Goal: Task Accomplishment & Management: Manage account settings

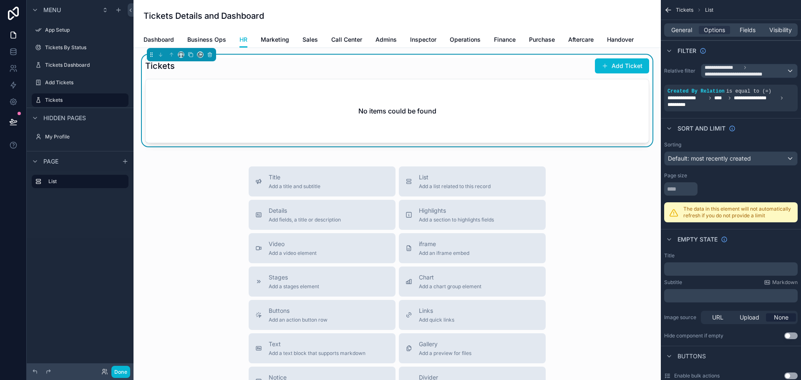
click at [607, 216] on div "Title Add a title and subtitle List Add a list related to this record Details A…" at bounding box center [397, 314] width 514 height 297
click at [632, 287] on div "Title Add a title and subtitle List Add a list related to this record Details A…" at bounding box center [397, 314] width 514 height 297
click at [781, 71] on span "**********" at bounding box center [746, 70] width 82 height 13
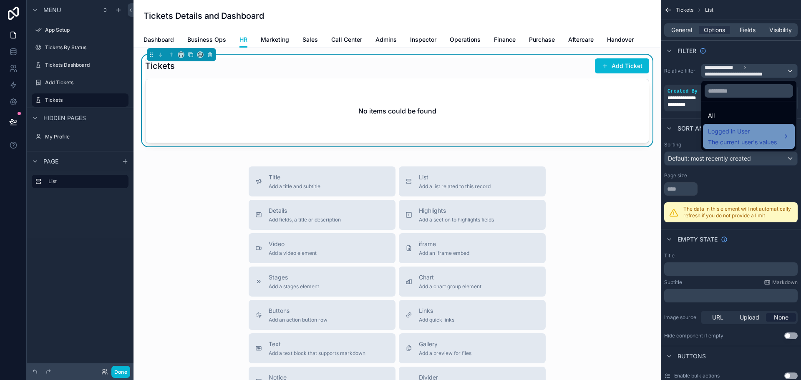
click at [772, 139] on span "The current user's values" at bounding box center [742, 142] width 69 height 8
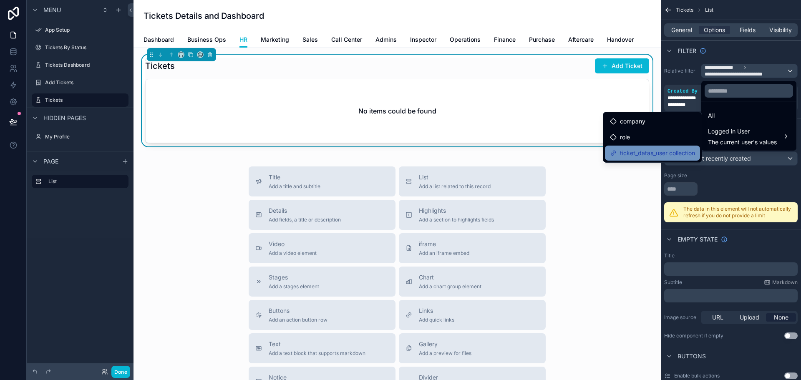
click at [648, 152] on span "ticket_datas_user collection" at bounding box center [657, 153] width 75 height 10
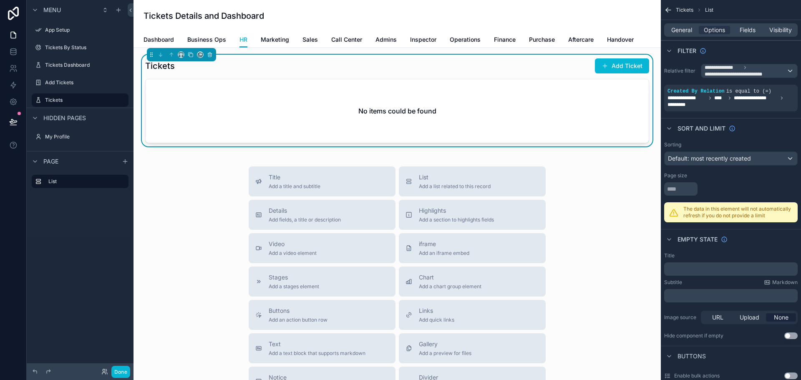
click at [204, 177] on div "Title Add a title and subtitle List Add a list related to this record Details A…" at bounding box center [397, 314] width 514 height 297
click at [154, 275] on div "Title Add a title and subtitle List Add a list related to this record Details A…" at bounding box center [397, 314] width 514 height 297
click at [773, 69] on span "**********" at bounding box center [746, 70] width 82 height 13
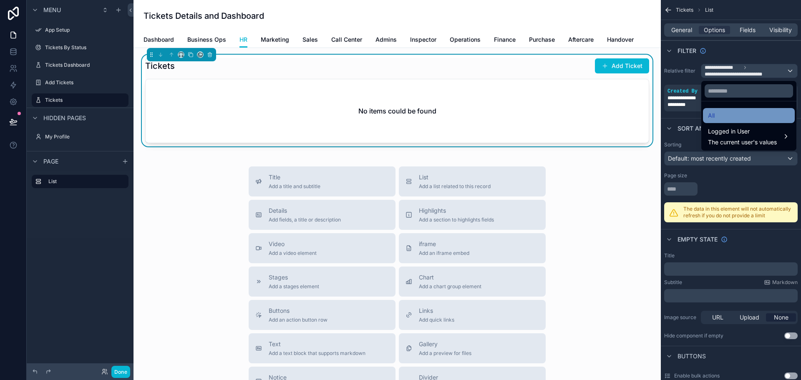
click at [741, 112] on div "All" at bounding box center [749, 116] width 82 height 10
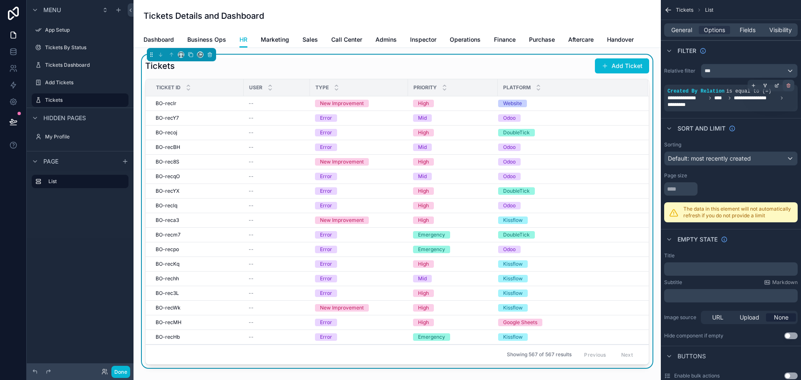
click at [786, 85] on icon "scrollable content" at bounding box center [788, 85] width 5 height 5
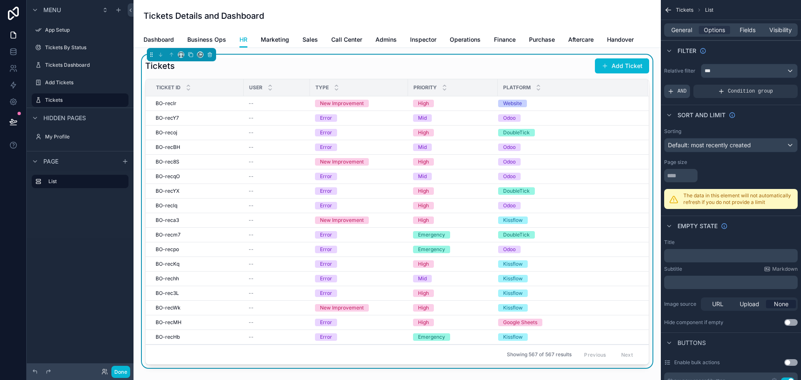
click at [680, 90] on span "AND" at bounding box center [682, 91] width 9 height 7
click at [777, 84] on icon "scrollable content" at bounding box center [776, 85] width 5 height 5
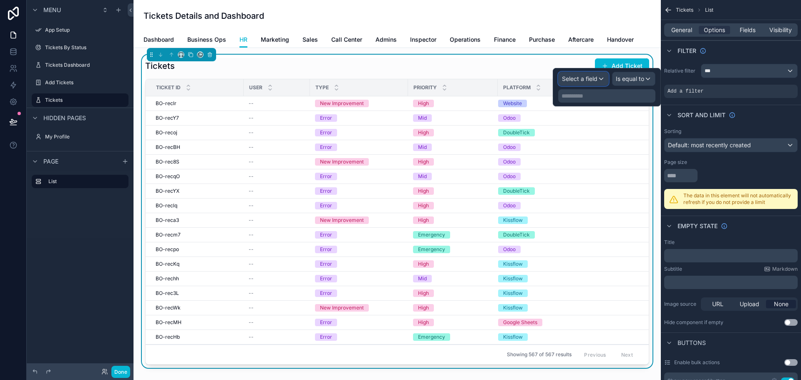
click at [592, 78] on span "Select a field" at bounding box center [579, 78] width 35 height 7
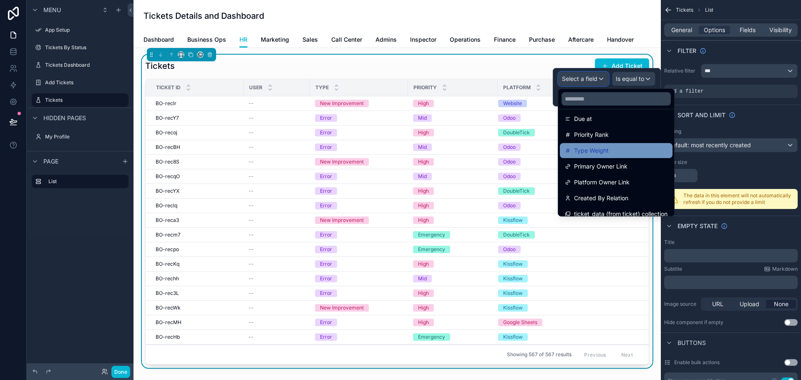
scroll to position [313, 0]
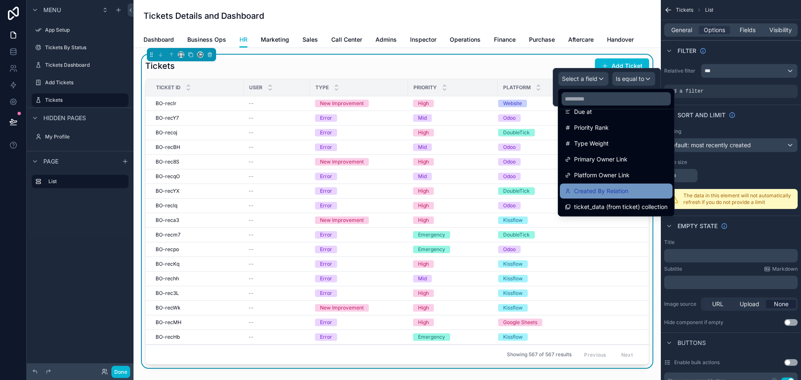
click at [607, 190] on span "Created By Relation" at bounding box center [601, 191] width 54 height 10
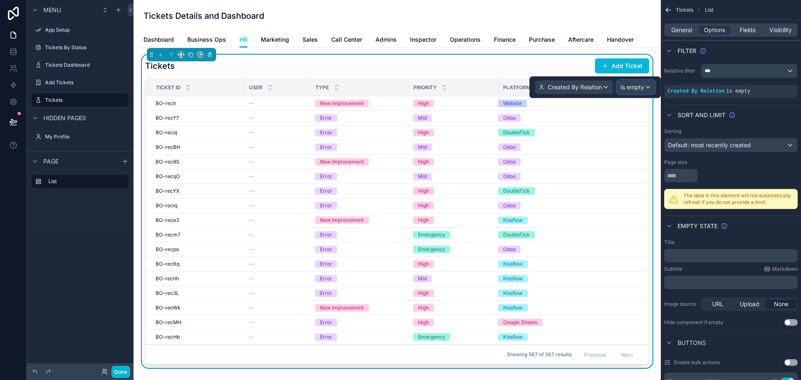
click at [641, 88] on span "Is empty" at bounding box center [632, 87] width 24 height 8
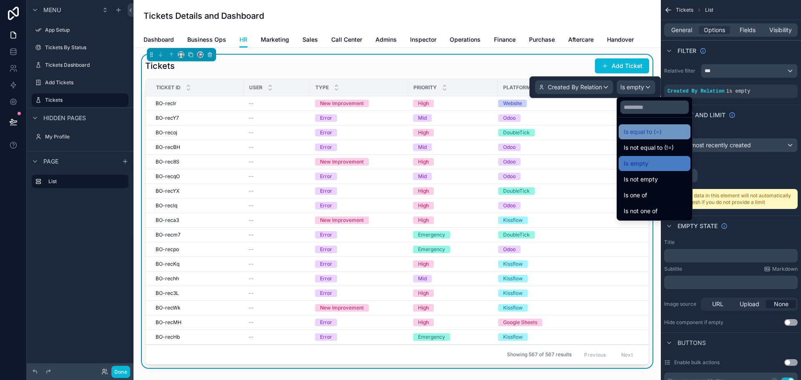
click at [650, 131] on span "Is equal to (=)" at bounding box center [643, 132] width 38 height 10
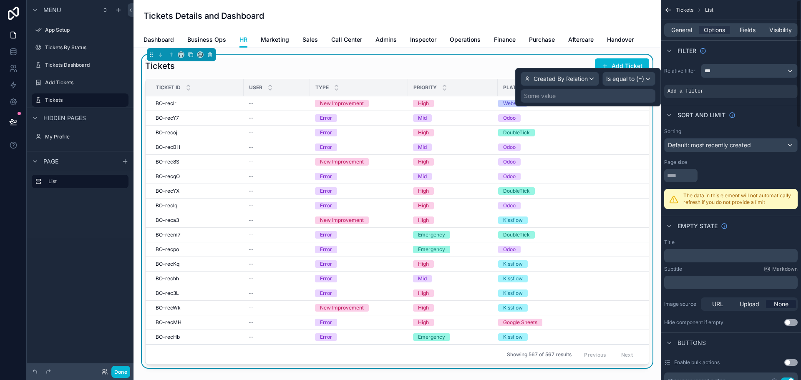
click at [552, 99] on div "Some value" at bounding box center [540, 96] width 32 height 8
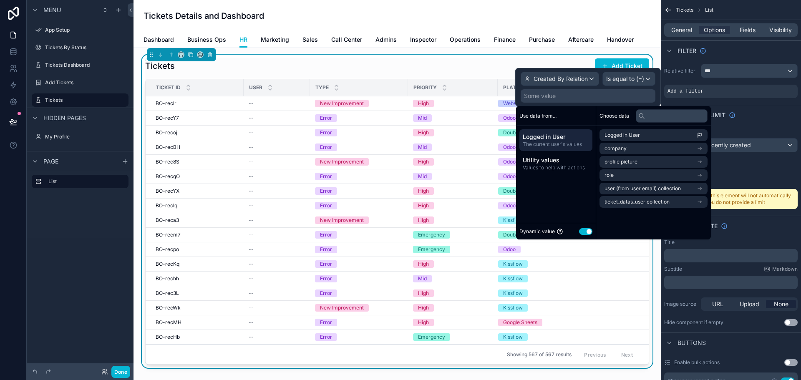
click at [586, 229] on button "Use setting" at bounding box center [585, 231] width 13 height 7
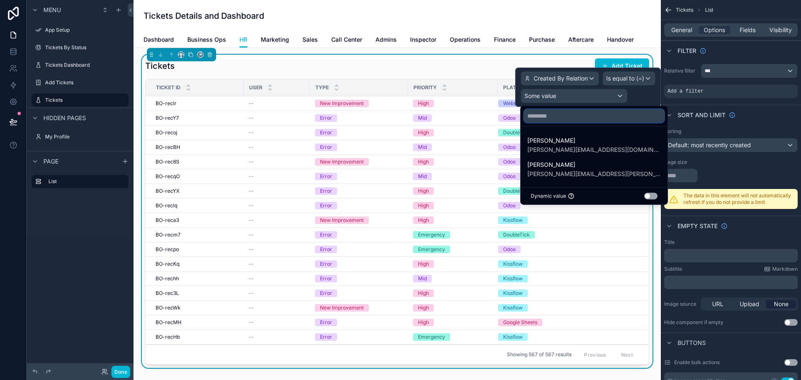
click at [547, 117] on input "text" at bounding box center [594, 115] width 140 height 13
click at [555, 117] on input "text" at bounding box center [594, 115] width 140 height 13
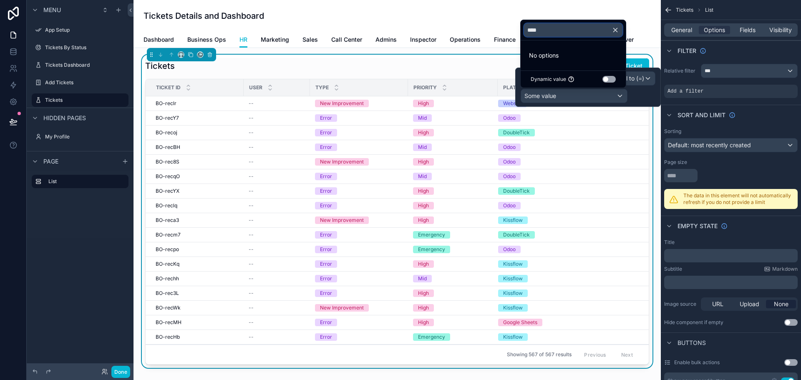
type input "****"
click at [636, 92] on div at bounding box center [588, 87] width 146 height 39
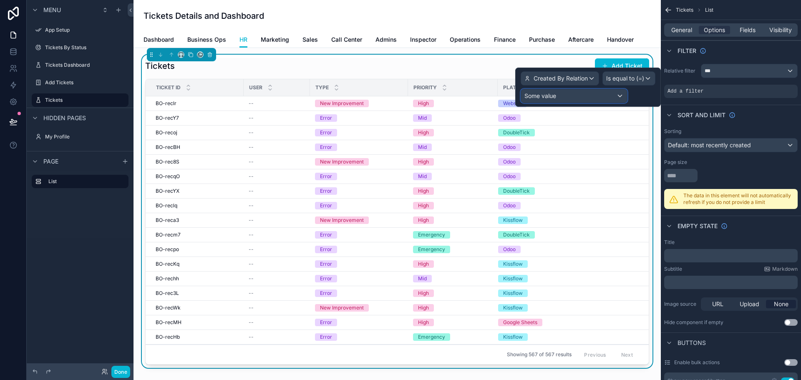
click at [607, 96] on div "Some value" at bounding box center [574, 95] width 106 height 13
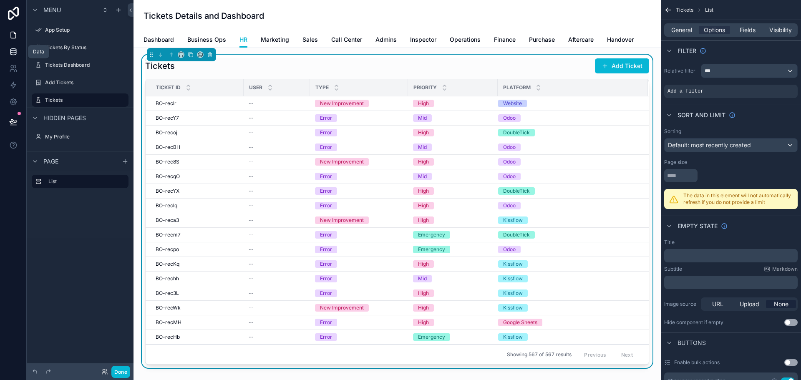
click at [12, 51] on icon at bounding box center [13, 52] width 8 height 8
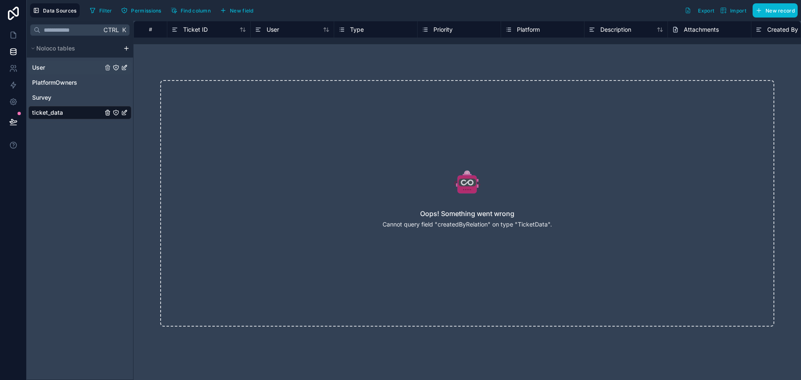
click at [63, 66] on div "User" at bounding box center [79, 67] width 103 height 13
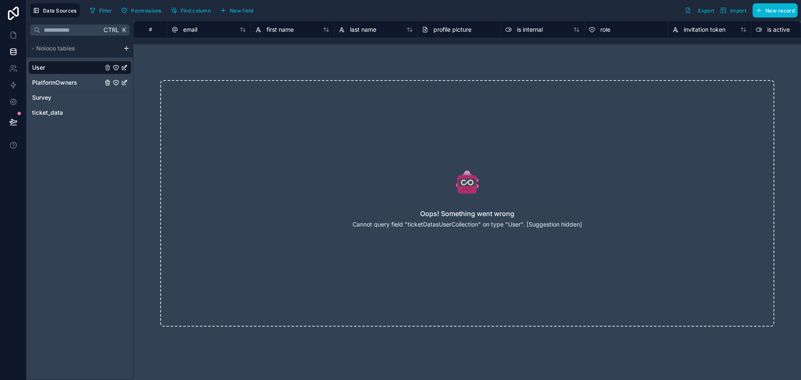
click at [69, 85] on span "PlatformOwners" at bounding box center [54, 82] width 45 height 8
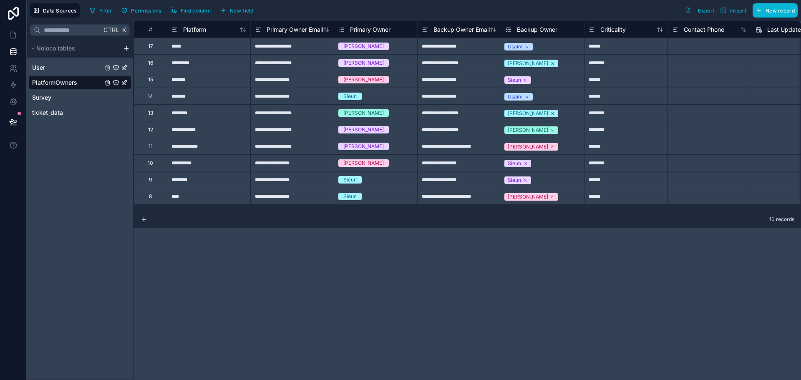
click at [65, 65] on div "User" at bounding box center [79, 67] width 103 height 13
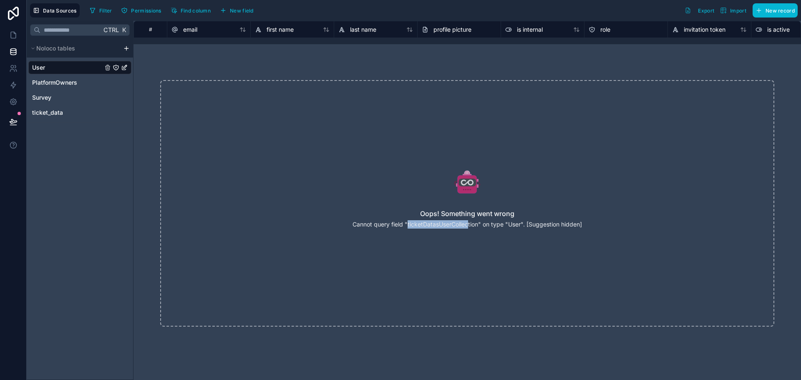
drag, startPoint x: 407, startPoint y: 226, endPoint x: 469, endPoint y: 227, distance: 62.2
click at [469, 227] on p "Cannot query field "ticketDatasUserCollection" on type "User". [Suggestion hidd…" at bounding box center [467, 224] width 229 height 8
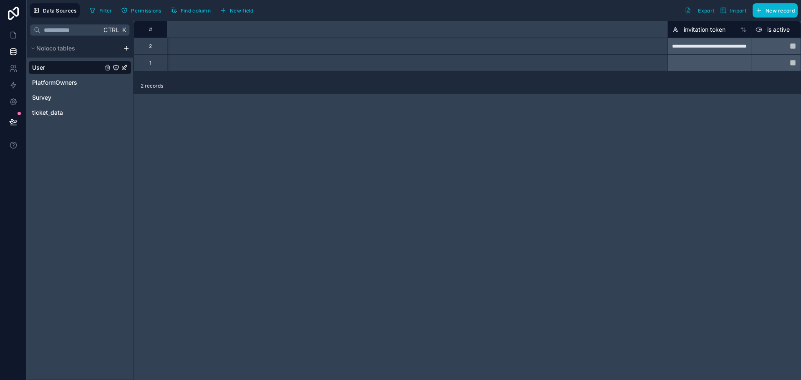
scroll to position [0, 618]
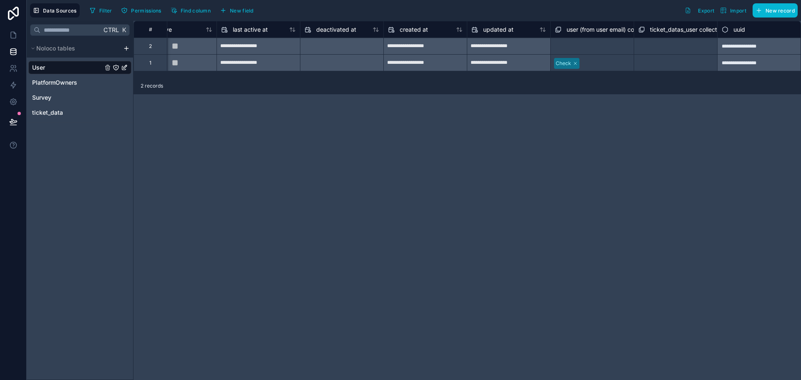
click at [317, 227] on div "**********" at bounding box center [468, 200] width 668 height 359
click at [59, 113] on span "ticket_data" at bounding box center [47, 112] width 31 height 8
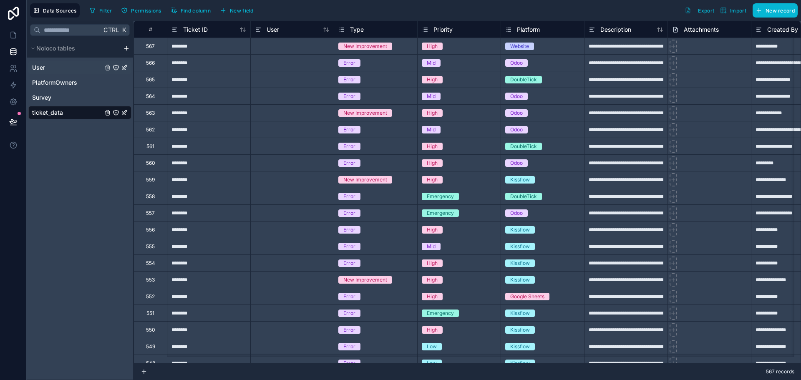
click at [46, 70] on div "User" at bounding box center [79, 67] width 103 height 13
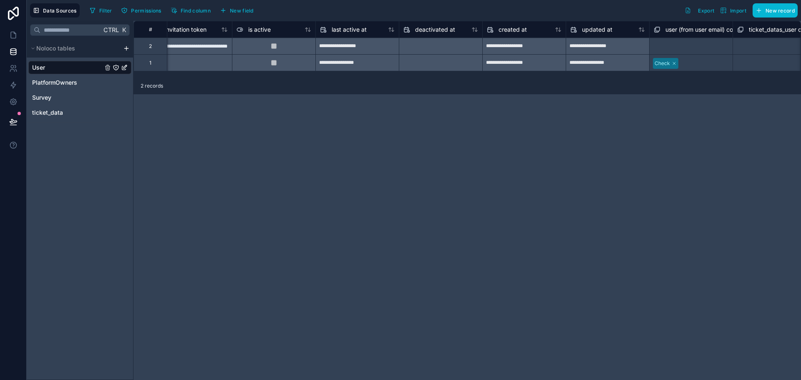
scroll to position [0, 618]
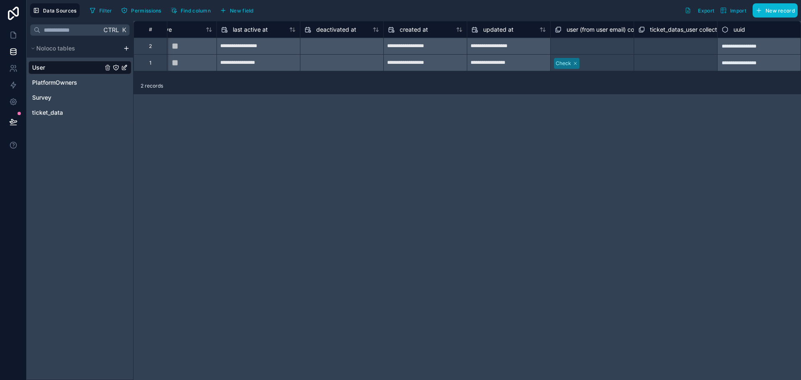
click at [669, 28] on span "ticket_datas_user collection" at bounding box center [687, 29] width 75 height 8
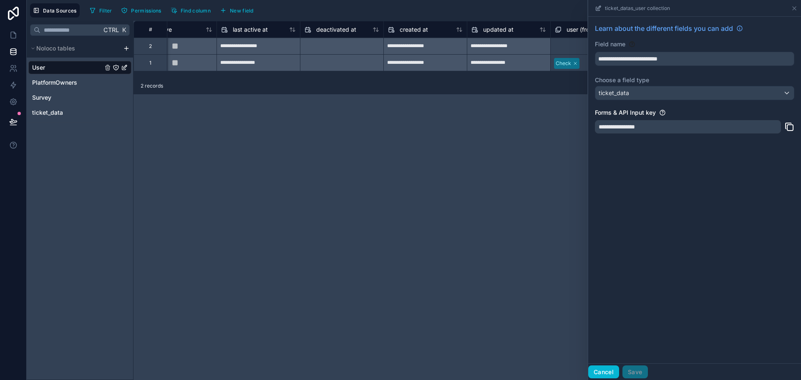
click at [608, 368] on button "Cancel" at bounding box center [603, 371] width 31 height 13
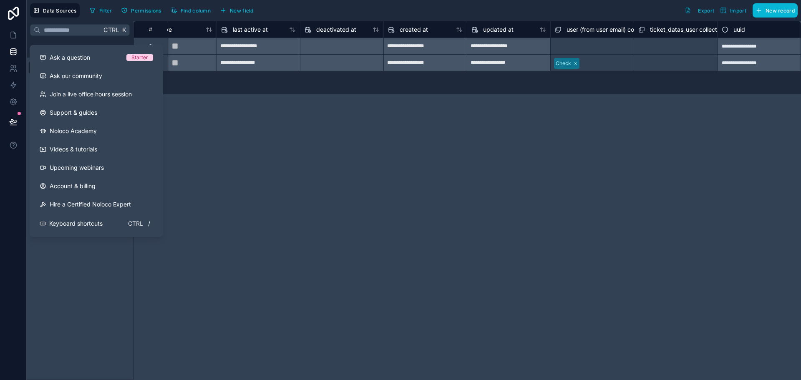
drag, startPoint x: 293, startPoint y: 155, endPoint x: 202, endPoint y: 105, distance: 103.6
click at [293, 154] on div "**********" at bounding box center [468, 200] width 668 height 359
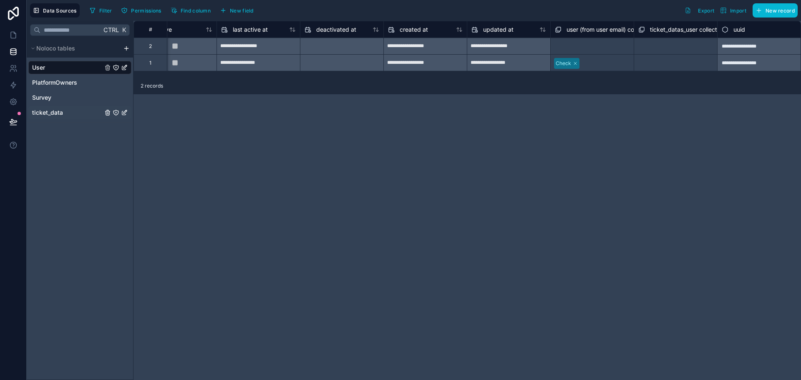
click at [58, 112] on span "ticket_data" at bounding box center [47, 112] width 31 height 8
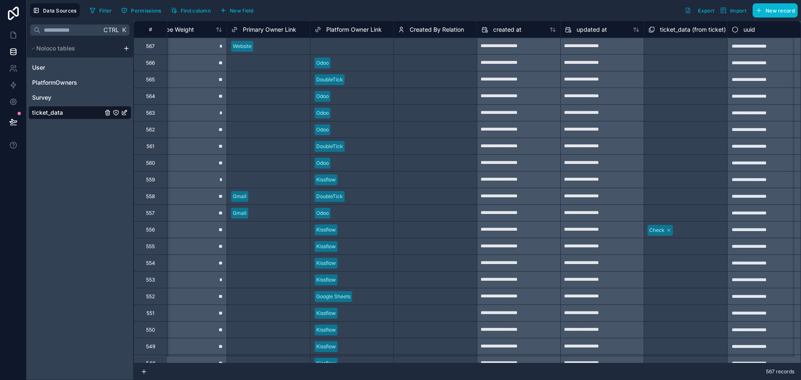
scroll to position [0, 1458]
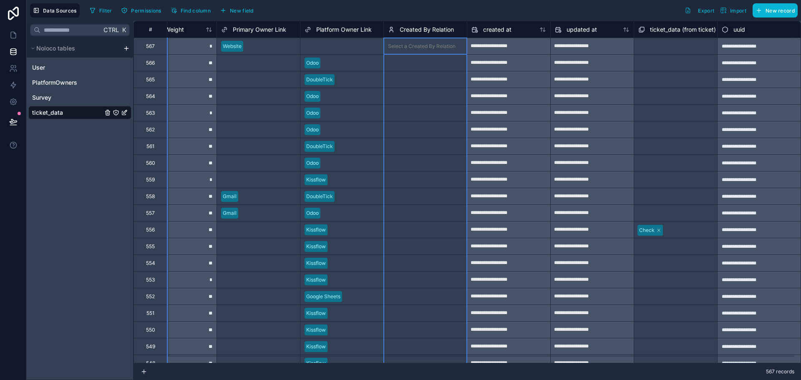
click at [430, 23] on div "Created By Relation" at bounding box center [424, 29] width 83 height 17
click at [429, 27] on span "Created By Relation" at bounding box center [427, 29] width 54 height 8
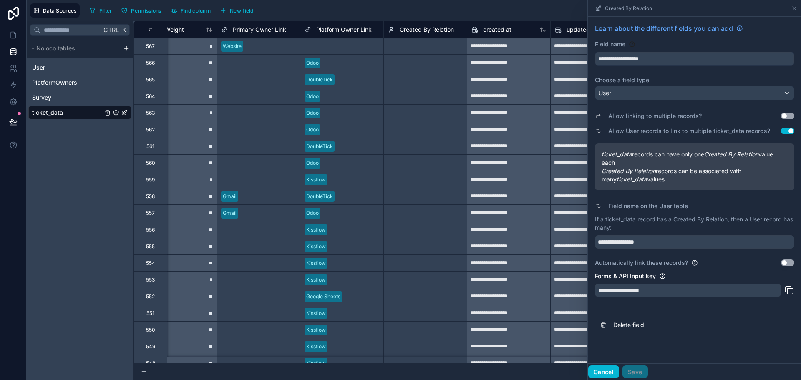
click at [602, 374] on button "Cancel" at bounding box center [603, 371] width 31 height 13
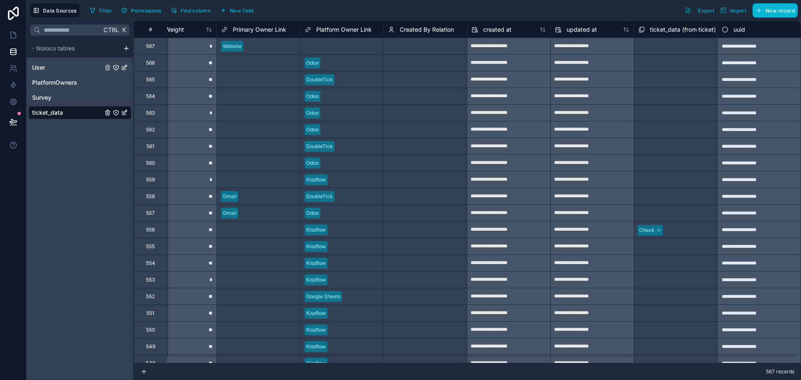
click at [44, 67] on span "User" at bounding box center [38, 67] width 13 height 8
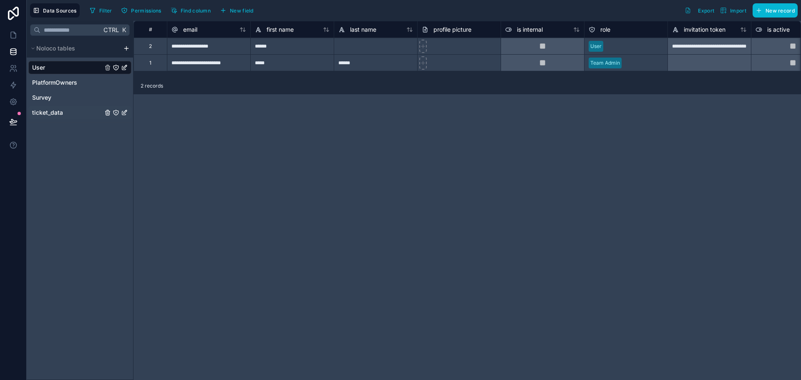
click at [58, 111] on span "ticket_data" at bounding box center [47, 112] width 31 height 8
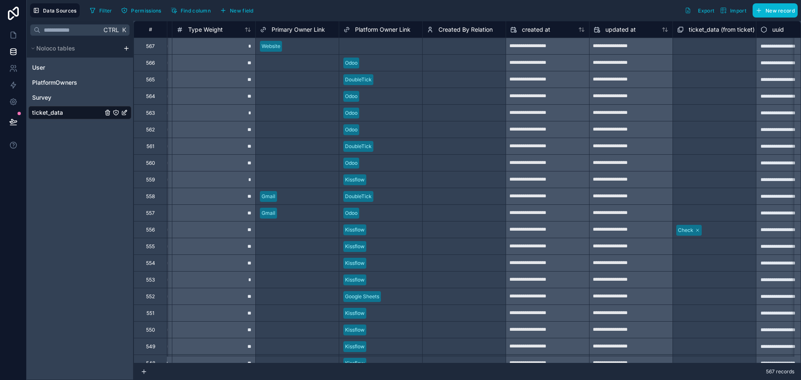
scroll to position [0, 1427]
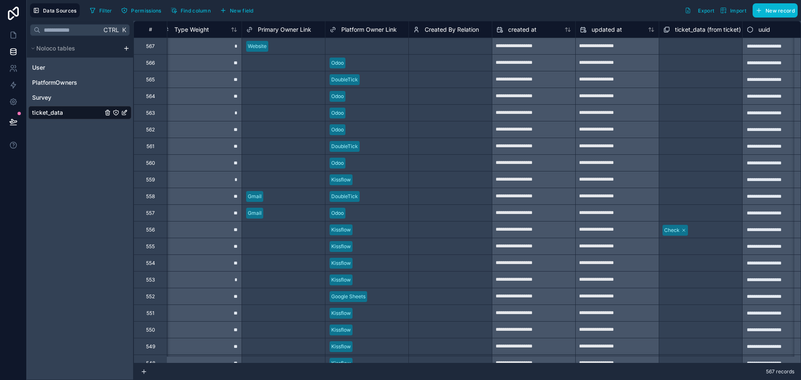
click at [435, 28] on span "Created By Relation" at bounding box center [452, 29] width 54 height 8
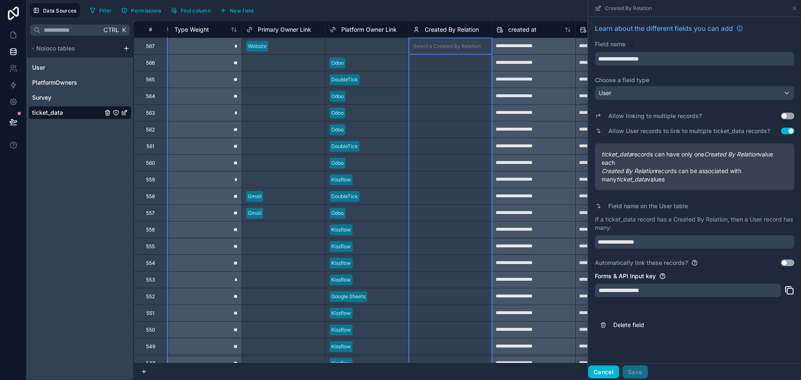
click at [605, 374] on button "Cancel" at bounding box center [603, 371] width 31 height 13
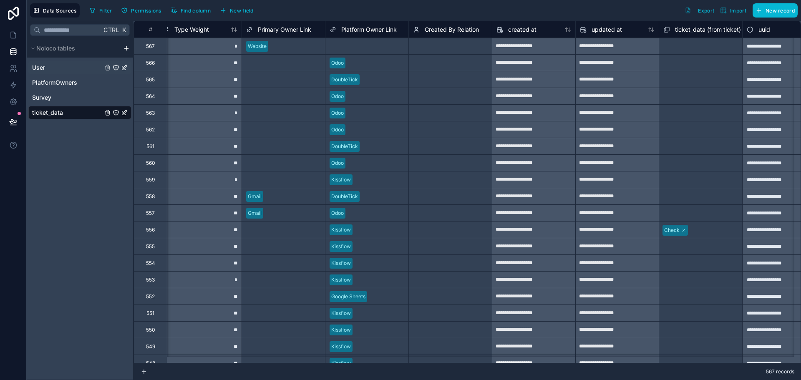
click at [68, 71] on div "User" at bounding box center [79, 67] width 103 height 13
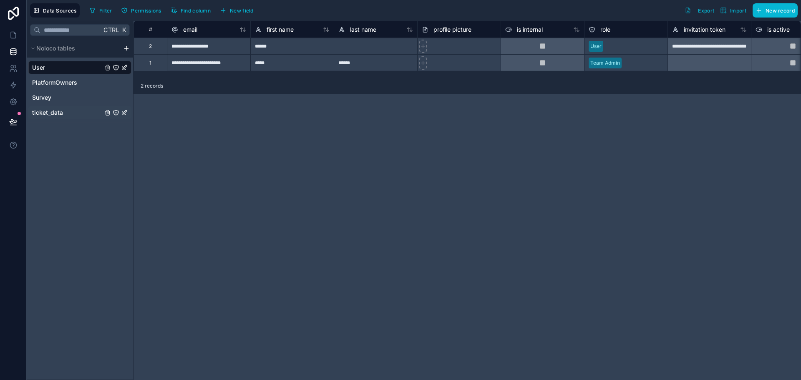
click at [62, 114] on span "ticket_data" at bounding box center [47, 112] width 31 height 8
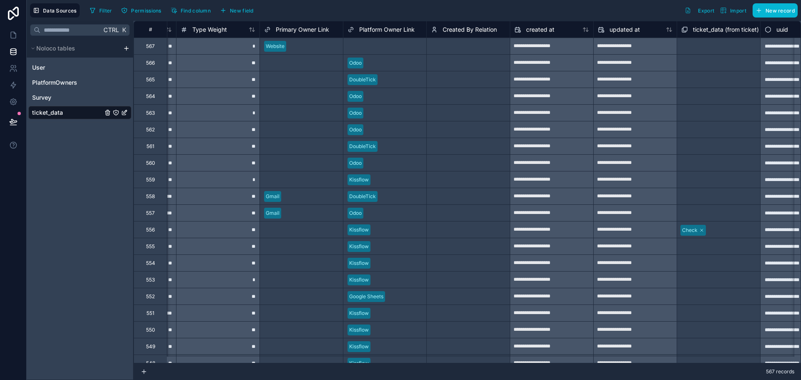
scroll to position [0, 1428]
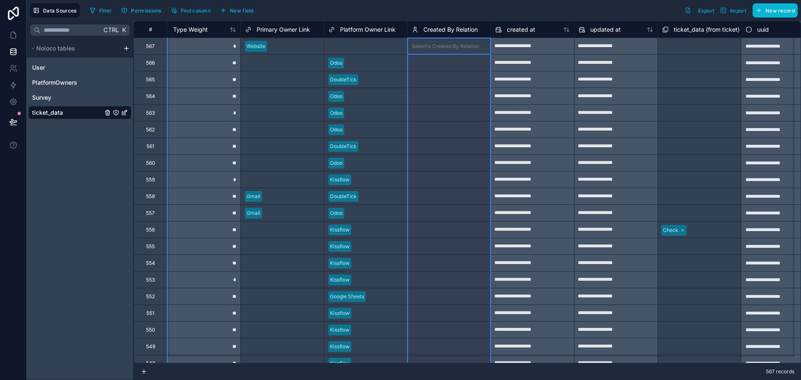
click at [443, 28] on span "Created By Relation" at bounding box center [450, 29] width 54 height 8
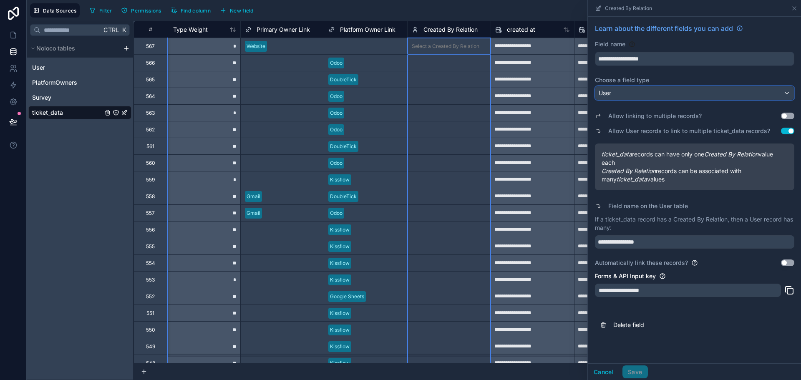
click at [686, 90] on div "User" at bounding box center [694, 92] width 199 height 13
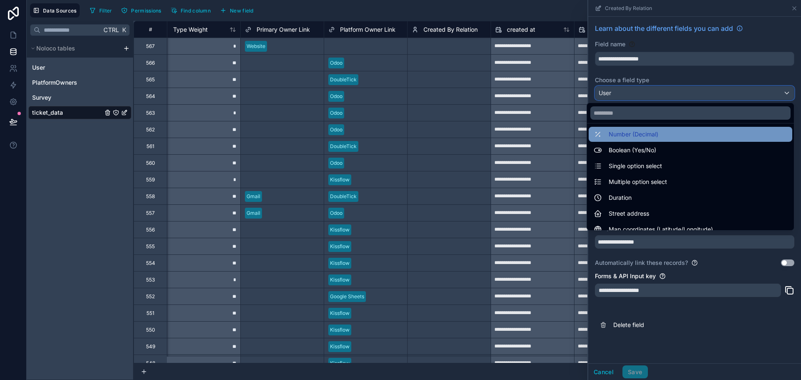
scroll to position [242, 0]
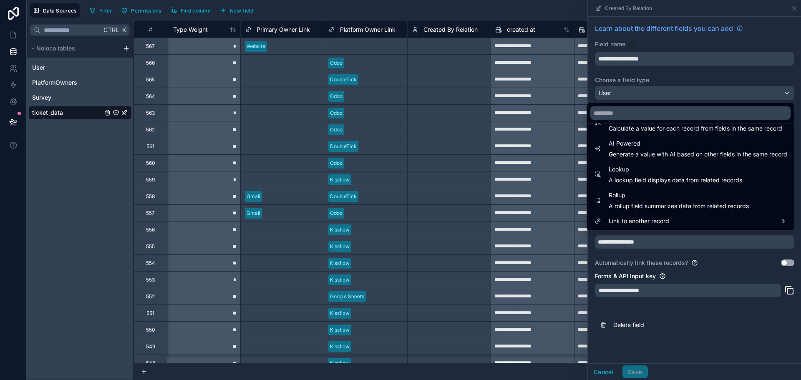
click at [446, 23] on div "Created By Relation" at bounding box center [448, 29] width 83 height 17
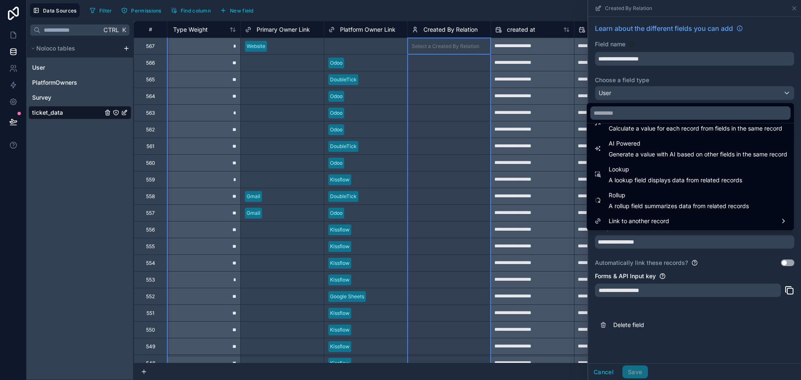
click at [446, 26] on span "Created By Relation" at bounding box center [450, 29] width 54 height 8
click at [449, 25] on div "Created By Relation" at bounding box center [445, 30] width 66 height 10
click at [428, 27] on span "Created By Relation" at bounding box center [450, 29] width 54 height 8
click at [534, 8] on div "Filter Permissions Find column New field Export Import New record" at bounding box center [441, 10] width 711 height 14
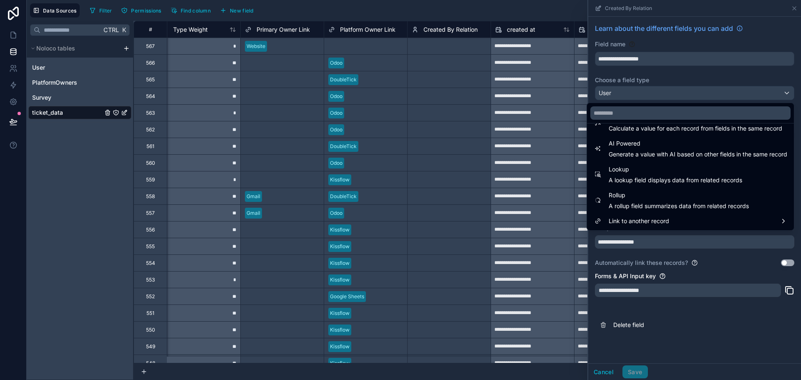
click at [615, 324] on div at bounding box center [694, 190] width 213 height 380
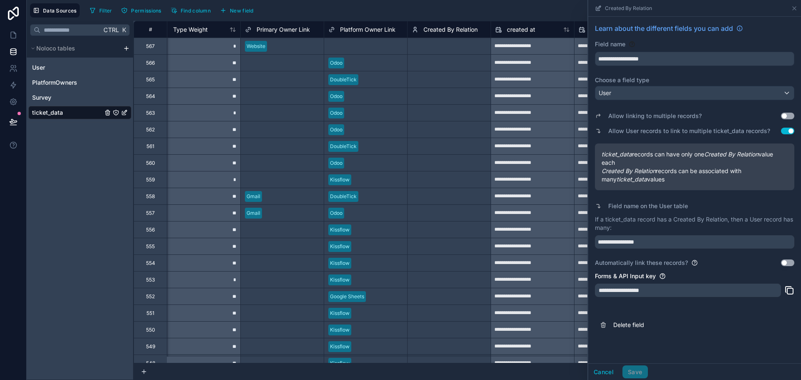
click at [615, 324] on span "Delete field" at bounding box center [673, 325] width 120 height 8
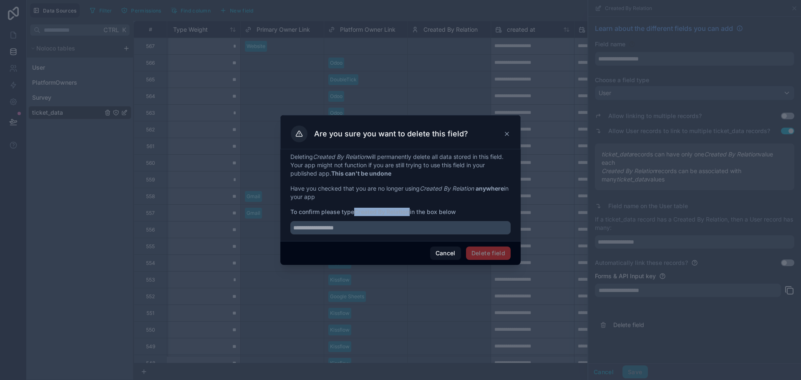
drag, startPoint x: 356, startPoint y: 211, endPoint x: 412, endPoint y: 216, distance: 55.8
click at [412, 216] on div "Deleting Created By Relation will permanently delete all data stored in this fi…" at bounding box center [400, 194] width 220 height 82
copy span "Created By Relation in the box below"
click at [360, 229] on input "text" at bounding box center [400, 227] width 220 height 13
paste input "**********"
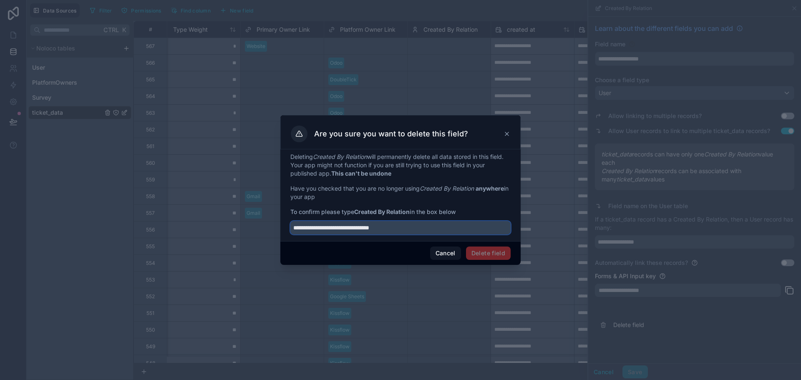
type input "**********"
click at [492, 253] on span "Delete field" at bounding box center [488, 253] width 45 height 13
drag, startPoint x: 406, startPoint y: 226, endPoint x: 280, endPoint y: 227, distance: 126.4
click at [281, 223] on div "**********" at bounding box center [400, 195] width 240 height 92
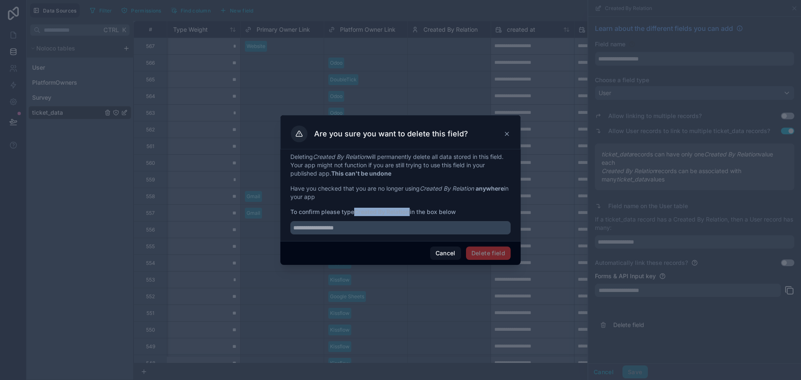
drag, startPoint x: 356, startPoint y: 213, endPoint x: 412, endPoint y: 213, distance: 55.9
click at [410, 213] on strong "Created By Relation" at bounding box center [381, 211] width 55 height 7
copy strong "Created By Relation"
click at [380, 229] on input "text" at bounding box center [400, 227] width 220 height 13
paste input "**********"
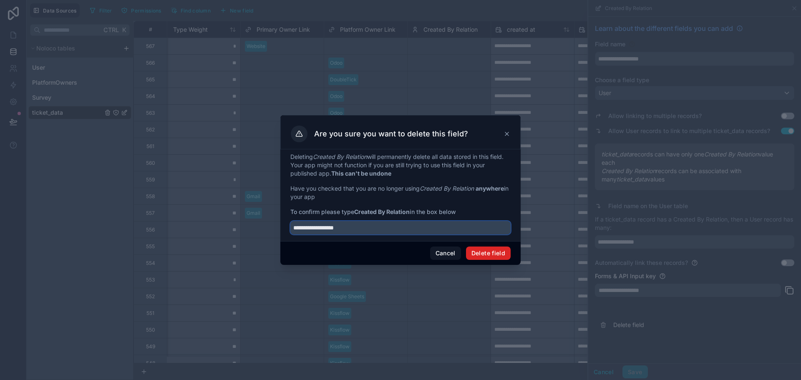
type input "**********"
click at [491, 254] on button "Delete field" at bounding box center [488, 253] width 45 height 13
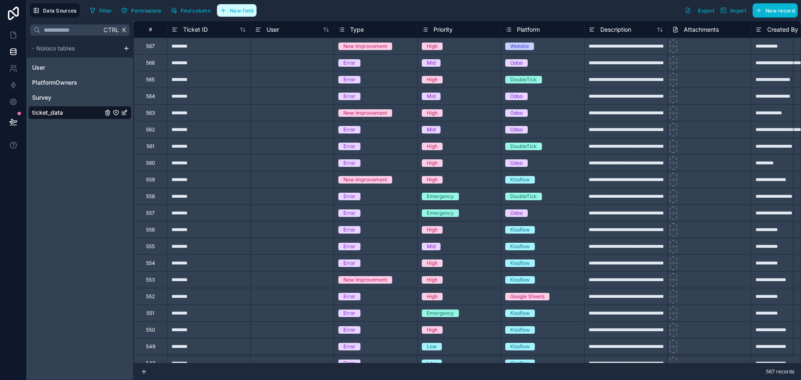
click at [234, 12] on span "New field" at bounding box center [242, 11] width 24 height 6
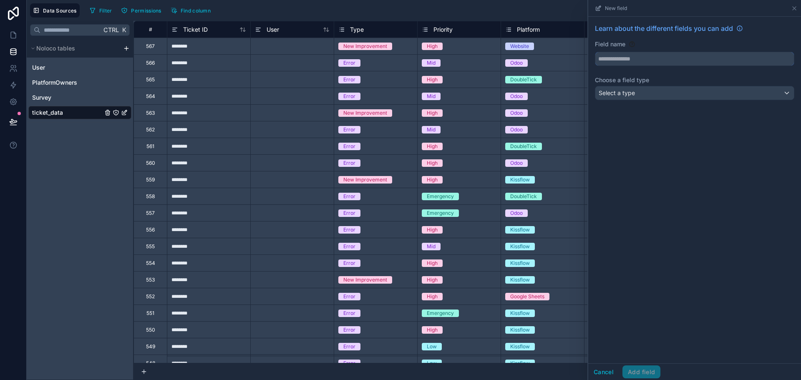
click at [643, 59] on input "text" at bounding box center [694, 58] width 199 height 13
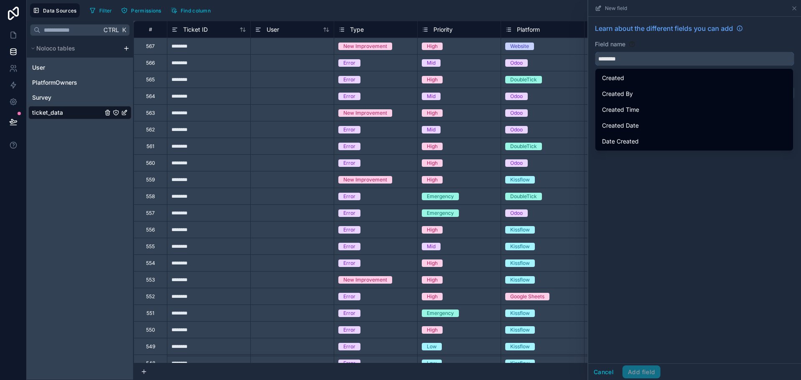
click at [595, 52] on button "*******" at bounding box center [694, 59] width 199 height 14
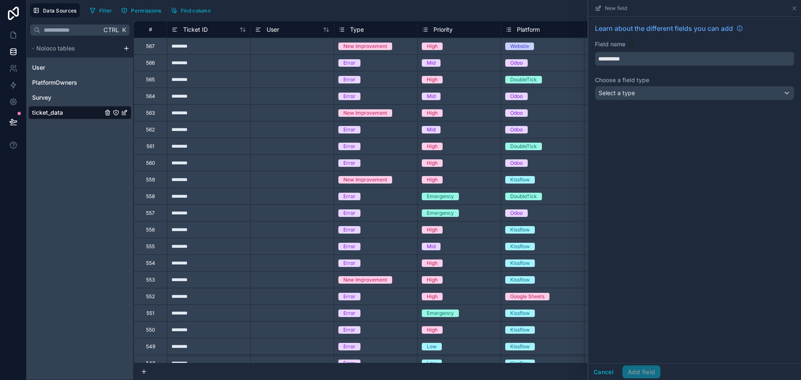
click at [595, 52] on button "*********" at bounding box center [694, 59] width 199 height 14
type input "**********"
click at [647, 93] on div "Select a type" at bounding box center [694, 92] width 199 height 13
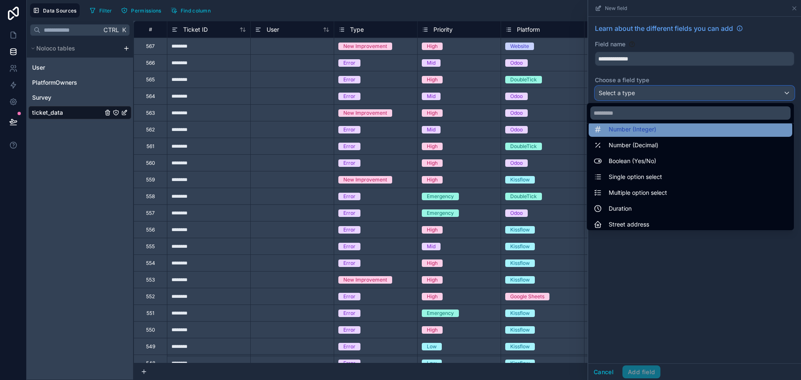
scroll to position [242, 0]
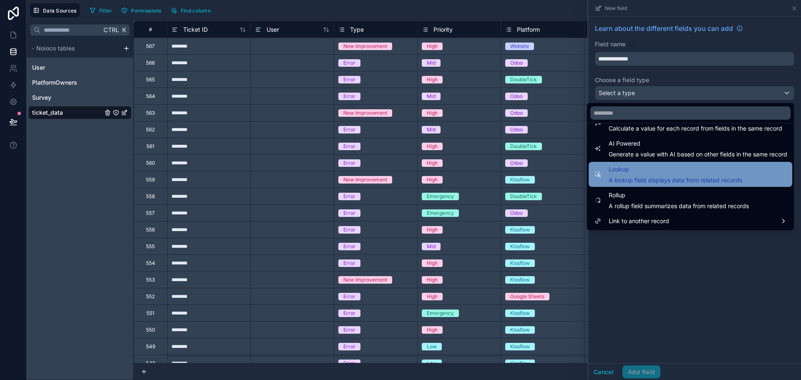
click at [621, 175] on div "Lookup A lookup field displays data from related records" at bounding box center [676, 174] width 134 height 20
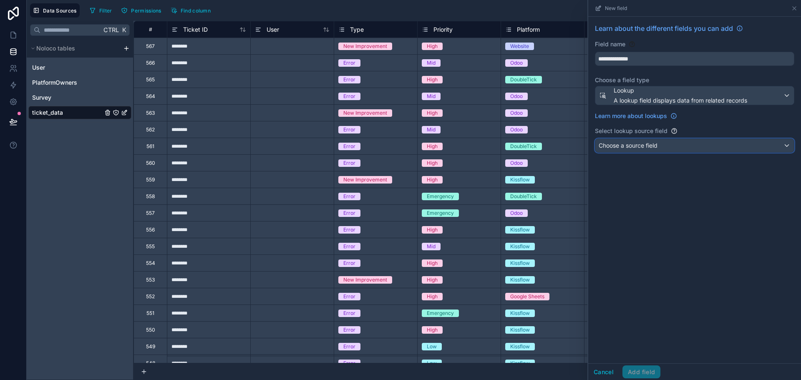
click at [643, 149] on span "Choose a source field" at bounding box center [628, 145] width 59 height 7
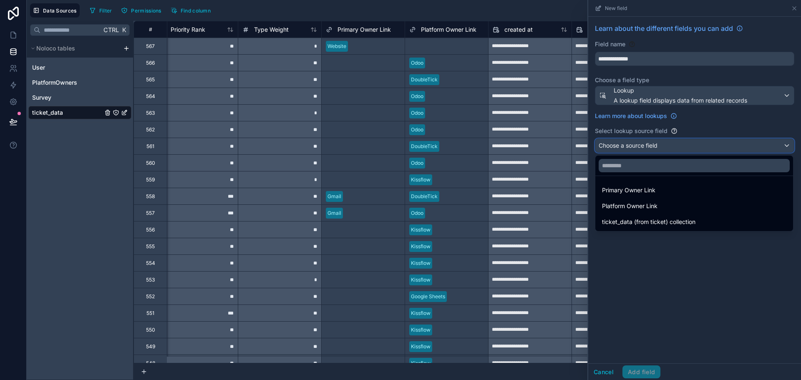
scroll to position [0, 1375]
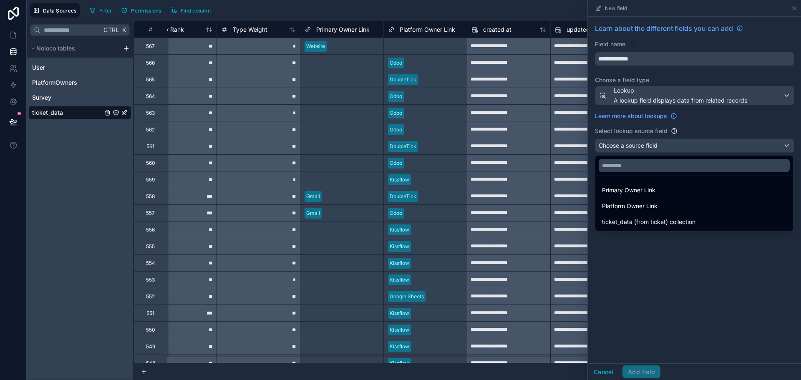
click at [794, 8] on div at bounding box center [694, 190] width 213 height 380
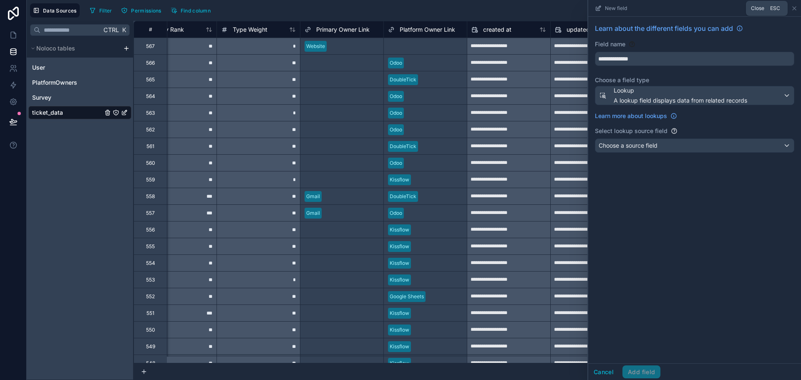
click at [794, 8] on icon at bounding box center [794, 8] width 3 height 3
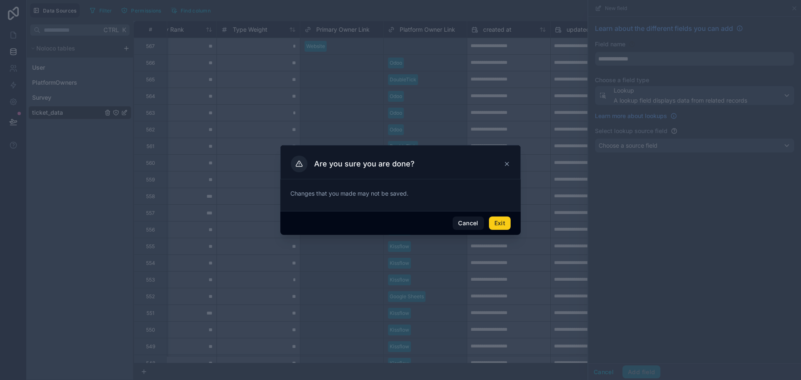
click at [504, 224] on button "Exit" at bounding box center [500, 223] width 22 height 13
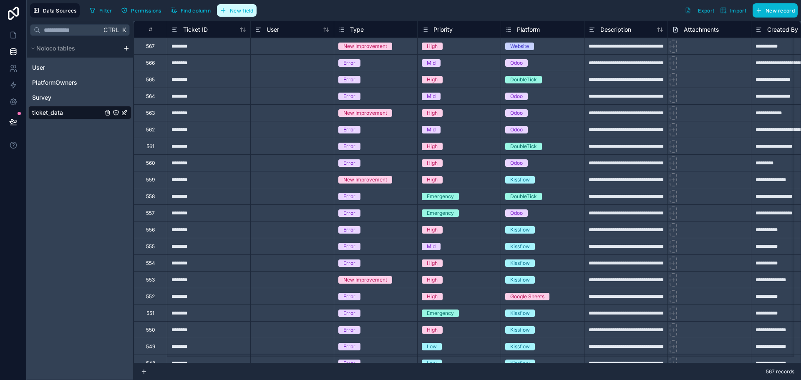
click at [245, 15] on button "New field" at bounding box center [237, 10] width 40 height 13
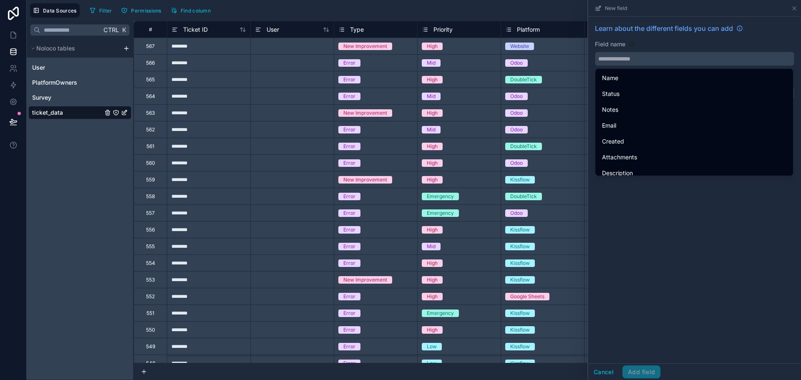
click at [655, 53] on input "text" at bounding box center [694, 58] width 199 height 13
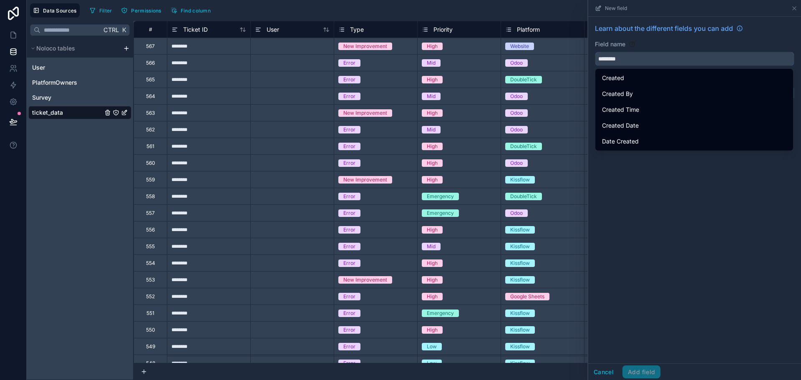
click at [595, 52] on button "*******" at bounding box center [694, 59] width 199 height 14
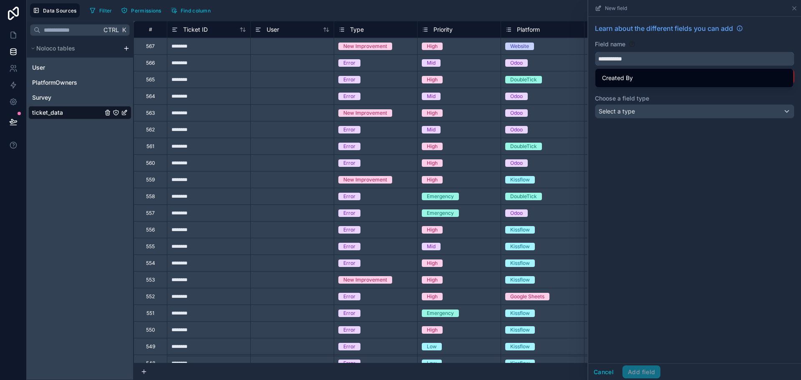
click at [595, 52] on button "**********" at bounding box center [694, 59] width 199 height 14
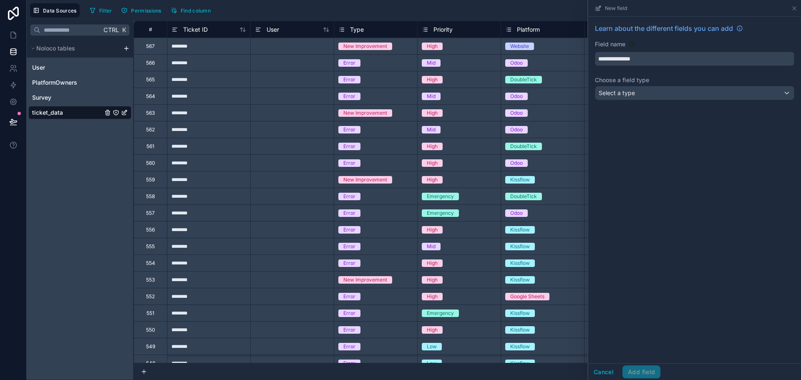
type input "**********"
click at [661, 87] on div "Select a type" at bounding box center [694, 92] width 199 height 13
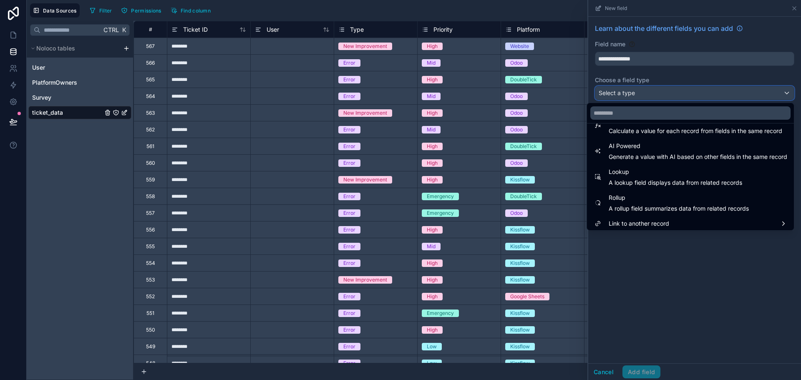
scroll to position [242, 0]
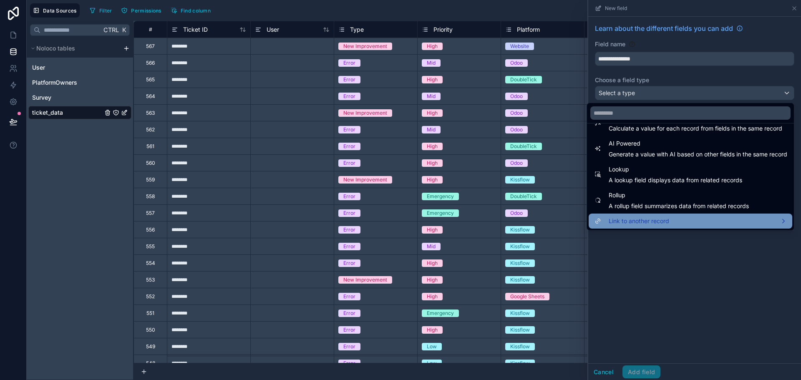
click at [663, 221] on div "Link to another record" at bounding box center [691, 221] width 194 height 10
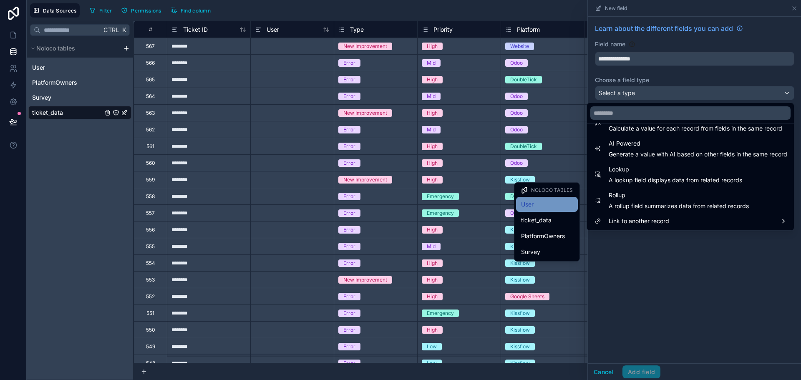
click at [564, 204] on div "User" at bounding box center [547, 204] width 52 height 10
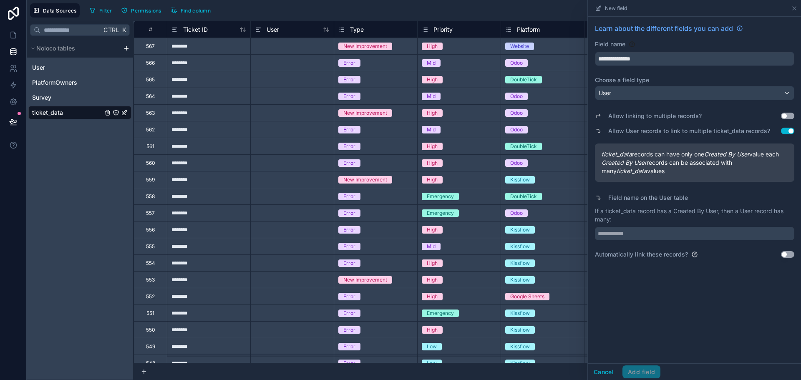
click at [629, 241] on div "Allow linking to multiple records? Use setting Allow User records to link to mu…" at bounding box center [694, 180] width 199 height 155
click at [631, 237] on input "text" at bounding box center [694, 233] width 199 height 13
click at [63, 68] on div "User" at bounding box center [79, 67] width 103 height 13
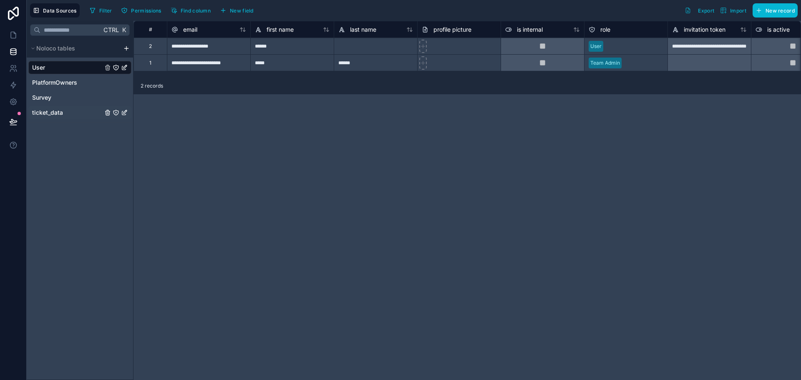
click at [55, 115] on span "ticket_data" at bounding box center [47, 112] width 31 height 8
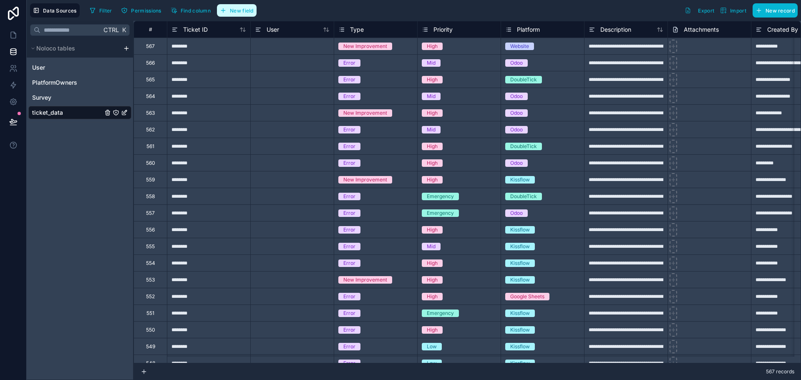
click at [236, 13] on span "New field" at bounding box center [242, 11] width 24 height 6
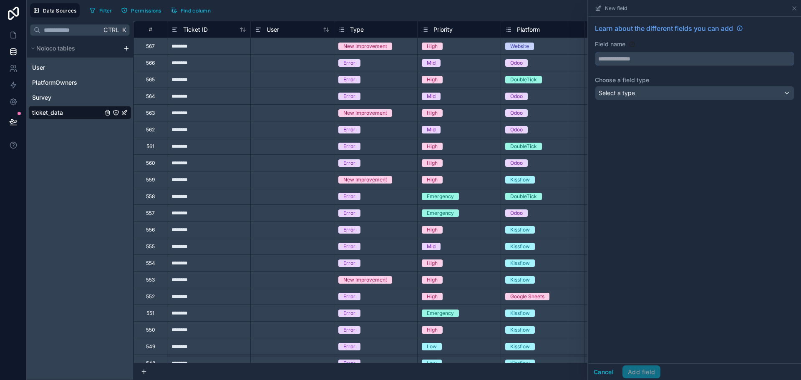
click at [647, 53] on input "text" at bounding box center [694, 58] width 199 height 13
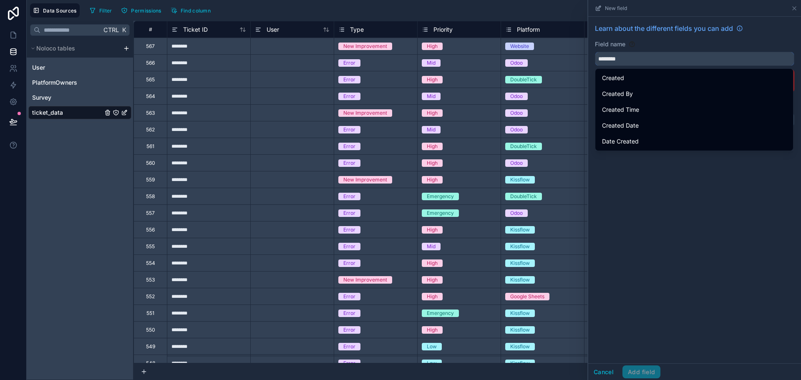
click at [595, 52] on button "*******" at bounding box center [694, 59] width 199 height 14
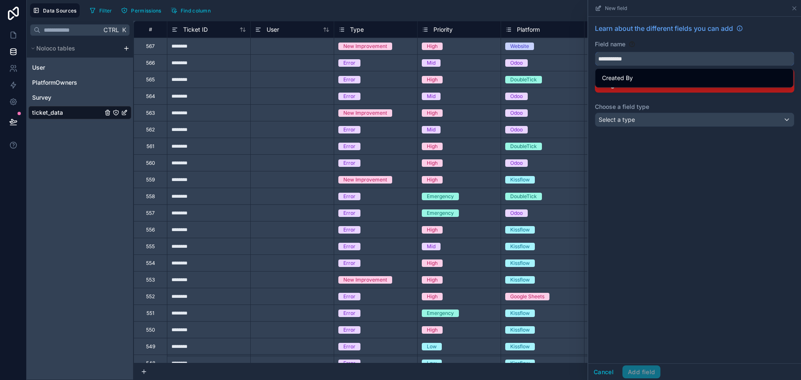
click at [595, 52] on button "**********" at bounding box center [694, 59] width 199 height 14
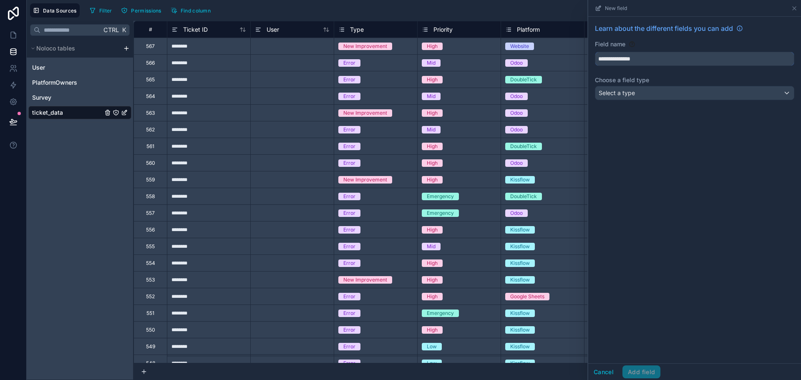
type input "**********"
click at [646, 93] on div "Select a type" at bounding box center [694, 92] width 199 height 13
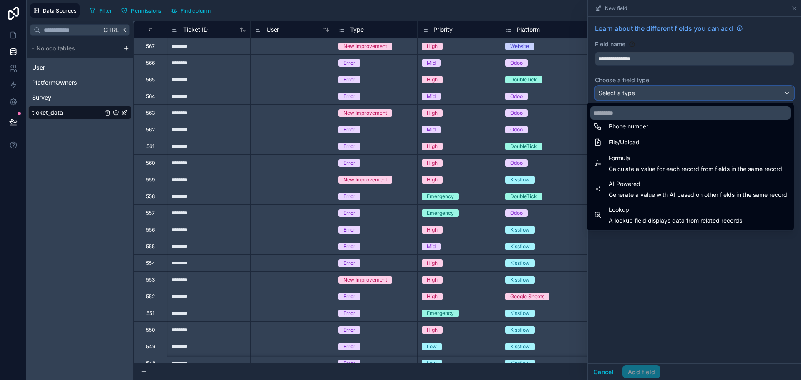
scroll to position [242, 0]
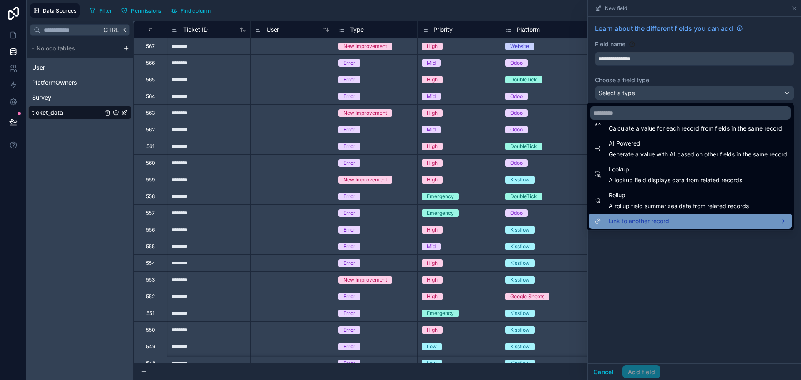
click at [620, 220] on span "Link to another record" at bounding box center [639, 221] width 60 height 10
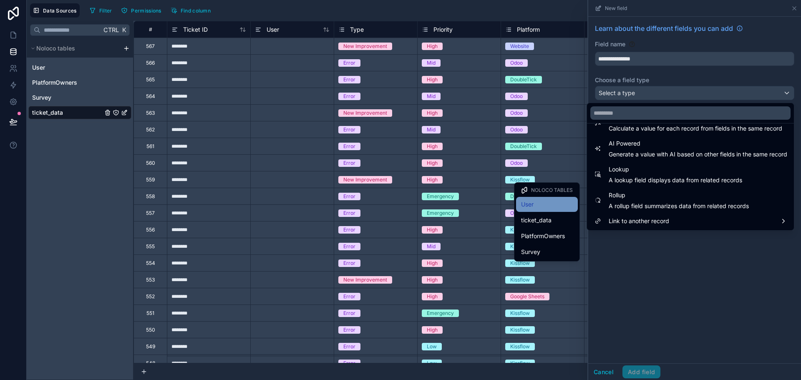
click at [534, 203] on span "User" at bounding box center [527, 204] width 13 height 10
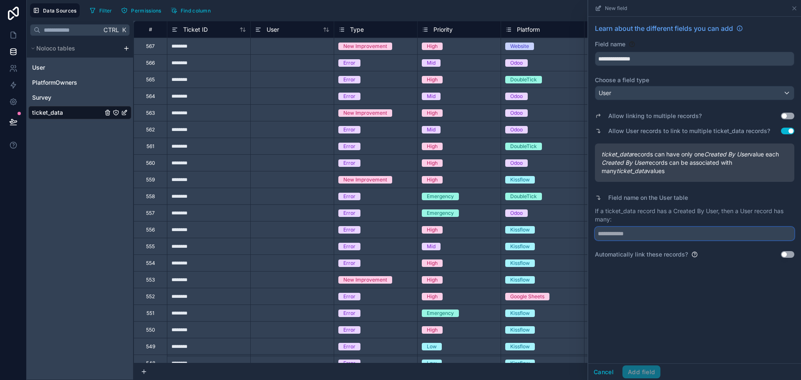
click at [629, 233] on input "text" at bounding box center [694, 233] width 199 height 13
type input "**********"
click at [650, 370] on button "Add field" at bounding box center [641, 371] width 38 height 13
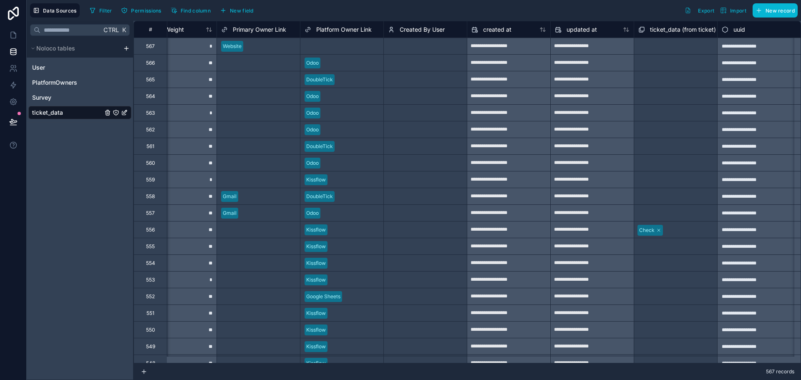
scroll to position [0, 1458]
click at [248, 12] on span "New field" at bounding box center [242, 11] width 24 height 6
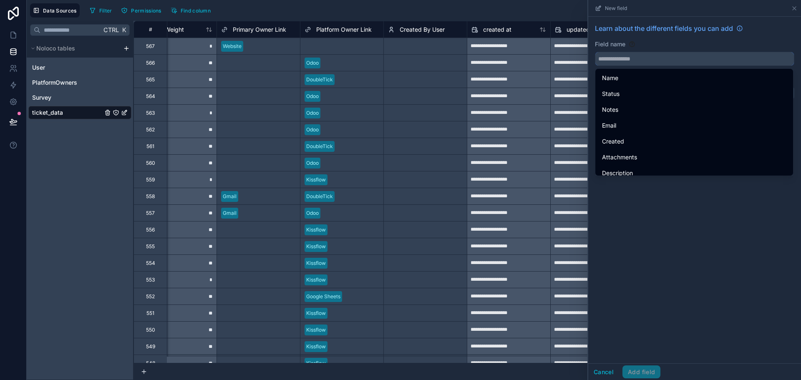
click at [642, 62] on input "text" at bounding box center [694, 58] width 199 height 13
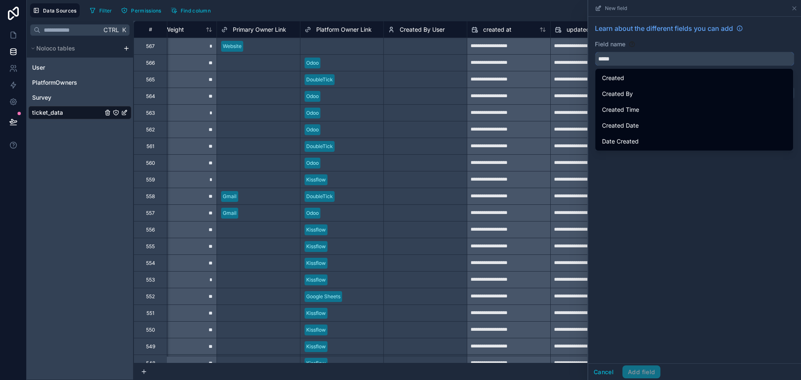
click at [647, 61] on input "*****" at bounding box center [694, 58] width 199 height 13
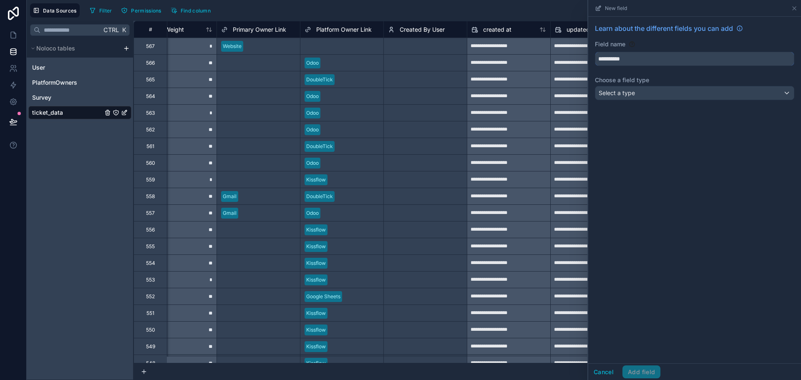
click at [595, 52] on button "*********" at bounding box center [694, 59] width 199 height 14
type input "**********"
click at [641, 92] on div "Select a type" at bounding box center [694, 92] width 199 height 13
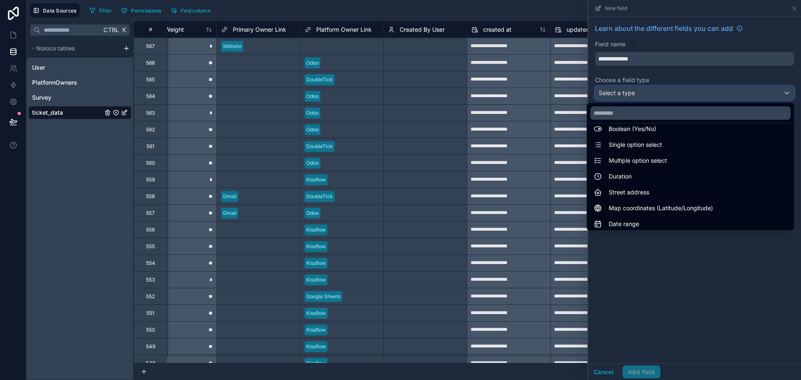
scroll to position [242, 0]
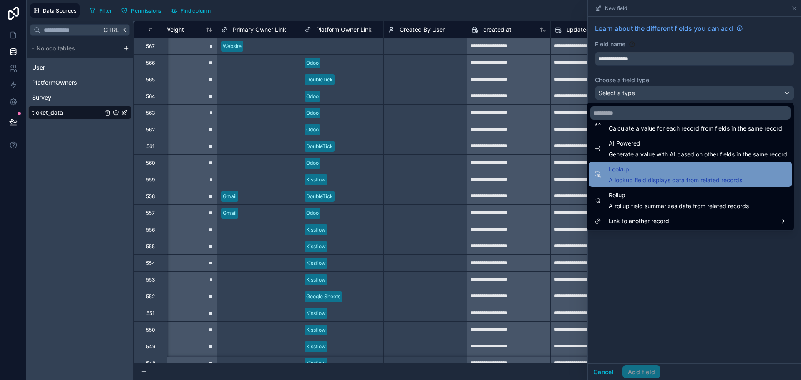
click at [648, 181] on span "A lookup field displays data from related records" at bounding box center [676, 180] width 134 height 8
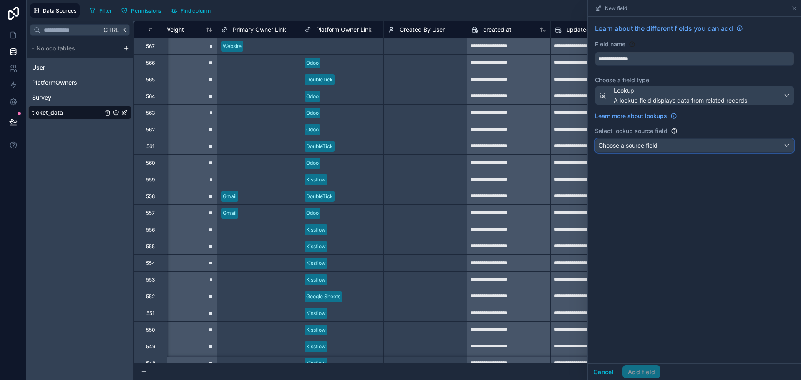
click at [645, 149] on span "Choose a source field" at bounding box center [628, 145] width 59 height 8
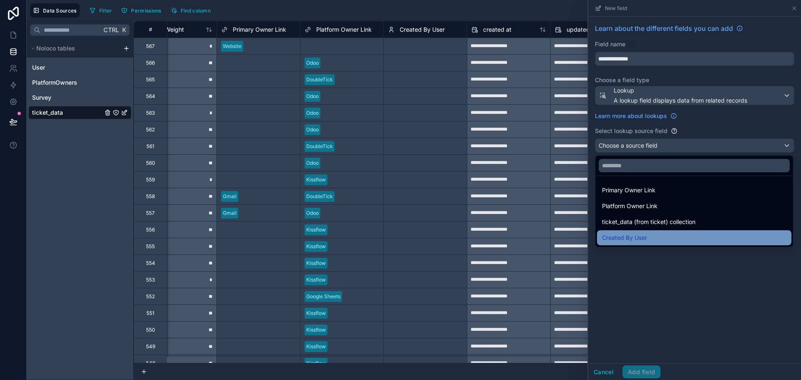
click at [654, 239] on div "Created By User" at bounding box center [694, 238] width 184 height 10
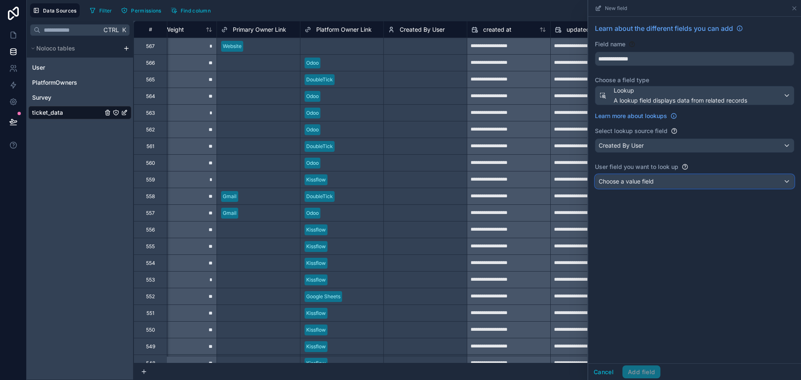
click at [662, 179] on div "Choose a value field" at bounding box center [694, 181] width 199 height 13
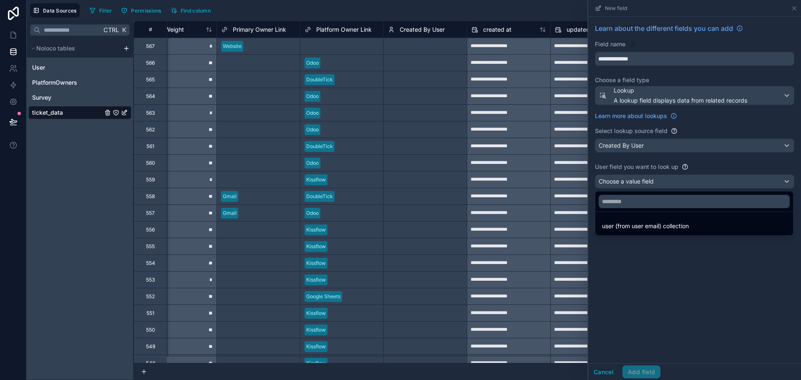
click at [639, 179] on div at bounding box center [694, 190] width 213 height 380
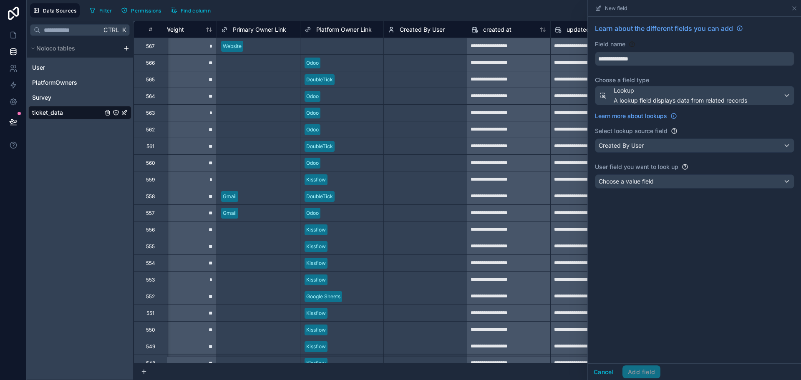
click at [689, 262] on div "**********" at bounding box center [694, 190] width 213 height 347
click at [642, 144] on span "Created By User" at bounding box center [621, 145] width 45 height 8
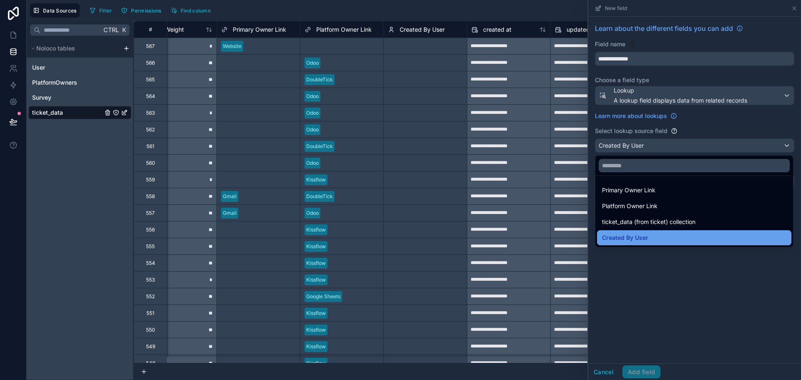
click at [635, 238] on span "Created By User" at bounding box center [625, 238] width 46 height 10
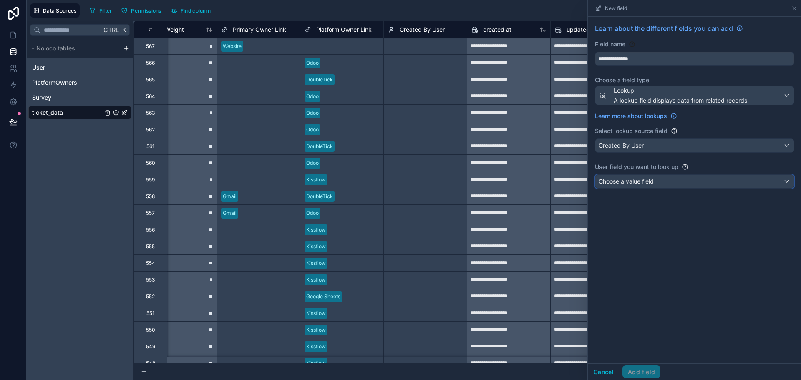
click at [641, 184] on span "Choose a value field" at bounding box center [626, 181] width 55 height 7
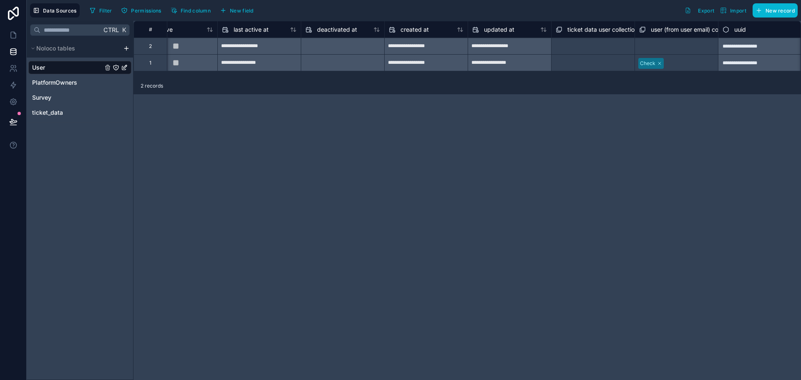
scroll to position [0, 618]
click at [242, 6] on button "New field" at bounding box center [237, 10] width 40 height 13
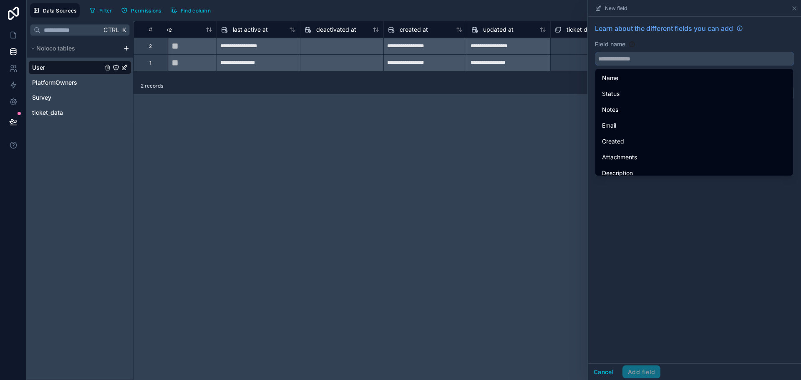
click at [660, 59] on input "text" at bounding box center [694, 58] width 199 height 13
click at [603, 370] on button "Cancel" at bounding box center [603, 371] width 31 height 13
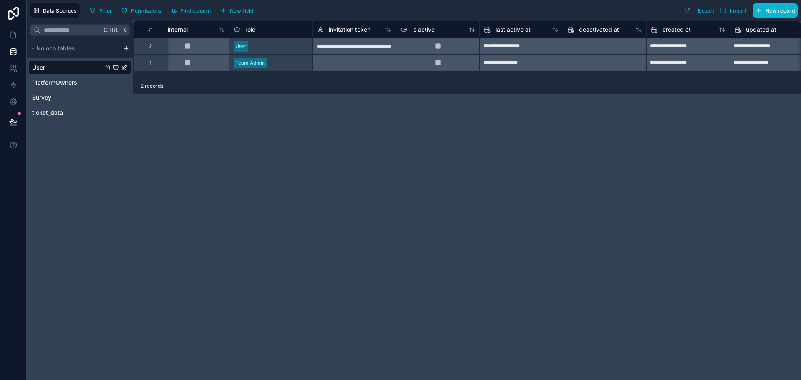
scroll to position [0, 352]
click at [240, 14] on button "New field" at bounding box center [237, 10] width 40 height 13
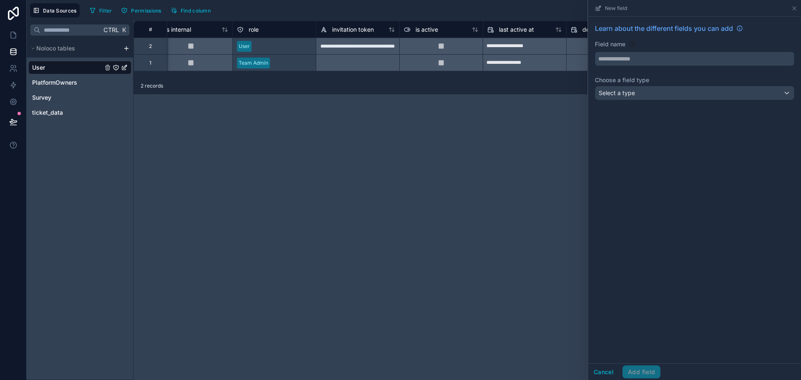
click at [636, 58] on input "text" at bounding box center [694, 58] width 199 height 13
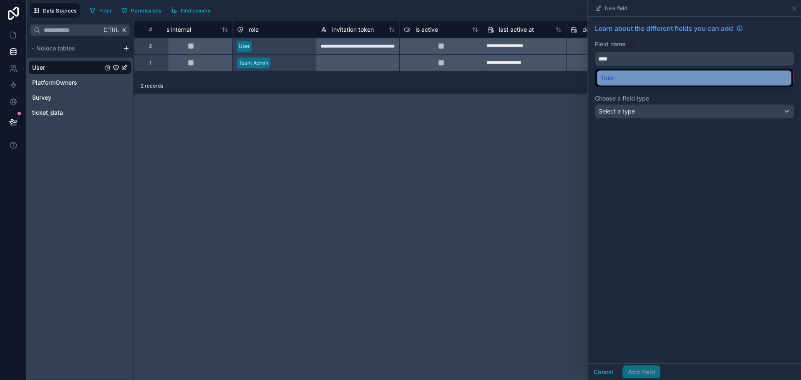
click at [655, 83] on div "Role" at bounding box center [694, 78] width 184 height 10
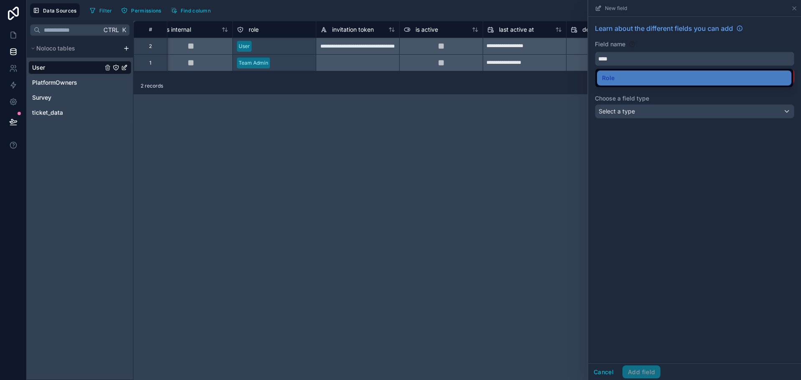
click at [619, 63] on input "****" at bounding box center [694, 58] width 199 height 13
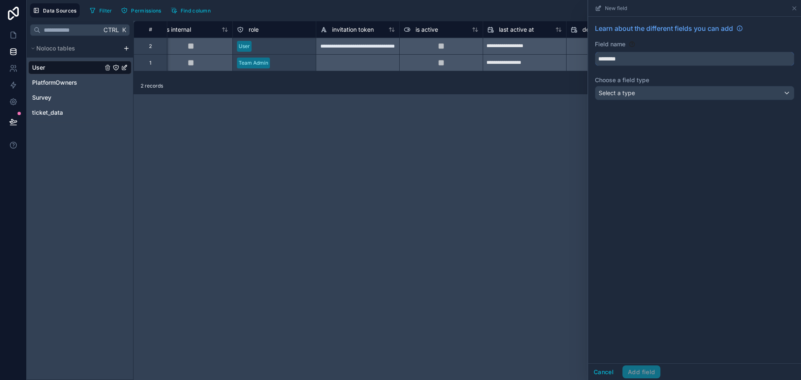
type input "********"
click at [645, 91] on div "Select a type" at bounding box center [694, 92] width 199 height 13
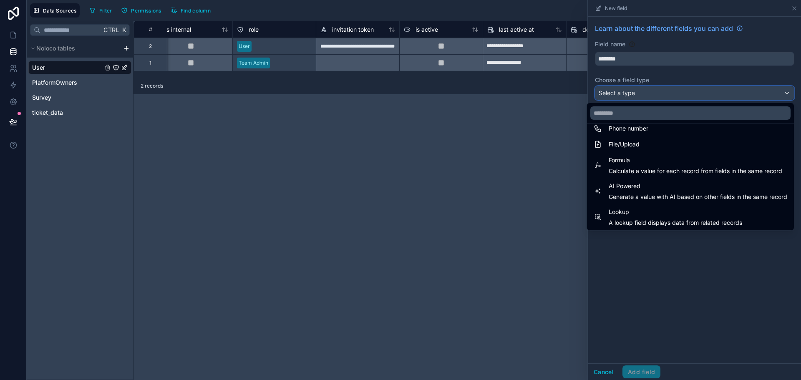
scroll to position [209, 0]
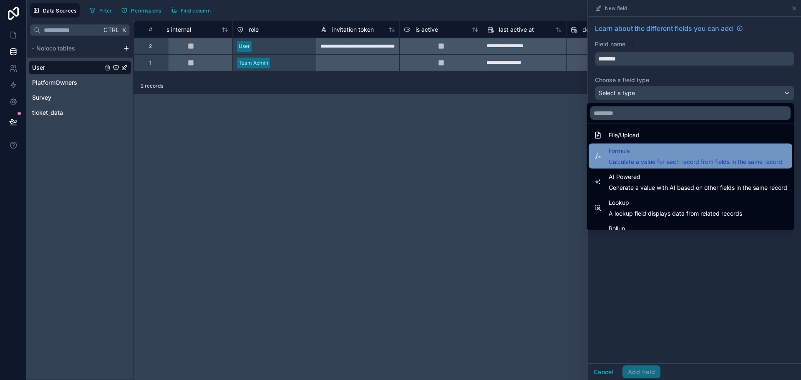
click at [656, 153] on span "Formula" at bounding box center [696, 151] width 174 height 10
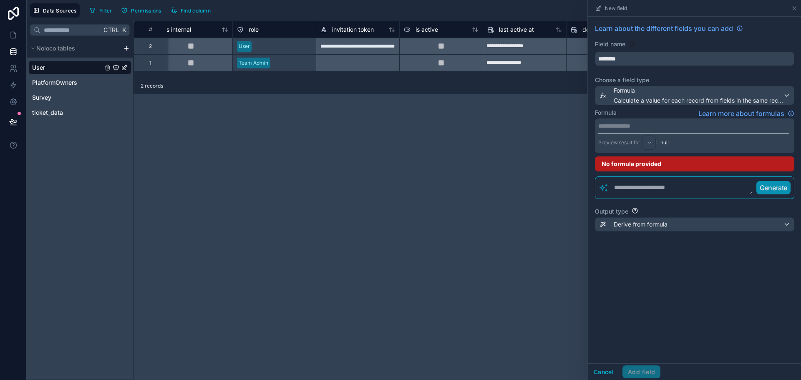
click at [640, 131] on div "**********" at bounding box center [694, 135] width 199 height 35
click at [645, 122] on p "**********" at bounding box center [693, 126] width 191 height 8
click at [693, 290] on div "**********" at bounding box center [694, 190] width 213 height 347
click at [620, 125] on p "**********" at bounding box center [693, 126] width 191 height 8
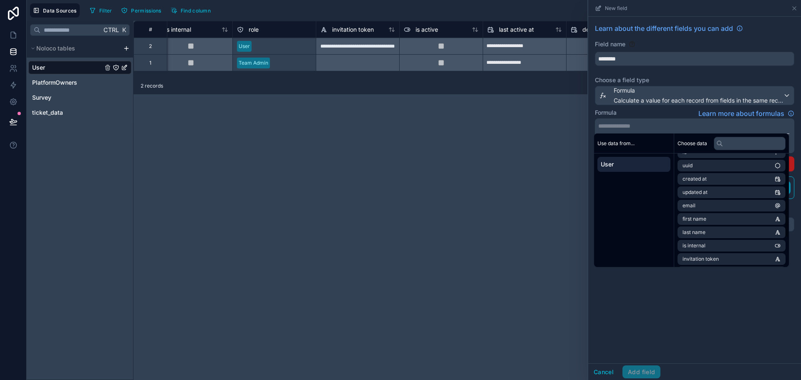
scroll to position [0, 0]
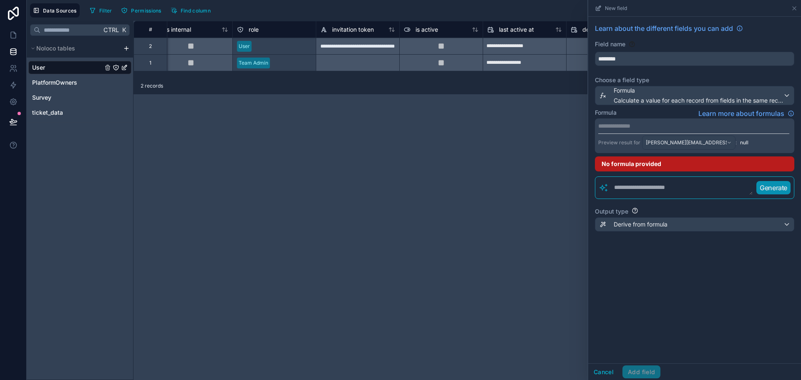
click at [665, 124] on p "**********" at bounding box center [693, 126] width 191 height 8
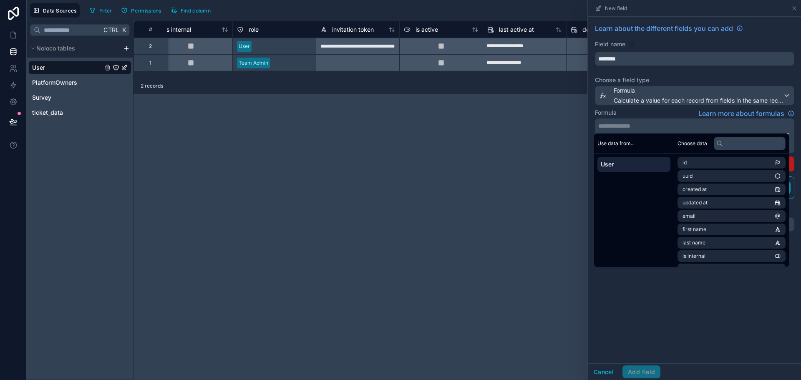
click at [656, 126] on p "**********" at bounding box center [693, 126] width 191 height 8
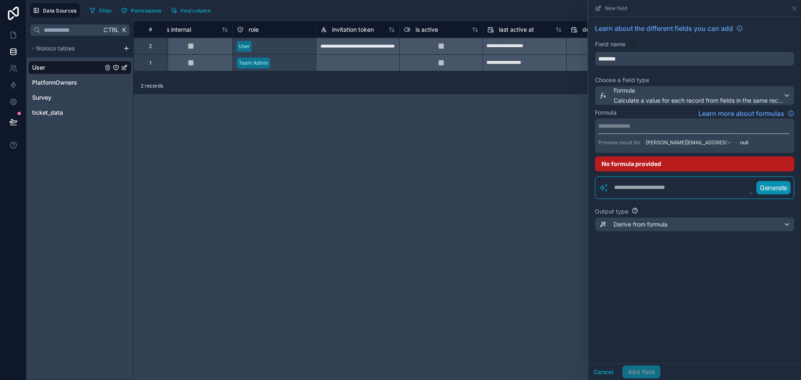
click at [708, 303] on div "**********" at bounding box center [694, 190] width 213 height 347
click at [630, 191] on textarea at bounding box center [681, 187] width 144 height 15
type textarea "**********"
click at [775, 186] on p "Generate" at bounding box center [773, 188] width 28 height 10
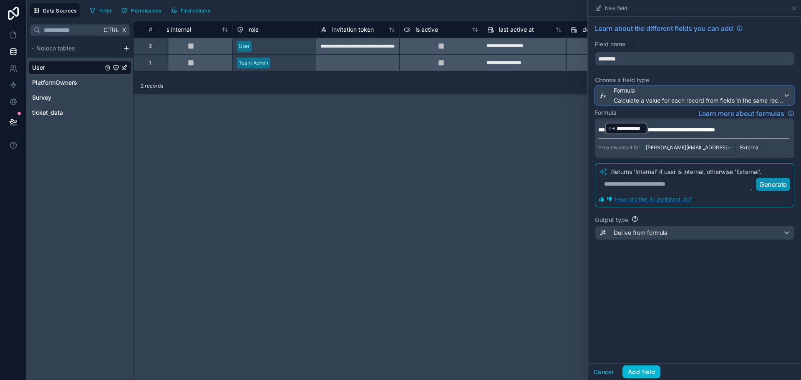
click at [743, 93] on span "Formula" at bounding box center [698, 90] width 169 height 8
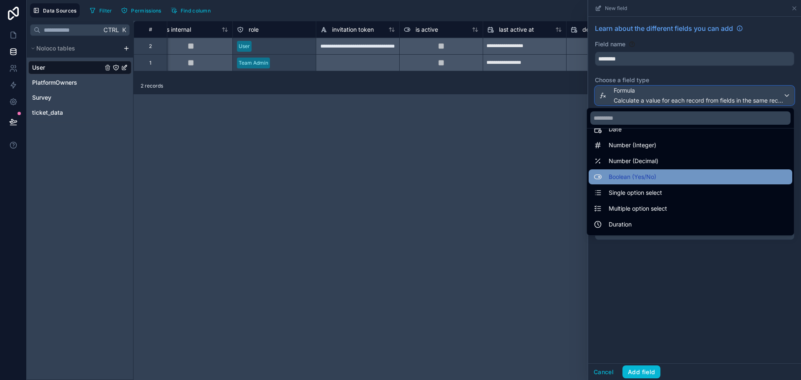
scroll to position [42, 0]
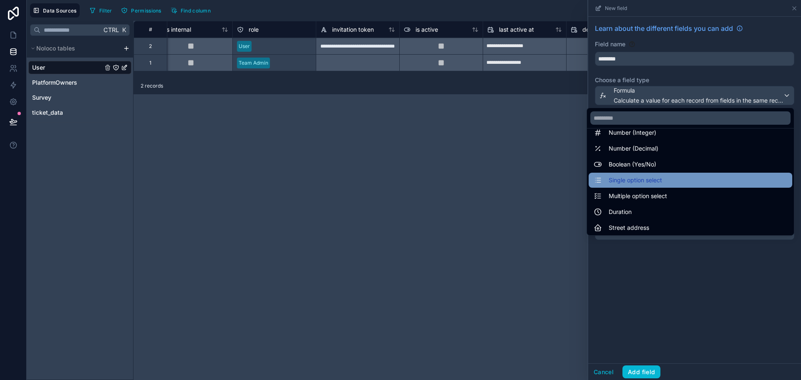
click at [645, 184] on span "Single option select" at bounding box center [635, 180] width 53 height 10
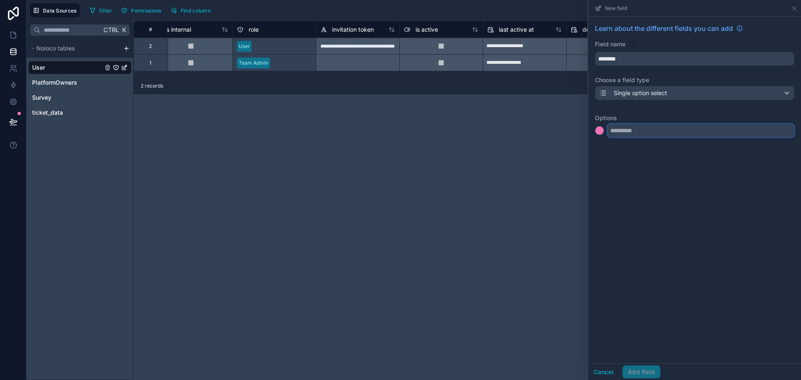
click at [639, 131] on input "text" at bounding box center [700, 130] width 187 height 13
click at [655, 131] on input "text" at bounding box center [700, 130] width 187 height 13
type input "*"
type input "**"
click at [633, 149] on input "text" at bounding box center [700, 147] width 187 height 13
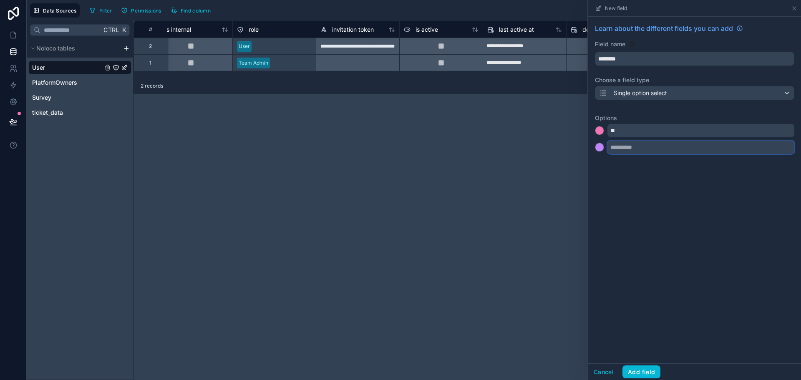
click at [633, 149] on input "text" at bounding box center [700, 147] width 187 height 13
type input "*****"
click at [629, 164] on input "text" at bounding box center [700, 163] width 187 height 13
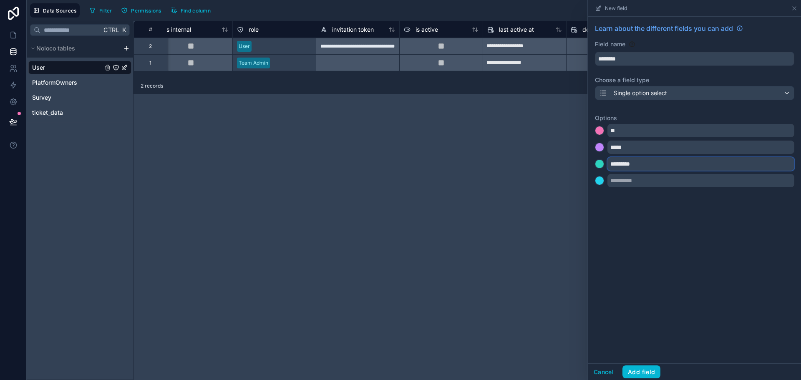
type input "*********"
click at [647, 207] on div "Learn about the different fields you can add Field name ******** Choose a field…" at bounding box center [694, 190] width 213 height 347
click at [642, 370] on button "Add field" at bounding box center [641, 371] width 38 height 13
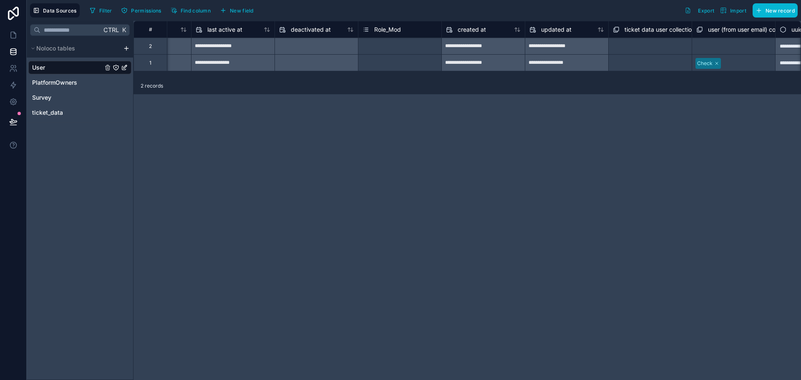
scroll to position [0, 701]
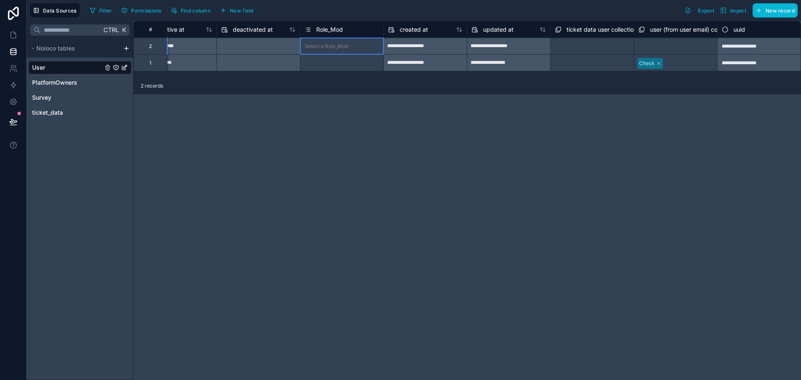
click at [344, 45] on div "Select a Role_Mod" at bounding box center [326, 46] width 43 height 7
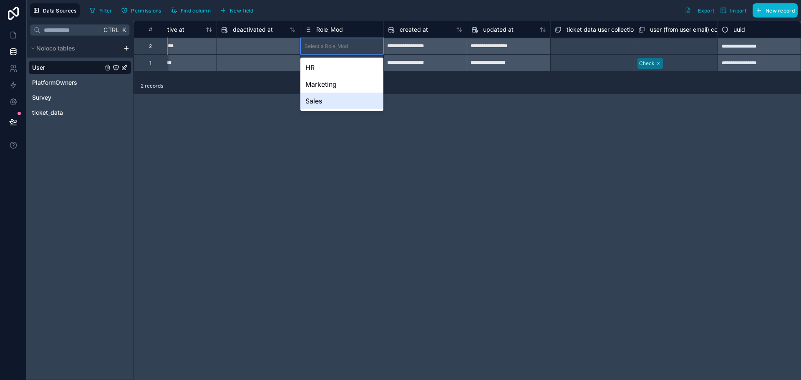
click at [396, 140] on div "**********" at bounding box center [468, 200] width 668 height 359
click at [343, 135] on div "**********" at bounding box center [468, 200] width 668 height 359
click at [291, 140] on div "**********" at bounding box center [468, 200] width 668 height 359
click at [453, 98] on div "**********" at bounding box center [468, 200] width 668 height 359
click at [338, 72] on div "HR" at bounding box center [341, 67] width 83 height 17
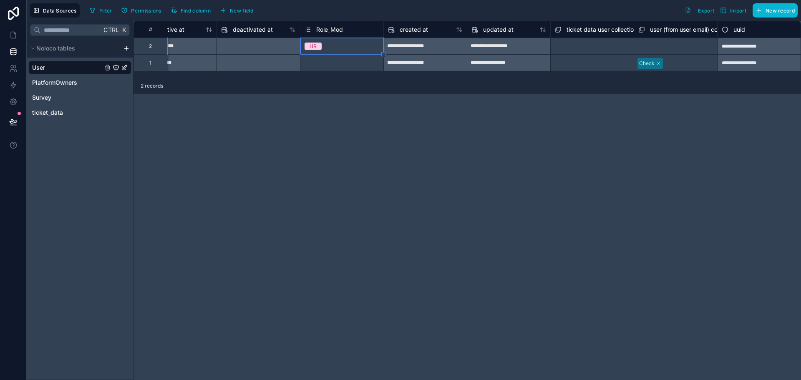
click at [339, 61] on div "Select a Role_Mod" at bounding box center [326, 63] width 43 height 7
click at [338, 65] on div "Select a Role_Mod" at bounding box center [326, 63] width 43 height 7
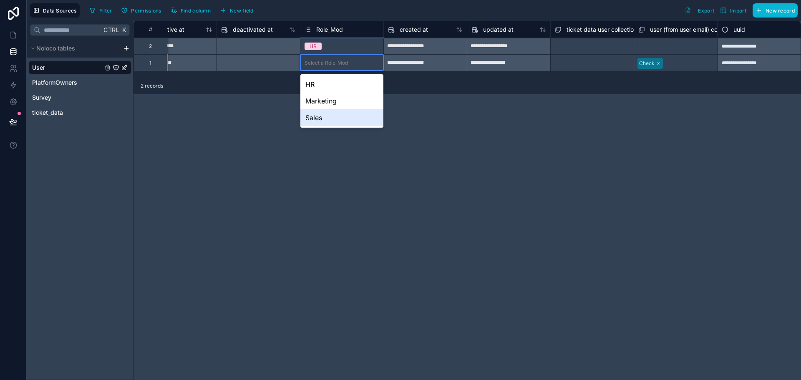
click at [336, 122] on div "Sales" at bounding box center [341, 117] width 83 height 17
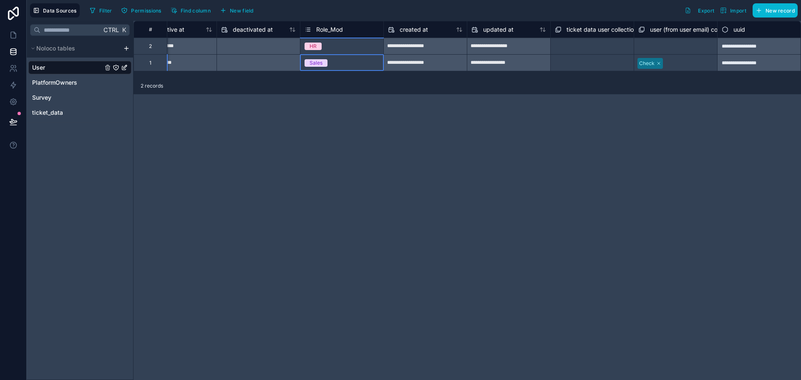
click at [496, 126] on div "**********" at bounding box center [468, 200] width 668 height 359
click at [59, 115] on span "ticket_data" at bounding box center [47, 112] width 31 height 8
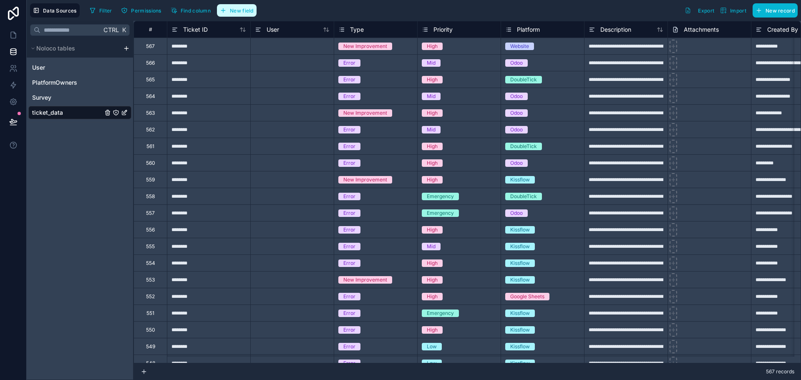
click at [234, 14] on button "New field" at bounding box center [237, 10] width 40 height 13
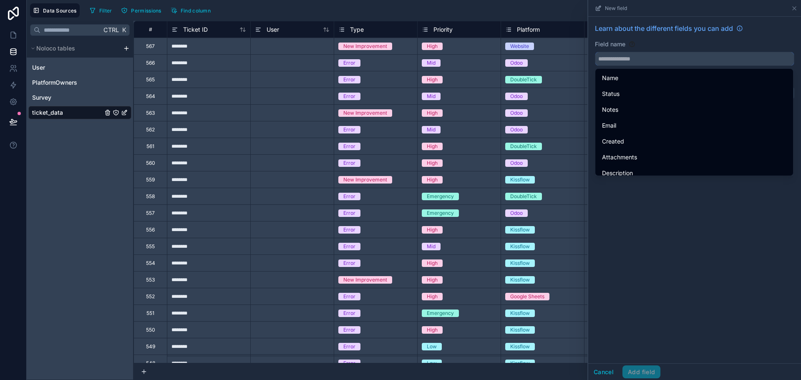
click at [624, 61] on input "text" at bounding box center [694, 58] width 199 height 13
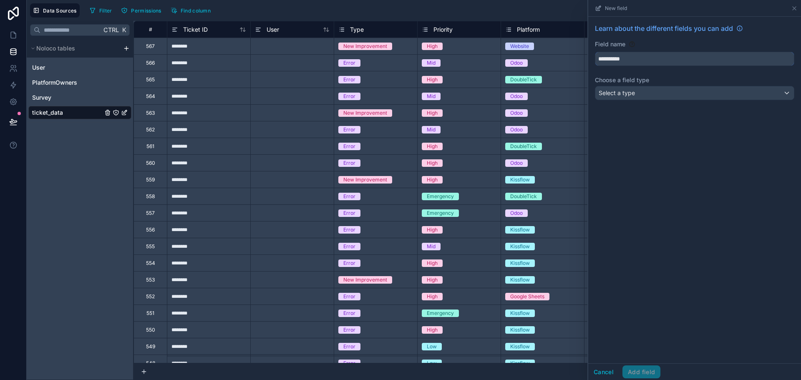
click at [595, 52] on button "*********" at bounding box center [694, 59] width 199 height 14
type input "**********"
click at [646, 99] on div "Select a type" at bounding box center [694, 92] width 199 height 13
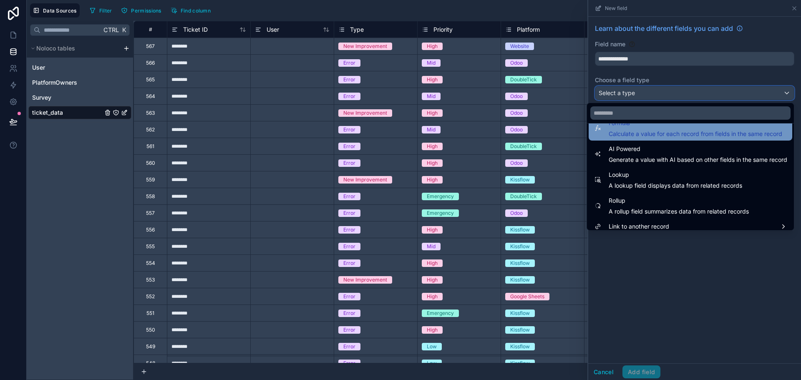
scroll to position [242, 0]
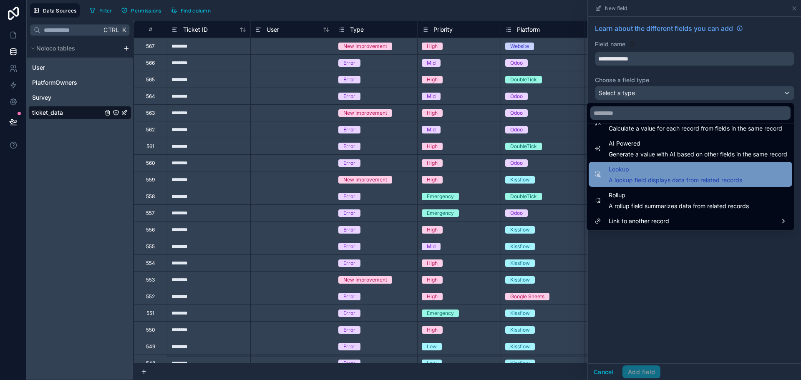
click at [636, 178] on span "A lookup field displays data from related records" at bounding box center [676, 180] width 134 height 8
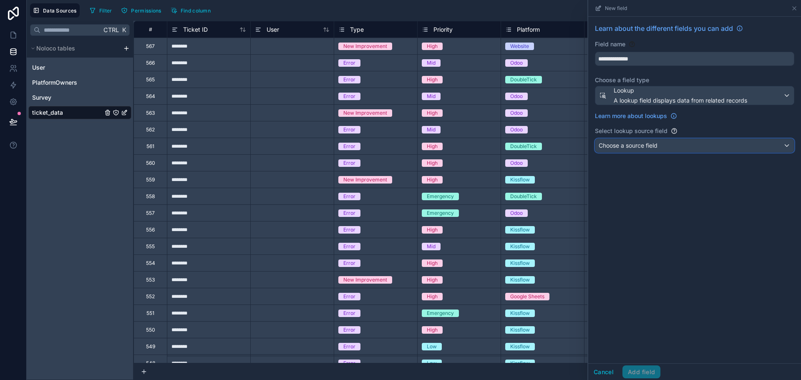
click at [652, 146] on span "Choose a source field" at bounding box center [628, 145] width 59 height 7
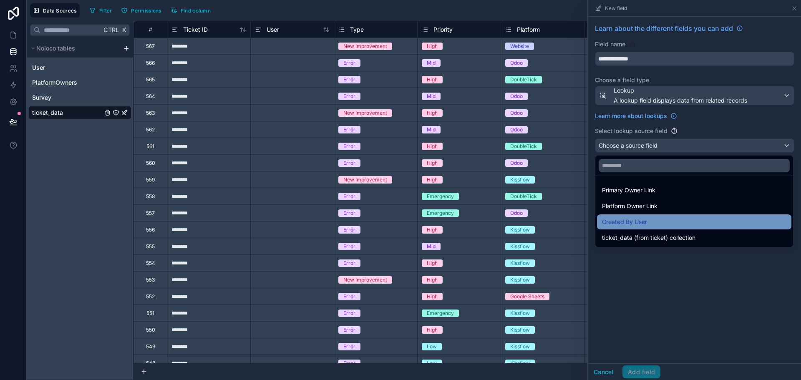
click at [643, 224] on span "Created By User" at bounding box center [624, 222] width 45 height 10
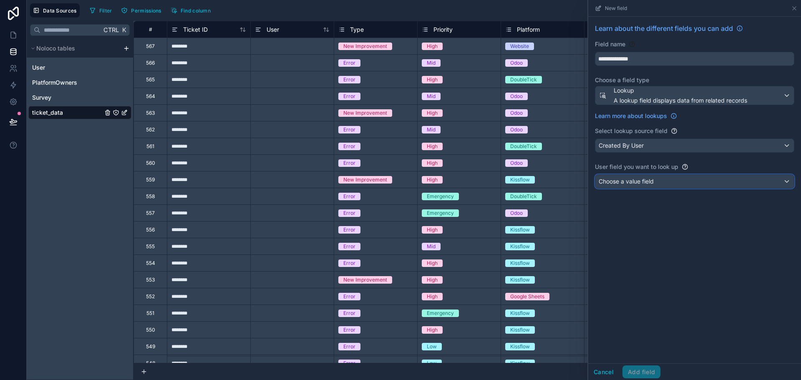
click at [661, 183] on div "Choose a value field" at bounding box center [694, 181] width 199 height 13
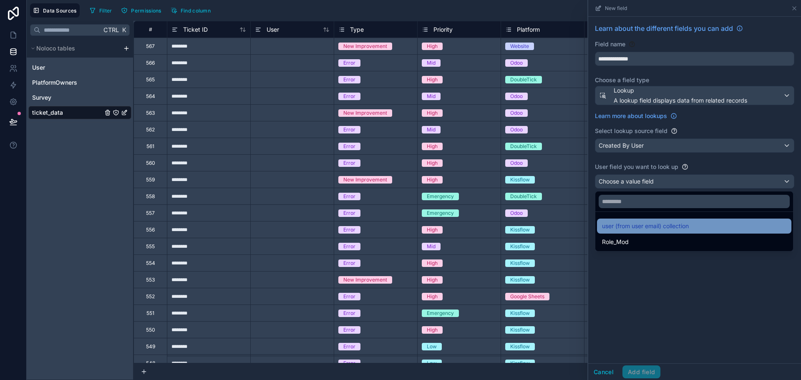
click at [651, 232] on div "user (from user email) collection" at bounding box center [694, 226] width 194 height 15
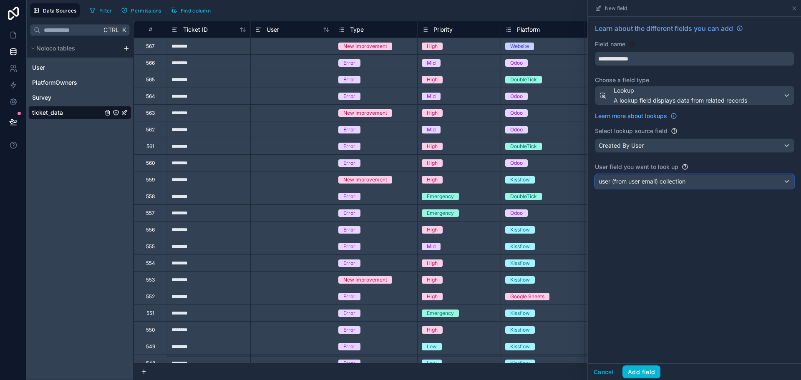
click at [671, 179] on span "user (from user email) collection" at bounding box center [642, 181] width 87 height 8
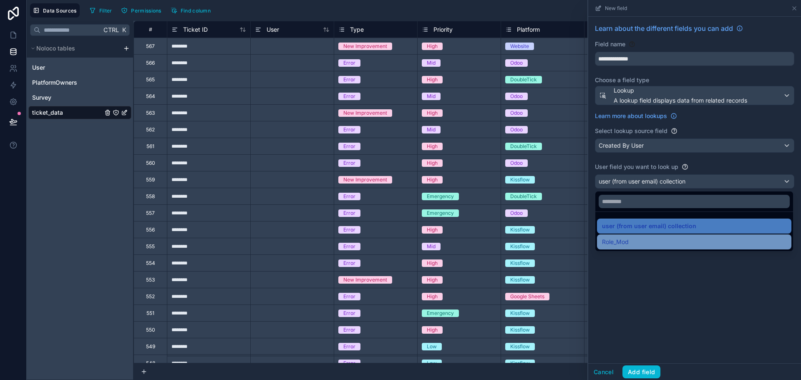
click at [661, 242] on div "Role_Mod" at bounding box center [694, 242] width 184 height 10
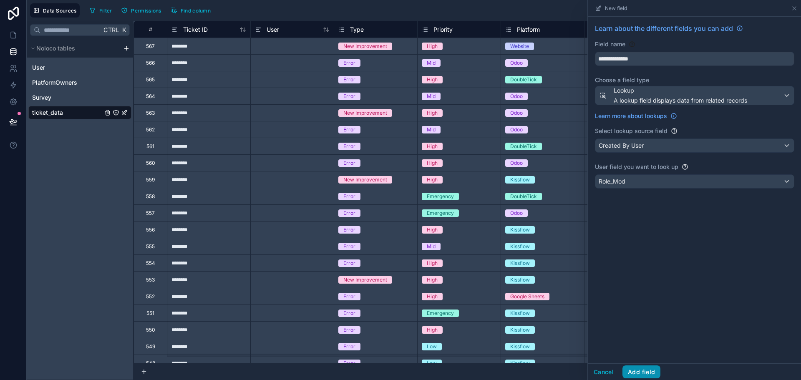
click at [639, 373] on button "Add field" at bounding box center [641, 371] width 38 height 13
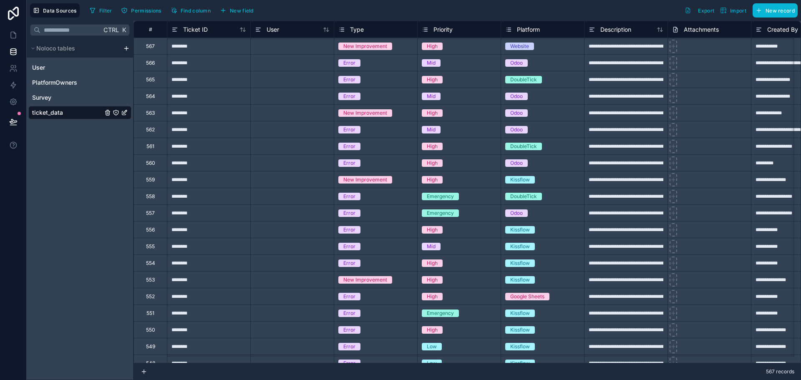
type input "**********"
click at [12, 36] on icon at bounding box center [13, 35] width 8 height 8
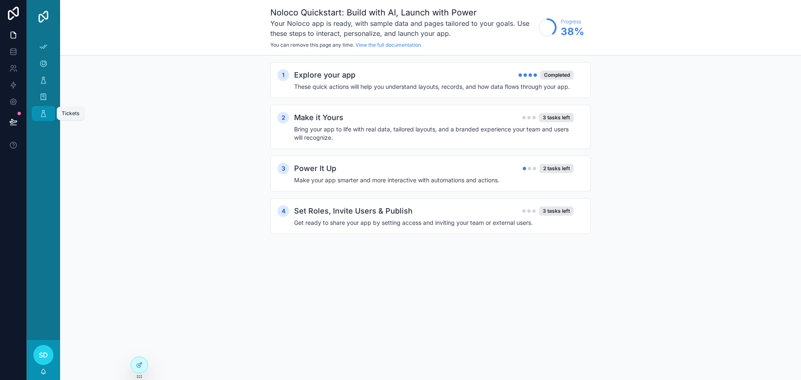
click at [39, 116] on icon "scrollable content" at bounding box center [43, 113] width 8 height 8
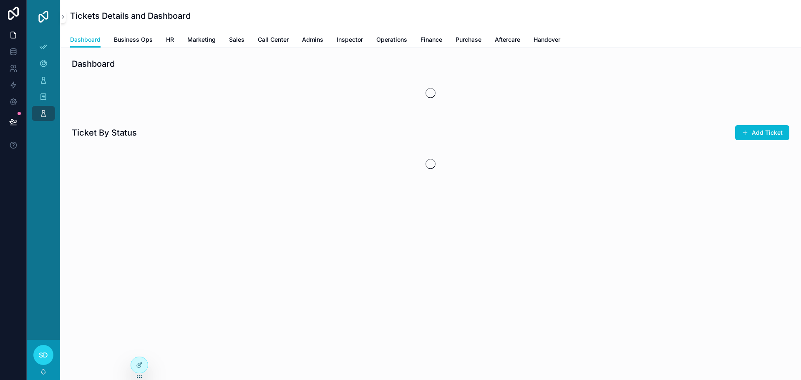
click at [162, 42] on div "Dashboard Business Ops HR Marketing Sales Call Center Admins Inspector Operatio…" at bounding box center [430, 40] width 721 height 16
click at [170, 39] on span "HR" at bounding box center [170, 39] width 8 height 8
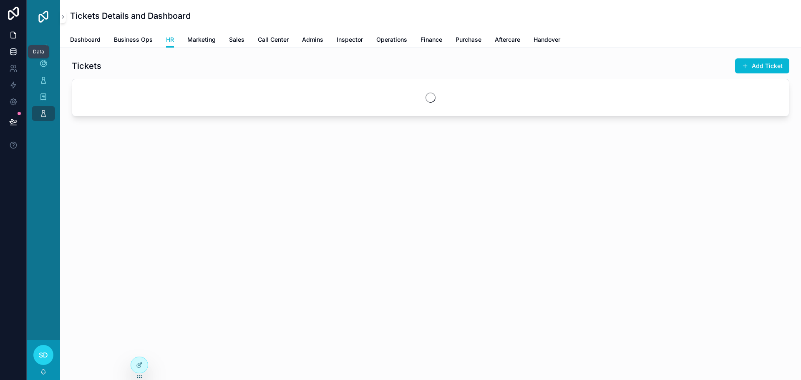
click at [13, 52] on icon at bounding box center [13, 52] width 8 height 8
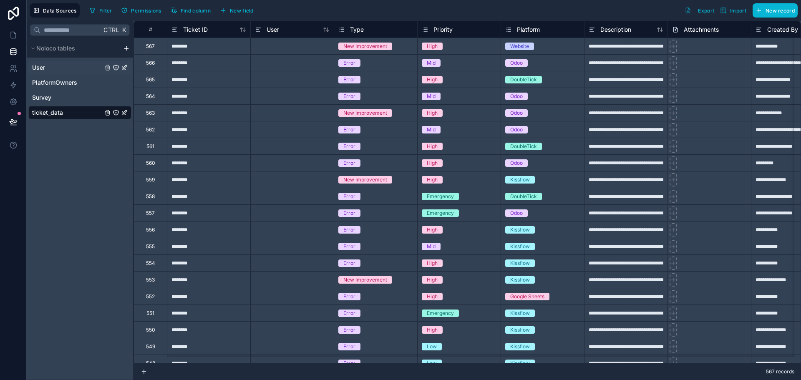
click at [61, 70] on div "User" at bounding box center [79, 67] width 103 height 13
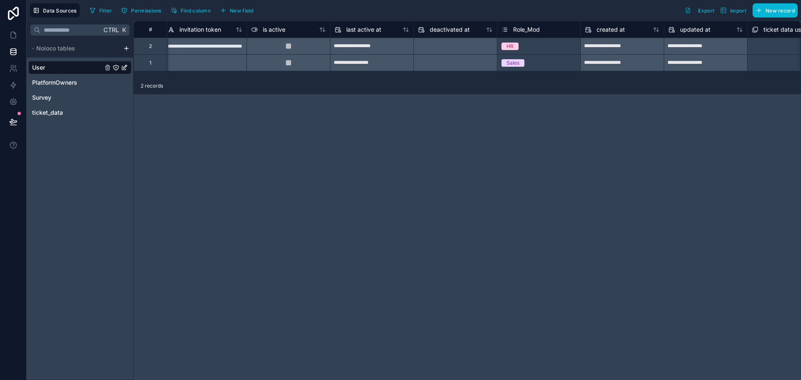
scroll to position [0, 505]
click at [14, 30] on link at bounding box center [13, 35] width 26 height 17
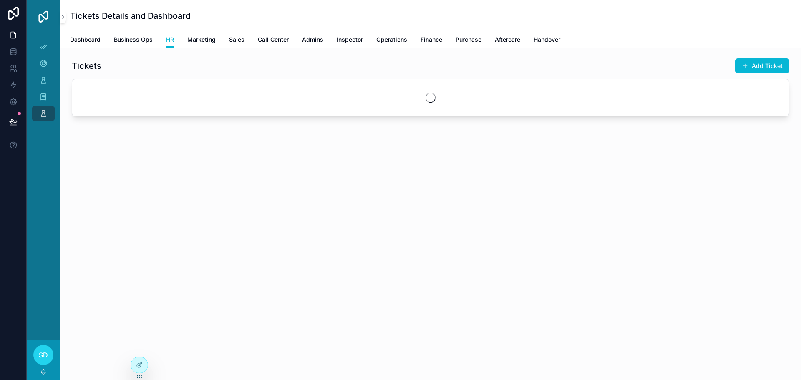
click at [174, 41] on div "Dashboard Business Ops HR Marketing Sales Call Center Admins Inspector Operatio…" at bounding box center [430, 40] width 721 height 16
click at [139, 365] on icon at bounding box center [139, 365] width 7 height 7
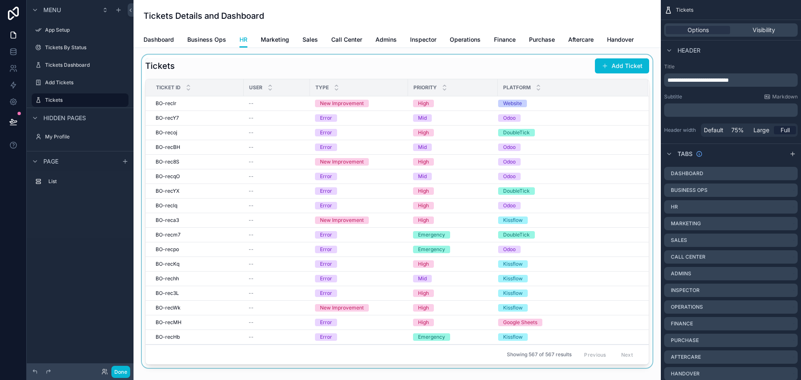
click at [276, 60] on div "scrollable content" at bounding box center [397, 211] width 514 height 313
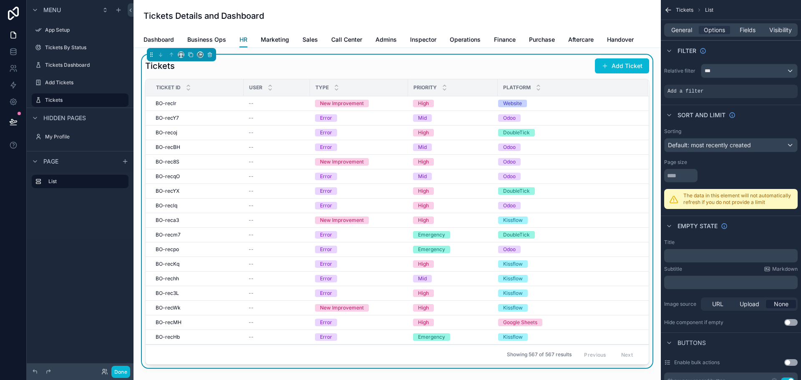
click at [243, 40] on span "HR" at bounding box center [243, 39] width 8 height 8
click at [267, 43] on span "Marketing" at bounding box center [275, 39] width 28 height 8
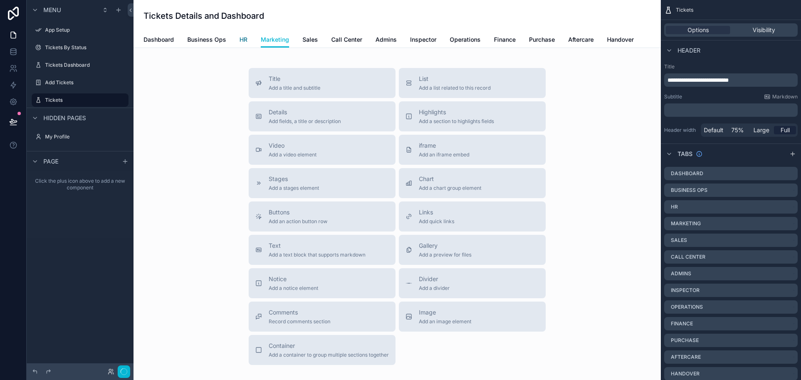
click at [240, 41] on span "HR" at bounding box center [243, 39] width 8 height 8
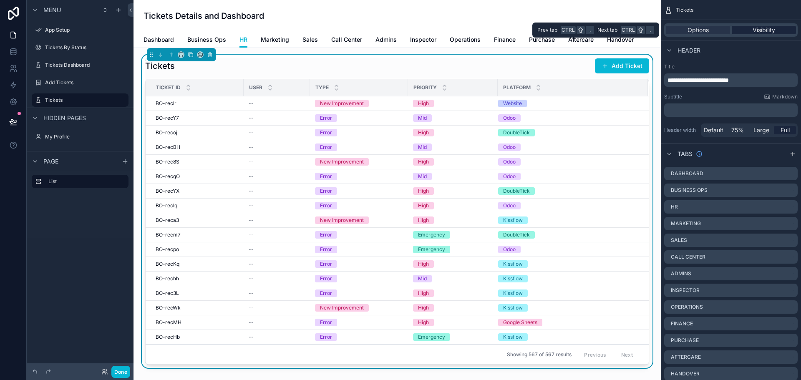
click at [758, 30] on span "Visibility" at bounding box center [764, 30] width 23 height 8
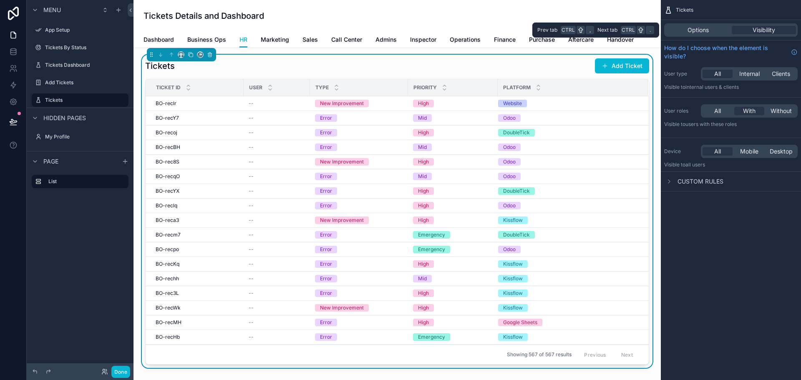
click at [681, 24] on div "Options Visibility" at bounding box center [731, 29] width 134 height 13
click at [684, 27] on div "Options" at bounding box center [698, 30] width 64 height 8
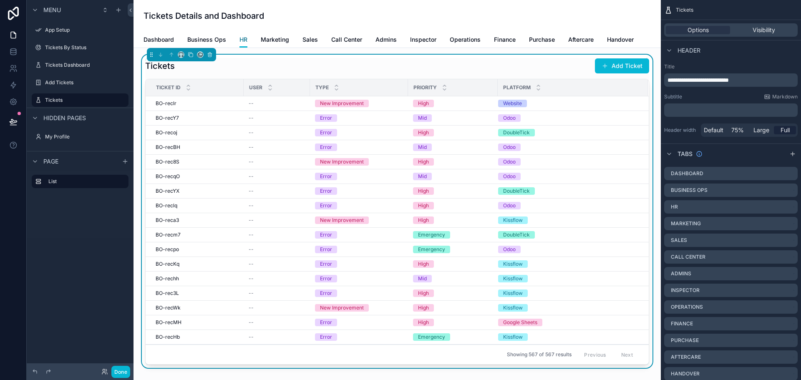
click at [240, 43] on span "HR" at bounding box center [243, 39] width 8 height 8
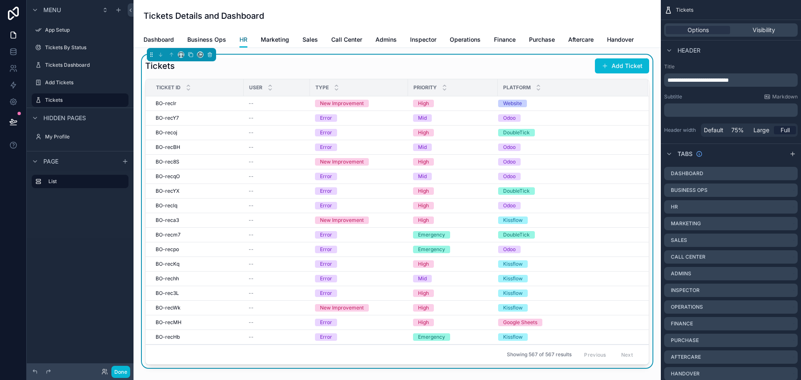
drag, startPoint x: 239, startPoint y: 43, endPoint x: 243, endPoint y: 40, distance: 4.5
click at [243, 40] on span "HR" at bounding box center [243, 39] width 8 height 8
click at [212, 38] on span "Business Ops" at bounding box center [206, 39] width 39 height 8
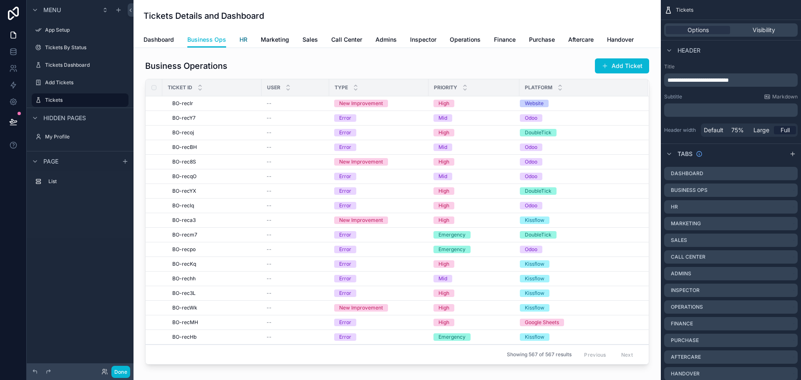
click at [244, 40] on span "HR" at bounding box center [243, 39] width 8 height 8
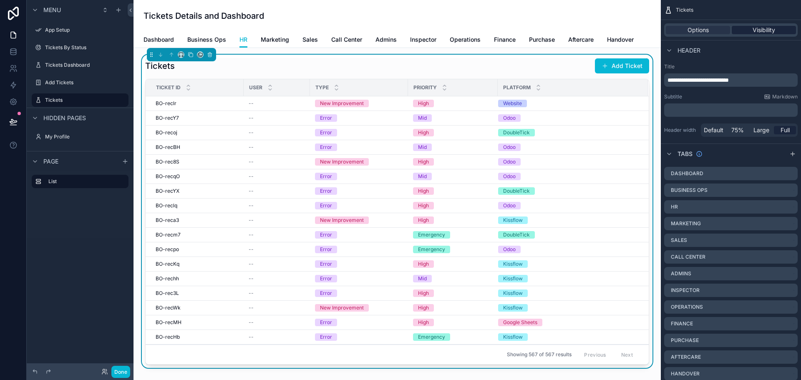
click at [753, 31] on span "Visibility" at bounding box center [764, 30] width 23 height 8
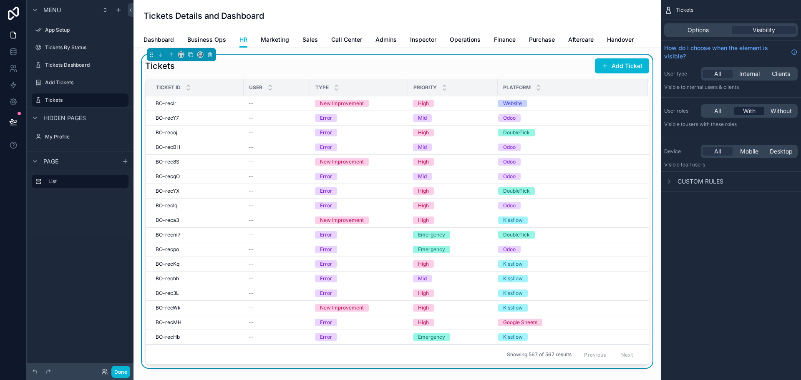
click at [748, 112] on span "With" at bounding box center [749, 111] width 13 height 8
click at [734, 123] on span "Users with these roles" at bounding box center [710, 124] width 51 height 6
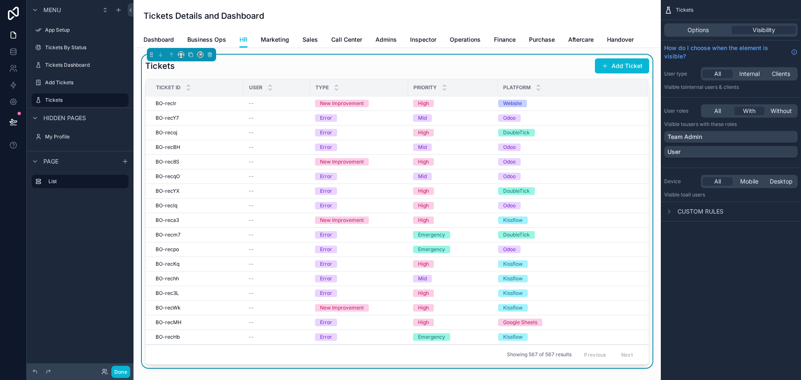
click at [734, 124] on span "Users with these roles" at bounding box center [710, 124] width 51 height 6
click at [696, 149] on div "User" at bounding box center [731, 152] width 127 height 8
click at [697, 99] on div "Tickets Options Visibility How do I choose when the element is visible? User ty…" at bounding box center [731, 111] width 140 height 222
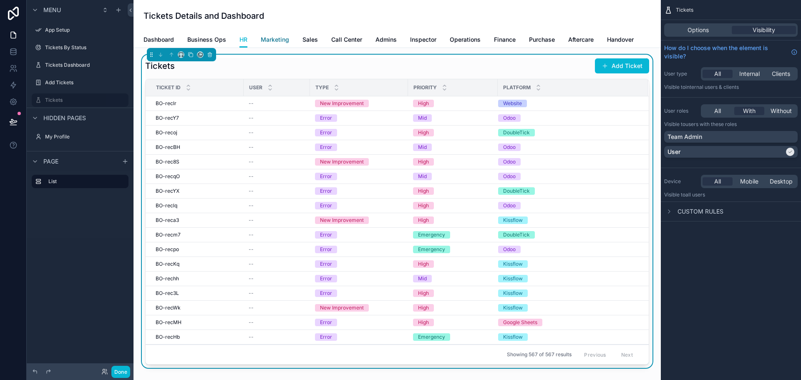
click at [270, 42] on span "Marketing" at bounding box center [275, 39] width 28 height 8
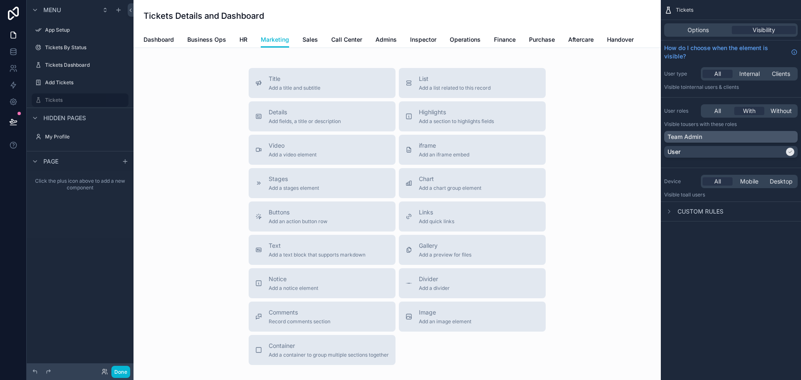
click at [712, 137] on div "Team Admin" at bounding box center [731, 137] width 127 height 8
click at [306, 43] on span "Sales" at bounding box center [309, 39] width 15 height 8
click at [721, 152] on div "User" at bounding box center [726, 152] width 117 height 8
click at [339, 38] on span "Call Center" at bounding box center [346, 39] width 31 height 8
click at [388, 36] on span "Admins" at bounding box center [385, 39] width 21 height 8
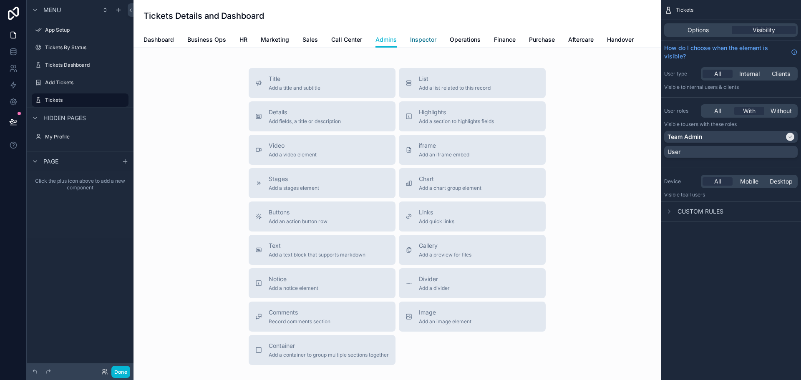
click at [421, 41] on span "Inspector" at bounding box center [423, 39] width 26 height 8
click at [466, 40] on span "Operations" at bounding box center [465, 39] width 31 height 8
click at [506, 40] on span "Finance" at bounding box center [505, 39] width 22 height 8
click at [550, 39] on span "Purchase" at bounding box center [542, 39] width 26 height 8
drag, startPoint x: 582, startPoint y: 36, endPoint x: 618, endPoint y: 47, distance: 37.4
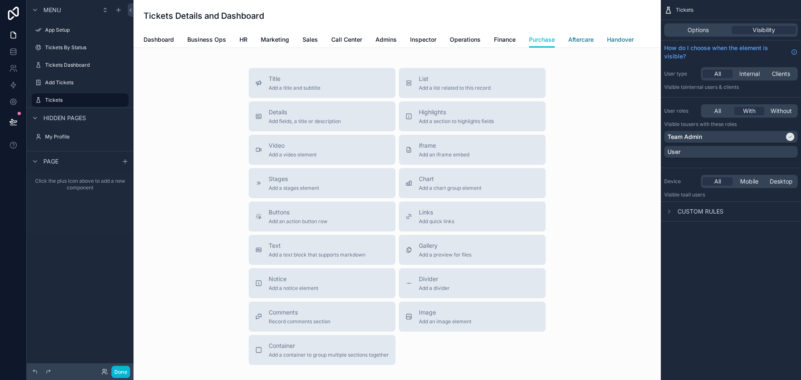
click at [583, 36] on span "Aftercare" at bounding box center [580, 39] width 25 height 8
click at [626, 42] on span "Handover" at bounding box center [620, 39] width 27 height 8
click at [252, 44] on div "Dashboard Business Ops HR Marketing Sales Call Center Admins Inspector Operatio…" at bounding box center [397, 40] width 507 height 16
click at [212, 42] on span "Business Ops" at bounding box center [206, 39] width 39 height 8
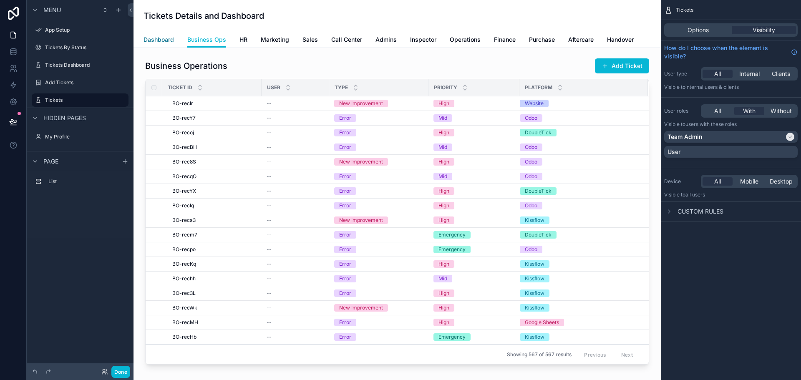
click at [151, 40] on span "Dashboard" at bounding box center [159, 39] width 30 height 8
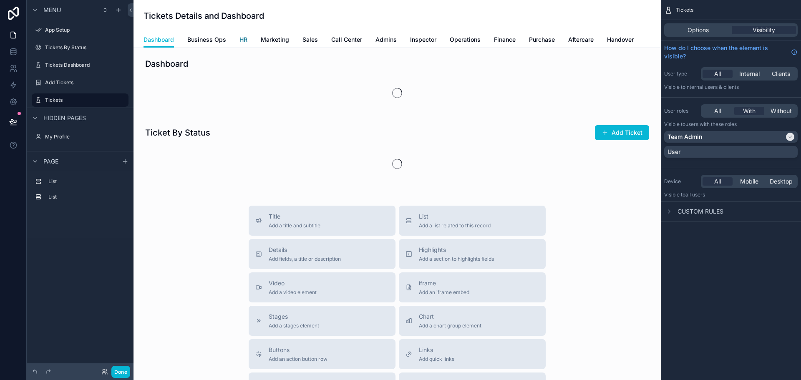
click at [243, 41] on span "HR" at bounding box center [243, 39] width 8 height 8
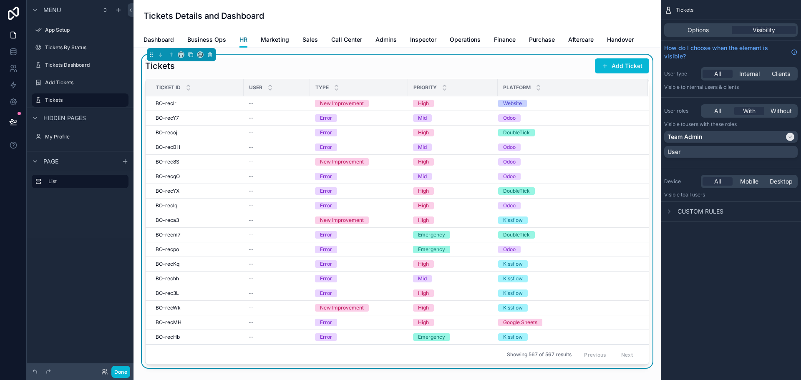
click at [243, 41] on span "HR" at bounding box center [243, 39] width 8 height 8
click at [272, 41] on span "Marketing" at bounding box center [275, 39] width 28 height 8
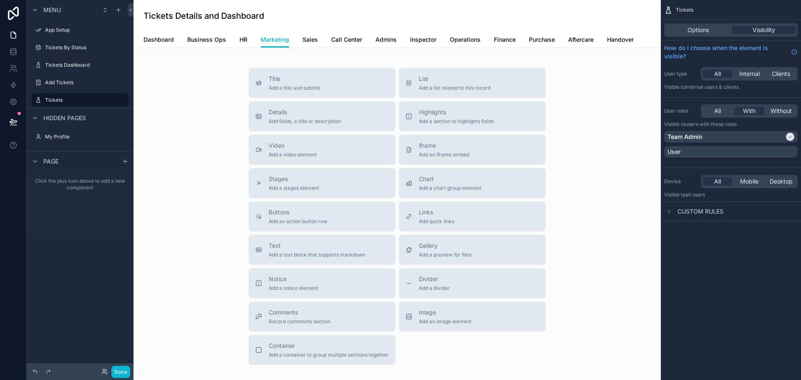
click at [230, 40] on div "Dashboard Business Ops HR Marketing Sales Call Center Admins Inspector Operatio…" at bounding box center [397, 40] width 507 height 16
click at [250, 38] on div "Dashboard Business Ops HR Marketing Sales Call Center Admins Inspector Operatio…" at bounding box center [397, 40] width 507 height 16
click at [246, 39] on span "HR" at bounding box center [243, 39] width 8 height 8
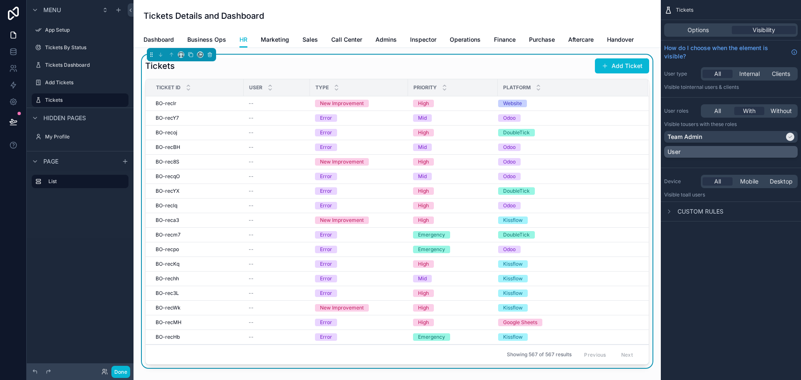
click at [712, 151] on div "User" at bounding box center [731, 152] width 127 height 8
click at [695, 137] on p "Team Admin" at bounding box center [685, 137] width 35 height 8
click at [695, 28] on span "Options" at bounding box center [698, 30] width 21 height 8
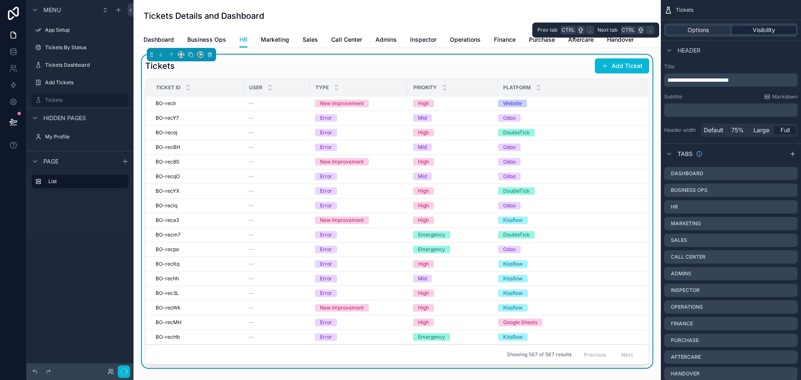
click at [768, 33] on span "Visibility" at bounding box center [764, 30] width 23 height 8
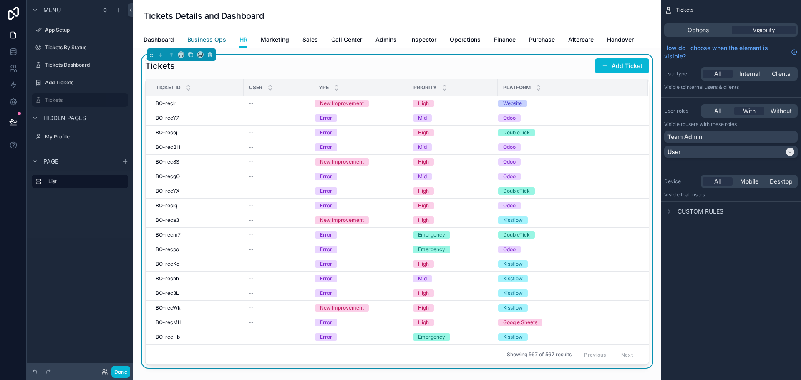
click at [212, 40] on span "Business Ops" at bounding box center [206, 39] width 39 height 8
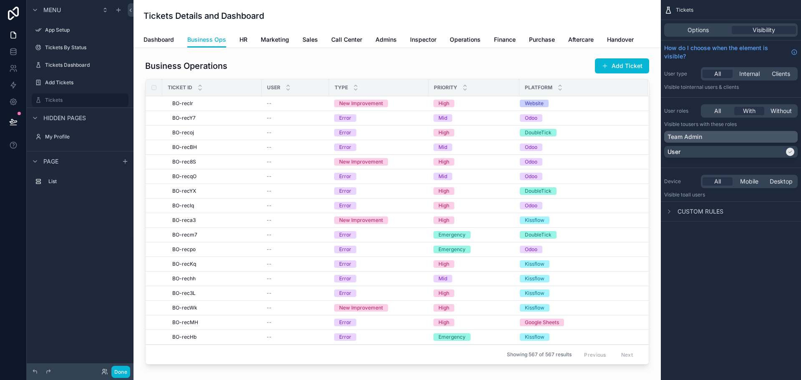
click at [720, 134] on div "Team Admin" at bounding box center [731, 137] width 127 height 8
click at [713, 147] on div "User" at bounding box center [731, 152] width 134 height 12
click at [240, 39] on span "HR" at bounding box center [243, 39] width 8 height 8
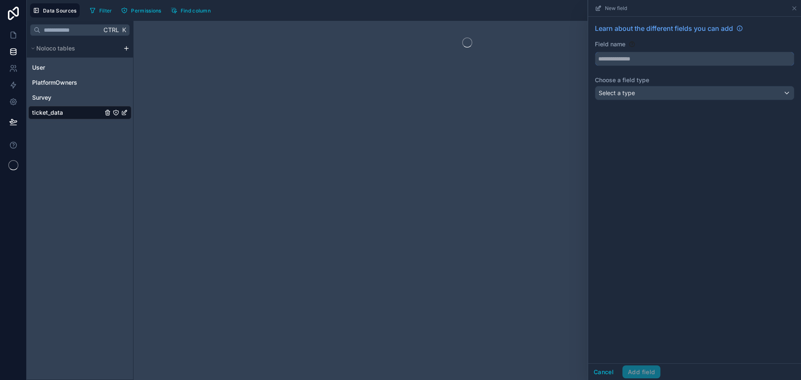
click at [630, 60] on input "text" at bounding box center [694, 58] width 199 height 13
click at [595, 52] on button "*********" at bounding box center [694, 59] width 199 height 14
type input "**********"
click at [648, 92] on div "Select a type" at bounding box center [694, 92] width 199 height 13
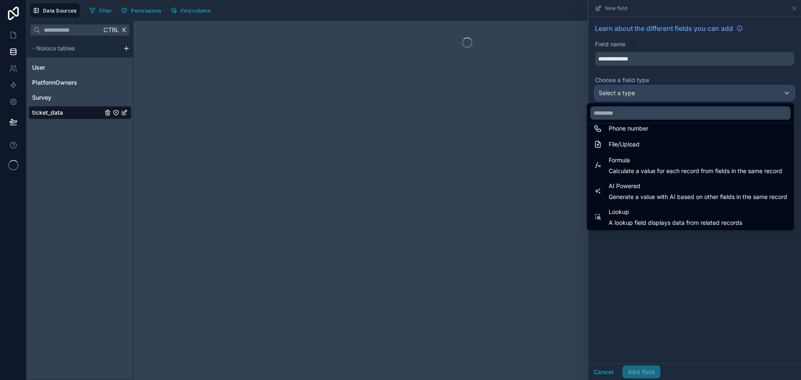
scroll to position [242, 0]
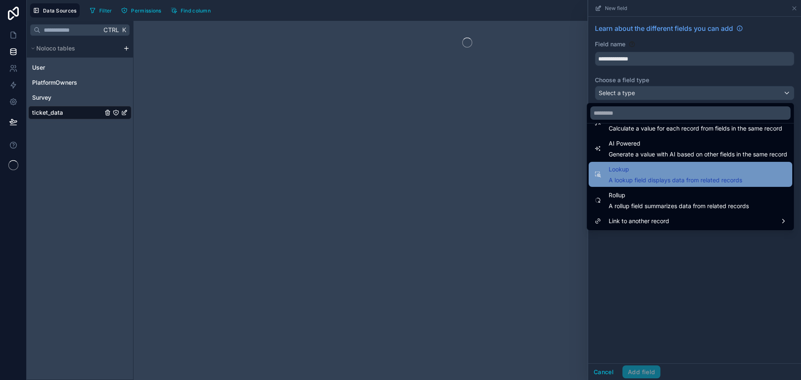
click at [650, 175] on div "Lookup A lookup field displays data from related records" at bounding box center [676, 174] width 134 height 20
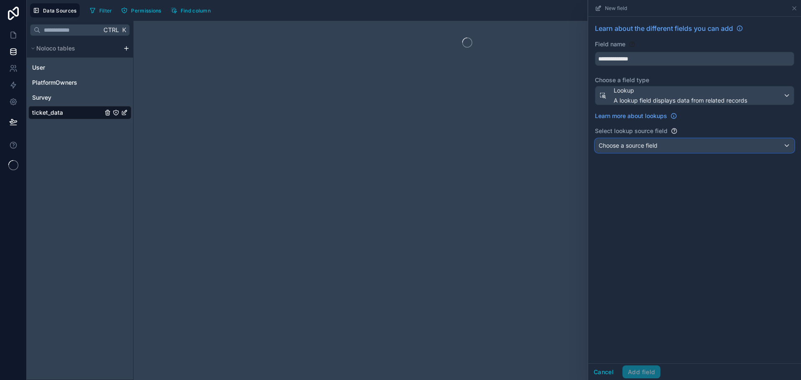
click at [652, 146] on span "Choose a source field" at bounding box center [628, 145] width 59 height 7
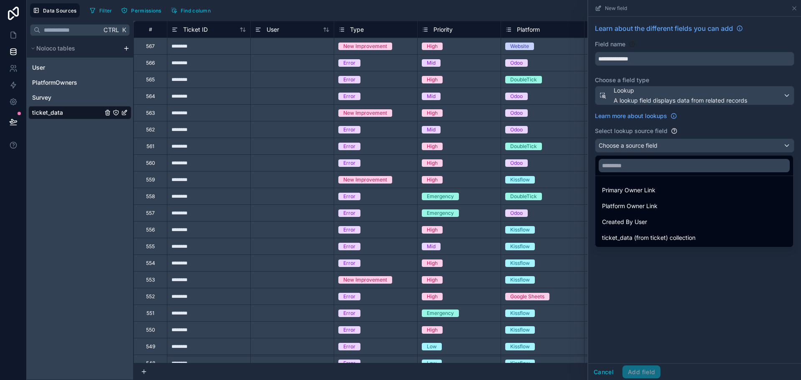
click at [666, 300] on div at bounding box center [694, 190] width 213 height 380
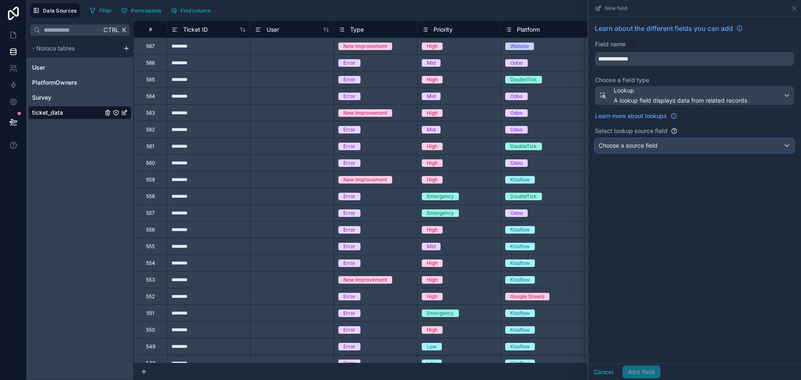
click at [649, 147] on span "Choose a source field" at bounding box center [628, 145] width 59 height 7
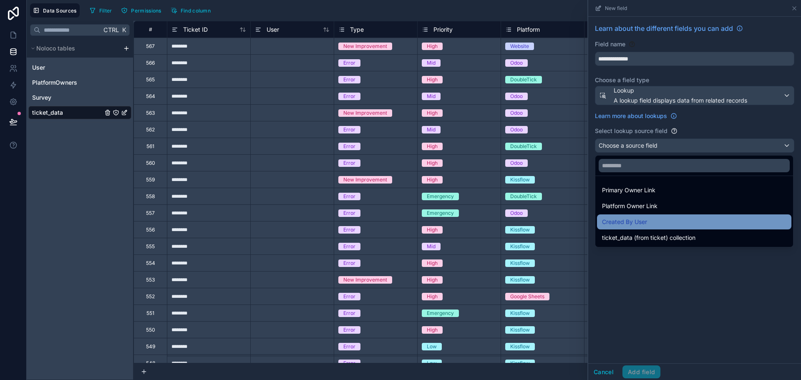
click at [650, 221] on div "Created By User" at bounding box center [694, 222] width 184 height 10
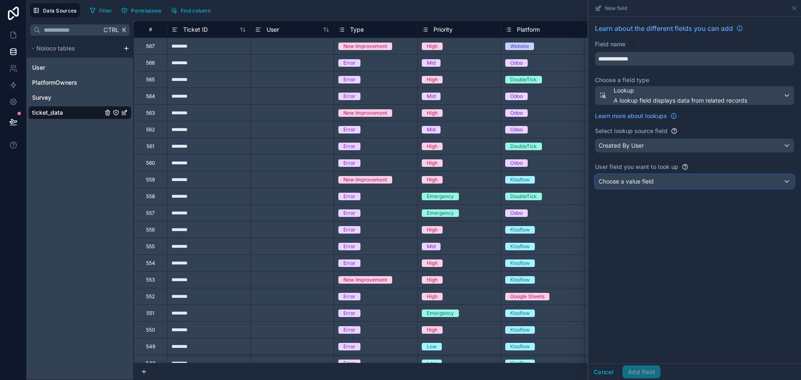
click at [656, 182] on div "Choose a value field" at bounding box center [694, 181] width 199 height 13
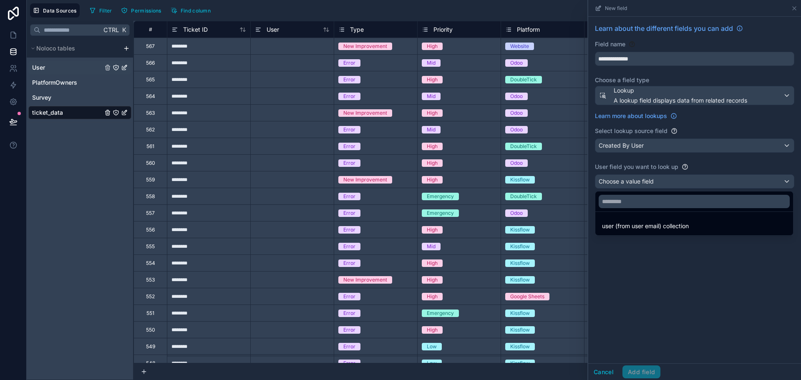
click at [47, 70] on div "User" at bounding box center [79, 67] width 103 height 13
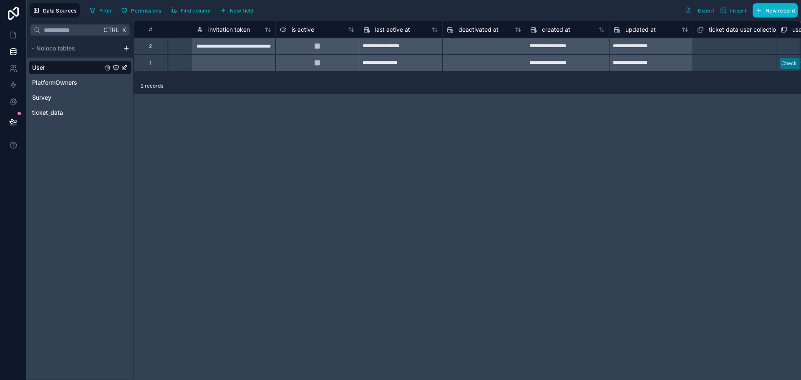
scroll to position [0, 618]
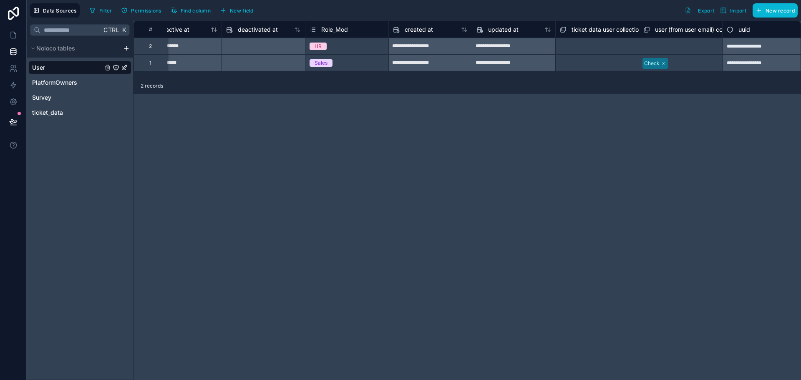
scroll to position [0, 701]
drag, startPoint x: 506, startPoint y: 77, endPoint x: 514, endPoint y: 76, distance: 8.0
click at [514, 76] on div "**********" at bounding box center [468, 49] width 668 height 57
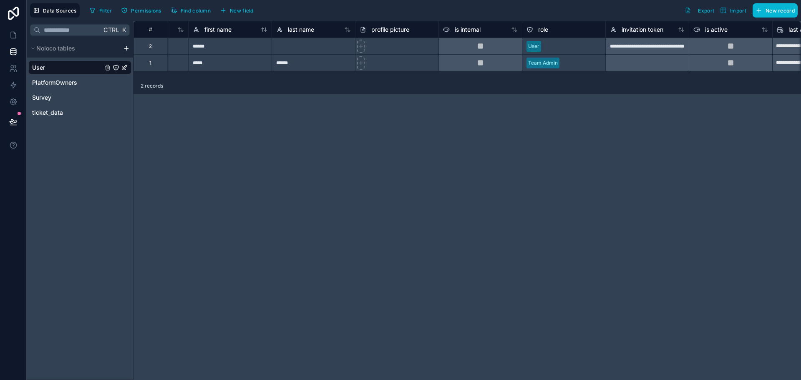
scroll to position [0, 0]
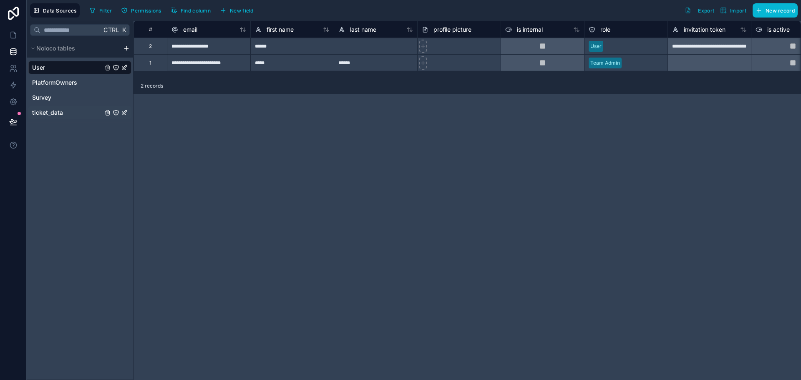
click at [54, 113] on span "ticket_data" at bounding box center [47, 112] width 31 height 8
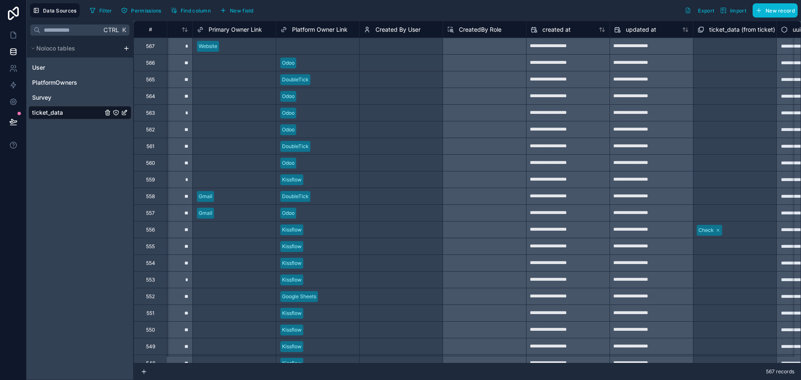
scroll to position [0, 1486]
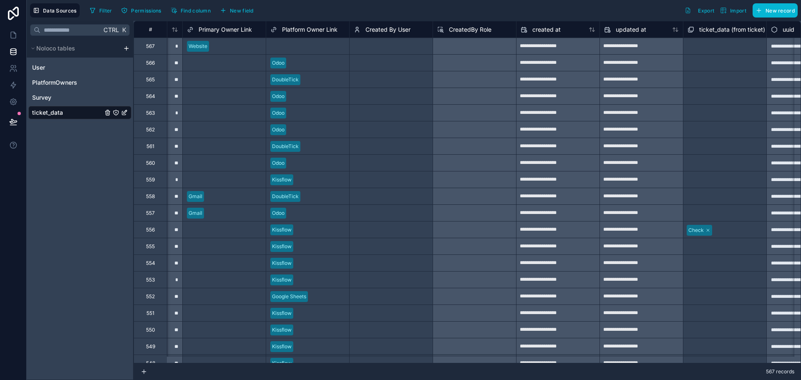
click at [387, 48] on div "Select a Created By User" at bounding box center [384, 46] width 60 height 7
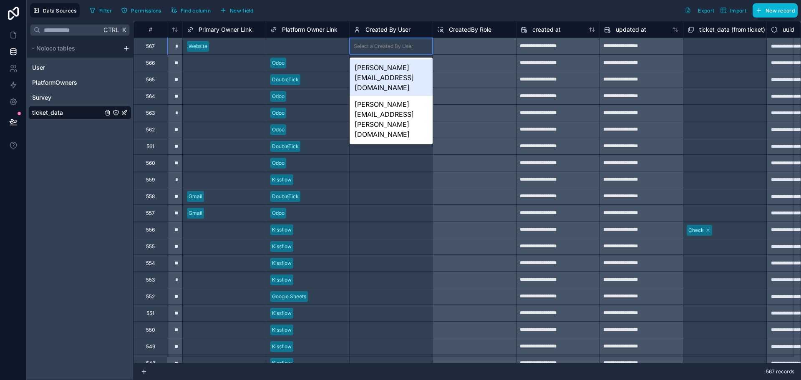
click at [383, 69] on div "[PERSON_NAME][EMAIL_ADDRESS][DOMAIN_NAME]" at bounding box center [391, 77] width 83 height 37
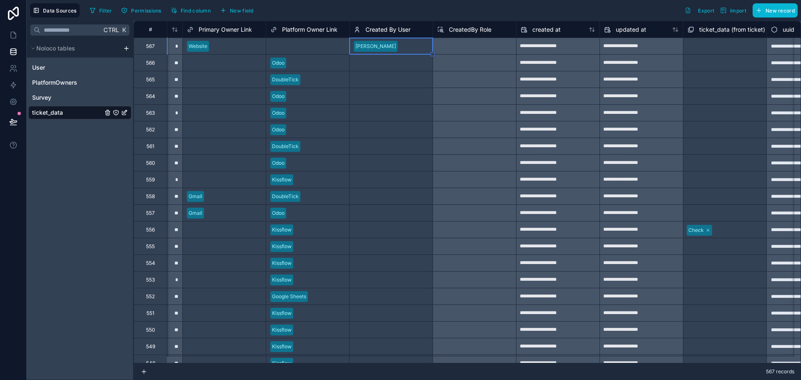
click at [386, 133] on div "Select a Created By User" at bounding box center [384, 129] width 60 height 7
click at [464, 11] on div "Filter Permissions Find column New field Export Import New record" at bounding box center [441, 10] width 711 height 14
click at [458, 47] on div "Select a CreatedBy Role" at bounding box center [474, 46] width 83 height 17
click at [457, 116] on div "Select a CreatedBy Role" at bounding box center [474, 112] width 83 height 17
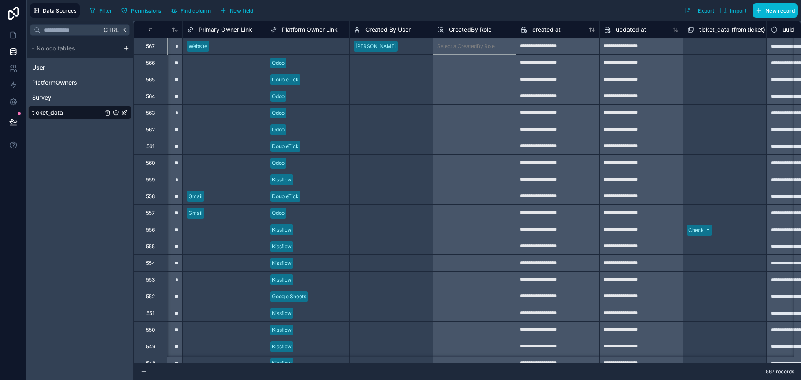
click at [462, 49] on div "Select a CreatedBy Role" at bounding box center [474, 46] width 83 height 17
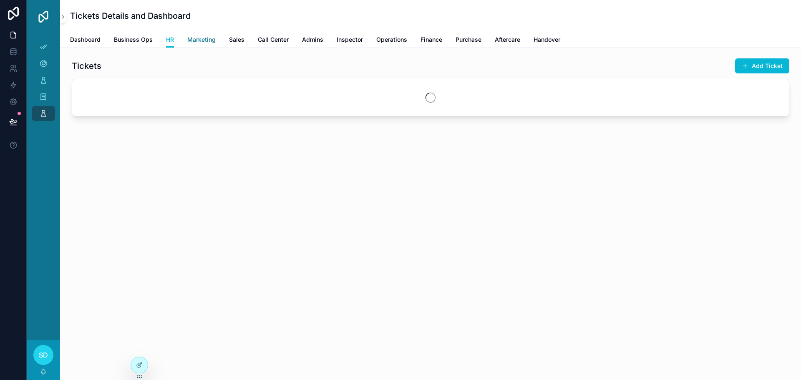
click at [191, 36] on span "Marketing" at bounding box center [201, 39] width 28 height 8
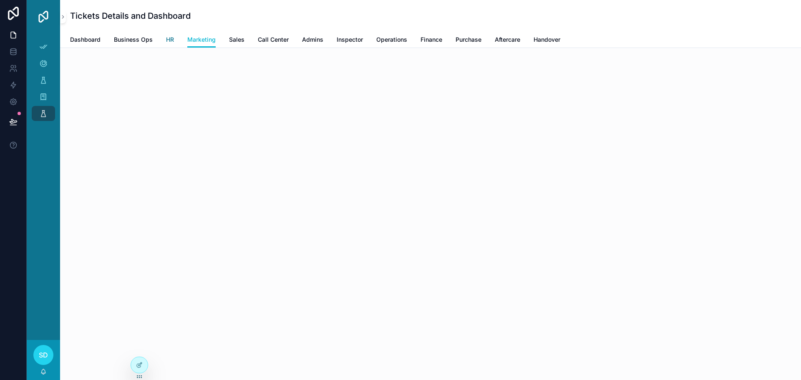
click at [169, 45] on link "HR" at bounding box center [170, 40] width 8 height 17
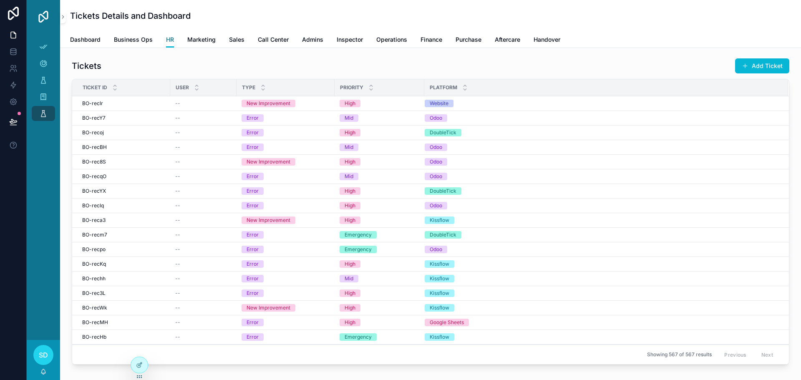
click at [166, 40] on span "HR" at bounding box center [170, 39] width 8 height 8
click at [142, 364] on icon at bounding box center [139, 365] width 7 height 7
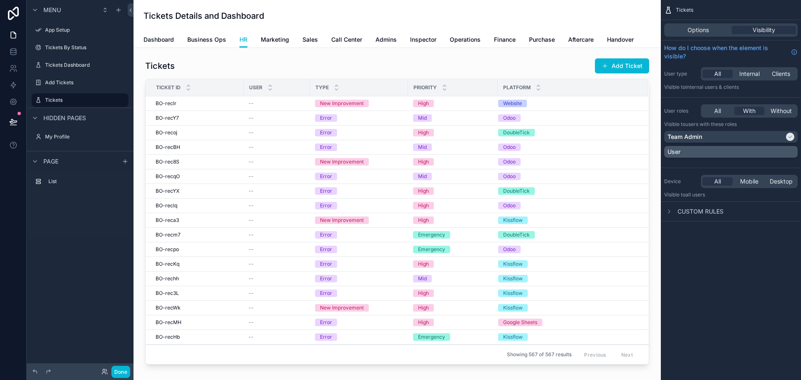
click at [718, 155] on div "User" at bounding box center [731, 152] width 127 height 8
click at [718, 137] on div "Team Admin" at bounding box center [726, 137] width 117 height 8
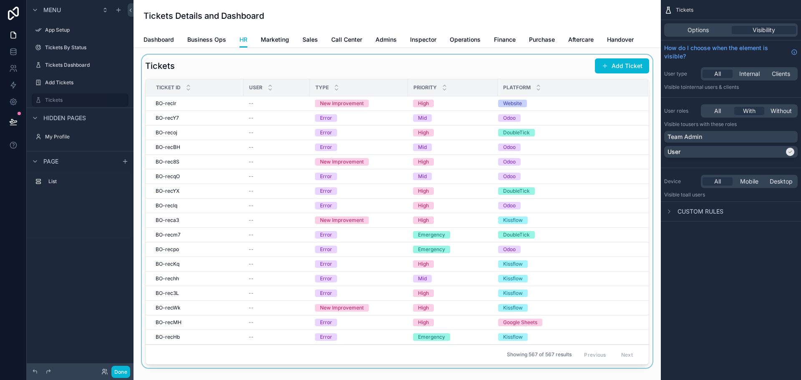
click at [401, 66] on div "scrollable content" at bounding box center [397, 211] width 514 height 313
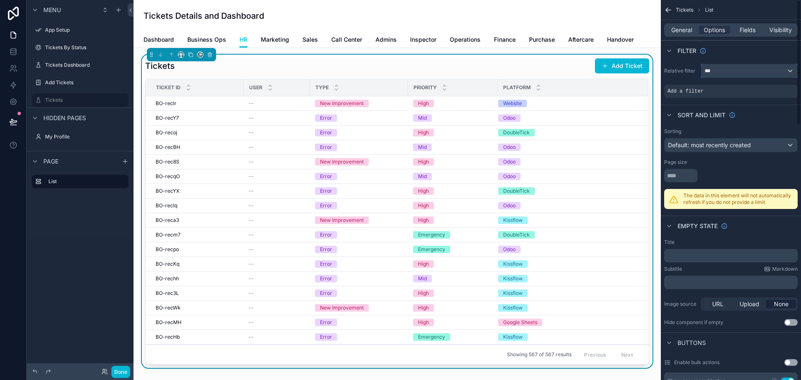
click at [725, 71] on div "***" at bounding box center [749, 70] width 96 height 13
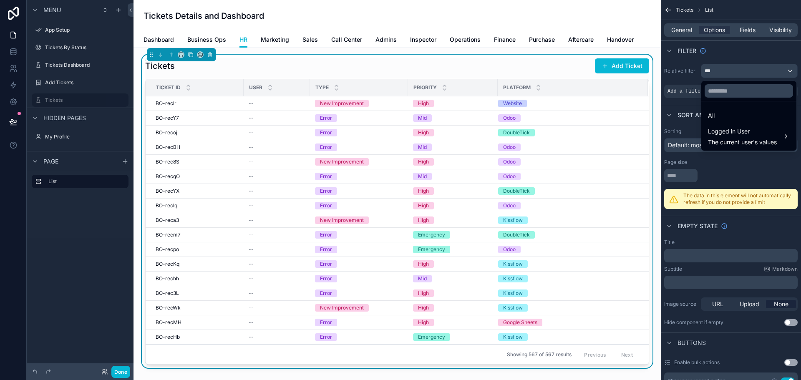
click at [725, 71] on div "scrollable content" at bounding box center [400, 190] width 801 height 380
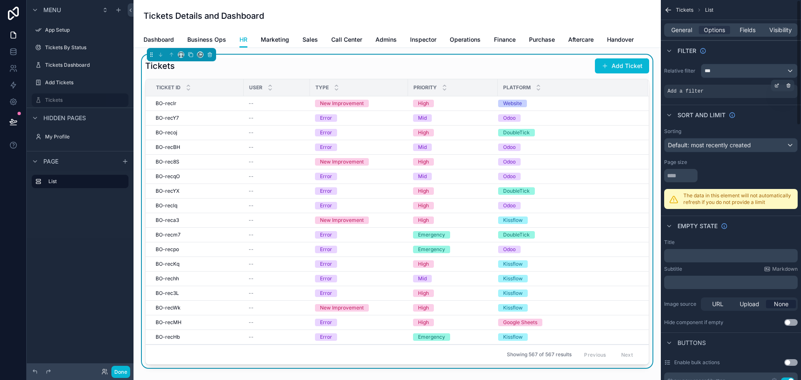
click at [697, 91] on span "Add a filter" at bounding box center [686, 91] width 36 height 7
click at [776, 87] on icon "scrollable content" at bounding box center [776, 86] width 3 height 3
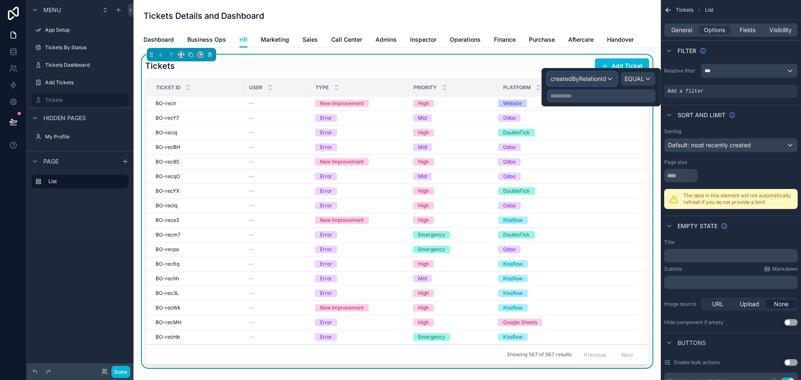
click at [596, 80] on span "createdByRelationId" at bounding box center [578, 79] width 55 height 8
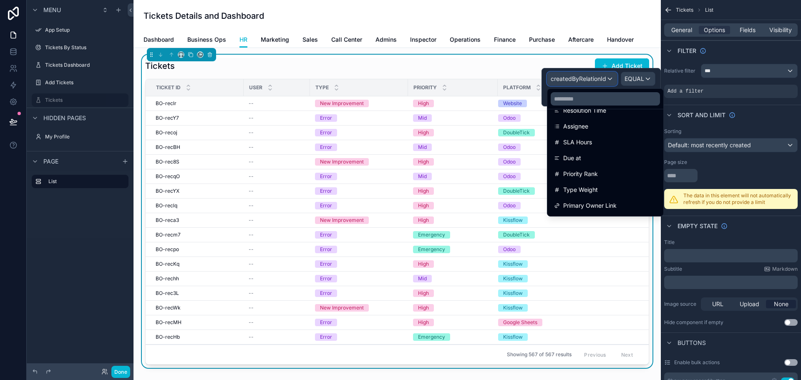
scroll to position [329, 0]
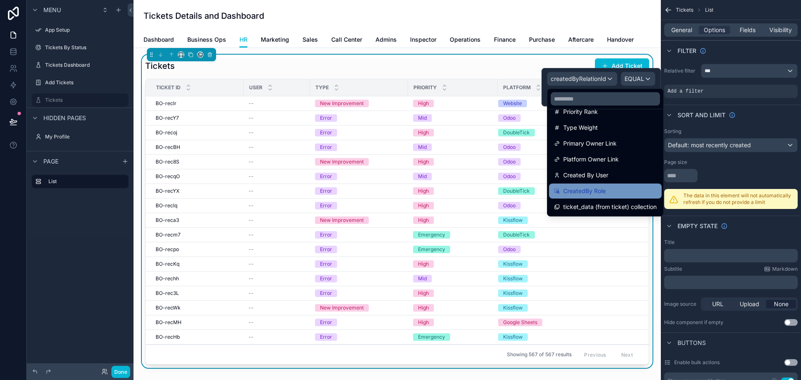
click at [591, 190] on span "CreatedBy Role" at bounding box center [584, 191] width 43 height 10
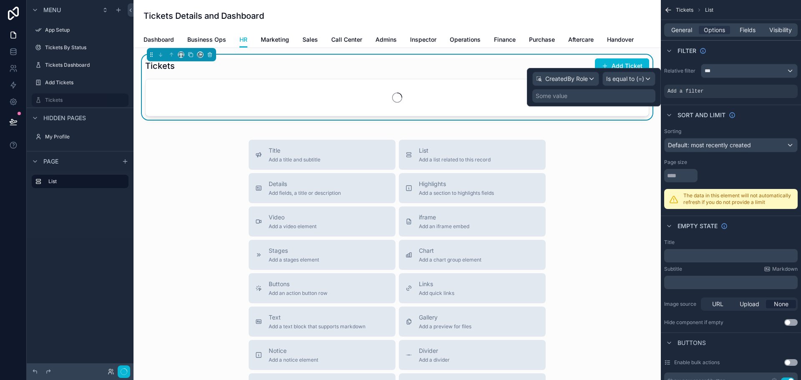
click at [602, 95] on div "Some value" at bounding box center [593, 95] width 123 height 13
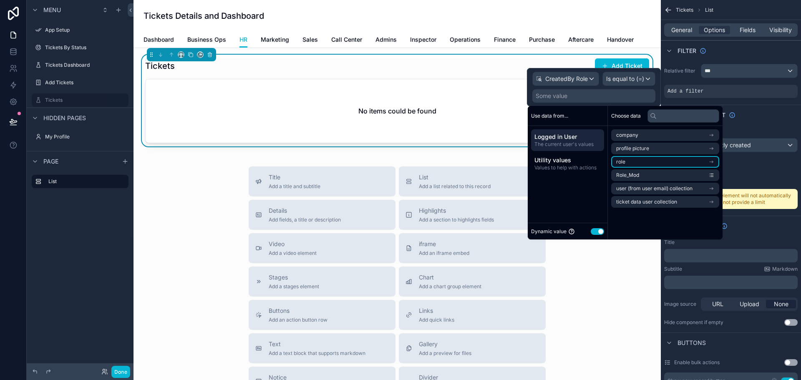
click at [681, 161] on li "role" at bounding box center [665, 162] width 108 height 12
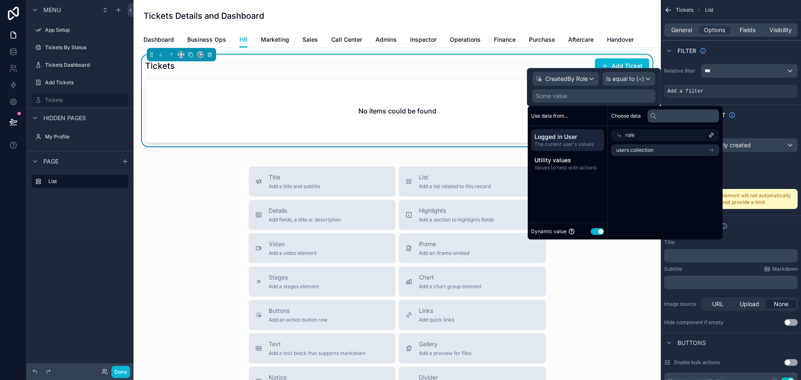
click at [618, 136] on icon at bounding box center [619, 135] width 6 height 6
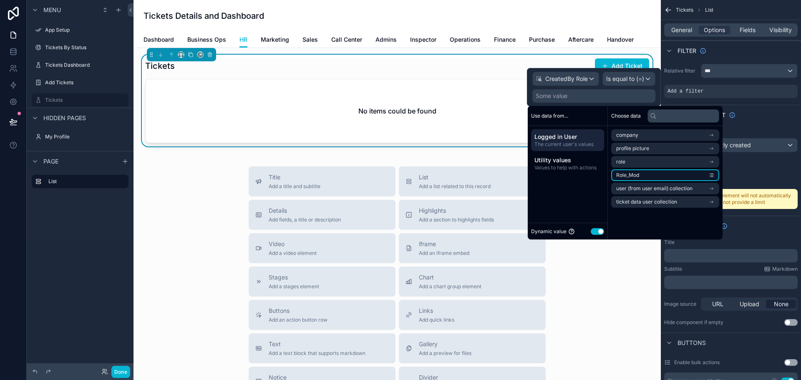
click at [662, 172] on li "Role_Mod" at bounding box center [665, 175] width 108 height 12
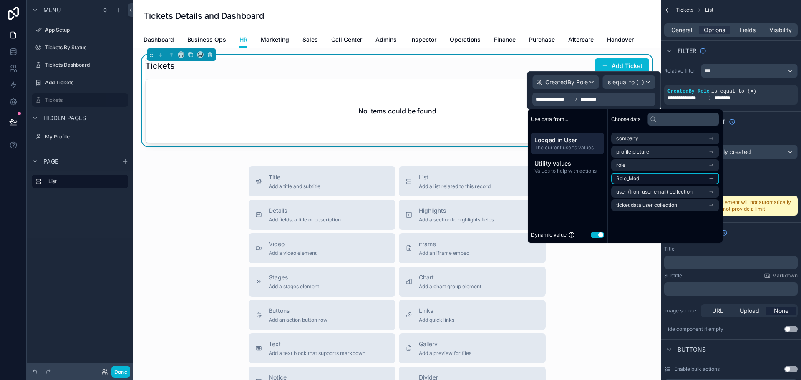
click at [714, 177] on icon "scrollable content" at bounding box center [711, 179] width 6 height 6
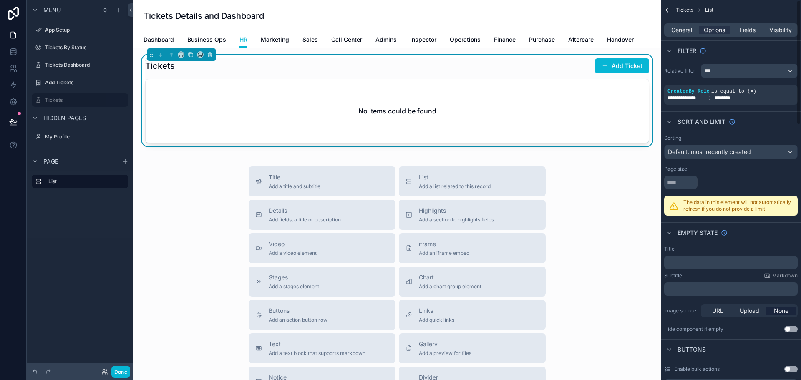
click at [750, 178] on div "scrollable content" at bounding box center [731, 182] width 134 height 13
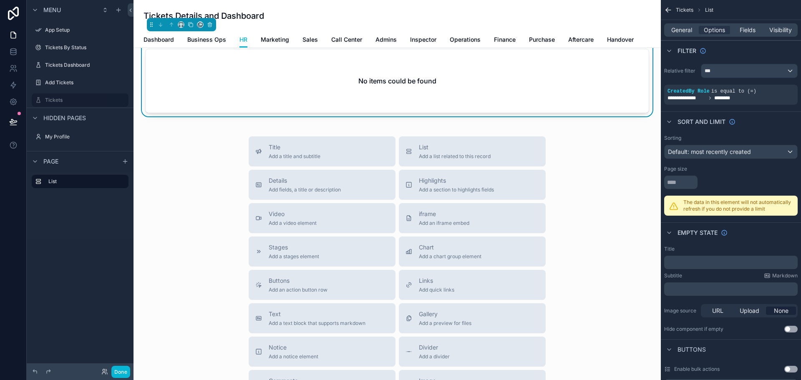
scroll to position [0, 0]
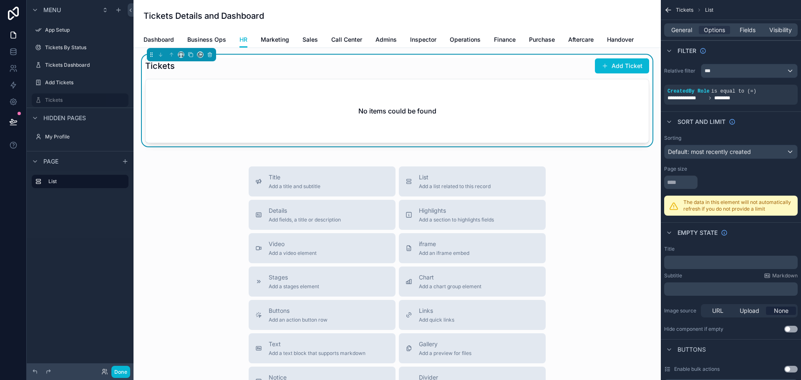
click at [497, 100] on div "No items could be found" at bounding box center [397, 110] width 503 height 63
click at [776, 86] on icon "scrollable content" at bounding box center [776, 85] width 5 height 5
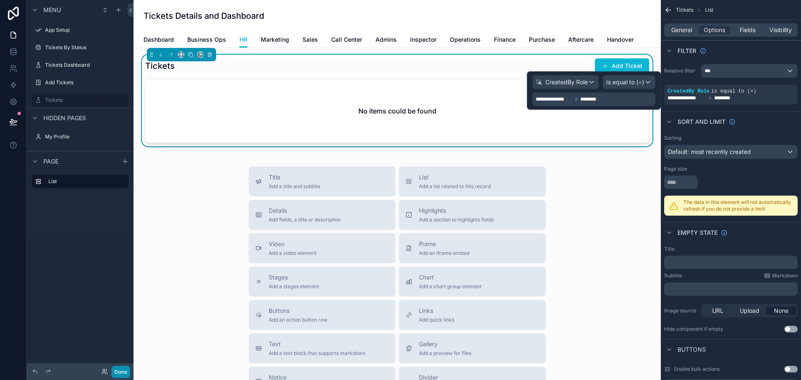
click at [123, 369] on button "Done" at bounding box center [120, 372] width 19 height 12
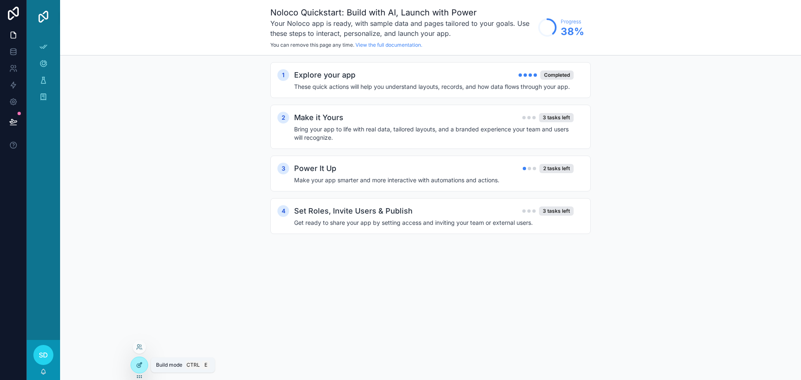
click at [140, 366] on icon at bounding box center [139, 365] width 7 height 7
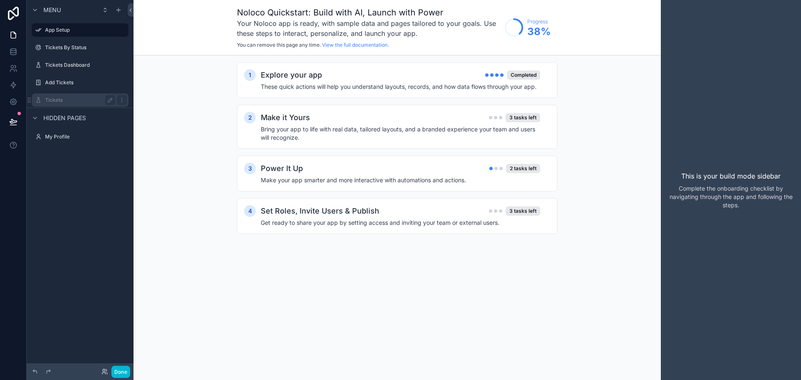
click at [71, 101] on label "Tickets" at bounding box center [78, 100] width 67 height 7
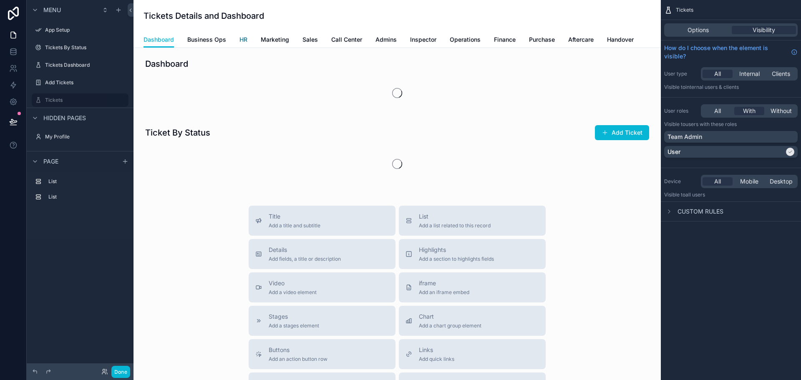
click at [241, 41] on span "HR" at bounding box center [243, 39] width 8 height 8
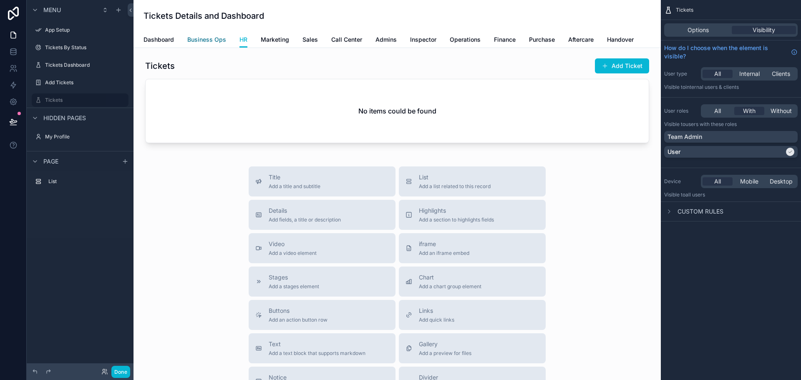
click at [206, 41] on span "Business Ops" at bounding box center [206, 39] width 39 height 8
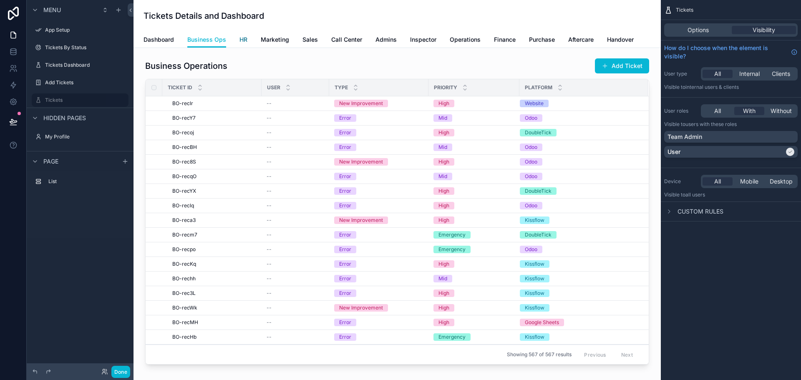
click at [243, 38] on span "HR" at bounding box center [243, 39] width 8 height 8
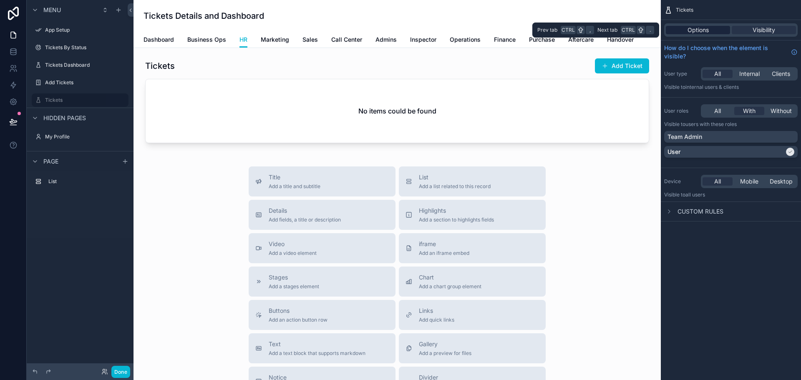
click at [698, 27] on span "Options" at bounding box center [698, 30] width 21 height 8
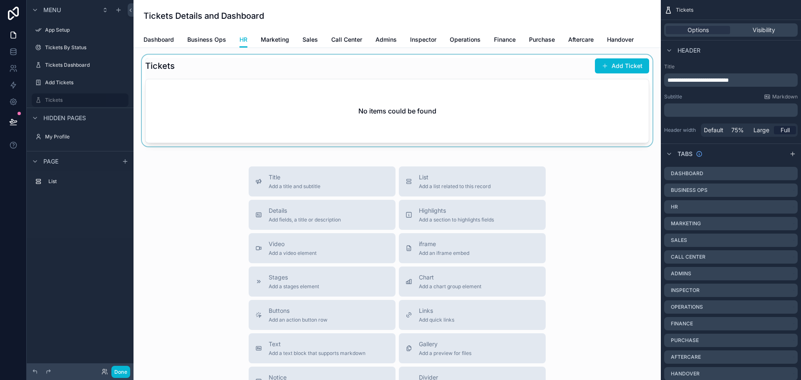
click at [291, 105] on div "scrollable content" at bounding box center [397, 101] width 514 height 92
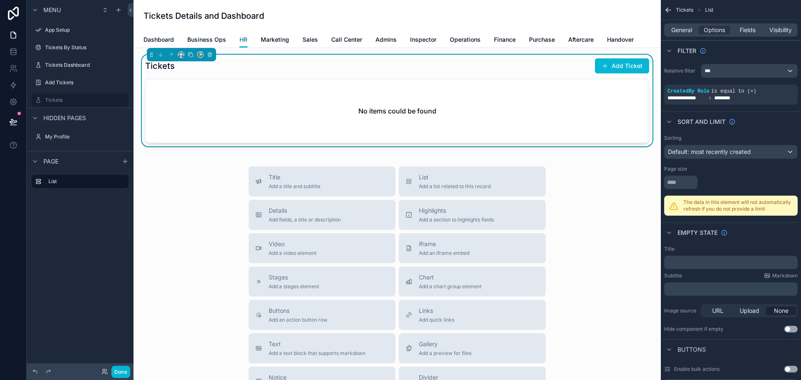
click at [239, 40] on span "HR" at bounding box center [243, 39] width 8 height 8
click at [242, 39] on span "HR" at bounding box center [243, 39] width 8 height 8
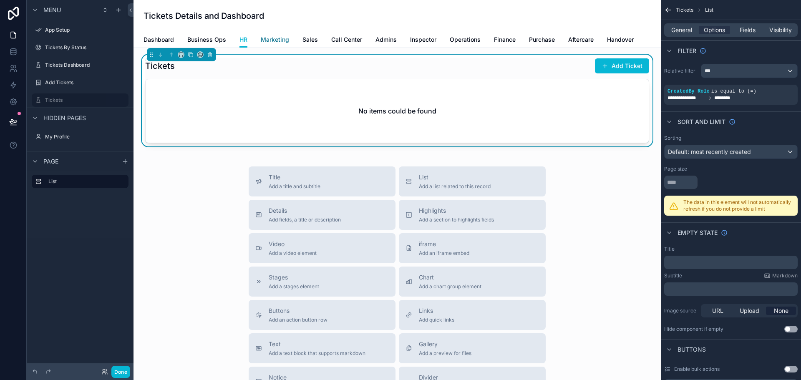
click at [277, 38] on span "Marketing" at bounding box center [275, 39] width 28 height 8
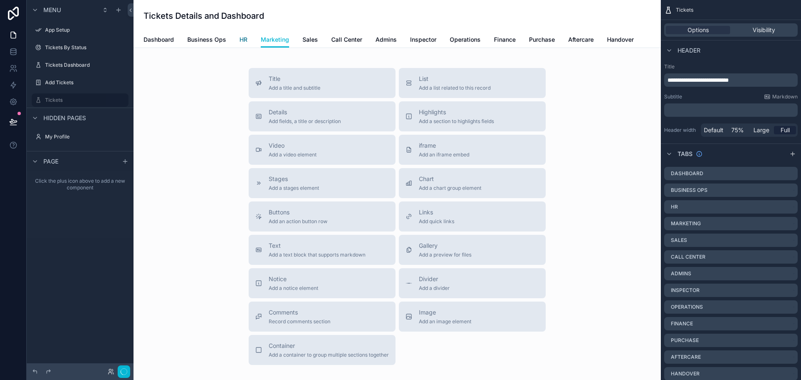
click at [244, 39] on span "HR" at bounding box center [243, 39] width 8 height 8
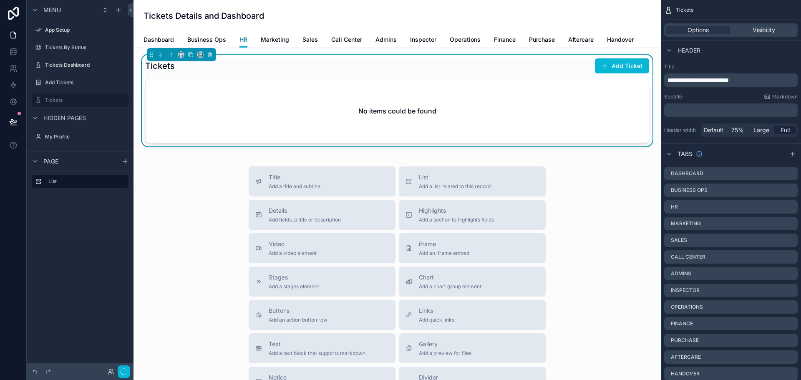
click at [244, 39] on span "HR" at bounding box center [243, 39] width 8 height 8
click at [758, 30] on span "Visibility" at bounding box center [764, 30] width 23 height 8
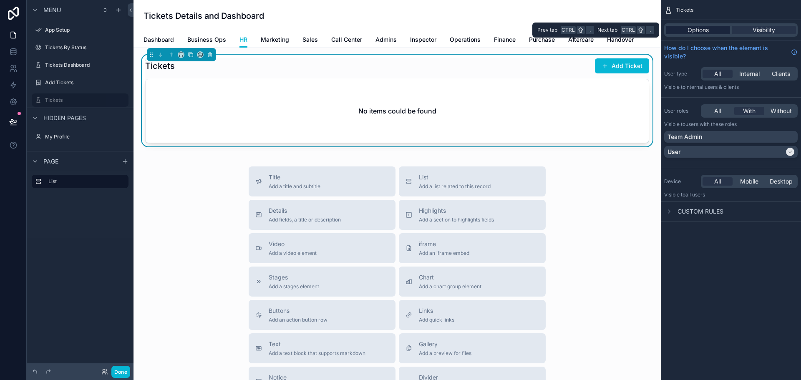
click at [693, 31] on span "Options" at bounding box center [698, 30] width 21 height 8
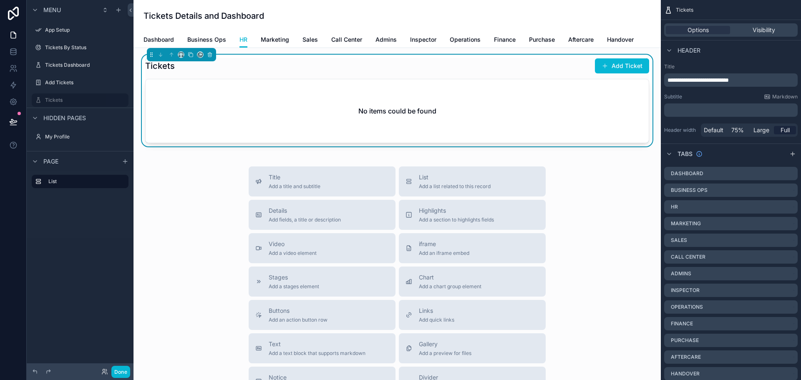
click at [462, 68] on div "Tickets Add Ticket" at bounding box center [397, 66] width 504 height 16
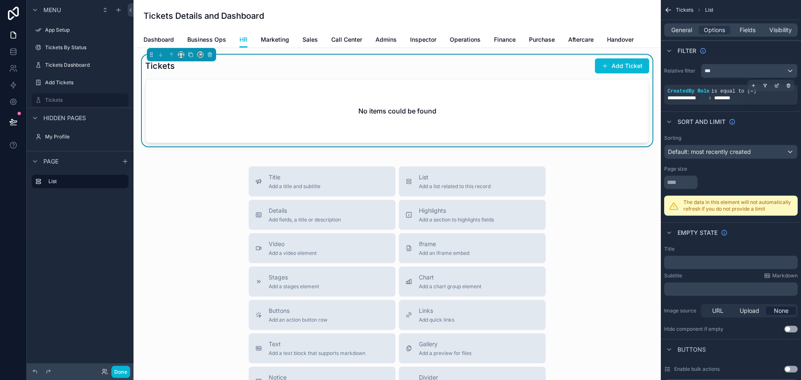
click at [747, 98] on div "**********" at bounding box center [731, 98] width 127 height 7
click at [775, 87] on icon "scrollable content" at bounding box center [776, 86] width 3 height 3
click at [747, 118] on div "Sort And Limit" at bounding box center [731, 121] width 140 height 20
click at [753, 87] on icon "scrollable content" at bounding box center [753, 85] width 5 height 5
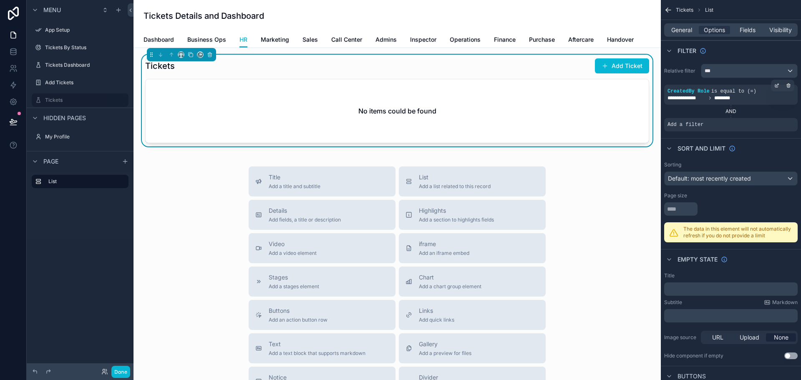
click at [733, 111] on div "AND" at bounding box center [731, 111] width 134 height 7
click at [745, 75] on div "***" at bounding box center [749, 70] width 96 height 13
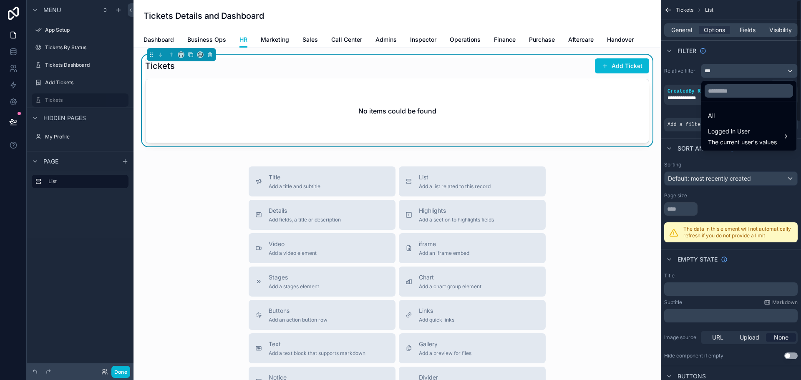
click at [733, 53] on div "scrollable content" at bounding box center [400, 190] width 801 height 380
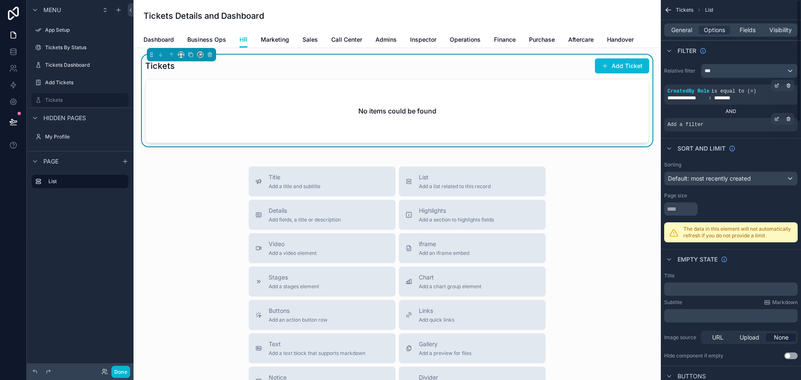
click at [712, 128] on div "Add a filter" at bounding box center [731, 124] width 134 height 13
click at [778, 120] on icon "scrollable content" at bounding box center [776, 118] width 5 height 5
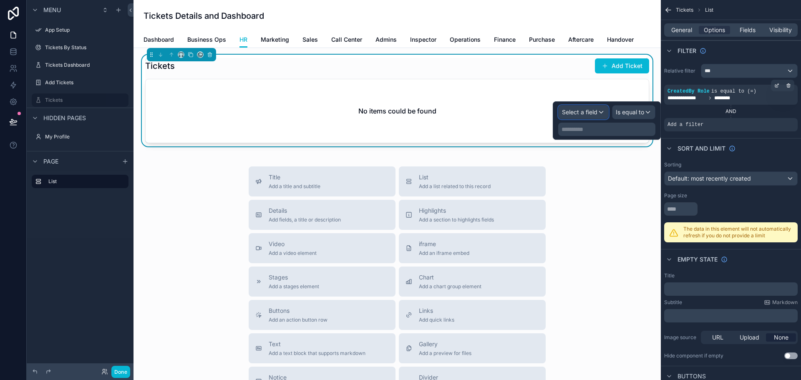
click at [593, 113] on span "Select a field" at bounding box center [579, 111] width 35 height 7
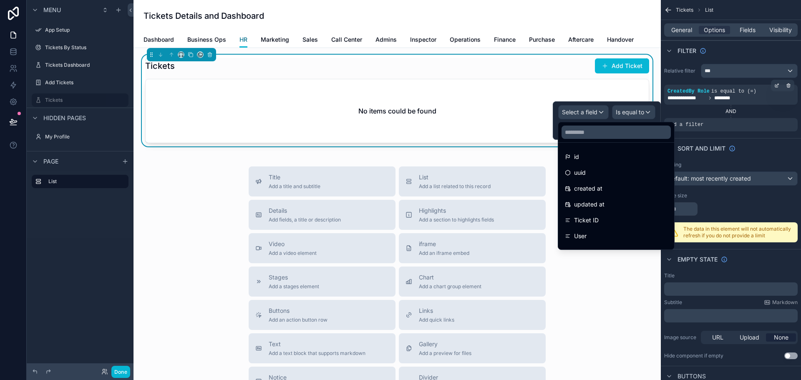
click at [244, 38] on span "HR" at bounding box center [243, 39] width 8 height 8
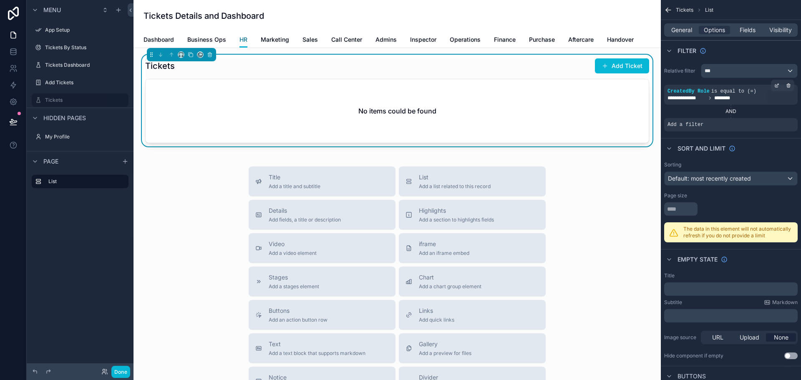
click at [241, 45] on link "HR" at bounding box center [243, 40] width 8 height 16
click at [285, 41] on span "Marketing" at bounding box center [275, 39] width 28 height 8
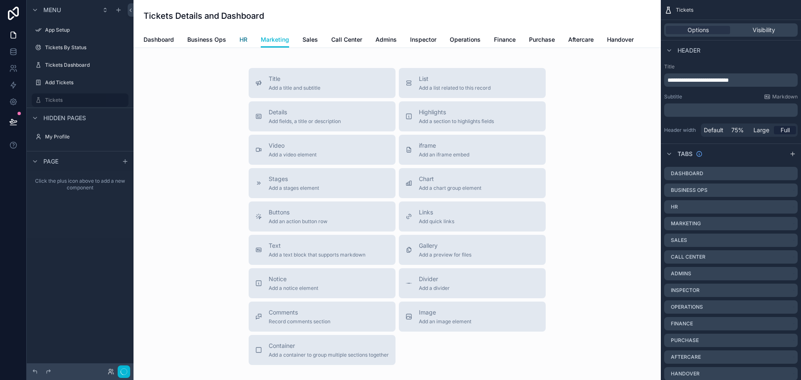
click at [239, 43] on span "HR" at bounding box center [243, 39] width 8 height 8
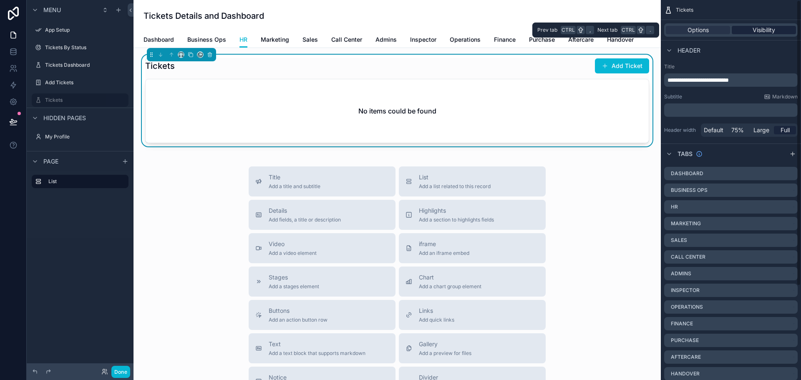
click at [769, 30] on span "Visibility" at bounding box center [764, 30] width 23 height 8
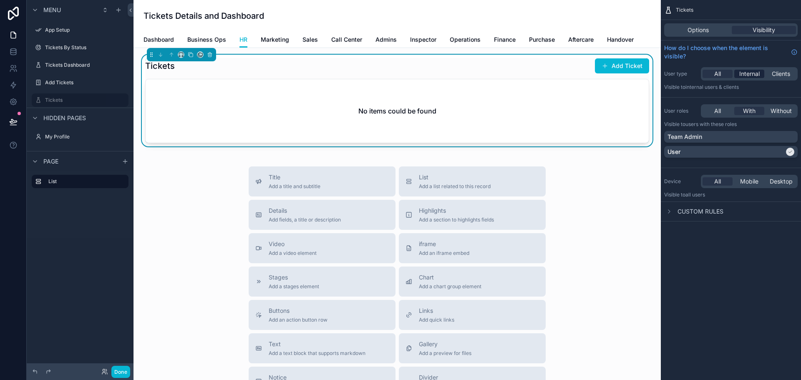
click at [752, 76] on span "Internal" at bounding box center [749, 74] width 20 height 8
click at [780, 75] on span "Clients" at bounding box center [781, 74] width 18 height 8
click at [719, 75] on span "All" at bounding box center [717, 74] width 7 height 8
click at [669, 214] on icon "scrollable content" at bounding box center [669, 211] width 7 height 7
click at [267, 42] on span "Marketing" at bounding box center [275, 39] width 28 height 8
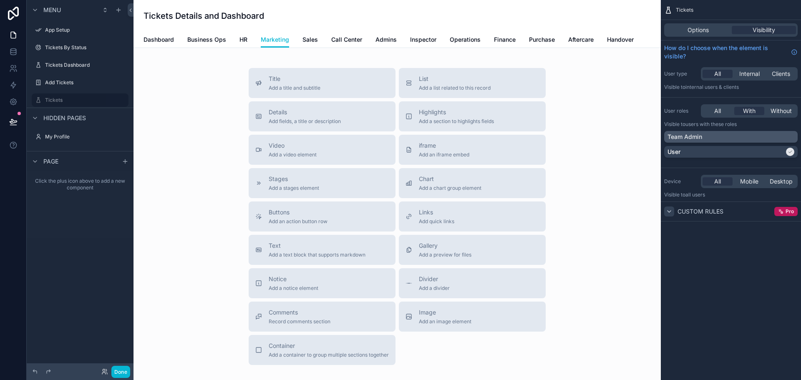
click at [715, 139] on div "Team Admin" at bounding box center [731, 137] width 127 height 8
click at [716, 149] on div "User" at bounding box center [726, 152] width 117 height 8
click at [617, 120] on div "Title Add a title and subtitle List Add a list related to this record Details A…" at bounding box center [397, 216] width 514 height 297
click at [244, 42] on span "HR" at bounding box center [243, 39] width 8 height 8
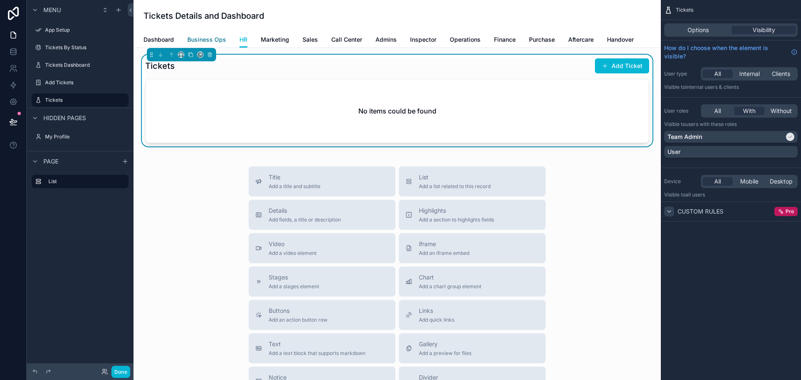
click at [202, 40] on span "Business Ops" at bounding box center [206, 39] width 39 height 8
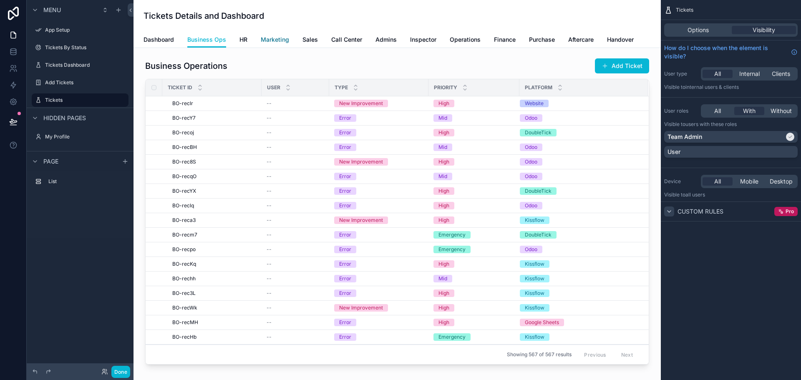
click at [269, 40] on span "Marketing" at bounding box center [275, 39] width 28 height 8
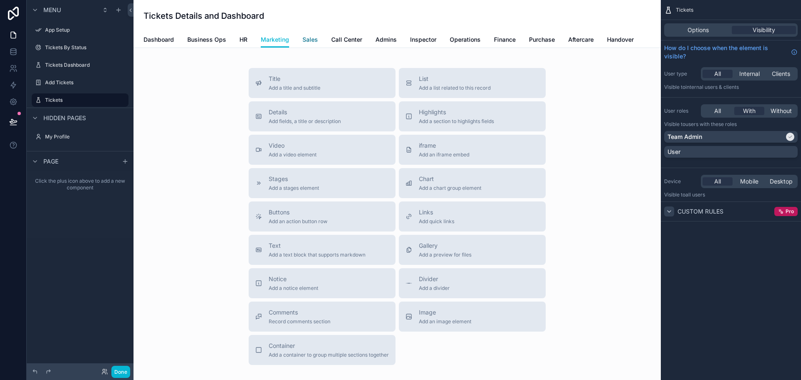
click at [309, 38] on span "Sales" at bounding box center [309, 39] width 15 height 8
click at [342, 39] on span "Call Center" at bounding box center [346, 39] width 31 height 8
click at [386, 36] on span "Admins" at bounding box center [385, 39] width 21 height 8
click at [415, 37] on span "Inspector" at bounding box center [423, 39] width 26 height 8
click at [451, 39] on span "Operations" at bounding box center [465, 39] width 31 height 8
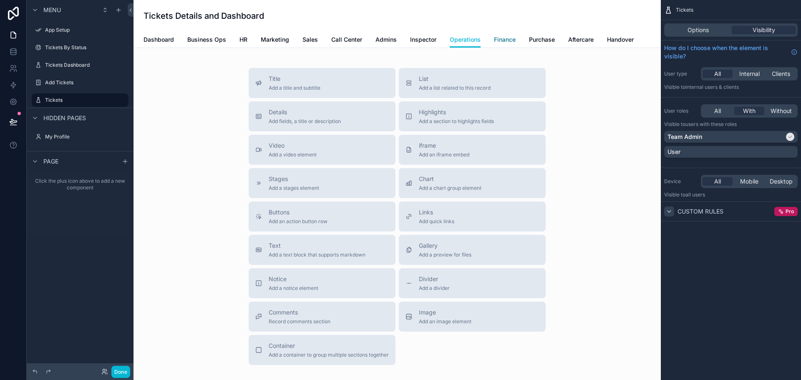
click at [497, 39] on span "Finance" at bounding box center [505, 39] width 22 height 8
click at [537, 37] on span "Purchase" at bounding box center [542, 39] width 26 height 8
click at [578, 37] on span "Aftercare" at bounding box center [580, 39] width 25 height 8
click at [615, 36] on span "Handover" at bounding box center [620, 39] width 27 height 8
click at [572, 39] on span "Aftercare" at bounding box center [580, 39] width 25 height 8
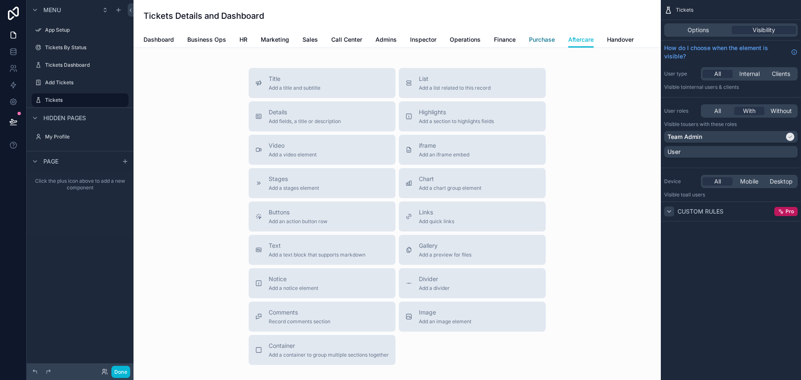
click at [543, 41] on span "Purchase" at bounding box center [542, 39] width 26 height 8
click at [121, 368] on button "Done" at bounding box center [120, 372] width 19 height 12
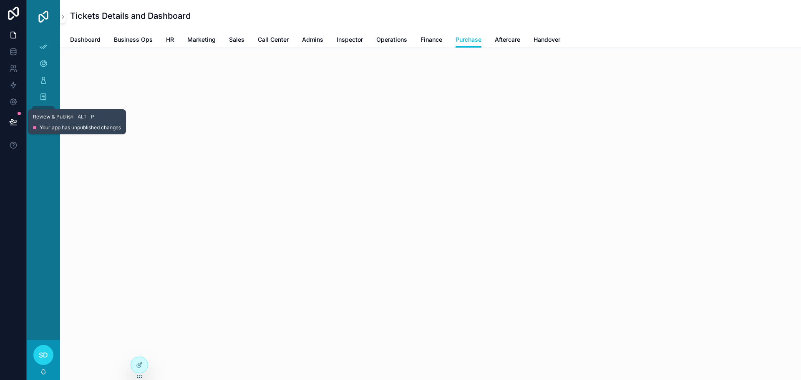
click at [15, 120] on icon at bounding box center [13, 122] width 8 height 8
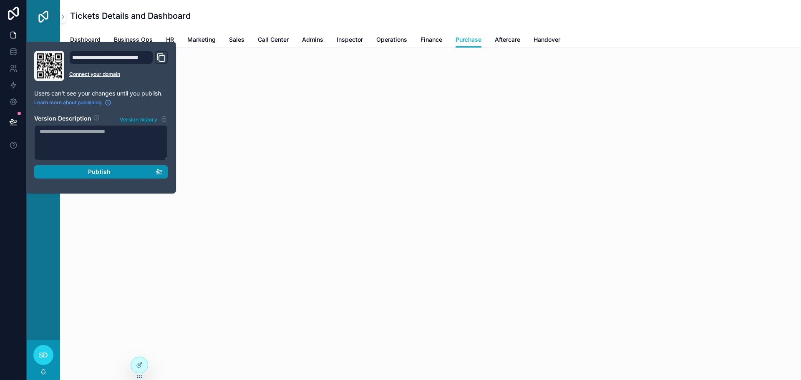
click at [99, 175] on span "Publish" at bounding box center [99, 172] width 23 height 8
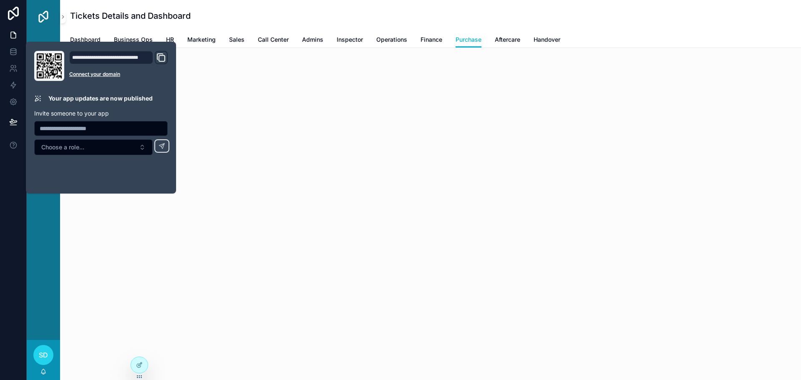
click at [161, 56] on icon "Domain and Custom Link" at bounding box center [162, 58] width 6 height 6
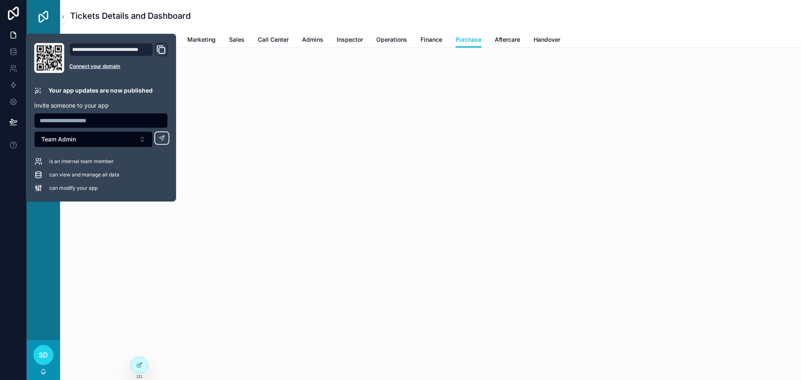
click at [175, 254] on div "Tickets Details and Dashboard Purchase Dashboard Business Ops HR Marketing Sale…" at bounding box center [430, 190] width 741 height 380
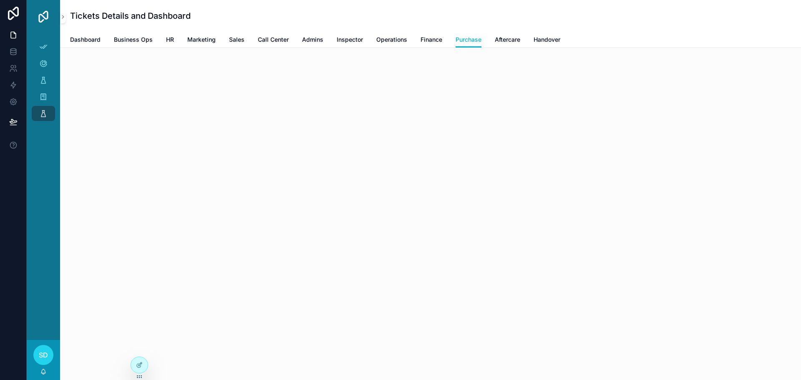
click at [510, 88] on div "scrollable content" at bounding box center [430, 78] width 741 height 60
click at [88, 38] on span "Dashboard" at bounding box center [85, 39] width 30 height 8
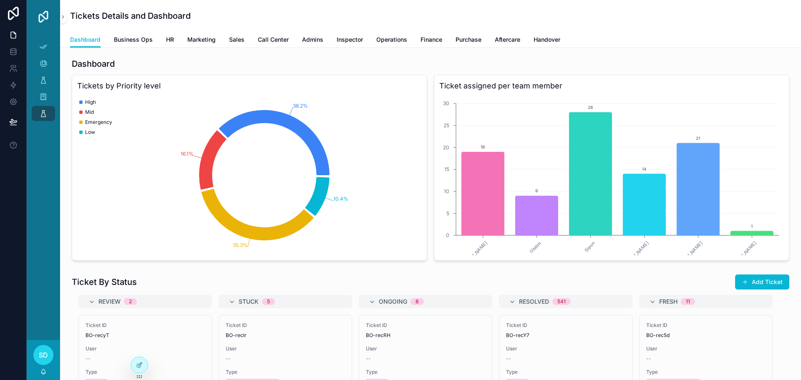
click at [49, 152] on div "App Setup Tickets By Status Tickets Dashboard Add Tickets Tickets" at bounding box center [43, 186] width 33 height 307
click at [139, 348] on icon at bounding box center [138, 349] width 3 height 2
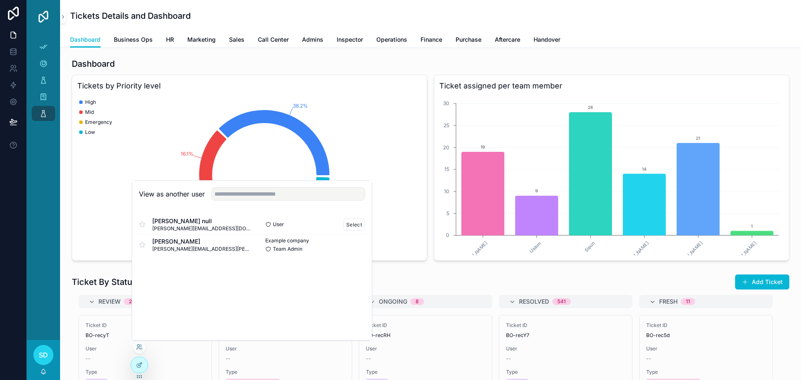
click at [203, 225] on div "Shadab null shadab@albacars.ae" at bounding box center [195, 224] width 113 height 15
click at [353, 225] on button "Select" at bounding box center [354, 225] width 22 height 12
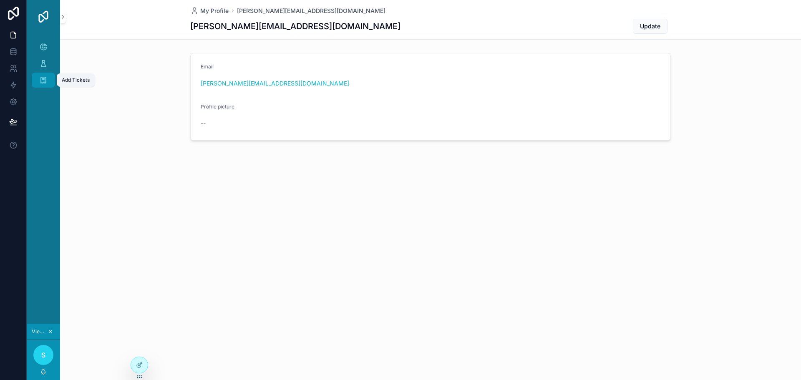
click at [44, 76] on icon "scrollable content" at bounding box center [43, 80] width 8 height 8
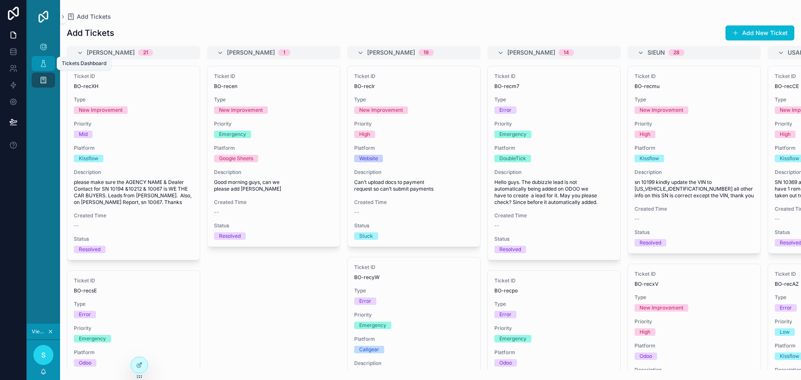
click at [42, 62] on icon "scrollable content" at bounding box center [43, 63] width 8 height 8
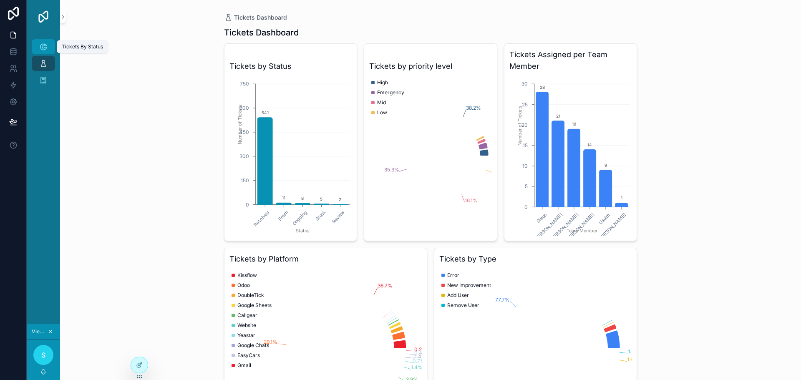
click at [46, 49] on icon "scrollable content" at bounding box center [43, 47] width 8 height 8
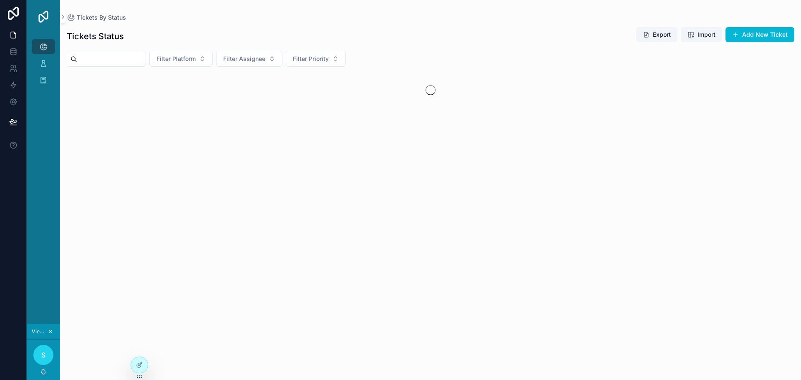
click at [40, 330] on span "Viewing as [PERSON_NAME]" at bounding box center [39, 331] width 14 height 7
click at [64, 19] on icon "scrollable content" at bounding box center [63, 17] width 6 height 6
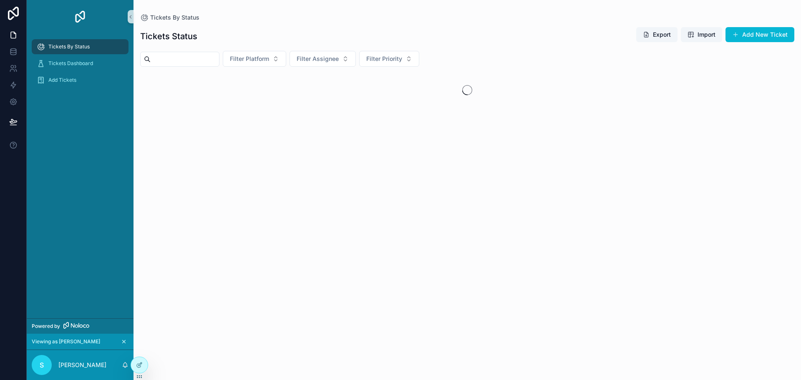
click at [57, 338] on span "Viewing as [PERSON_NAME]" at bounding box center [66, 341] width 68 height 7
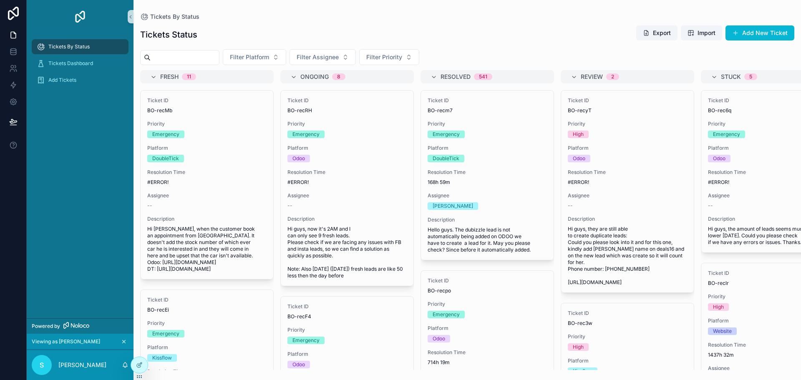
click at [59, 343] on span "Viewing as [PERSON_NAME]" at bounding box center [66, 341] width 68 height 7
click at [74, 226] on div "Tickets By Status Tickets Dashboard Add Tickets" at bounding box center [80, 175] width 107 height 285
click at [121, 340] on icon "scrollable content" at bounding box center [124, 342] width 6 height 6
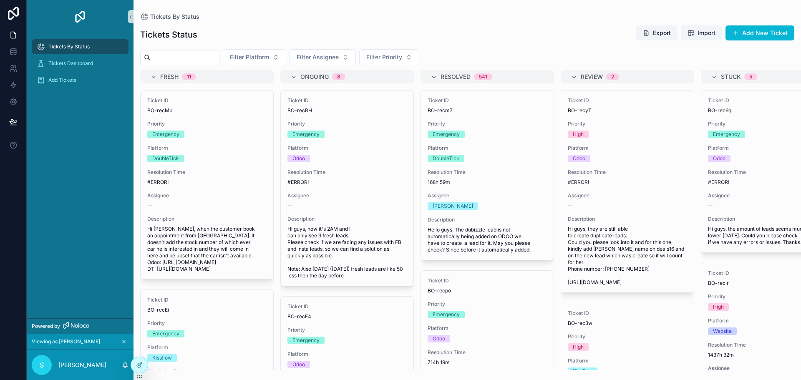
click at [125, 334] on link "Powered by" at bounding box center [80, 325] width 107 height 15
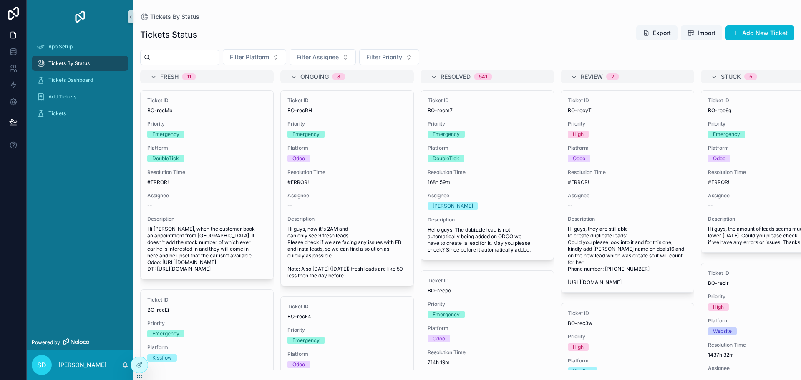
drag, startPoint x: 68, startPoint y: 159, endPoint x: 63, endPoint y: 117, distance: 42.9
click at [69, 159] on div "App Setup Tickets By Status Tickets Dashboard Add Tickets Tickets" at bounding box center [80, 183] width 107 height 301
click at [61, 115] on span "Tickets" at bounding box center [57, 113] width 18 height 7
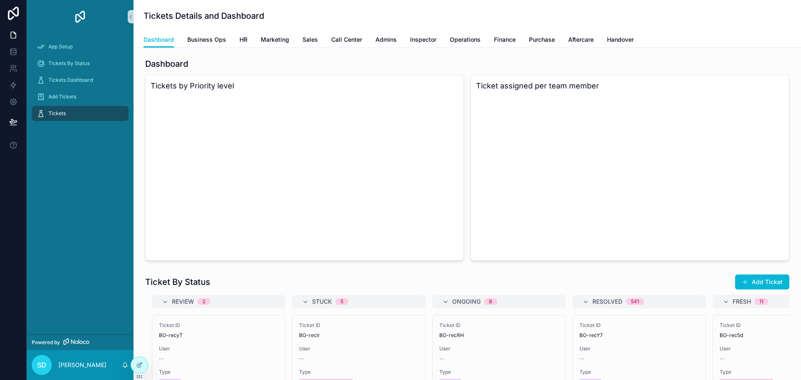
click at [9, 123] on icon at bounding box center [13, 122] width 8 height 8
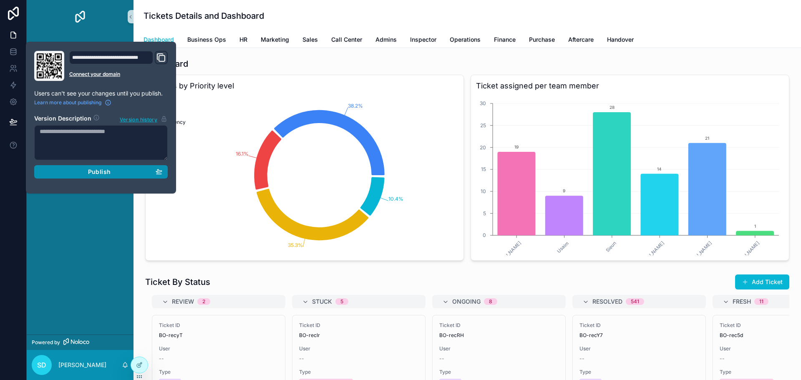
click at [92, 171] on span "Publish" at bounding box center [99, 172] width 23 height 8
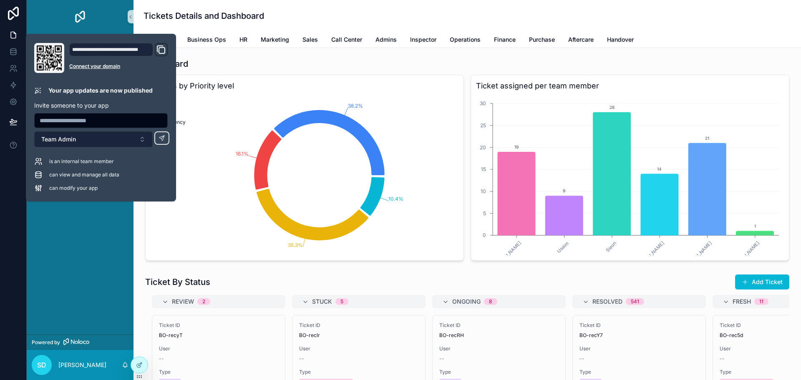
click at [143, 139] on button "Team Admin" at bounding box center [93, 139] width 118 height 16
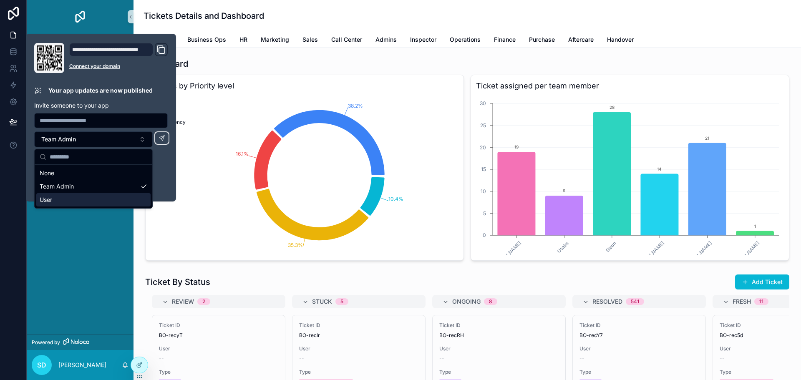
click at [72, 232] on div "App Setup Tickets By Status Tickets Dashboard Add Tickets Tickets" at bounding box center [80, 183] width 107 height 301
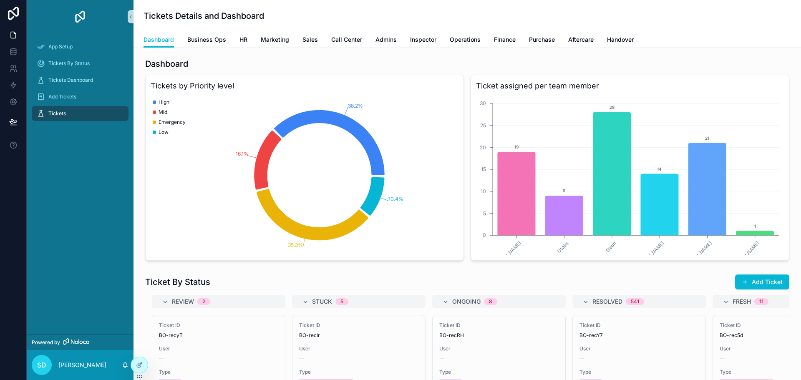
click at [160, 171] on div "High Mid Emergency Low" at bounding box center [169, 177] width 33 height 160
click at [15, 125] on icon at bounding box center [13, 125] width 6 height 0
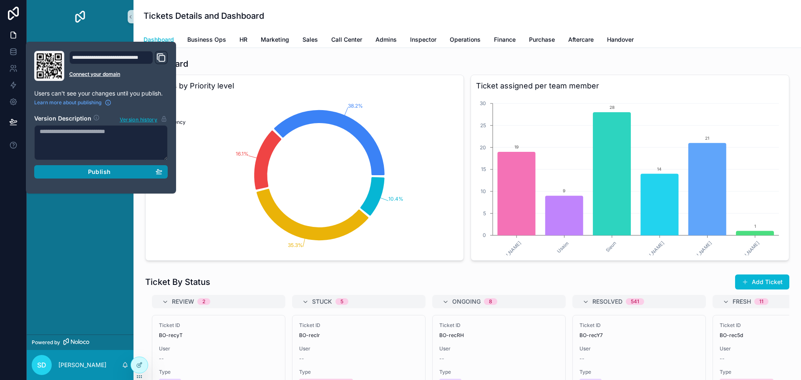
click at [119, 171] on button "Publish" at bounding box center [101, 171] width 134 height 13
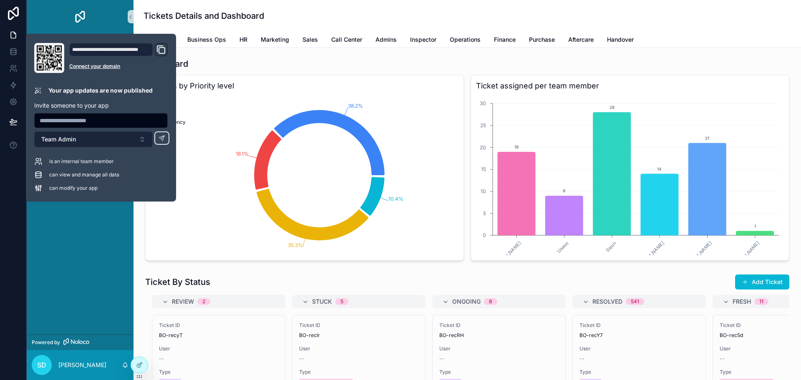
click at [139, 139] on button "Team Admin" at bounding box center [93, 139] width 118 height 16
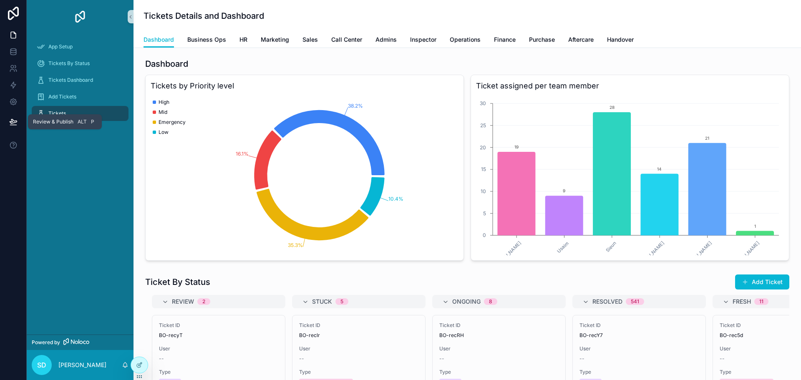
click at [11, 122] on icon at bounding box center [13, 122] width 8 height 8
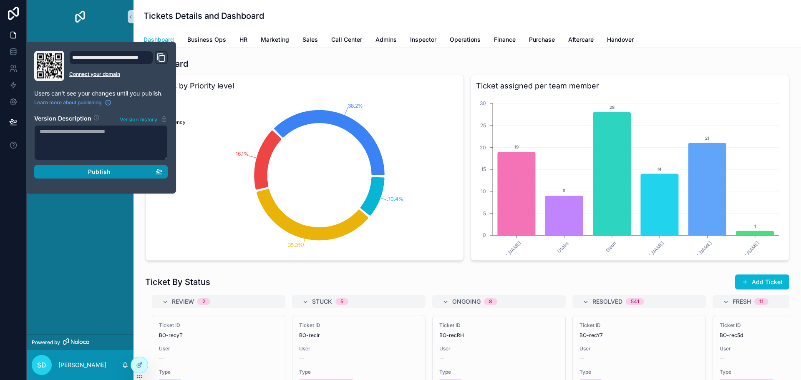
click at [88, 170] on span "Publish" at bounding box center [99, 172] width 23 height 8
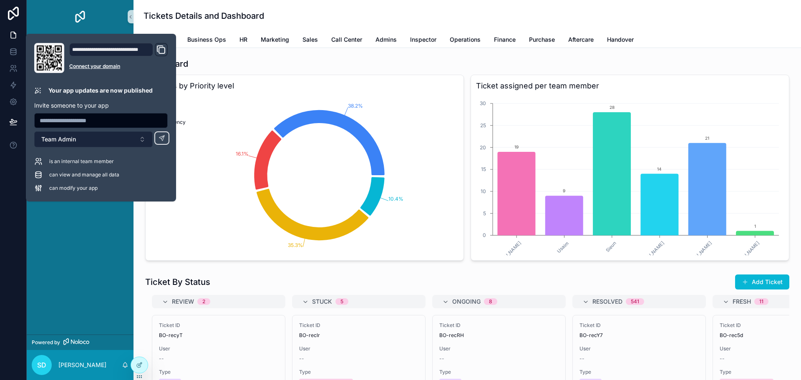
click at [90, 138] on button "Team Admin" at bounding box center [93, 139] width 118 height 16
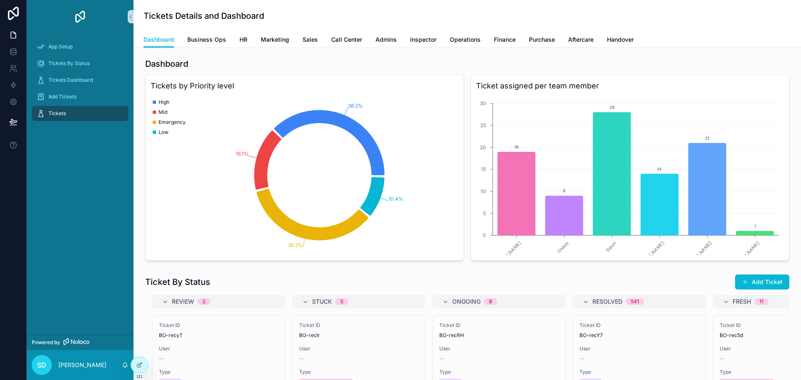
click at [106, 324] on div "App Setup Tickets By Status Tickets Dashboard Add Tickets Tickets" at bounding box center [80, 183] width 107 height 301
click at [139, 348] on icon at bounding box center [138, 349] width 3 height 2
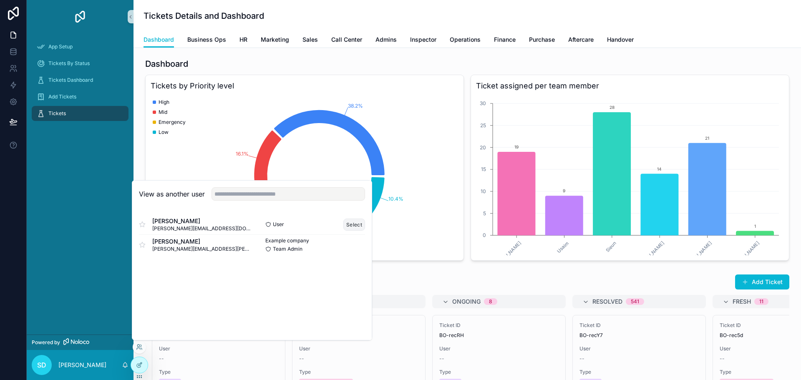
click at [351, 225] on button "Select" at bounding box center [354, 225] width 22 height 12
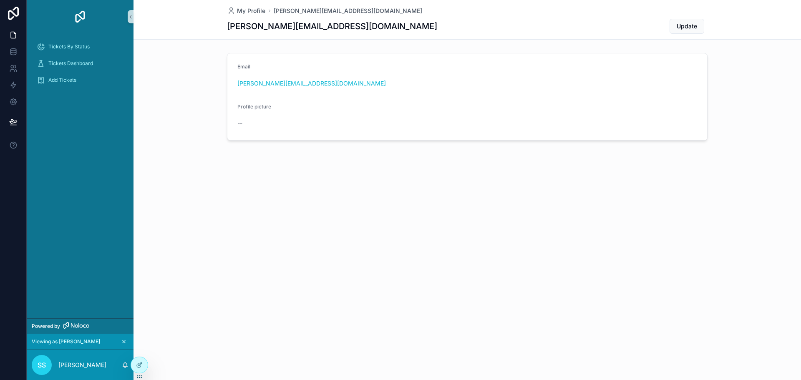
click at [100, 122] on div "Tickets By Status Tickets Dashboard Add Tickets" at bounding box center [80, 175] width 107 height 285
drag, startPoint x: 260, startPoint y: 74, endPoint x: 257, endPoint y: 125, distance: 51.0
click at [260, 77] on div "Email shadab@albacars.ae" at bounding box center [467, 76] width 460 height 27
click at [317, 119] on div "--" at bounding box center [292, 123] width 110 height 13
click at [264, 115] on div "Profile picture --" at bounding box center [292, 116] width 110 height 27
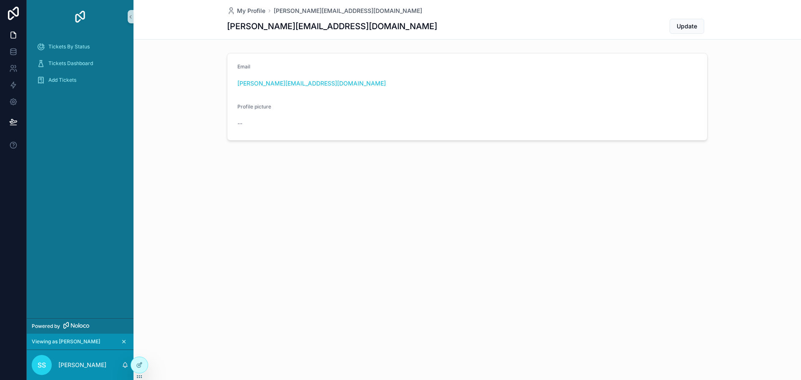
click at [122, 342] on icon "scrollable content" at bounding box center [124, 342] width 6 height 6
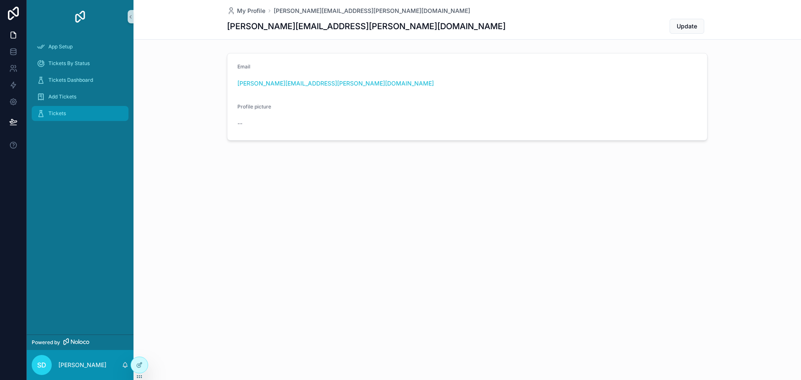
click at [72, 111] on div "Tickets" at bounding box center [80, 113] width 87 height 13
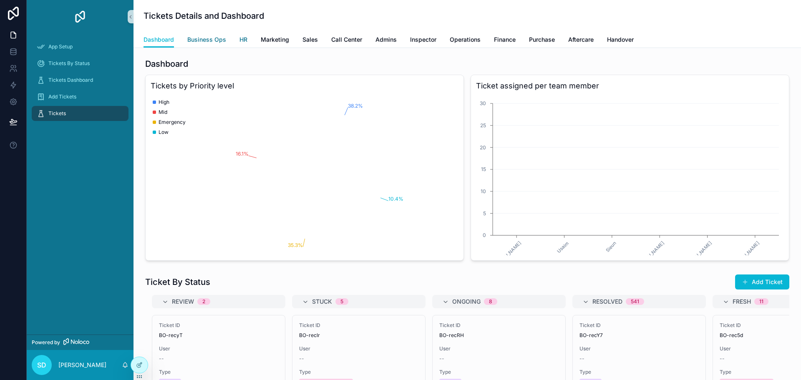
click at [214, 40] on span "Business Ops" at bounding box center [206, 39] width 39 height 8
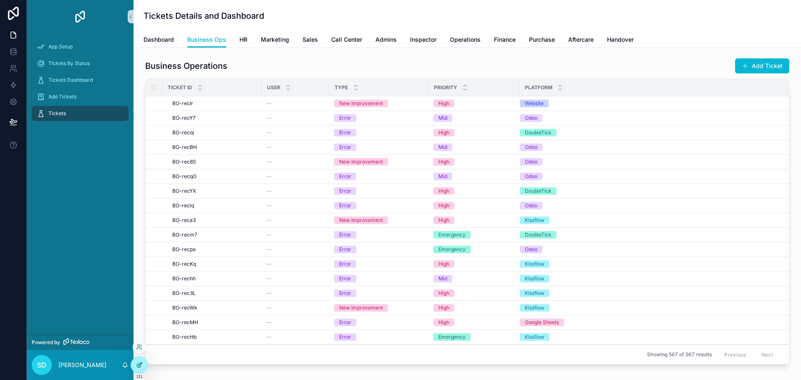
click at [139, 362] on icon at bounding box center [139, 365] width 7 height 7
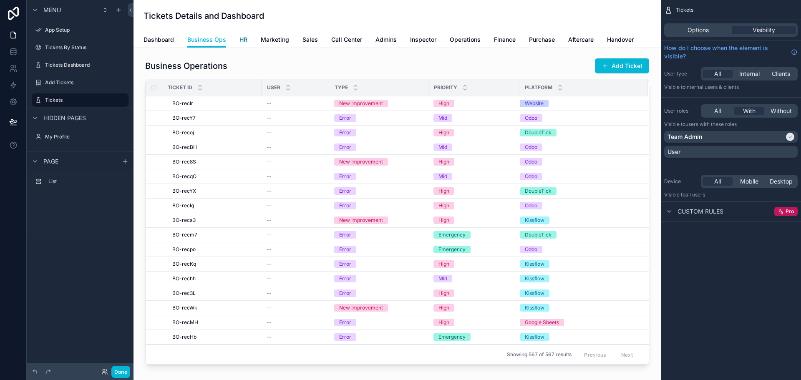
click at [245, 43] on span "HR" at bounding box center [243, 39] width 8 height 8
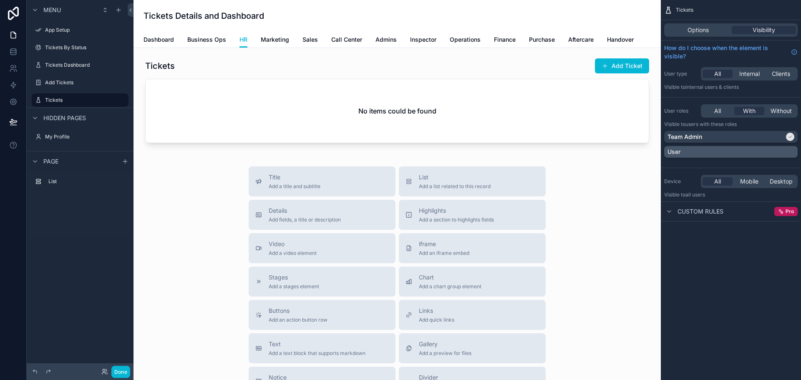
click at [707, 154] on div "User" at bounding box center [731, 152] width 127 height 8
click at [217, 41] on span "Business Ops" at bounding box center [206, 39] width 39 height 8
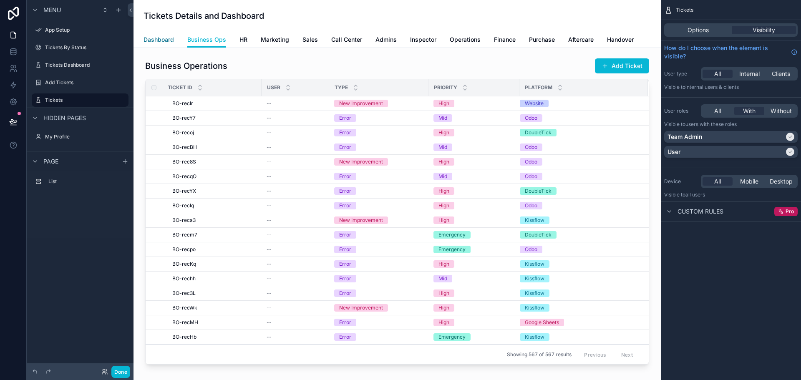
click at [162, 42] on span "Dashboard" at bounding box center [159, 39] width 30 height 8
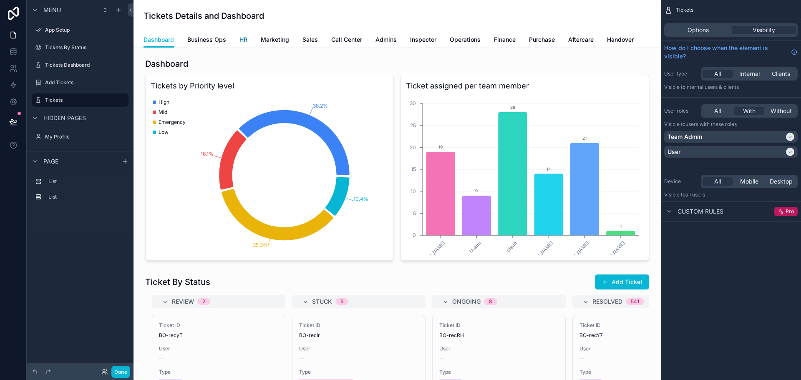
click at [245, 42] on span "HR" at bounding box center [243, 39] width 8 height 8
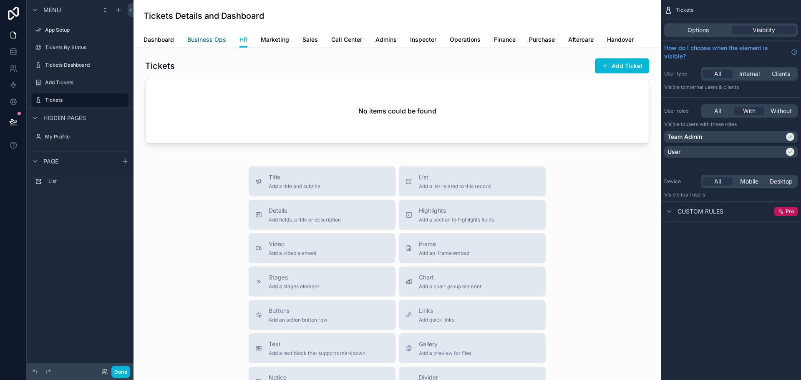
click at [198, 40] on span "Business Ops" at bounding box center [206, 39] width 39 height 8
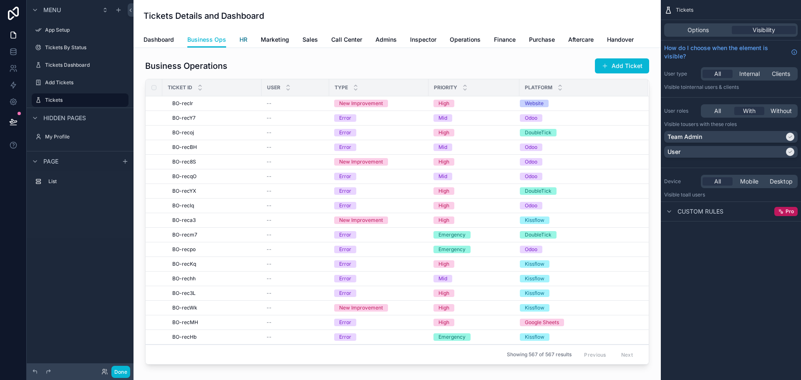
click at [245, 40] on span "HR" at bounding box center [243, 39] width 8 height 8
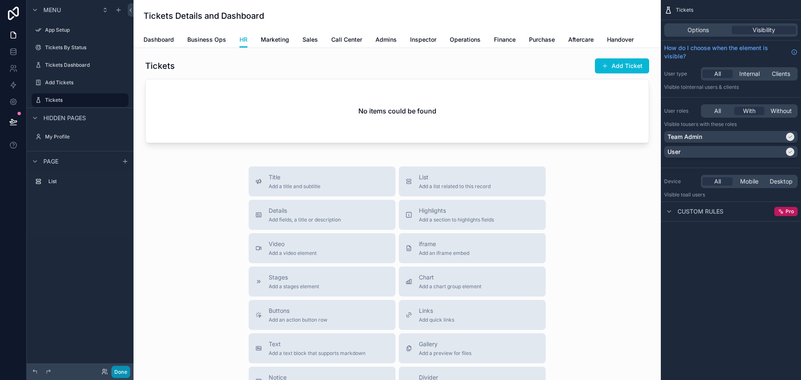
click at [124, 370] on button "Done" at bounding box center [120, 372] width 19 height 12
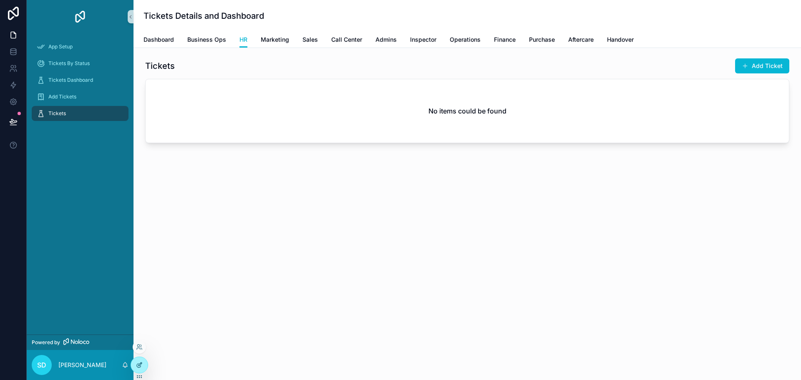
click at [137, 368] on div at bounding box center [139, 365] width 17 height 16
drag, startPoint x: 419, startPoint y: 111, endPoint x: 537, endPoint y: 108, distance: 117.7
click at [536, 108] on div "No items could be found" at bounding box center [467, 110] width 643 height 63
click at [509, 116] on div "No items could be found" at bounding box center [467, 110] width 643 height 63
drag, startPoint x: 484, startPoint y: 109, endPoint x: 429, endPoint y: 108, distance: 55.5
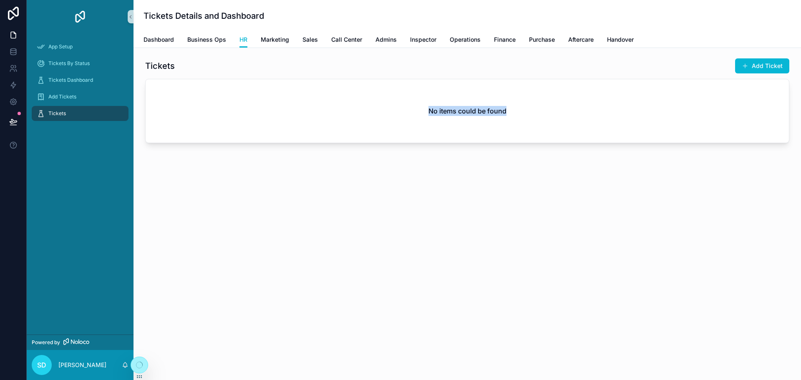
click at [429, 108] on div "No items could be found" at bounding box center [467, 110] width 643 height 63
click at [429, 108] on h2 "No items could be found" at bounding box center [467, 111] width 78 height 10
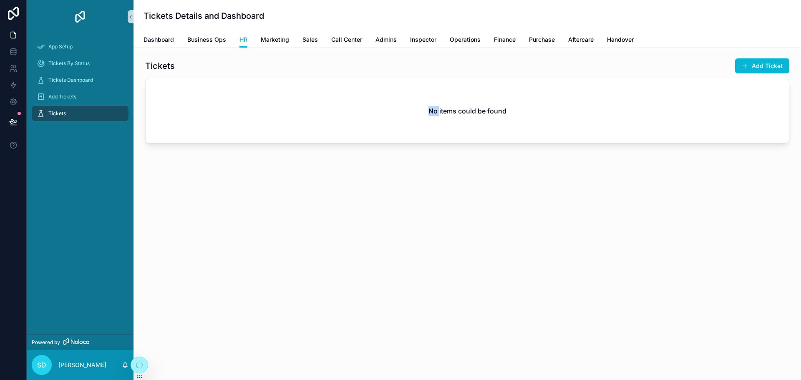
click at [429, 108] on h2 "No items could be found" at bounding box center [467, 111] width 78 height 10
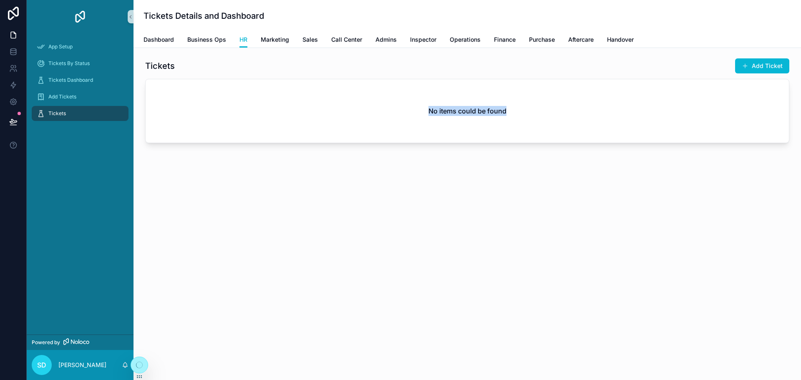
click at [429, 108] on h2 "No items could be found" at bounding box center [467, 111] width 78 height 10
click at [406, 128] on div "No items could be found" at bounding box center [467, 110] width 643 height 63
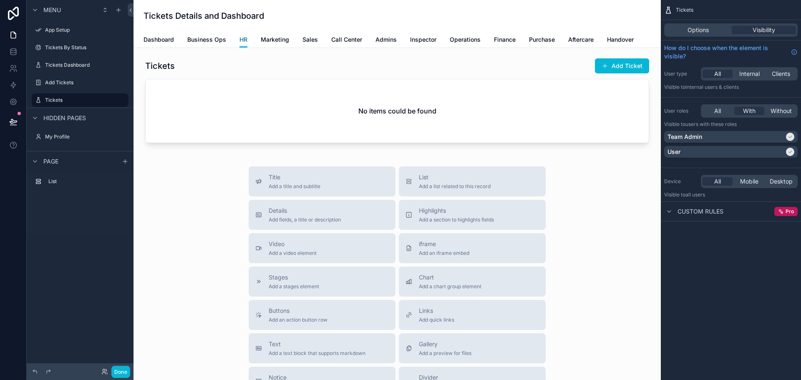
click at [242, 40] on span "HR" at bounding box center [243, 39] width 8 height 8
click at [276, 39] on span "Marketing" at bounding box center [275, 39] width 28 height 8
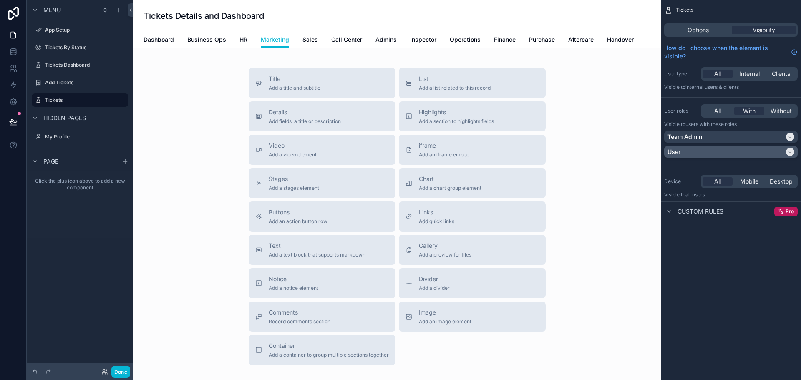
click at [743, 151] on div "User" at bounding box center [726, 152] width 117 height 8
click at [121, 374] on button "Done" at bounding box center [120, 372] width 19 height 12
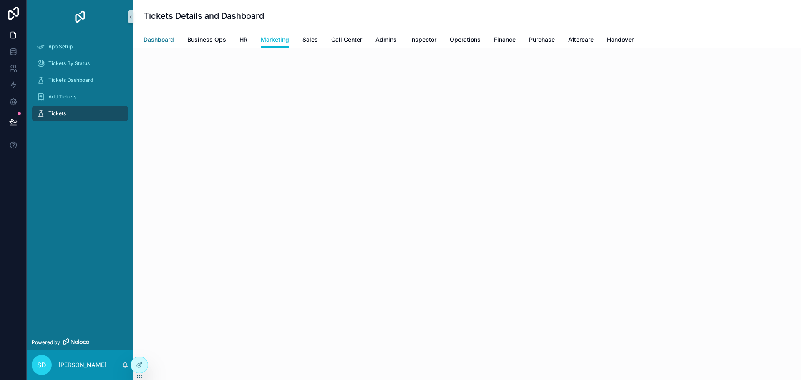
click at [166, 40] on span "Dashboard" at bounding box center [159, 39] width 30 height 8
click at [209, 37] on span "Business Ops" at bounding box center [206, 39] width 39 height 8
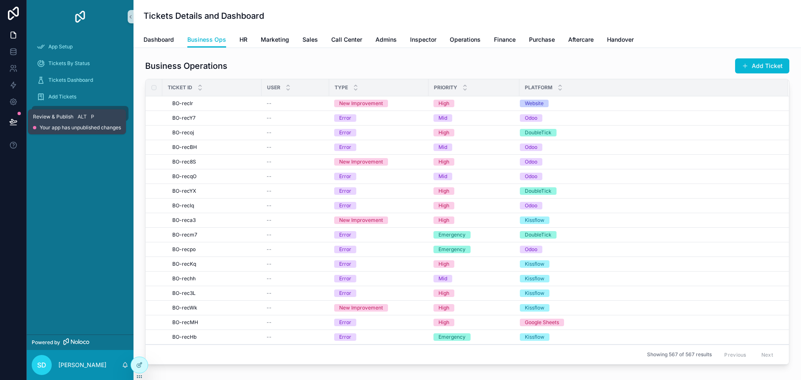
click at [13, 123] on icon at bounding box center [13, 121] width 7 height 4
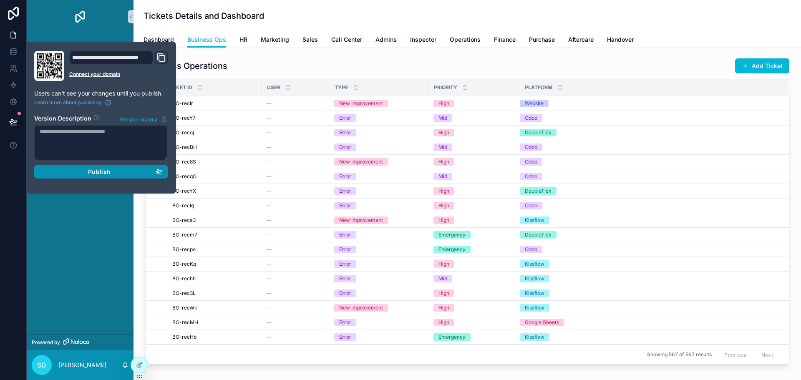
click at [113, 174] on div "Publish" at bounding box center [101, 172] width 123 height 8
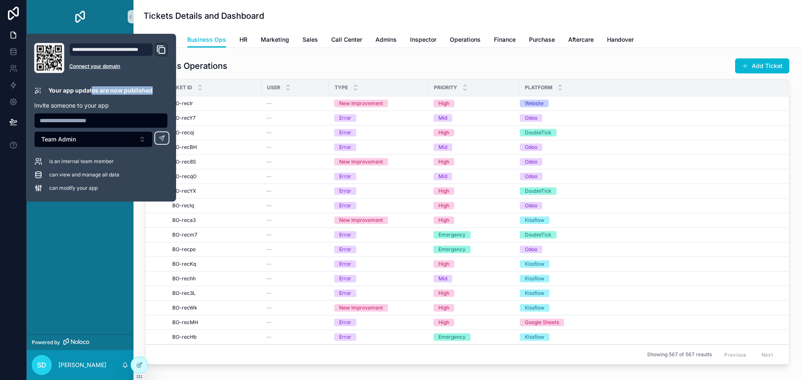
drag, startPoint x: 96, startPoint y: 93, endPoint x: 158, endPoint y: 94, distance: 61.8
click at [158, 94] on div "Your app updates are now published" at bounding box center [101, 90] width 134 height 8
click at [98, 103] on p "Invite someone to your app" at bounding box center [101, 105] width 134 height 8
click at [85, 121] on input "text" at bounding box center [101, 121] width 133 height 12
type input "**********"
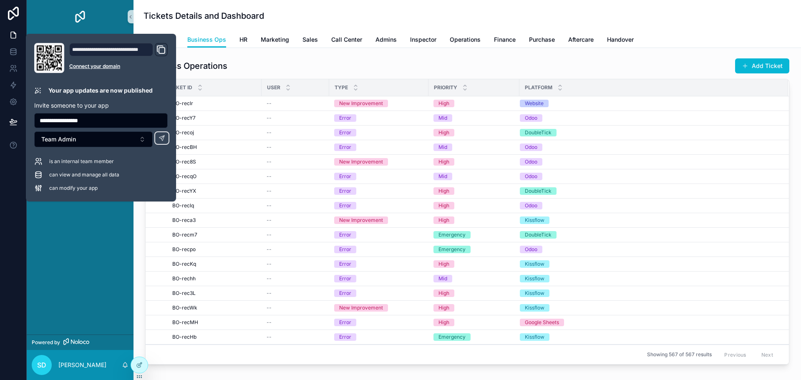
click at [117, 164] on div "is an internal team member" at bounding box center [101, 161] width 134 height 8
drag, startPoint x: 113, startPoint y: 161, endPoint x: 47, endPoint y: 163, distance: 65.9
click at [47, 163] on div "is an internal team member" at bounding box center [101, 161] width 134 height 8
click at [58, 172] on span "can view and manage all data" at bounding box center [84, 174] width 70 height 7
drag, startPoint x: 62, startPoint y: 176, endPoint x: 139, endPoint y: 184, distance: 78.1
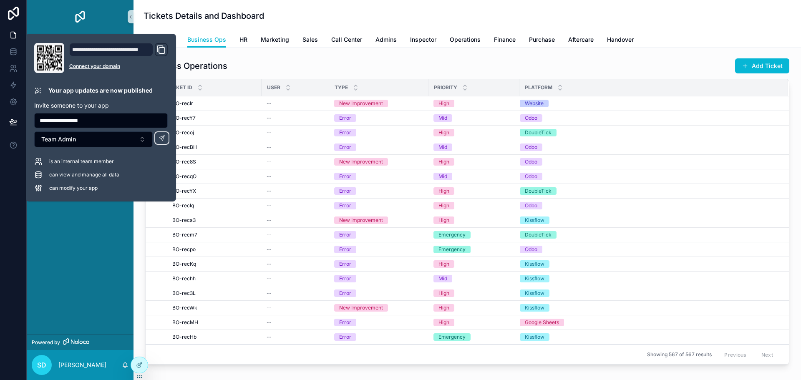
click at [139, 184] on div "is an internal team member can view and manage all data can modify your app" at bounding box center [101, 174] width 134 height 35
click at [109, 183] on div "is an internal team member can view and manage all data can modify your app" at bounding box center [101, 174] width 134 height 35
drag, startPoint x: 99, startPoint y: 188, endPoint x: 49, endPoint y: 186, distance: 50.1
click at [49, 186] on div "can modify your app" at bounding box center [101, 188] width 134 height 8
click at [120, 188] on div "can modify your app" at bounding box center [101, 188] width 134 height 8
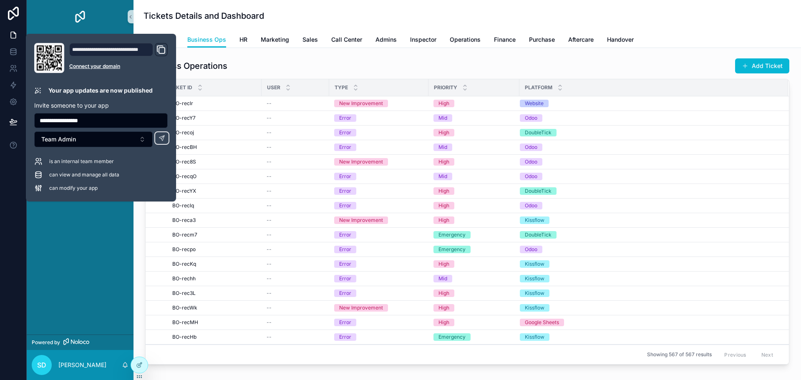
click at [137, 163] on div "is an internal team member" at bounding box center [101, 161] width 134 height 8
click at [141, 103] on p "Invite someone to your app" at bounding box center [101, 105] width 134 height 8
click at [118, 121] on input "**********" at bounding box center [101, 121] width 133 height 12
click at [126, 122] on input "**********" at bounding box center [101, 121] width 133 height 12
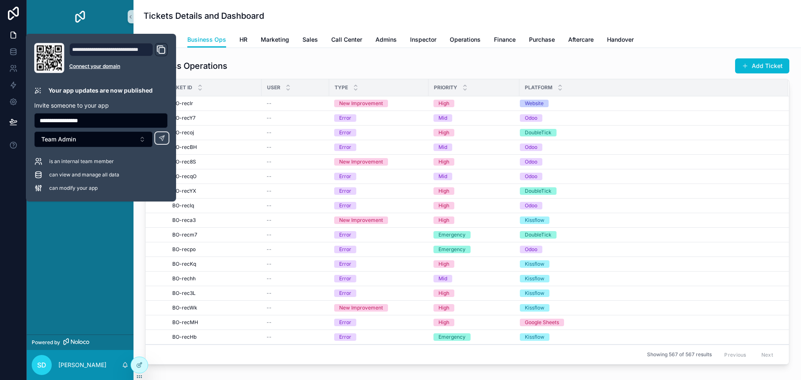
click at [126, 122] on input "**********" at bounding box center [101, 121] width 133 height 12
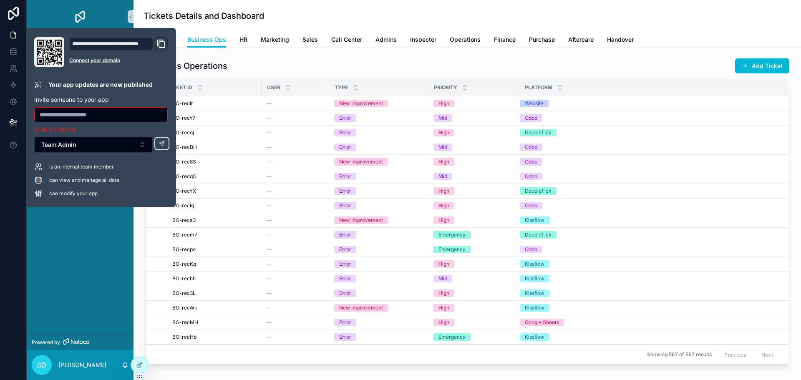
drag, startPoint x: 115, startPoint y: 156, endPoint x: 110, endPoint y: 154, distance: 5.6
click at [115, 156] on div "**********" at bounding box center [101, 117] width 140 height 161
click at [98, 91] on div "**********" at bounding box center [101, 117] width 140 height 161
click at [83, 141] on button "Team Admin" at bounding box center [93, 145] width 118 height 16
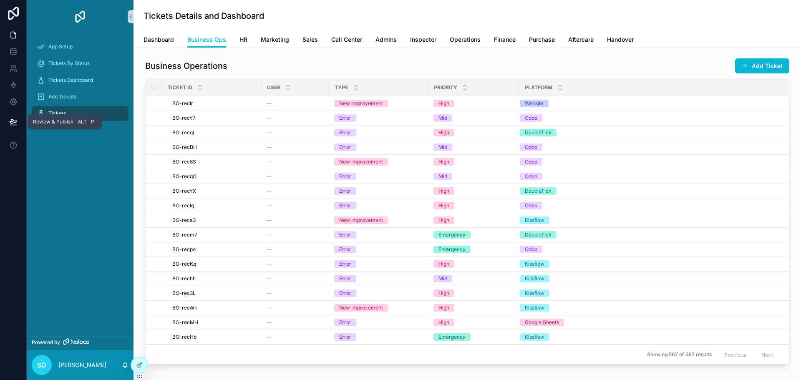
click at [13, 122] on icon at bounding box center [13, 122] width 8 height 8
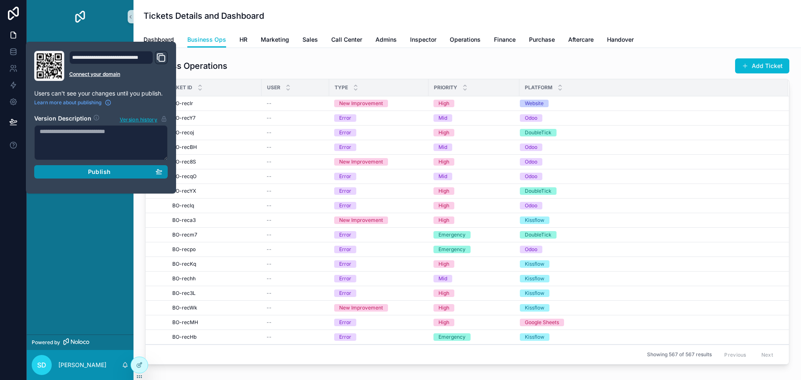
click at [94, 171] on span "Publish" at bounding box center [99, 172] width 23 height 8
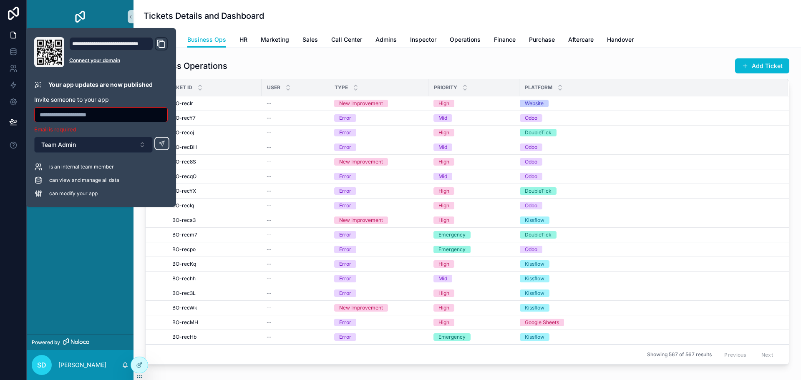
click at [76, 148] on span "Team Admin" at bounding box center [58, 145] width 35 height 8
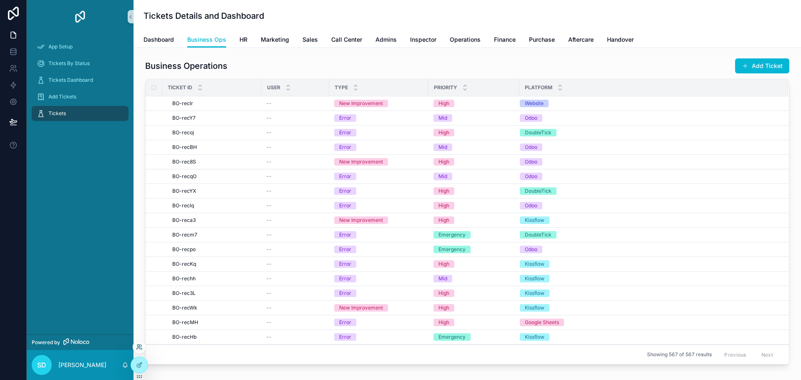
click at [141, 346] on icon at bounding box center [139, 347] width 7 height 7
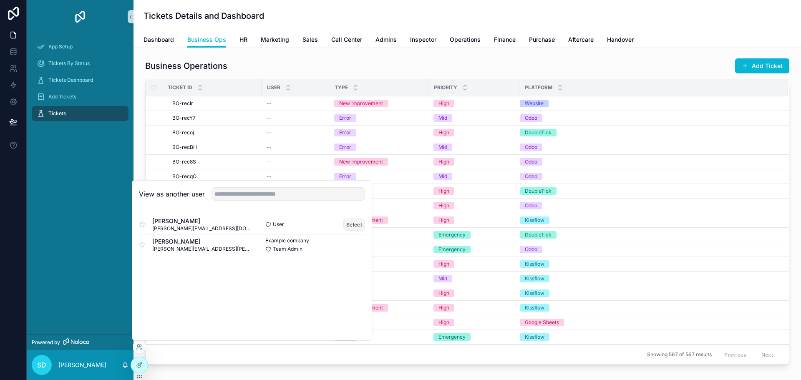
click at [358, 224] on button "Select" at bounding box center [354, 225] width 22 height 12
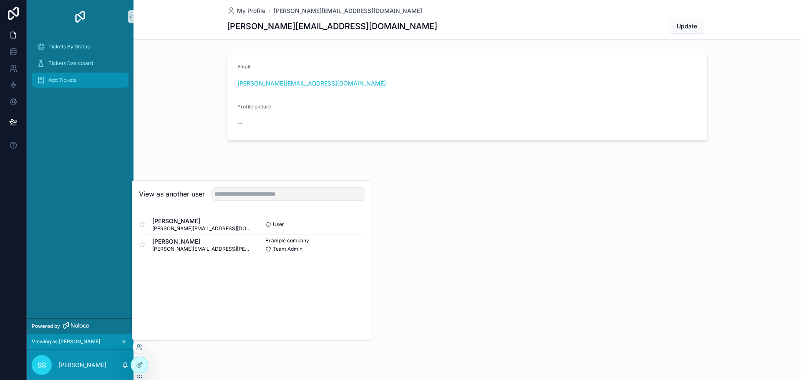
click at [56, 83] on div "Add Tickets" at bounding box center [80, 79] width 87 height 13
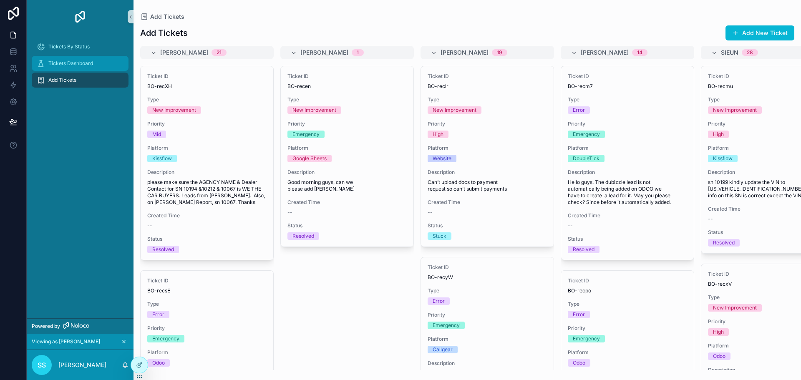
click at [72, 67] on div "Tickets Dashboard" at bounding box center [80, 63] width 87 height 13
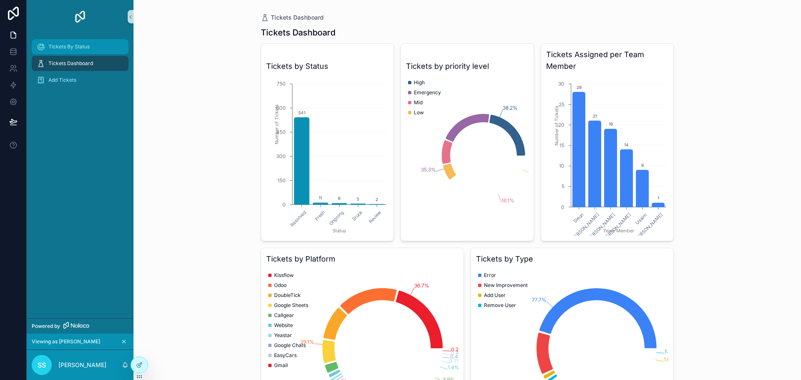
click at [67, 48] on span "Tickets By Status" at bounding box center [68, 46] width 41 height 7
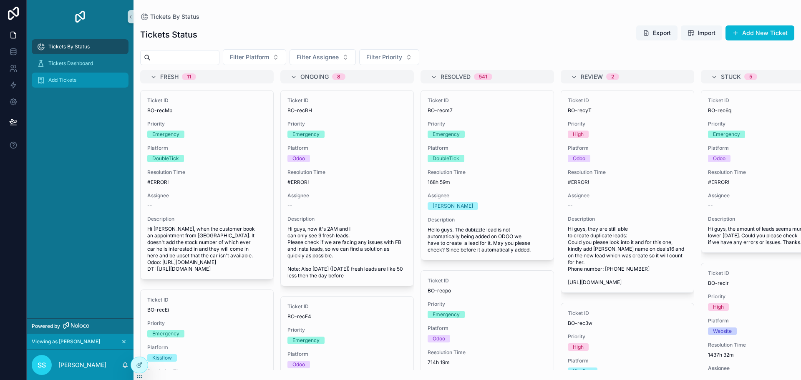
click at [79, 83] on div "Add Tickets" at bounding box center [80, 79] width 87 height 13
click at [126, 340] on icon "scrollable content" at bounding box center [124, 342] width 6 height 6
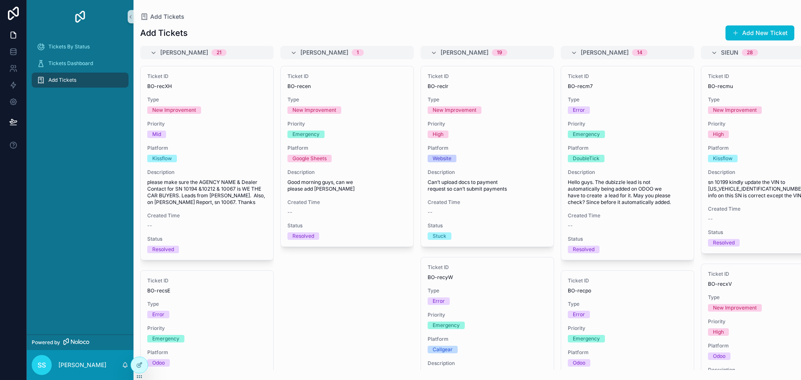
click at [104, 232] on div "Tickets By Status Tickets Dashboard Add Tickets" at bounding box center [80, 183] width 107 height 301
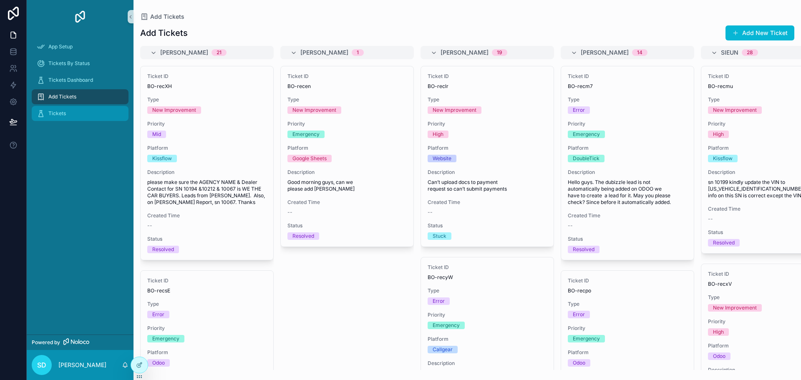
click at [66, 113] on div "Tickets" at bounding box center [80, 113] width 87 height 13
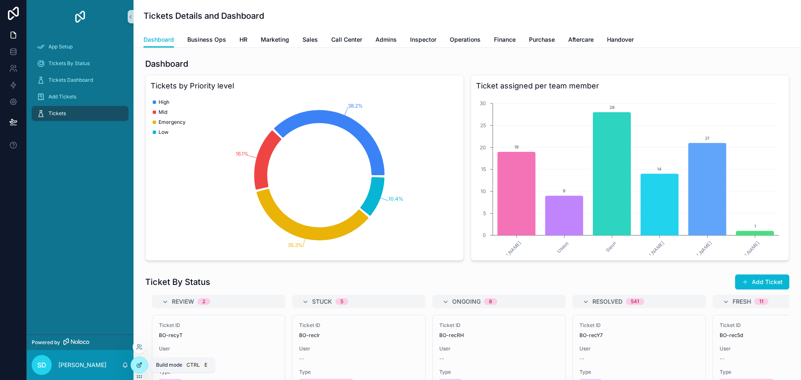
click at [141, 365] on icon at bounding box center [139, 365] width 7 height 7
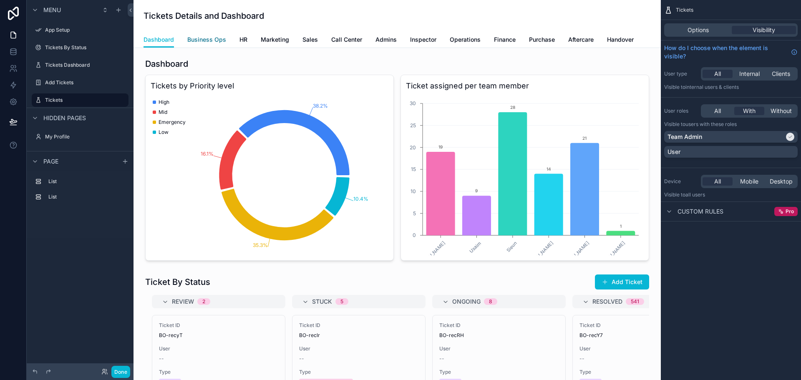
click at [215, 36] on span "Business Ops" at bounding box center [206, 39] width 39 height 8
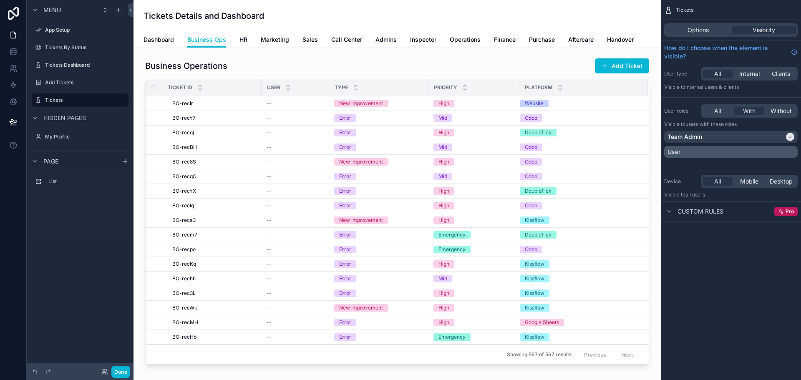
click at [732, 151] on div "User" at bounding box center [731, 152] width 127 height 8
click at [244, 42] on span "HR" at bounding box center [243, 39] width 8 height 8
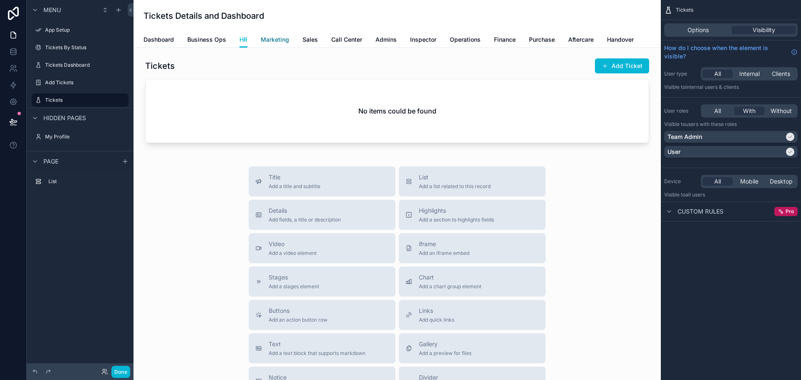
click at [269, 37] on span "Marketing" at bounding box center [275, 39] width 28 height 8
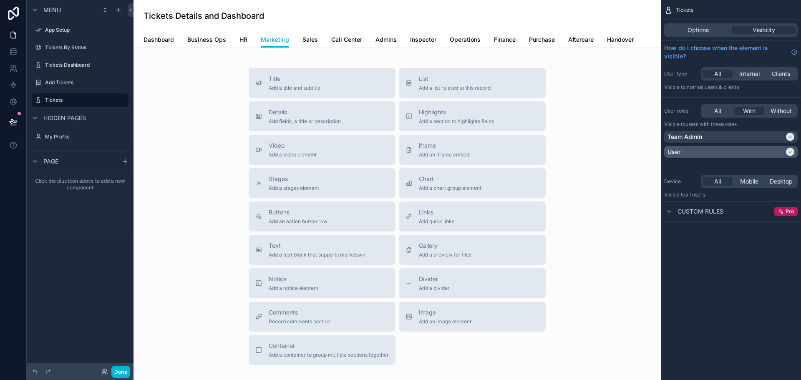
click at [776, 149] on div "User" at bounding box center [726, 152] width 117 height 8
click at [777, 138] on div "Team Admin" at bounding box center [726, 137] width 117 height 8
click at [307, 43] on span "Sales" at bounding box center [309, 39] width 15 height 8
click at [275, 38] on span "Marketing" at bounding box center [275, 39] width 28 height 8
click at [240, 43] on span "HR" at bounding box center [243, 39] width 8 height 8
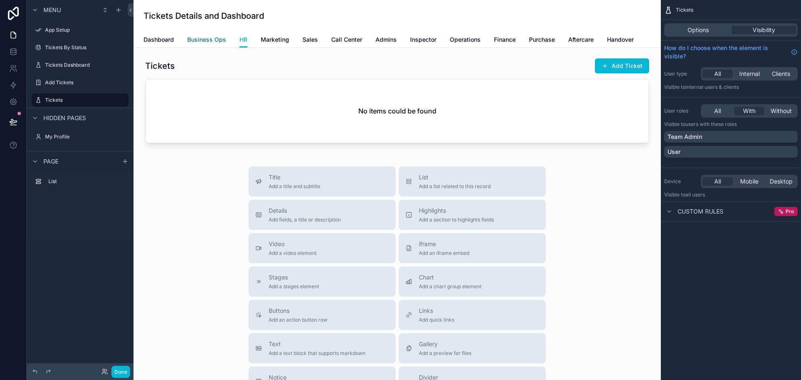
click at [207, 40] on span "Business Ops" at bounding box center [206, 39] width 39 height 8
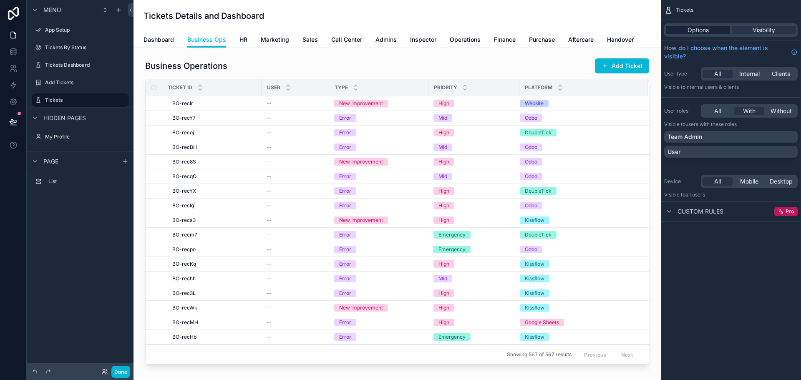
click at [683, 34] on div "Options" at bounding box center [698, 30] width 64 height 8
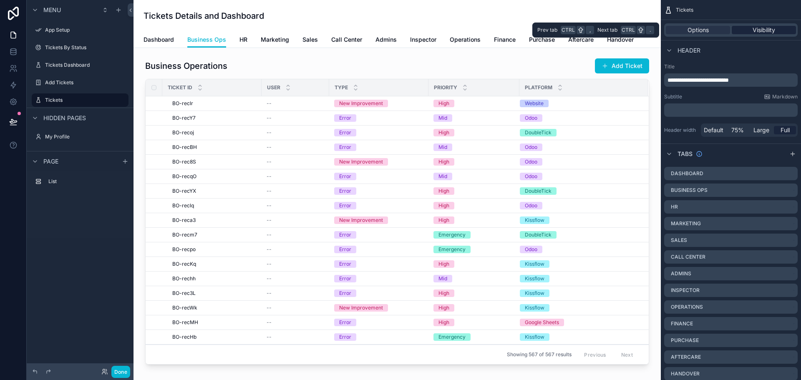
click at [757, 30] on span "Visibility" at bounding box center [764, 30] width 23 height 8
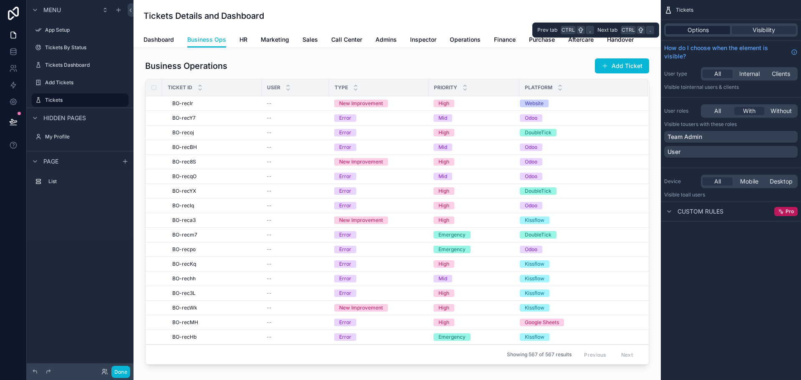
click at [705, 34] on span "Options" at bounding box center [698, 30] width 21 height 8
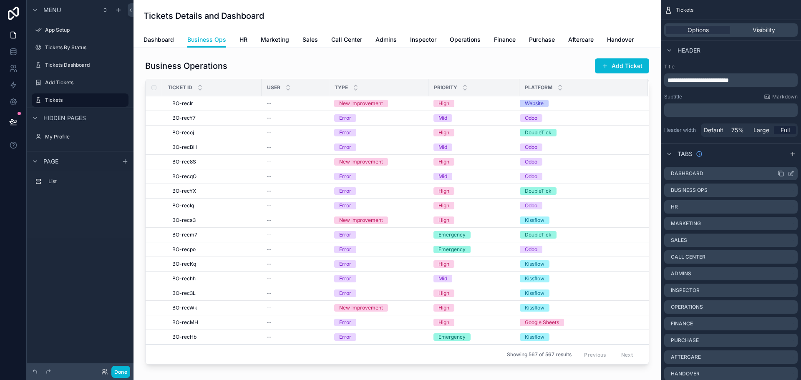
click at [787, 175] on div "scrollable content" at bounding box center [786, 173] width 17 height 7
click at [787, 172] on div "scrollable content" at bounding box center [786, 173] width 17 height 7
click at [789, 175] on icon "scrollable content" at bounding box center [791, 173] width 7 height 7
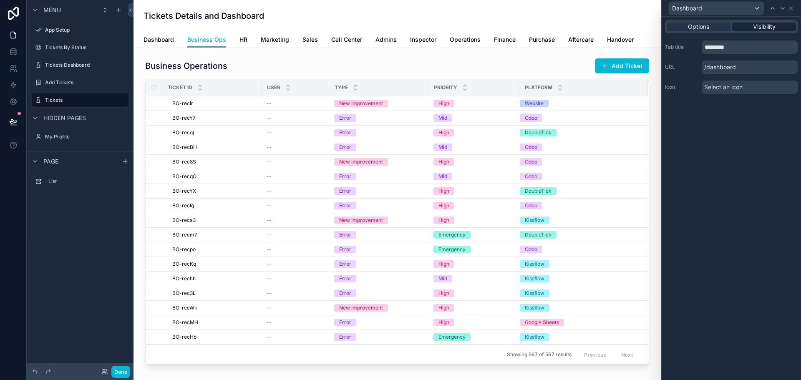
click at [767, 30] on span "Visibility" at bounding box center [764, 27] width 23 height 8
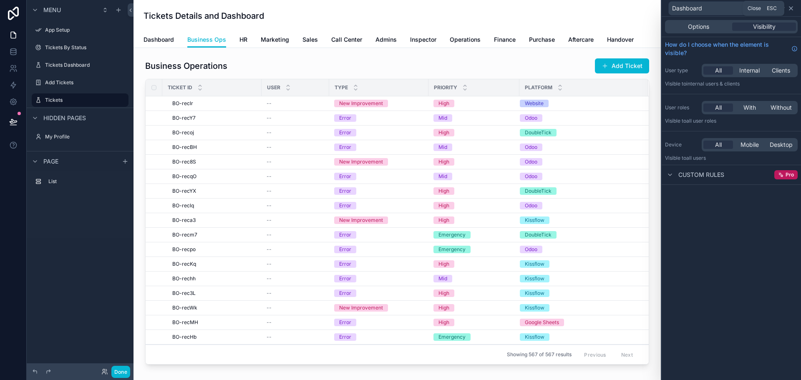
click at [792, 7] on icon at bounding box center [790, 8] width 3 height 3
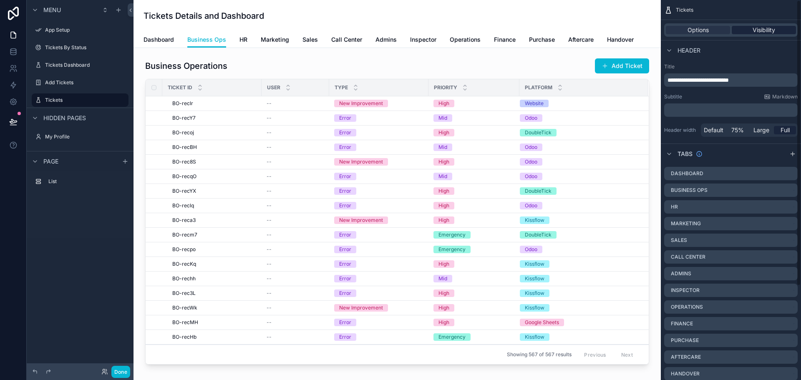
click at [753, 28] on span "Visibility" at bounding box center [764, 30] width 23 height 8
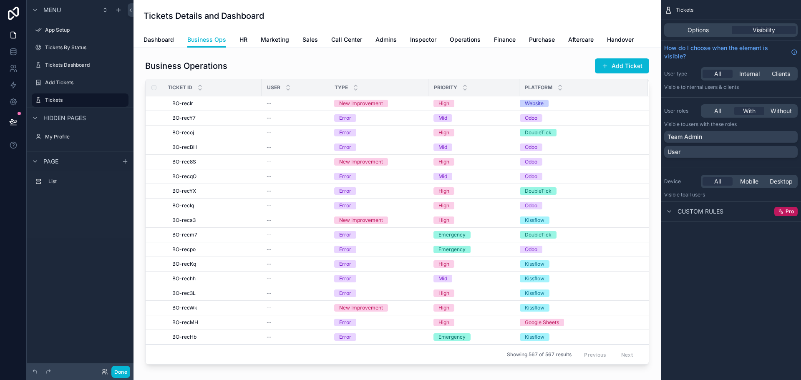
click at [413, 20] on div "Tickets Details and Dashboard" at bounding box center [397, 16] width 507 height 12
click at [714, 28] on div "Options" at bounding box center [698, 30] width 64 height 8
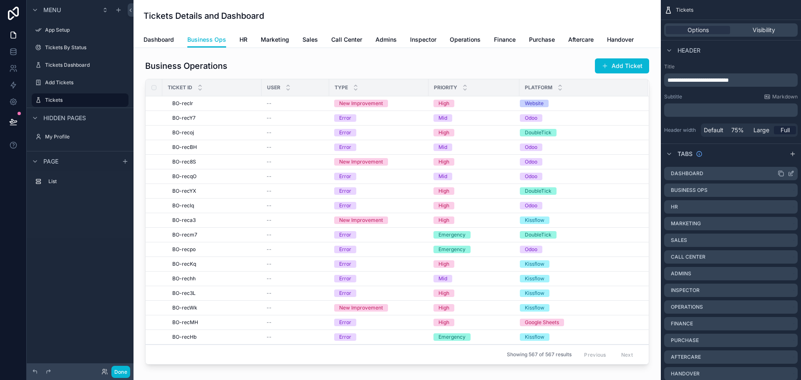
click at [789, 175] on icon "scrollable content" at bounding box center [791, 174] width 4 height 4
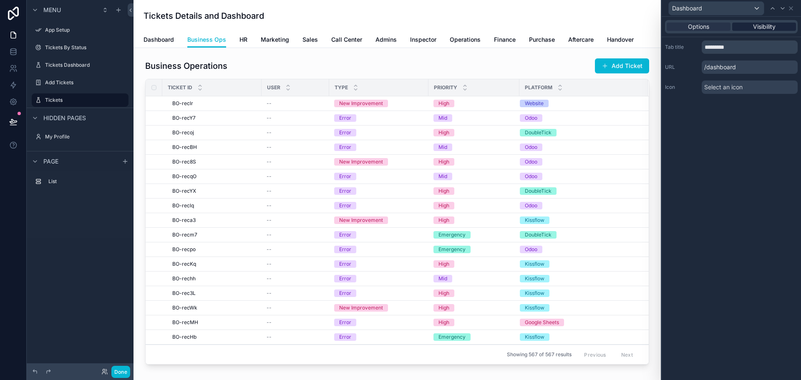
click at [786, 28] on div "Visibility" at bounding box center [764, 27] width 64 height 8
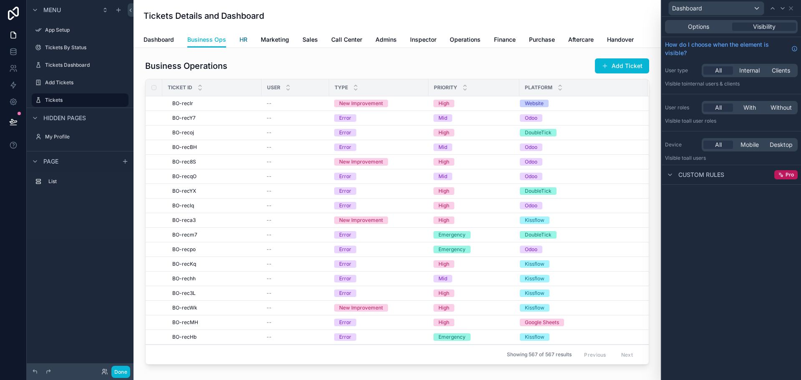
click at [246, 40] on span "HR" at bounding box center [243, 39] width 8 height 8
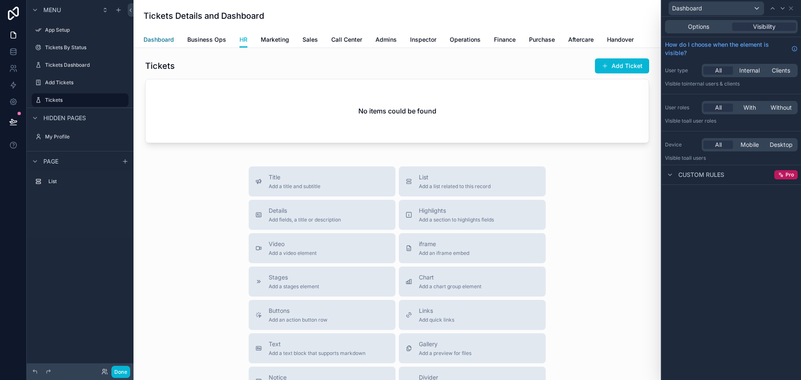
click at [158, 39] on span "Dashboard" at bounding box center [159, 39] width 30 height 8
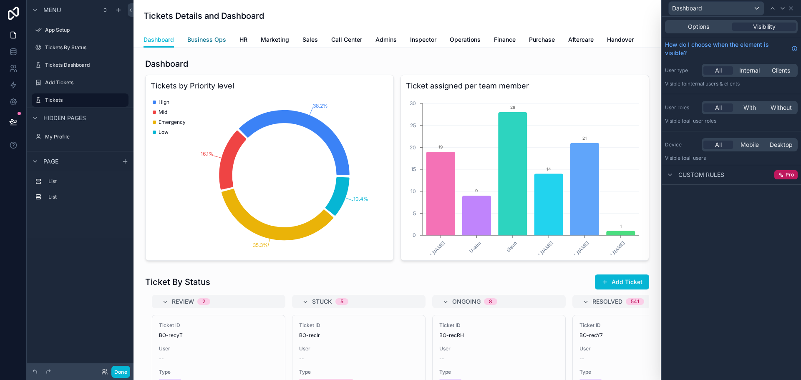
click at [200, 42] on span "Business Ops" at bounding box center [206, 39] width 39 height 8
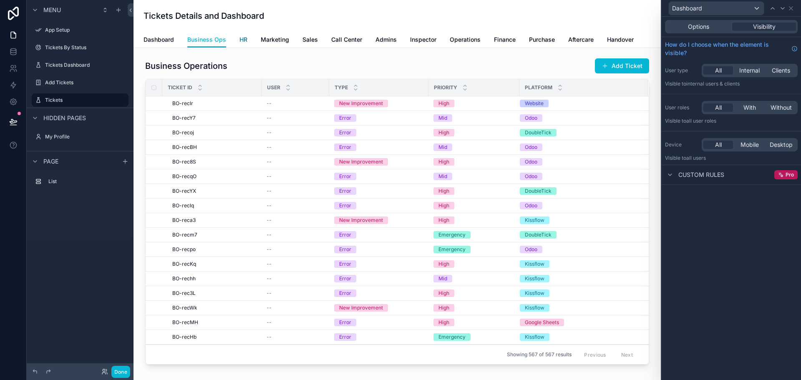
click at [241, 40] on span "HR" at bounding box center [243, 39] width 8 height 8
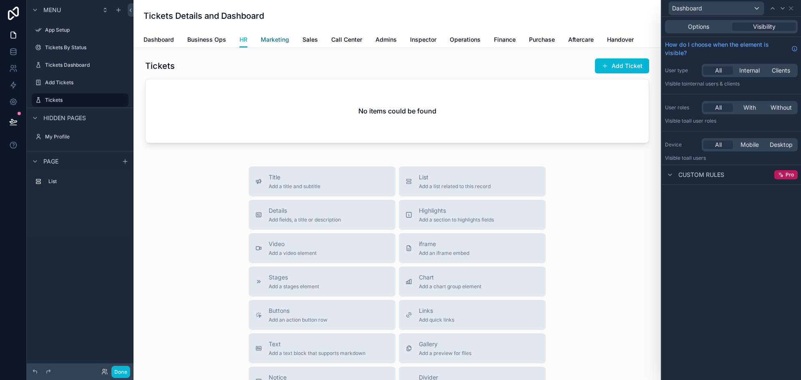
click at [272, 43] on span "Marketing" at bounding box center [275, 39] width 28 height 8
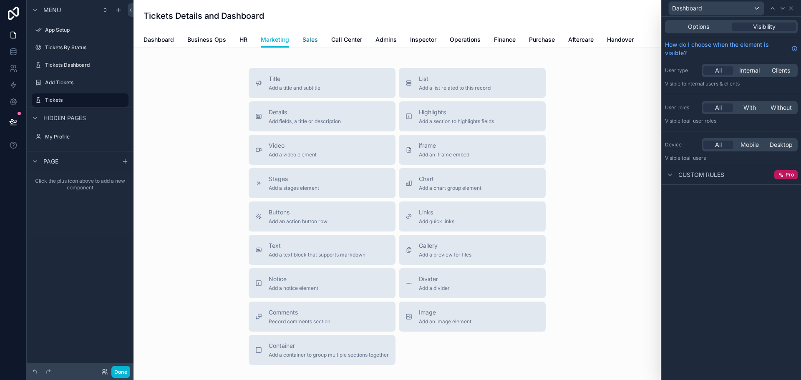
click at [312, 40] on span "Sales" at bounding box center [309, 39] width 15 height 8
click at [338, 41] on span "Call Center" at bounding box center [346, 39] width 31 height 8
click at [377, 42] on span "Admins" at bounding box center [385, 39] width 21 height 8
click at [416, 41] on span "Inspector" at bounding box center [423, 39] width 26 height 8
click at [446, 42] on div "Dashboard Business Ops HR Marketing Sales Call Center Admins Inspector Operatio…" at bounding box center [397, 40] width 507 height 16
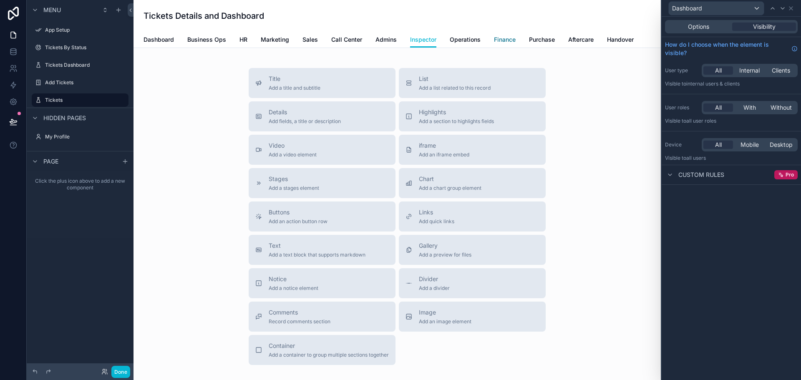
click at [494, 42] on span "Finance" at bounding box center [505, 39] width 22 height 8
click at [164, 42] on span "Dashboard" at bounding box center [159, 39] width 30 height 8
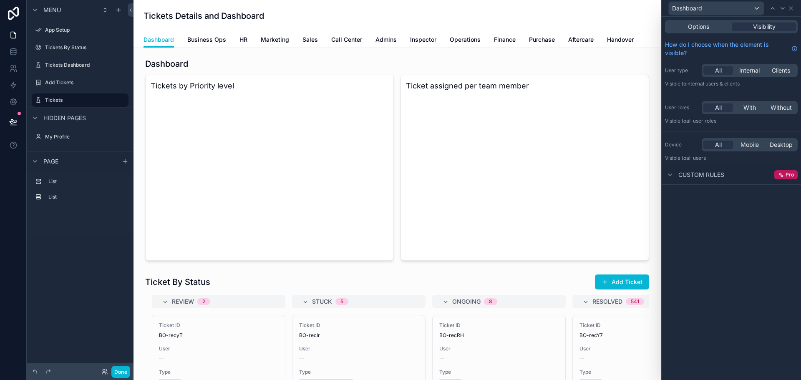
click at [749, 112] on div "All With Without" at bounding box center [750, 107] width 96 height 13
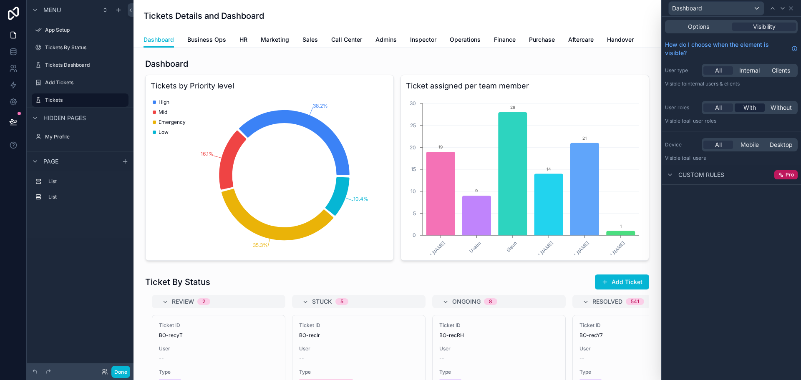
click at [747, 111] on span "With" at bounding box center [749, 107] width 13 height 8
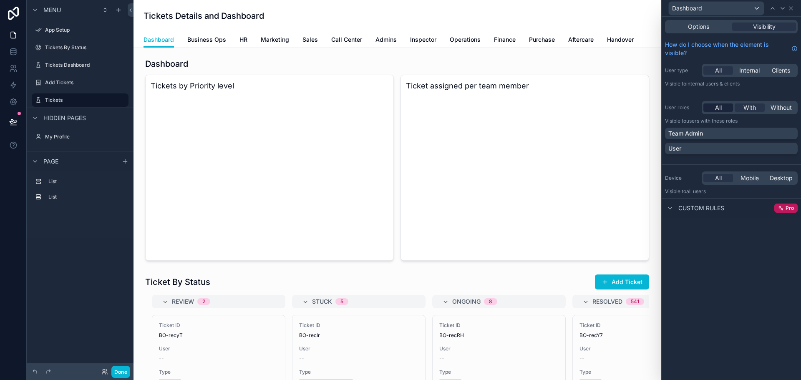
click at [717, 108] on span "All" at bounding box center [718, 107] width 7 height 8
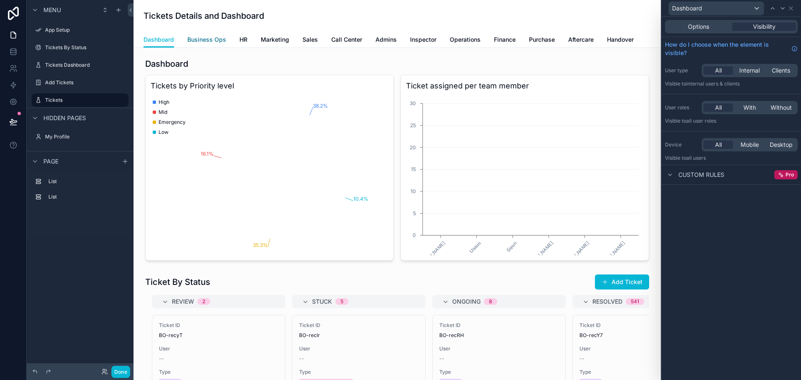
click at [215, 38] on span "Business Ops" at bounding box center [206, 39] width 39 height 8
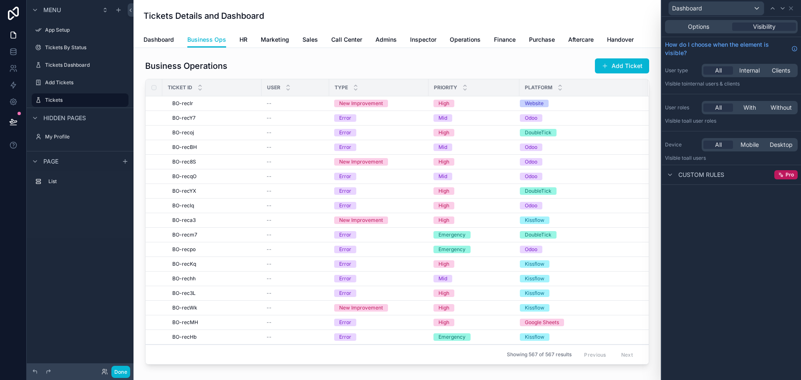
click at [238, 43] on div "Dashboard Business Ops HR Marketing Sales Call Center Admins Inspector Operatio…" at bounding box center [397, 40] width 507 height 16
click at [245, 40] on span "HR" at bounding box center [243, 39] width 8 height 8
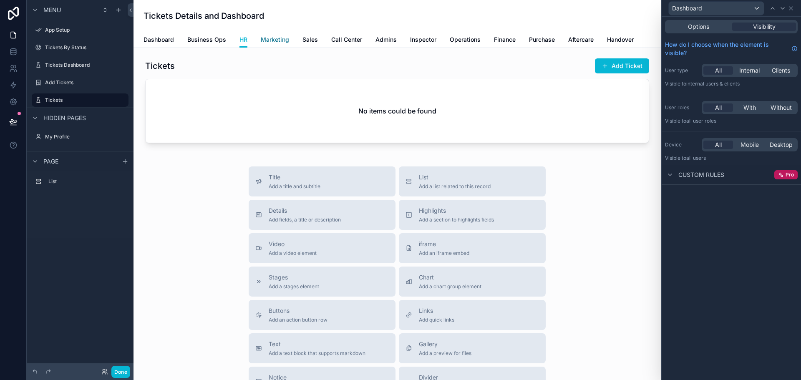
click at [271, 40] on span "Marketing" at bounding box center [275, 39] width 28 height 8
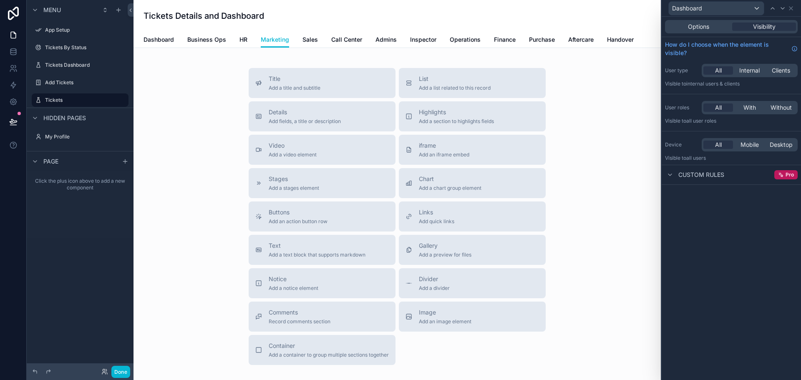
click at [327, 42] on div "Dashboard Business Ops HR Marketing Sales Call Center Admins Inspector Operatio…" at bounding box center [397, 40] width 507 height 16
click at [311, 41] on span "Sales" at bounding box center [309, 39] width 15 height 8
click at [338, 40] on span "Call Center" at bounding box center [346, 39] width 31 height 8
click at [386, 38] on span "Admins" at bounding box center [385, 39] width 21 height 8
click at [418, 36] on span "Inspector" at bounding box center [423, 39] width 26 height 8
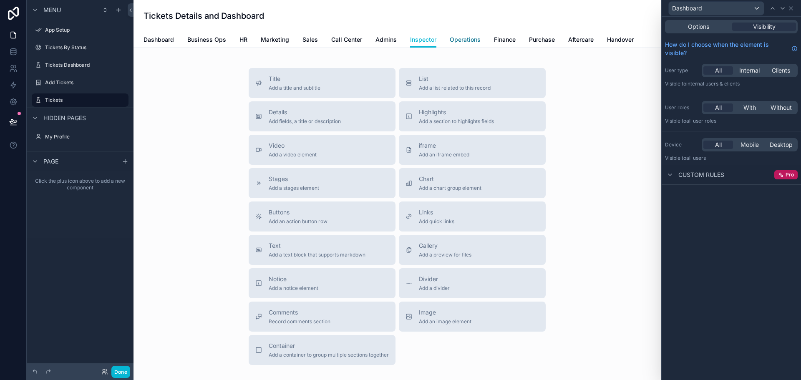
click at [464, 38] on span "Operations" at bounding box center [465, 39] width 31 height 8
click at [244, 36] on span "HR" at bounding box center [243, 39] width 8 height 8
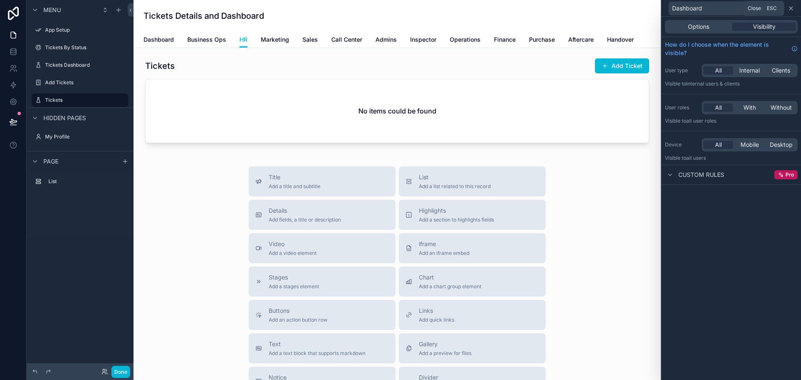
click at [791, 10] on icon at bounding box center [791, 8] width 7 height 7
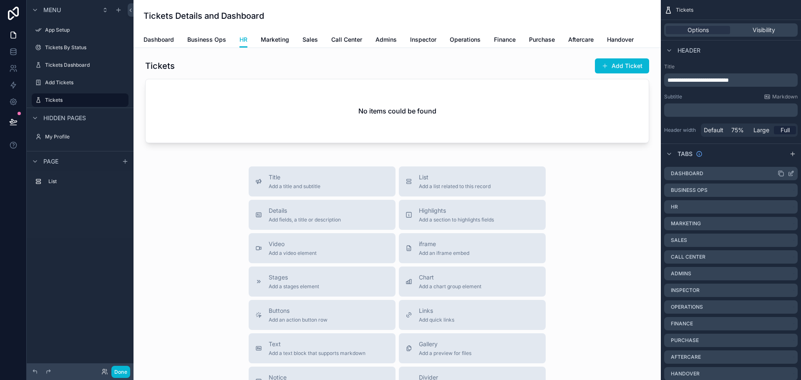
click at [789, 173] on icon "scrollable content" at bounding box center [791, 173] width 7 height 7
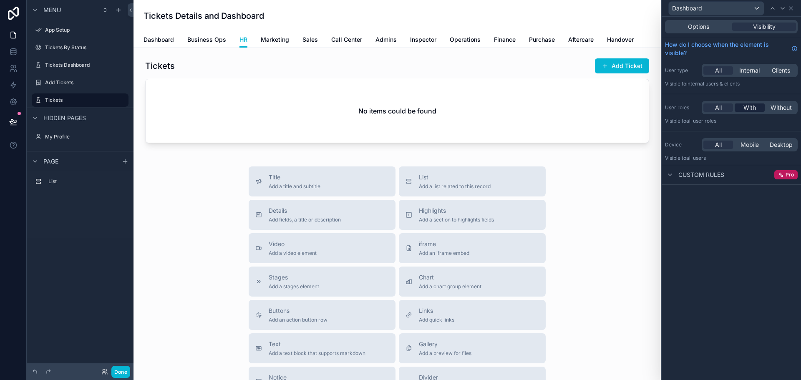
click at [749, 108] on span "With" at bounding box center [749, 107] width 13 height 8
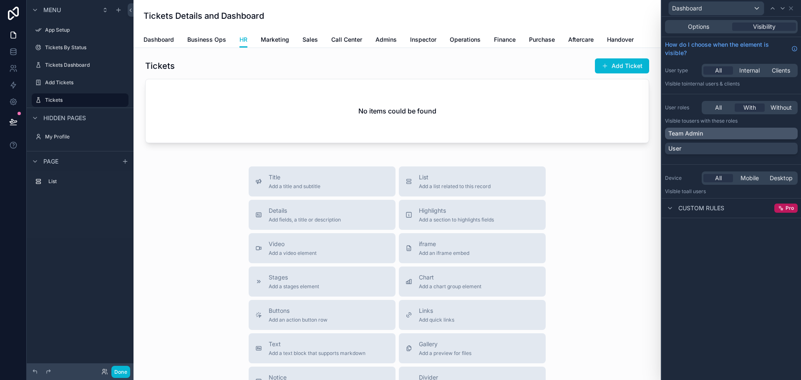
click at [723, 133] on div "Team Admin" at bounding box center [731, 133] width 126 height 8
click at [712, 147] on div "User" at bounding box center [731, 148] width 126 height 8
click at [793, 11] on icon at bounding box center [791, 8] width 7 height 7
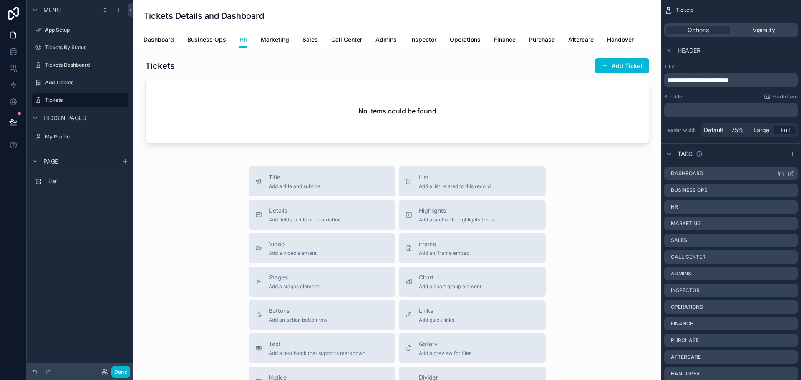
click at [790, 174] on icon "scrollable content" at bounding box center [791, 172] width 3 height 3
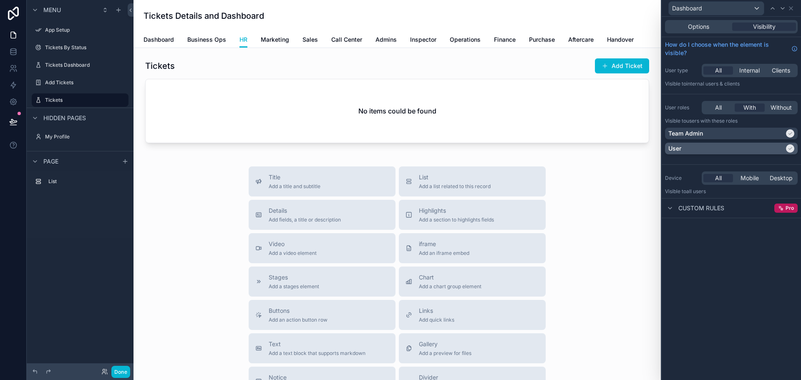
click at [741, 149] on div "User" at bounding box center [726, 148] width 116 height 8
click at [791, 8] on icon at bounding box center [790, 8] width 3 height 3
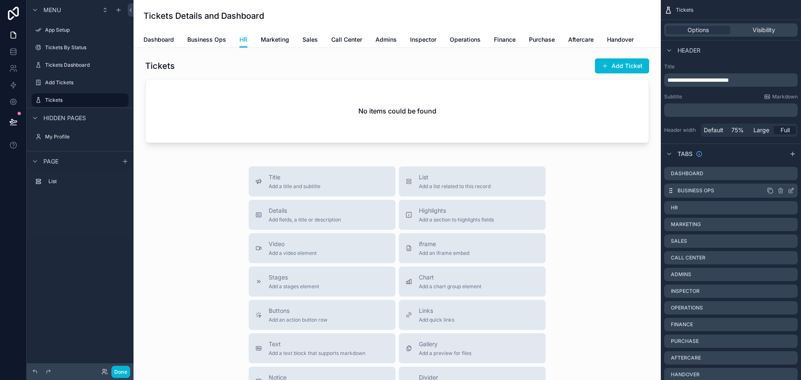
click at [790, 191] on icon "scrollable content" at bounding box center [791, 190] width 7 height 7
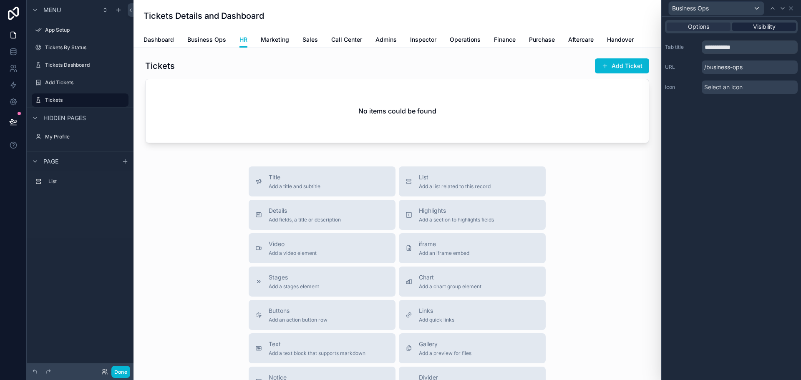
click at [762, 28] on span "Visibility" at bounding box center [764, 27] width 23 height 8
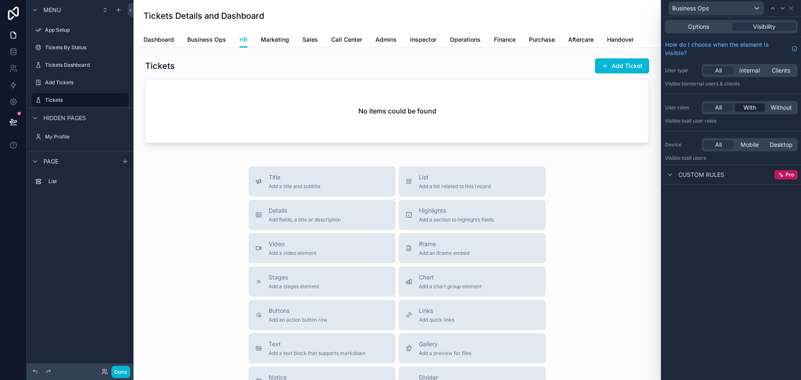
click at [746, 108] on span "With" at bounding box center [749, 107] width 13 height 8
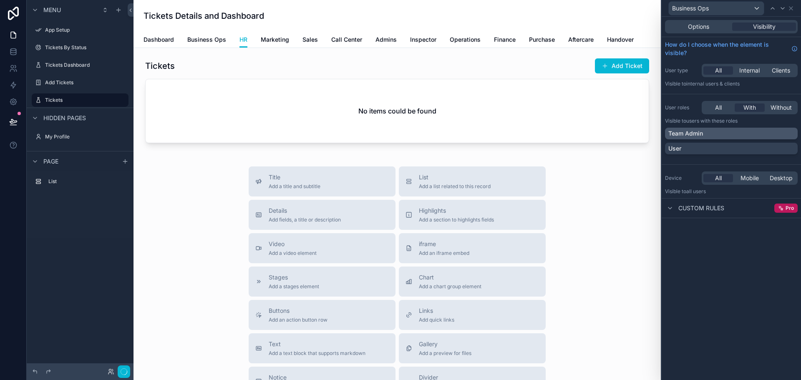
click at [723, 133] on div "Team Admin" at bounding box center [731, 133] width 126 height 8
click at [791, 7] on icon at bounding box center [791, 8] width 7 height 7
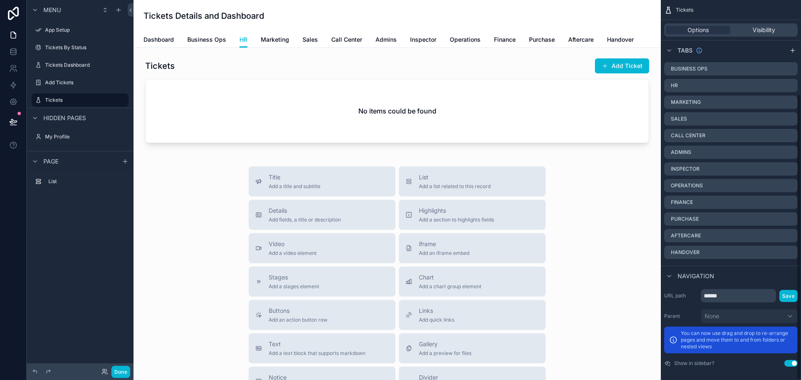
scroll to position [125, 0]
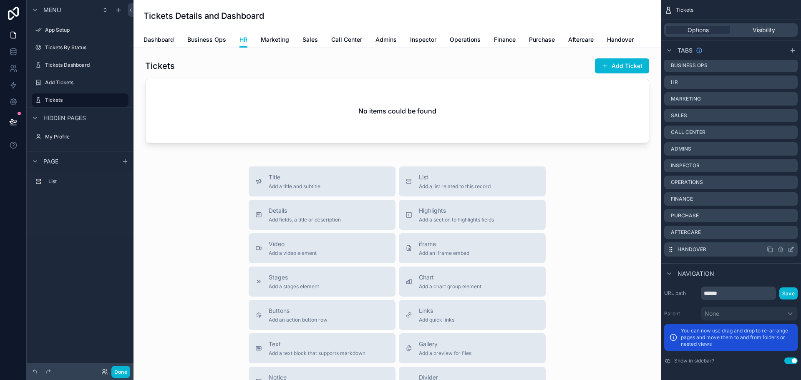
click at [792, 250] on icon "scrollable content" at bounding box center [791, 249] width 7 height 7
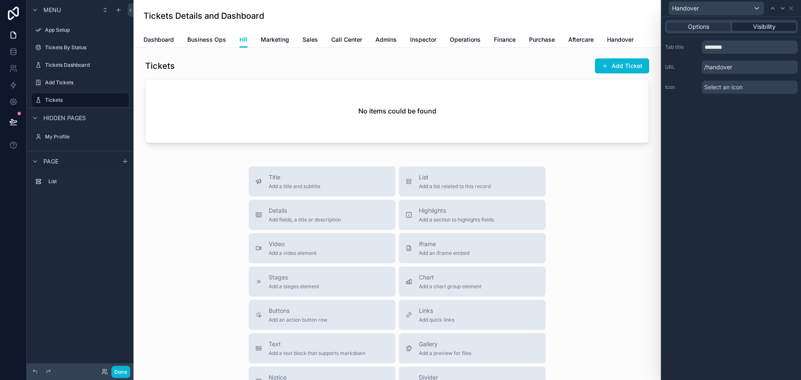
click at [758, 25] on span "Visibility" at bounding box center [764, 27] width 23 height 8
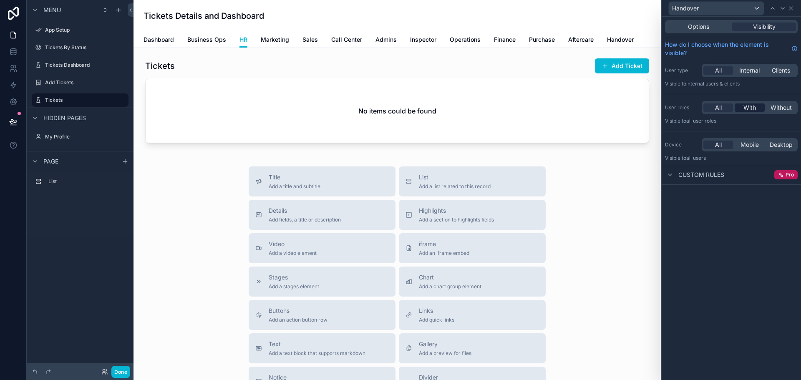
click at [744, 106] on span "With" at bounding box center [749, 107] width 13 height 8
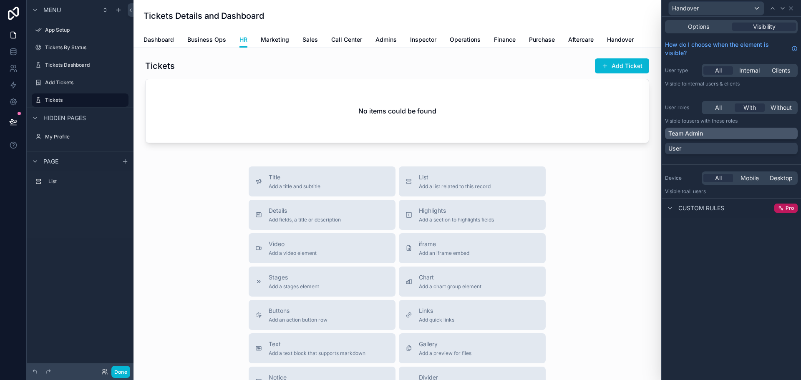
click at [707, 135] on div "Team Admin" at bounding box center [731, 133] width 126 height 8
click at [793, 8] on icon at bounding box center [791, 8] width 7 height 7
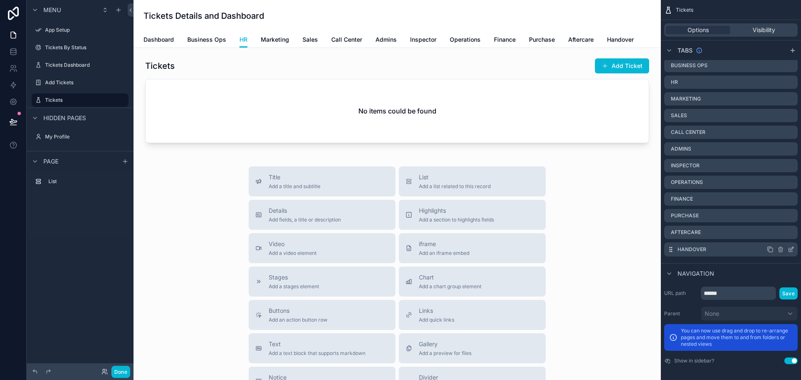
click at [791, 251] on icon "scrollable content" at bounding box center [791, 249] width 7 height 7
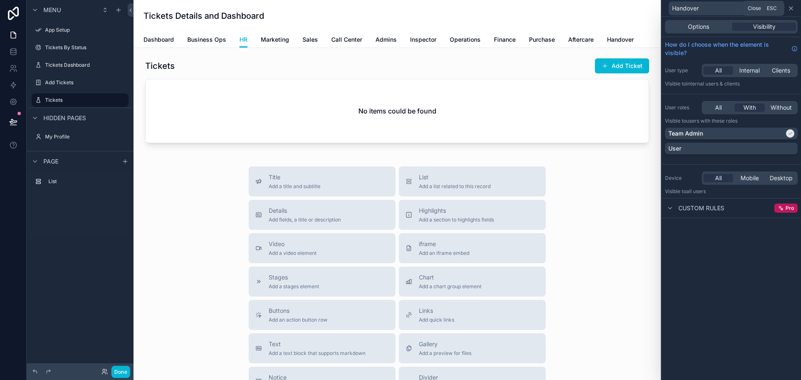
click at [791, 9] on icon at bounding box center [790, 8] width 3 height 3
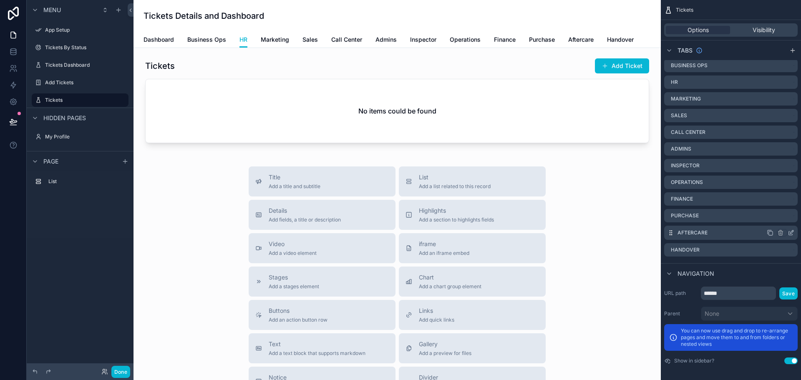
click at [789, 230] on icon "scrollable content" at bounding box center [791, 232] width 7 height 7
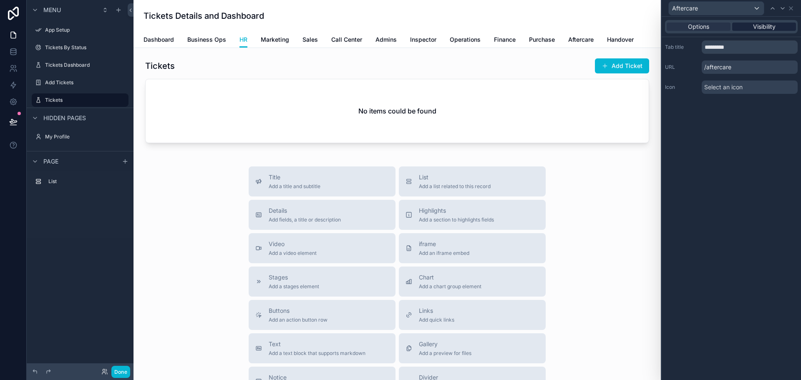
click at [773, 30] on span "Visibility" at bounding box center [764, 27] width 23 height 8
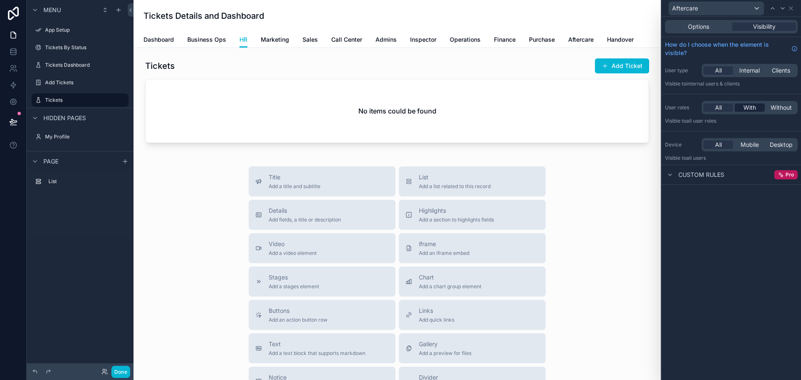
click at [748, 107] on span "With" at bounding box center [749, 107] width 13 height 8
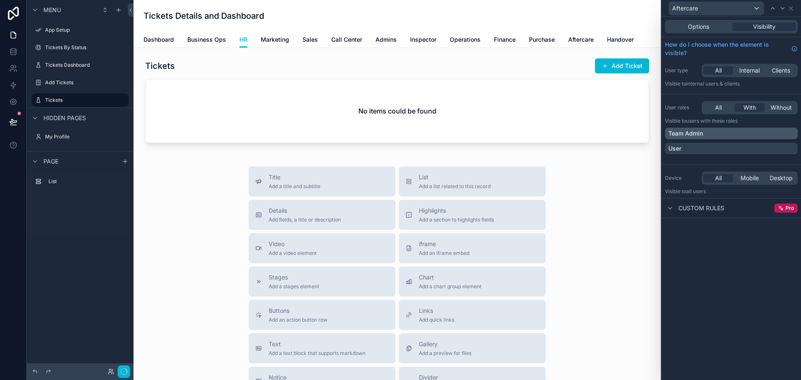
click at [724, 133] on div "Team Admin" at bounding box center [731, 133] width 126 height 8
click at [791, 10] on icon at bounding box center [791, 8] width 7 height 7
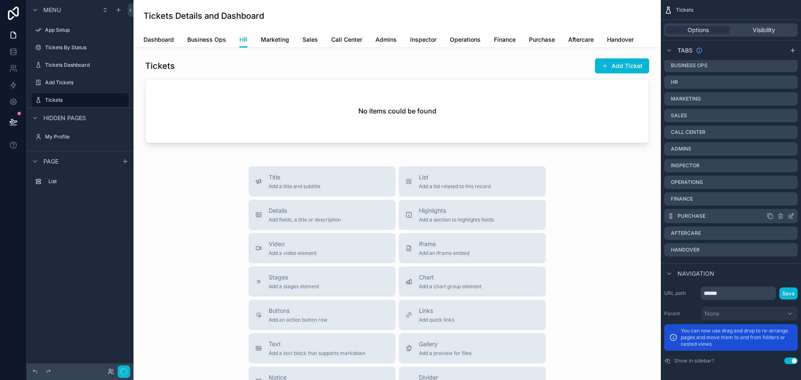
click at [789, 216] on icon "scrollable content" at bounding box center [791, 217] width 4 height 4
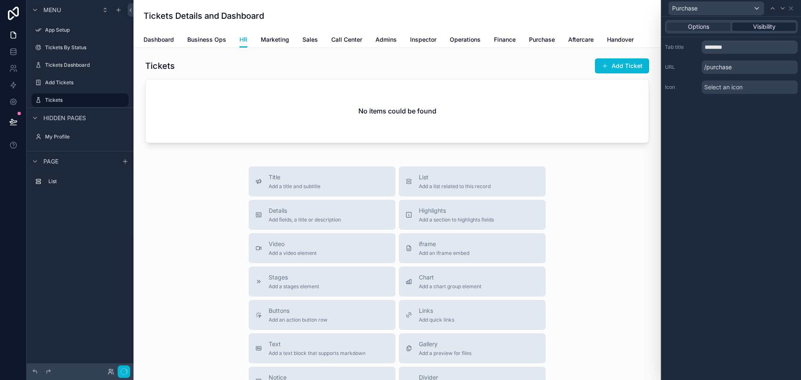
click at [773, 24] on span "Visibility" at bounding box center [764, 27] width 23 height 8
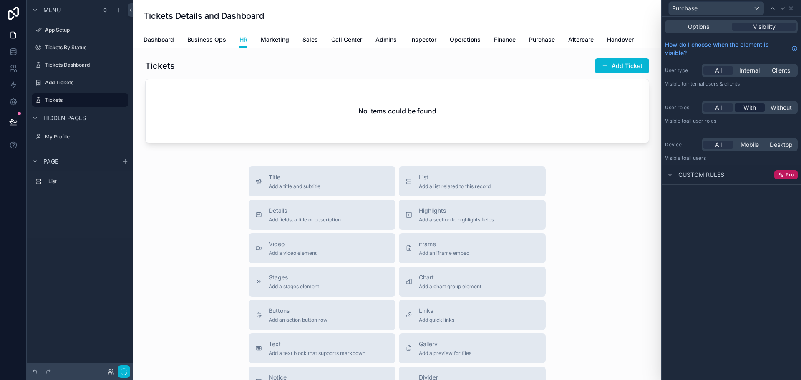
click at [744, 107] on span "With" at bounding box center [749, 107] width 13 height 8
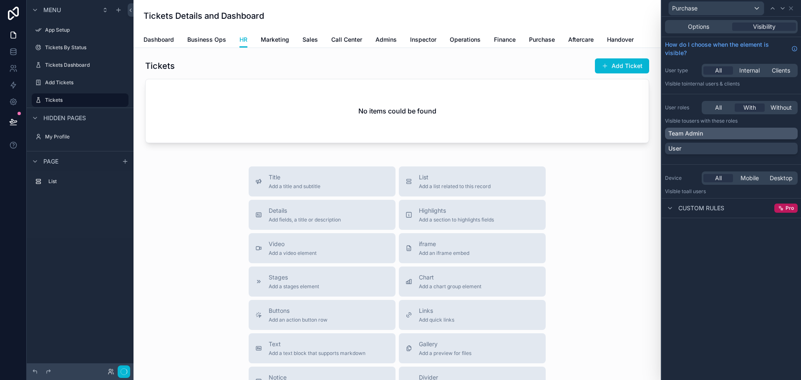
click at [708, 134] on div "Team Admin" at bounding box center [731, 133] width 126 height 8
click at [792, 7] on icon at bounding box center [790, 8] width 3 height 3
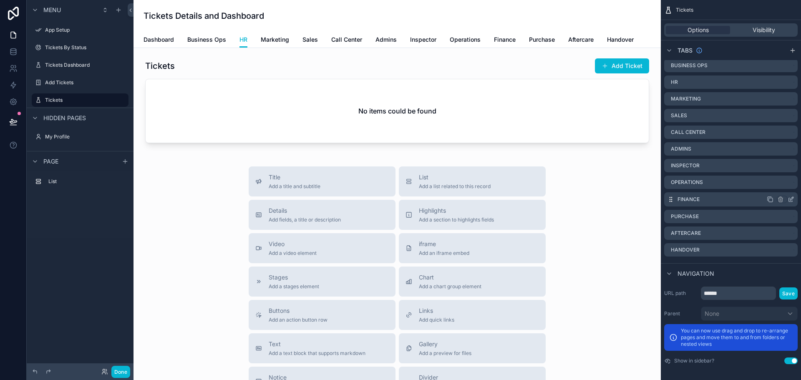
click at [793, 198] on icon "scrollable content" at bounding box center [791, 199] width 7 height 7
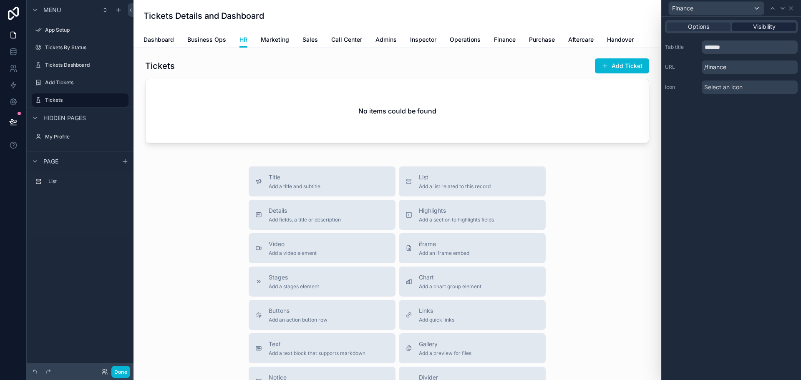
click at [762, 27] on span "Visibility" at bounding box center [764, 27] width 23 height 8
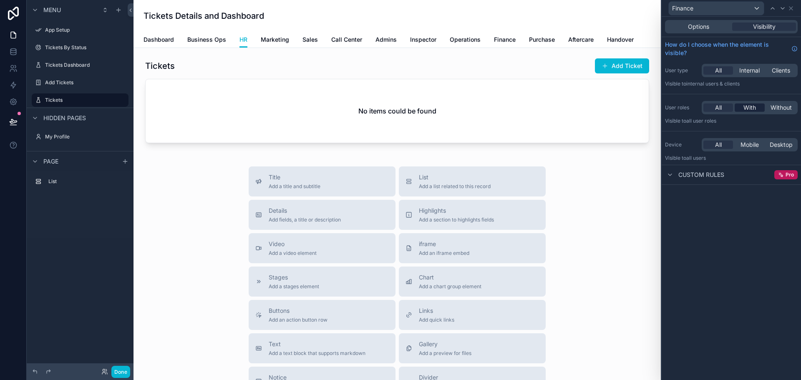
click at [750, 108] on span "With" at bounding box center [749, 107] width 13 height 8
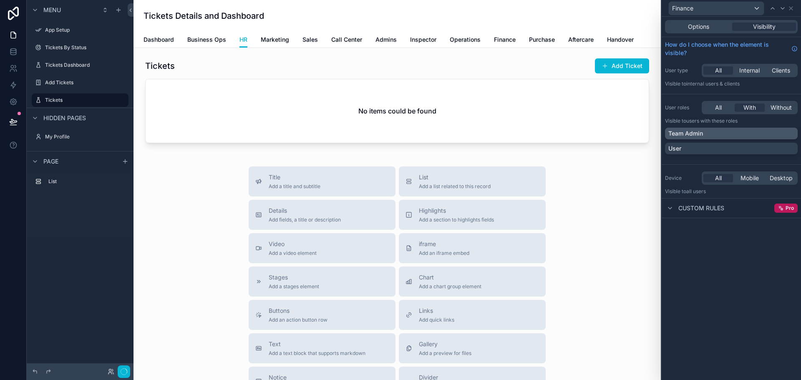
click at [720, 135] on div "Team Admin" at bounding box center [731, 133] width 126 height 8
click at [793, 8] on icon at bounding box center [791, 8] width 7 height 7
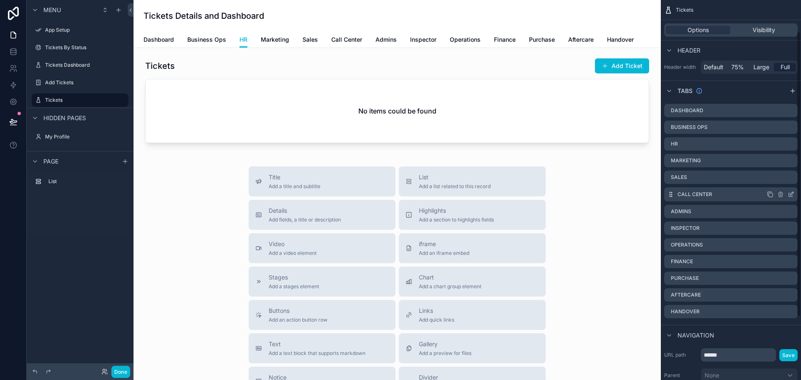
scroll to position [41, 0]
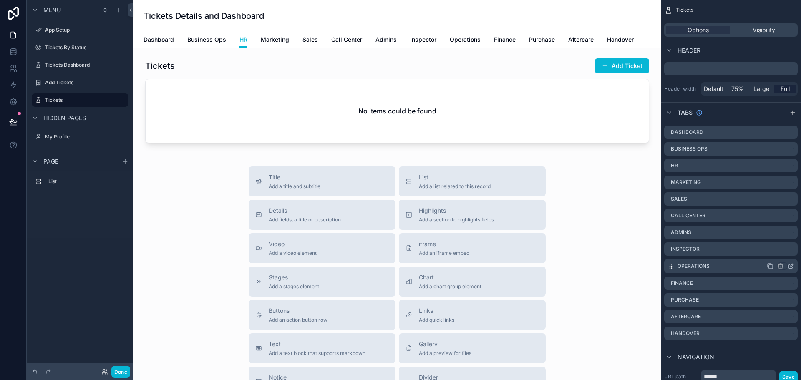
click at [789, 267] on icon "scrollable content" at bounding box center [791, 266] width 7 height 7
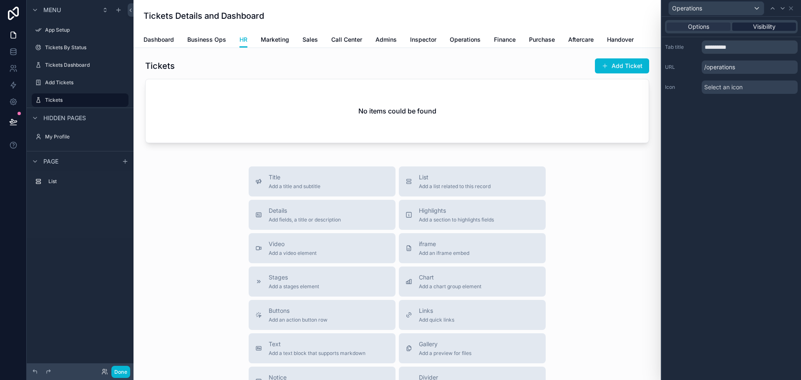
click at [766, 27] on span "Visibility" at bounding box center [764, 27] width 23 height 8
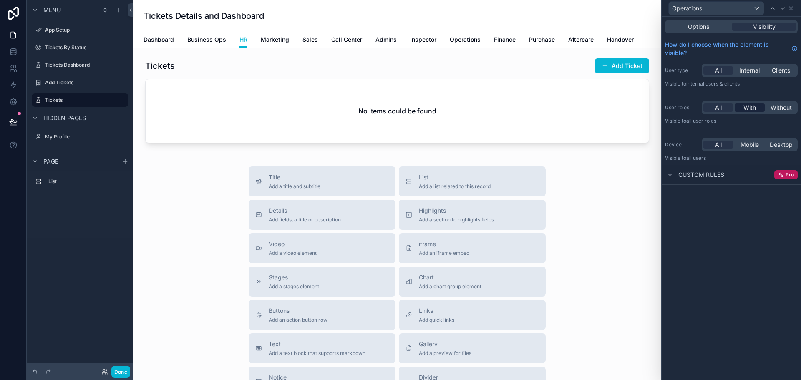
click at [752, 108] on span "With" at bounding box center [749, 107] width 13 height 8
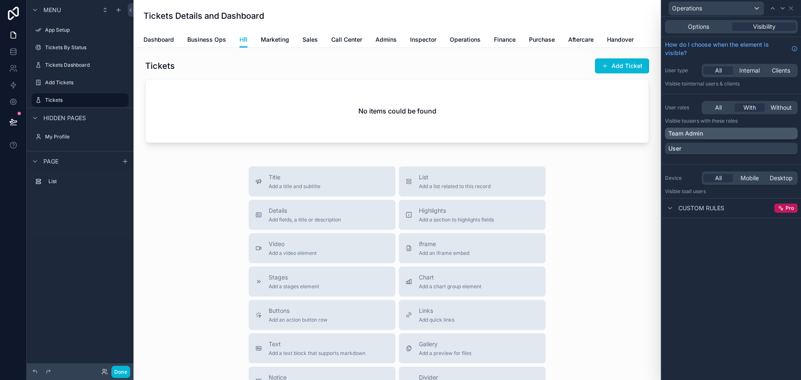
click at [721, 132] on div "Team Admin" at bounding box center [731, 133] width 126 height 8
click at [791, 8] on icon at bounding box center [790, 8] width 3 height 3
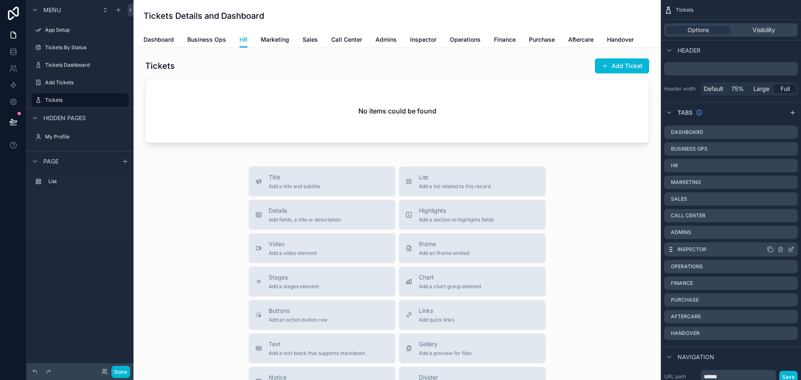
click at [792, 247] on icon "scrollable content" at bounding box center [792, 247] width 1 height 1
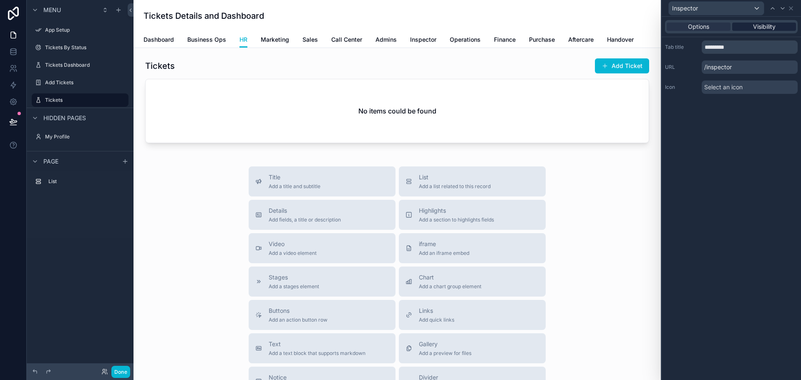
click at [767, 27] on span "Visibility" at bounding box center [764, 27] width 23 height 8
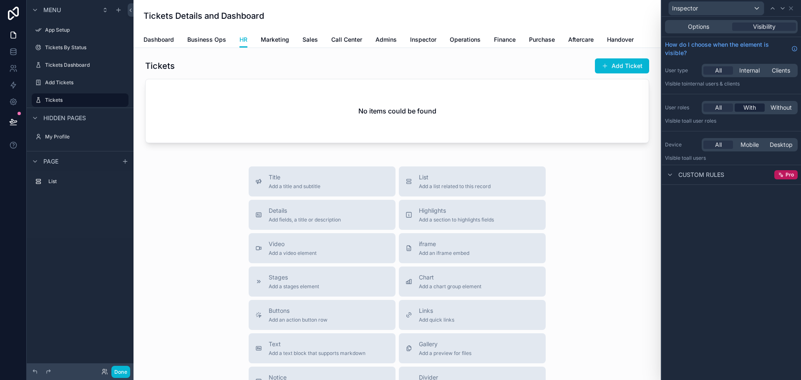
click at [753, 108] on span "With" at bounding box center [749, 107] width 13 height 8
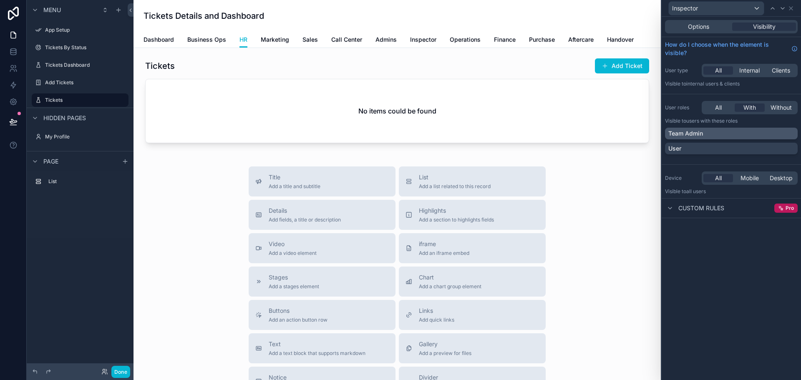
click at [713, 134] on div "Team Admin" at bounding box center [731, 133] width 126 height 8
click at [791, 8] on icon at bounding box center [790, 8] width 3 height 3
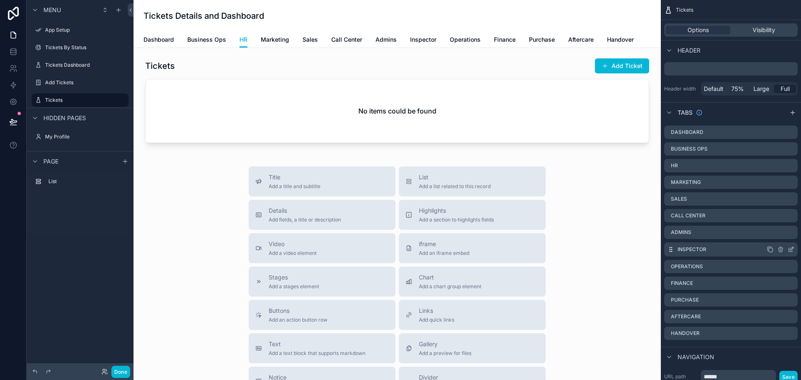
click at [790, 249] on icon "scrollable content" at bounding box center [791, 249] width 7 height 7
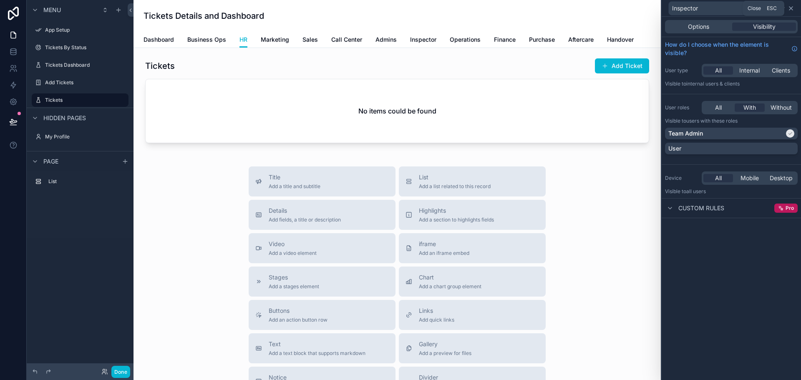
click at [791, 8] on icon at bounding box center [790, 8] width 3 height 3
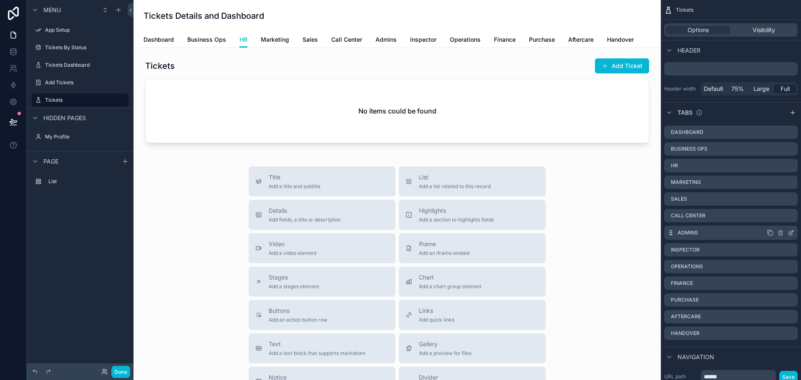
click at [790, 232] on icon "scrollable content" at bounding box center [791, 232] width 7 height 7
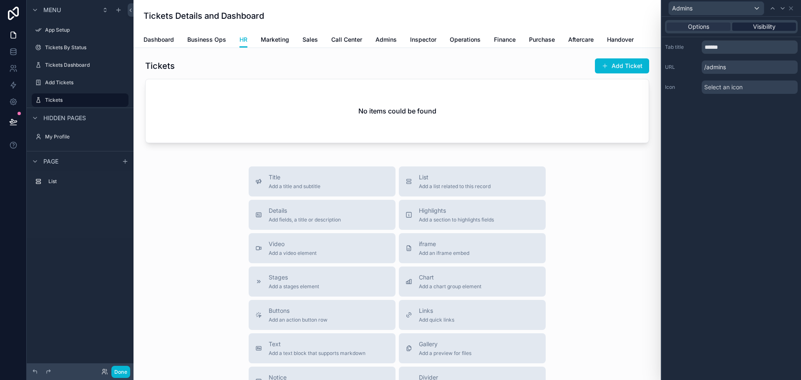
click at [771, 28] on span "Visibility" at bounding box center [764, 27] width 23 height 8
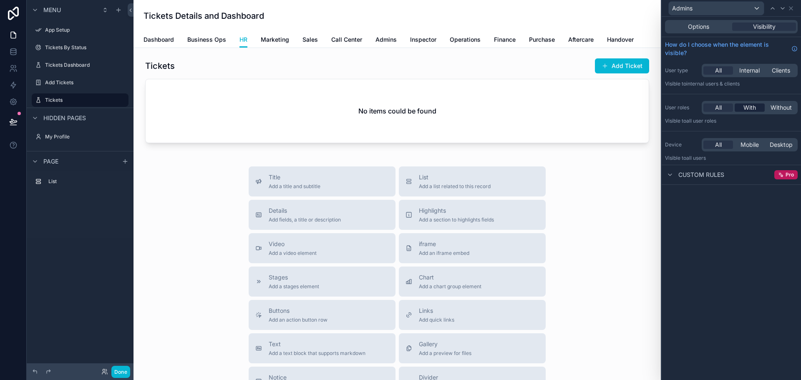
click at [751, 105] on span "With" at bounding box center [749, 107] width 13 height 8
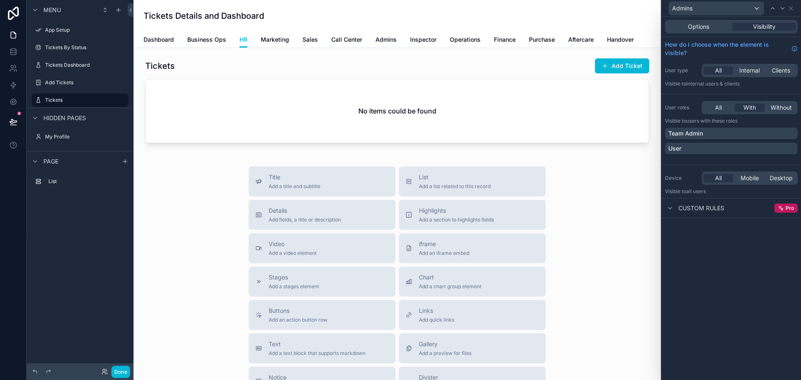
scroll to position [41, 0]
click at [793, 6] on icon at bounding box center [791, 8] width 7 height 7
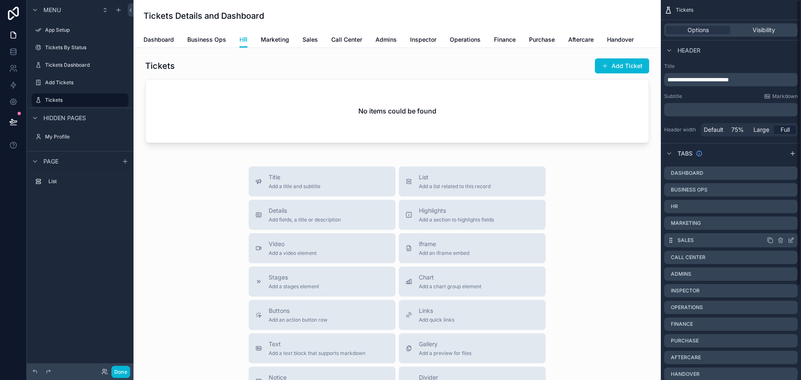
scroll to position [0, 0]
click at [791, 274] on icon "scrollable content" at bounding box center [791, 273] width 3 height 3
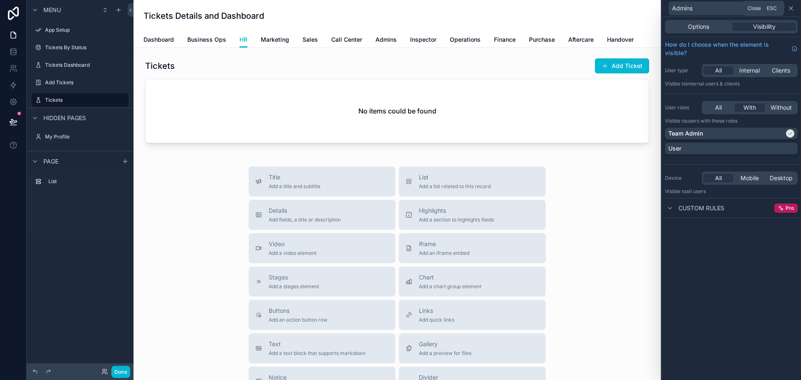
click at [790, 8] on icon at bounding box center [791, 8] width 7 height 7
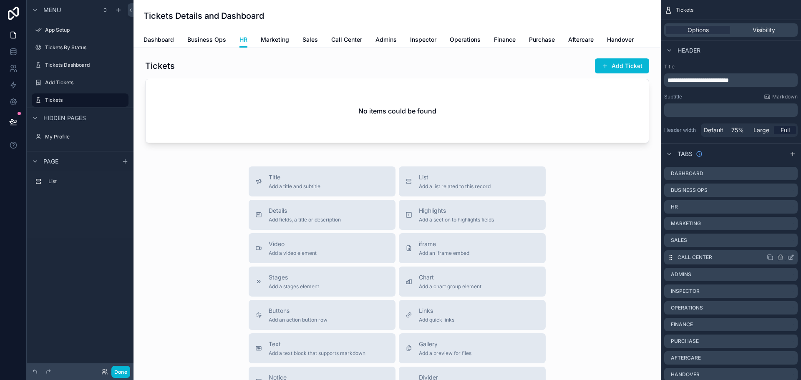
click at [788, 256] on icon "scrollable content" at bounding box center [791, 257] width 7 height 7
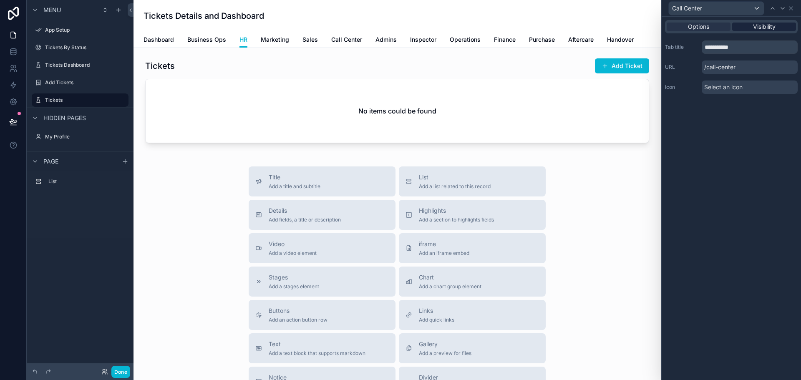
click at [773, 25] on span "Visibility" at bounding box center [764, 27] width 23 height 8
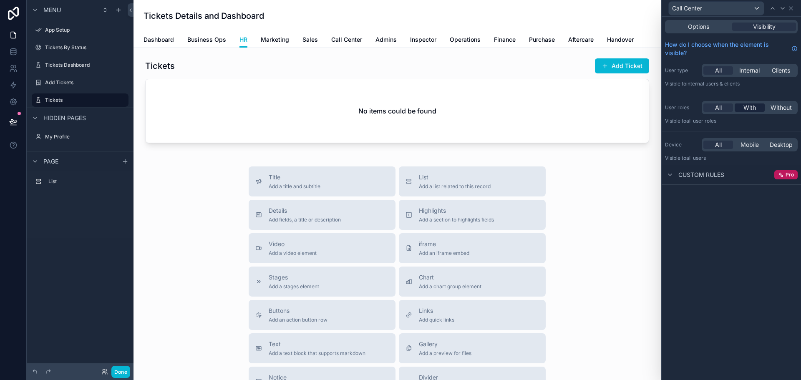
click at [751, 105] on span "With" at bounding box center [749, 107] width 13 height 8
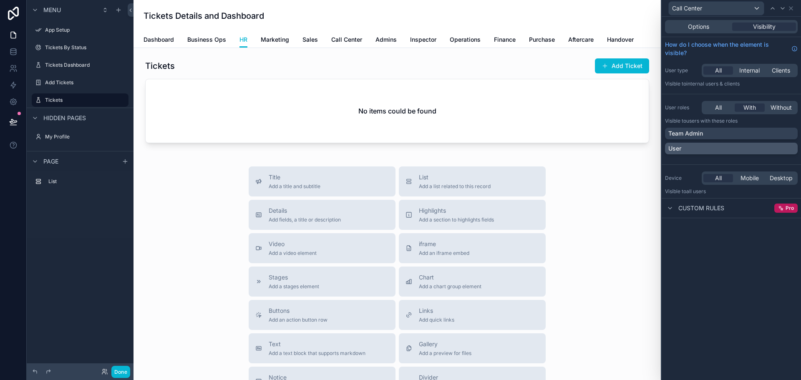
click at [727, 147] on div "User" at bounding box center [731, 148] width 126 height 8
click at [791, 8] on icon at bounding box center [790, 8] width 3 height 3
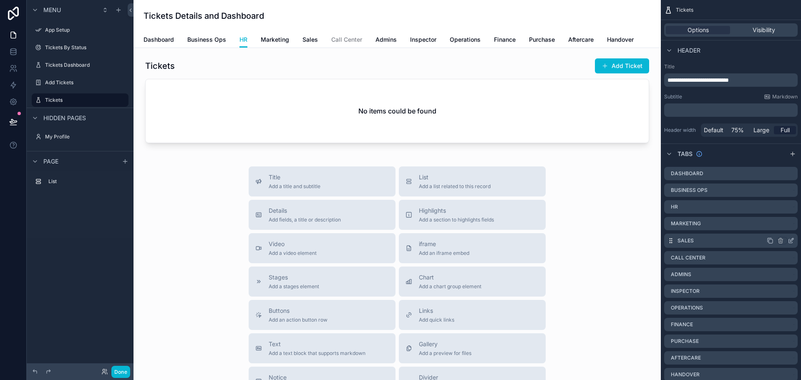
click at [791, 240] on icon "scrollable content" at bounding box center [791, 240] width 7 height 7
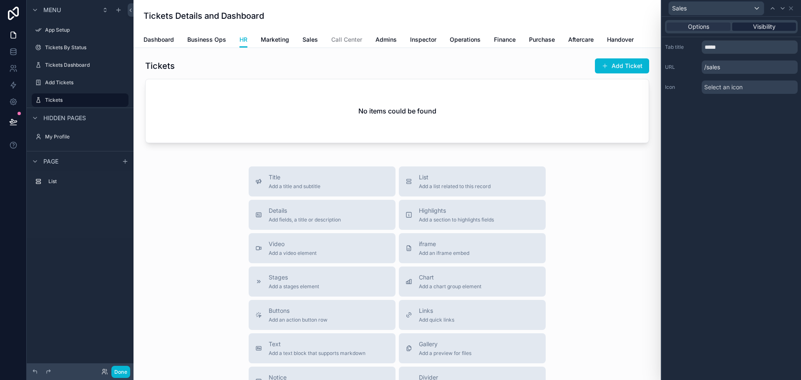
click at [758, 28] on span "Visibility" at bounding box center [764, 27] width 23 height 8
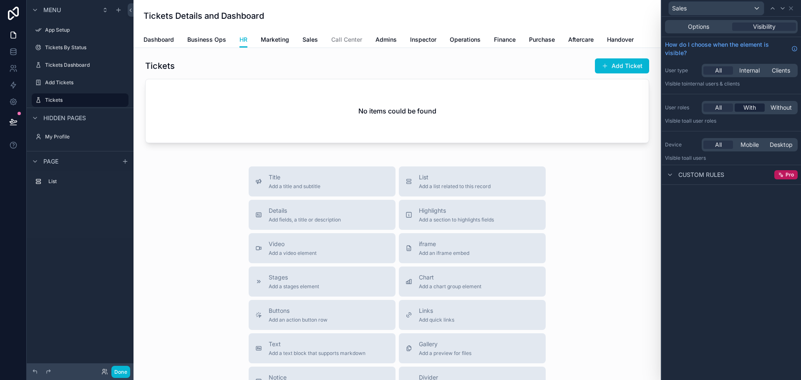
click at [753, 111] on span "With" at bounding box center [749, 107] width 13 height 8
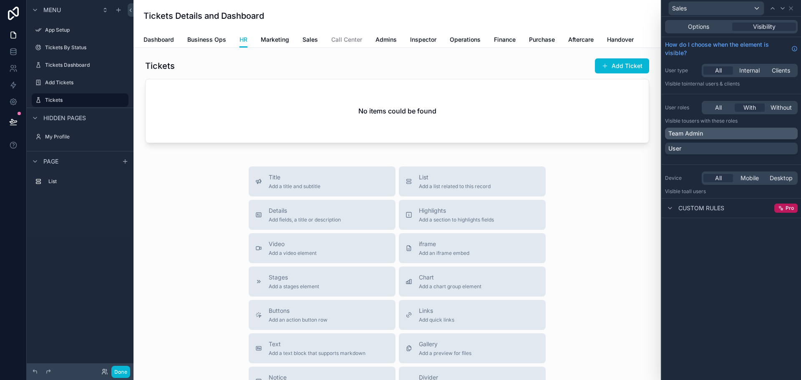
click at [711, 131] on div "Team Admin" at bounding box center [731, 133] width 126 height 8
click at [792, 6] on icon at bounding box center [791, 8] width 7 height 7
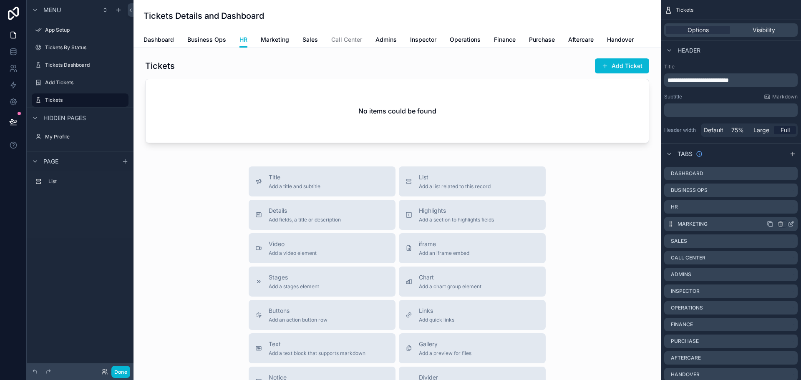
click at [794, 224] on div "Marketing" at bounding box center [731, 224] width 134 height 14
click at [791, 224] on icon "scrollable content" at bounding box center [791, 224] width 7 height 7
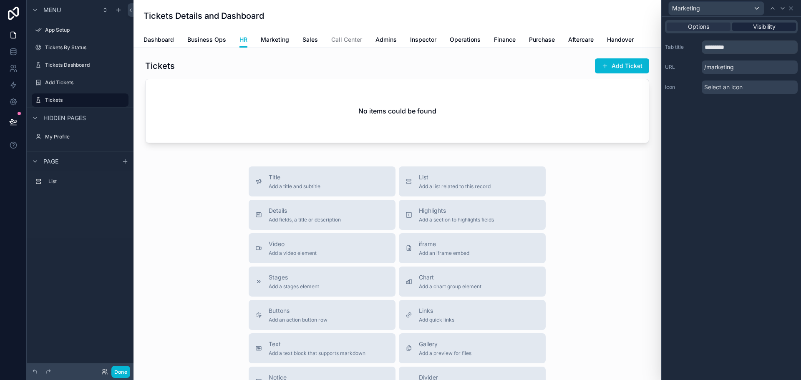
click at [761, 25] on span "Visibility" at bounding box center [764, 27] width 23 height 8
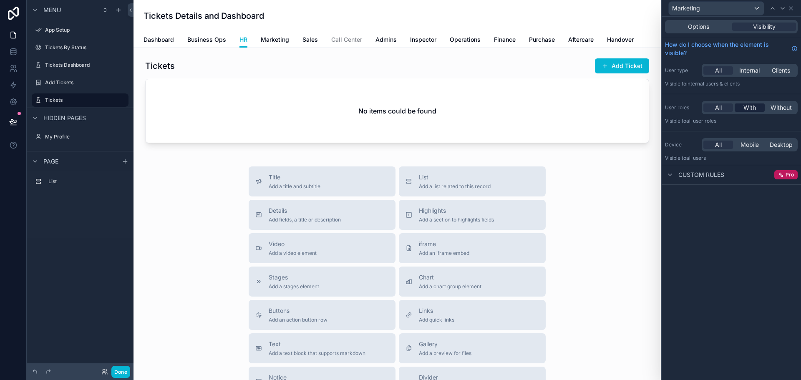
click at [749, 109] on span "With" at bounding box center [749, 107] width 13 height 8
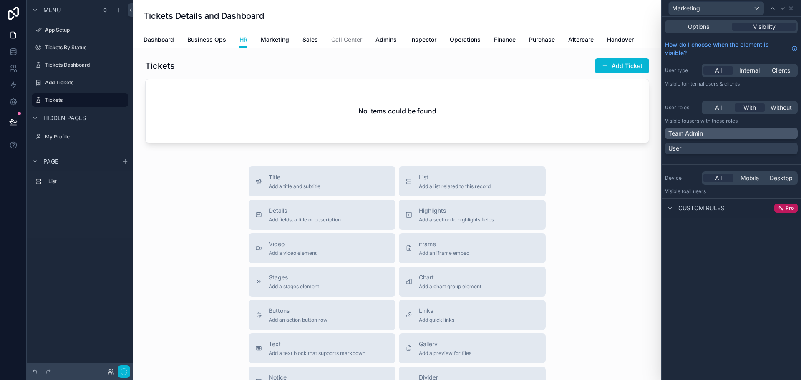
click at [735, 136] on div "Team Admin" at bounding box center [731, 133] width 126 height 8
click at [791, 8] on icon at bounding box center [790, 8] width 3 height 3
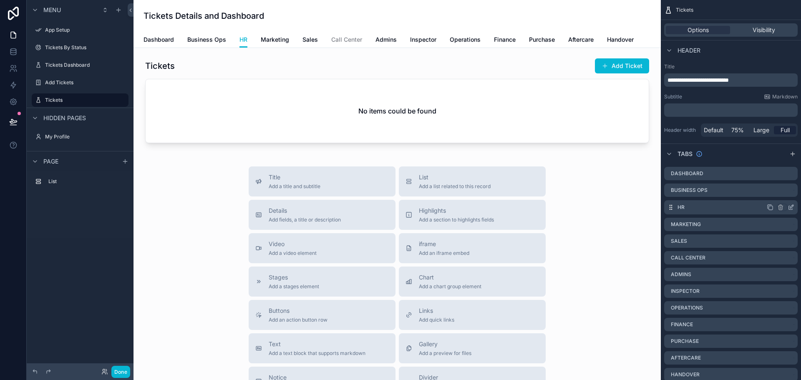
click at [791, 207] on icon "scrollable content" at bounding box center [791, 207] width 7 height 7
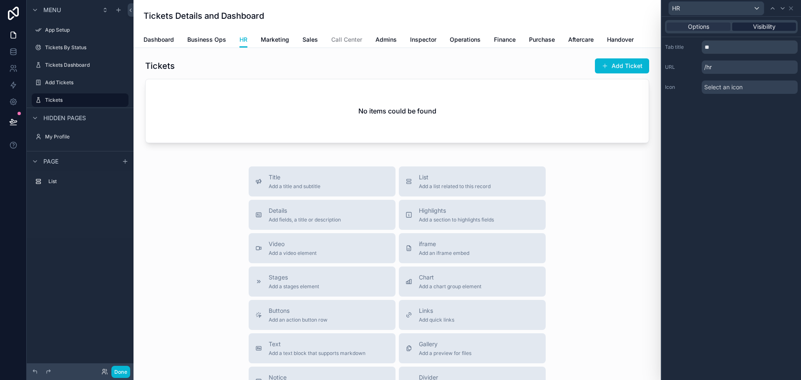
click at [765, 27] on span "Visibility" at bounding box center [764, 27] width 23 height 8
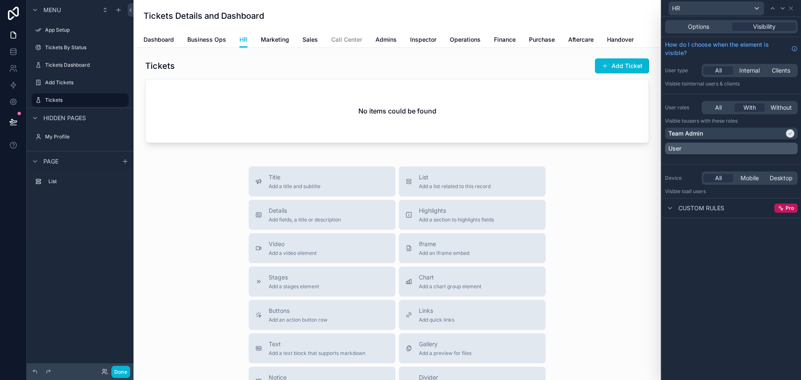
click at [728, 148] on div "User" at bounding box center [731, 148] width 126 height 8
click at [788, 132] on icon at bounding box center [790, 133] width 5 height 5
click at [784, 132] on div "Team Admin" at bounding box center [731, 133] width 126 height 8
click at [789, 6] on icon at bounding box center [791, 8] width 7 height 7
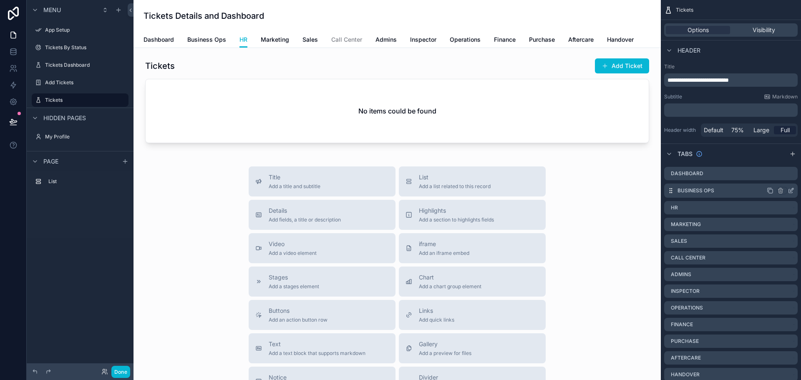
click at [791, 192] on icon "scrollable content" at bounding box center [791, 190] width 7 height 7
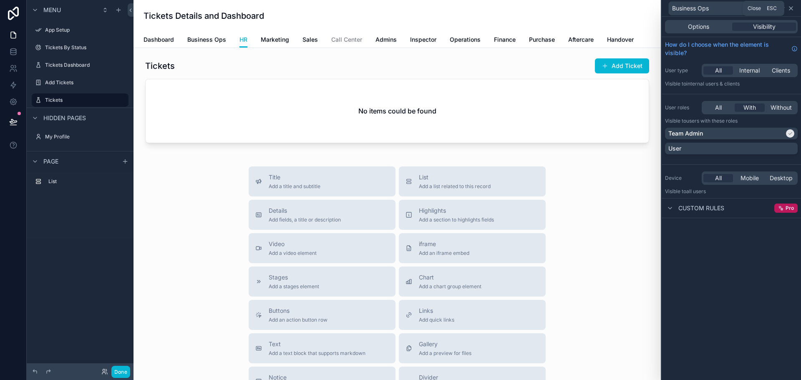
click at [793, 8] on icon at bounding box center [791, 8] width 7 height 7
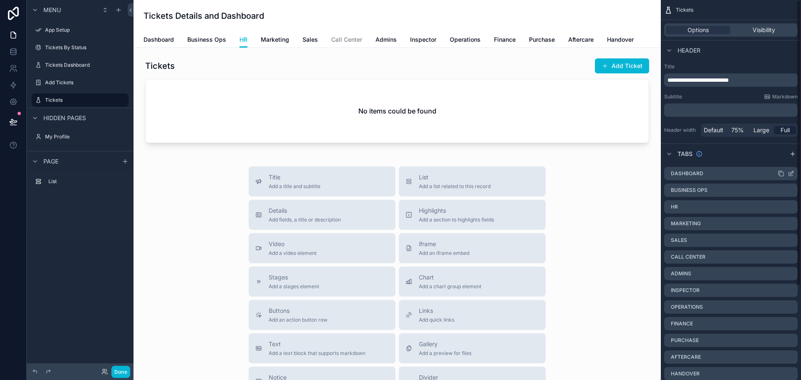
click at [792, 172] on icon "scrollable content" at bounding box center [792, 171] width 1 height 1
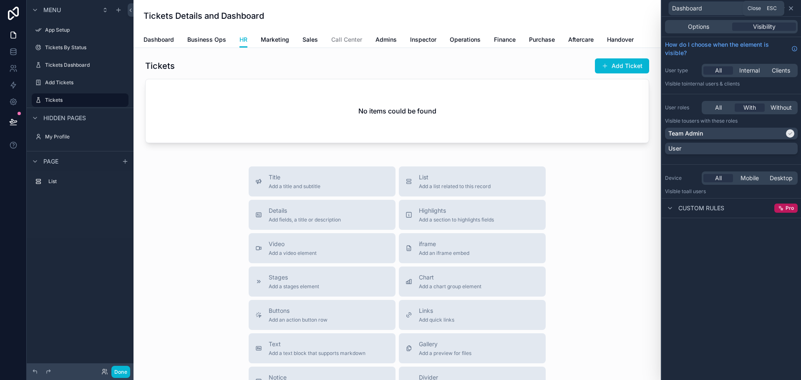
click at [793, 10] on icon at bounding box center [790, 8] width 3 height 3
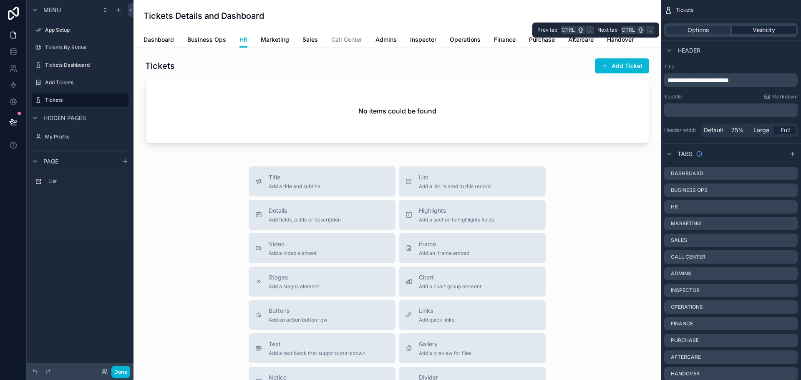
click at [765, 31] on span "Visibility" at bounding box center [764, 30] width 23 height 8
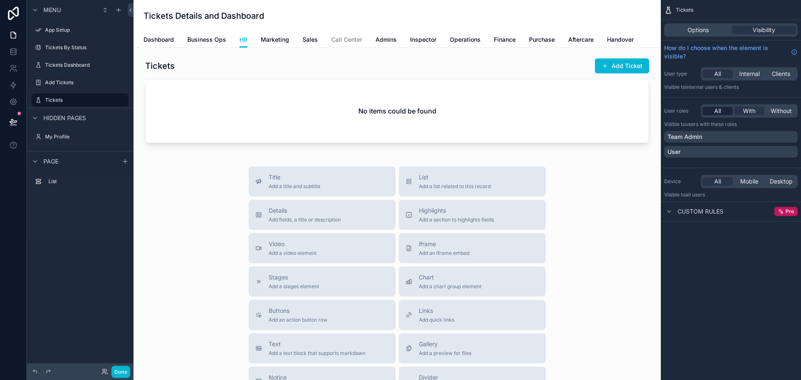
click at [713, 113] on div "All" at bounding box center [718, 111] width 30 height 8
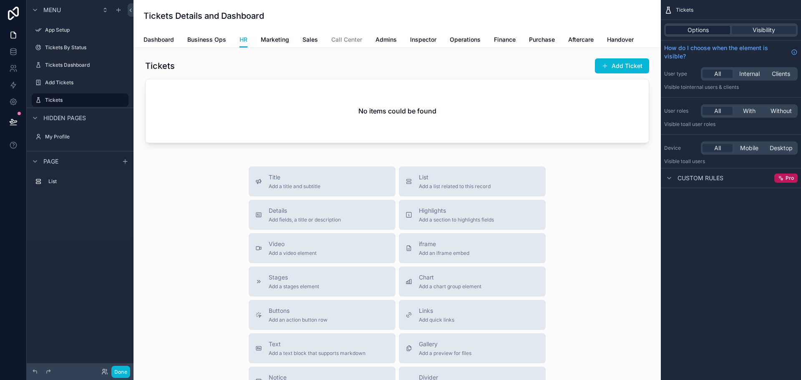
click at [696, 28] on span "Options" at bounding box center [698, 30] width 21 height 8
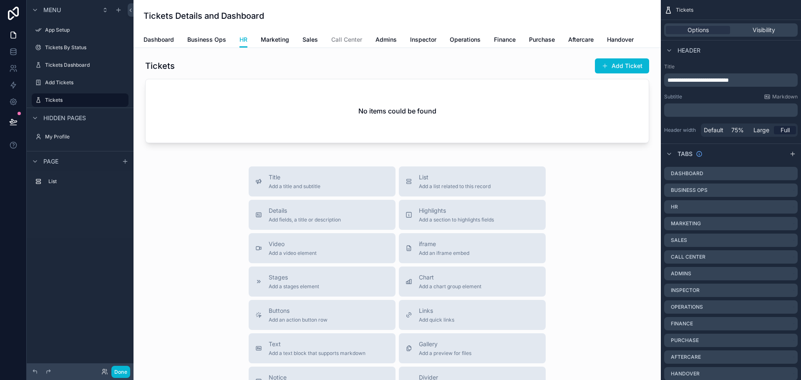
click at [621, 183] on div "Title Add a title and subtitle List Add a list related to this record Details A…" at bounding box center [397, 314] width 514 height 297
click at [125, 371] on button "Done" at bounding box center [120, 372] width 19 height 12
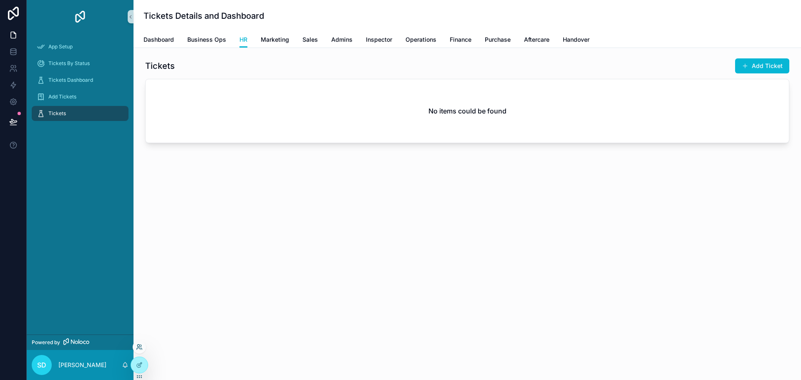
click at [141, 347] on icon at bounding box center [139, 347] width 7 height 7
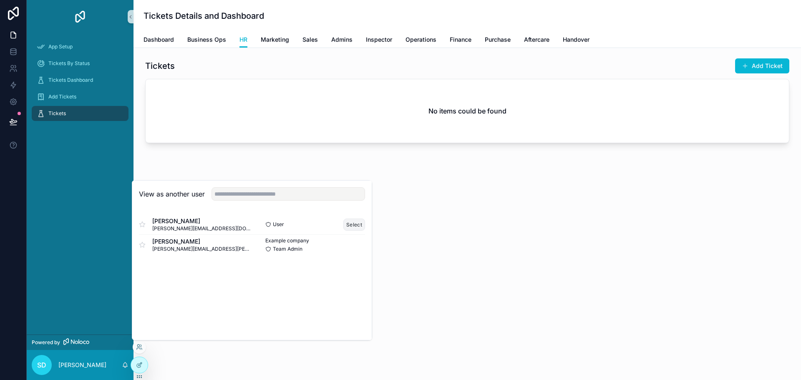
click at [359, 225] on button "Select" at bounding box center [354, 225] width 22 height 12
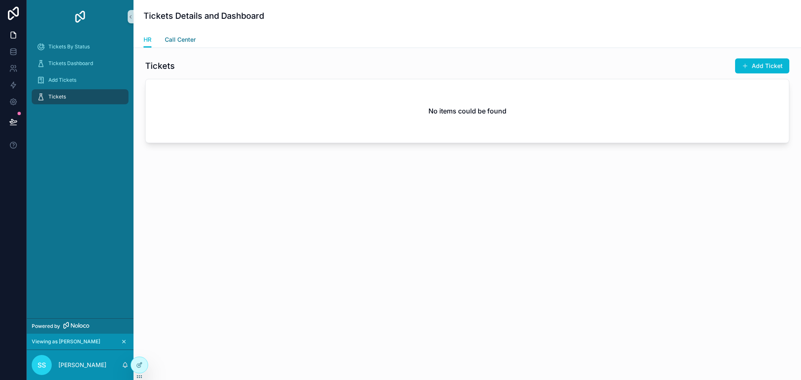
click at [182, 41] on span "Call Center" at bounding box center [180, 39] width 31 height 8
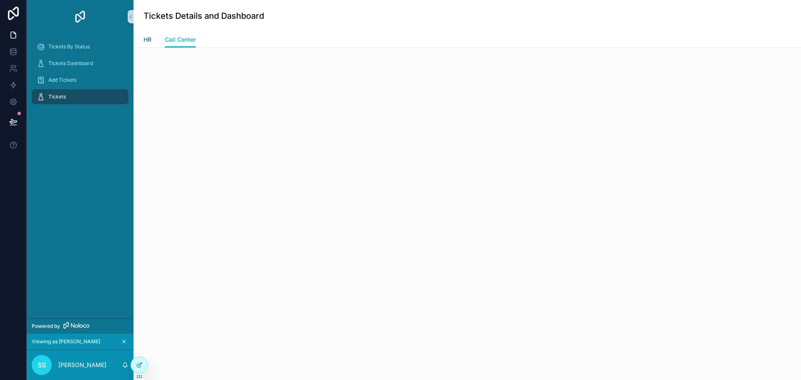
click at [146, 41] on span "HR" at bounding box center [148, 39] width 8 height 8
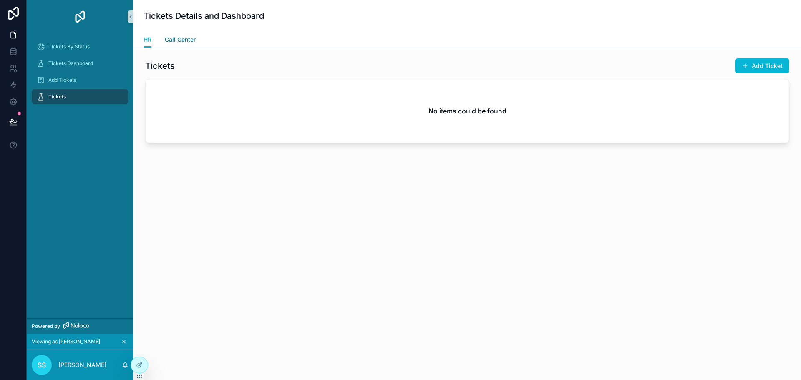
click at [172, 41] on span "Call Center" at bounding box center [180, 39] width 31 height 8
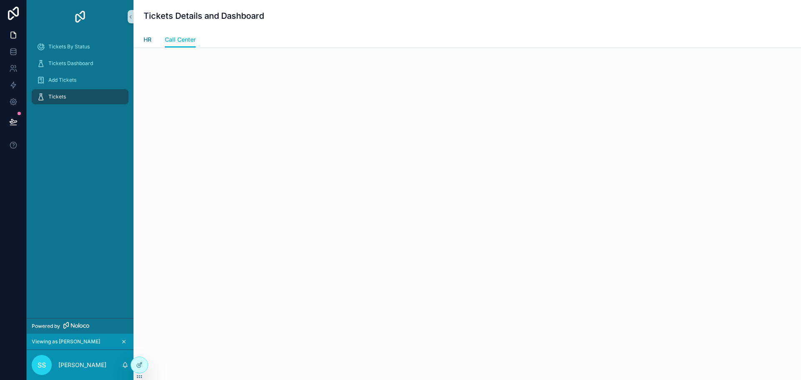
click at [151, 41] on span "HR" at bounding box center [148, 39] width 8 height 8
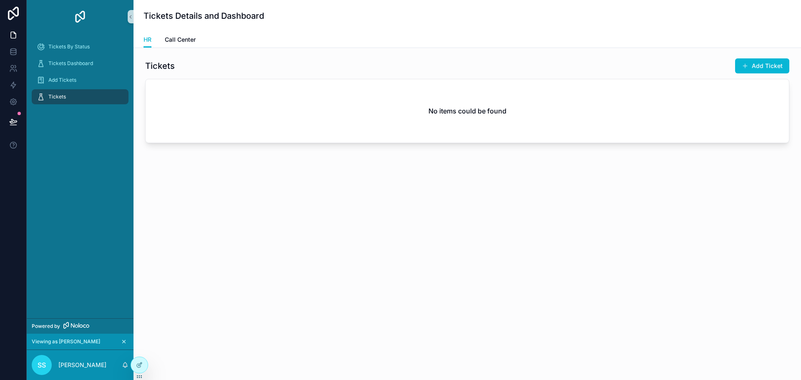
click at [121, 341] on icon "scrollable content" at bounding box center [124, 342] width 6 height 6
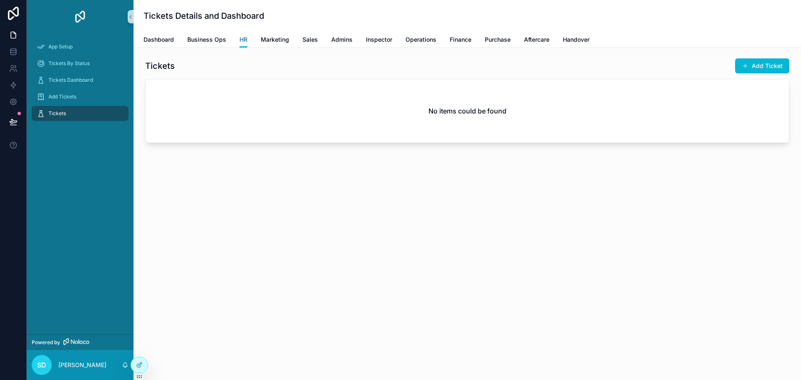
click at [242, 43] on span "HR" at bounding box center [243, 39] width 8 height 8
click at [144, 366] on div at bounding box center [139, 365] width 17 height 16
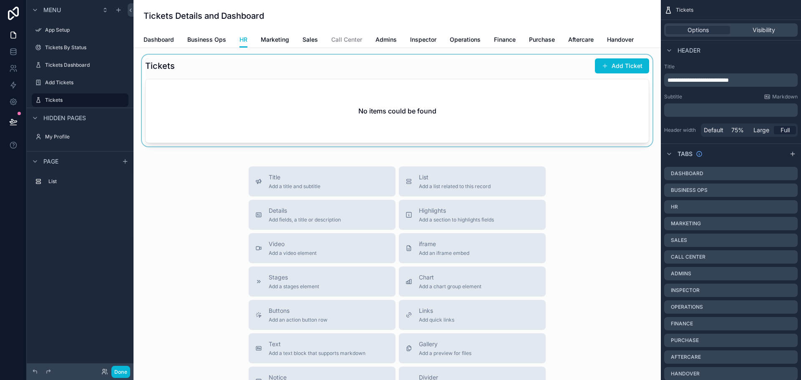
click at [385, 96] on div "scrollable content" at bounding box center [397, 101] width 514 height 92
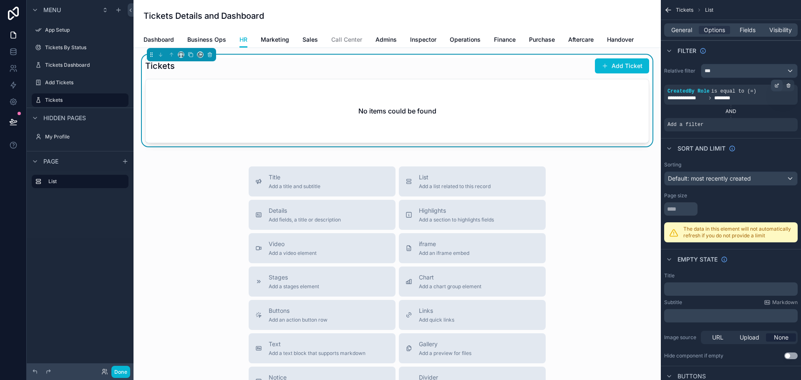
click at [775, 87] on icon "scrollable content" at bounding box center [776, 86] width 3 height 3
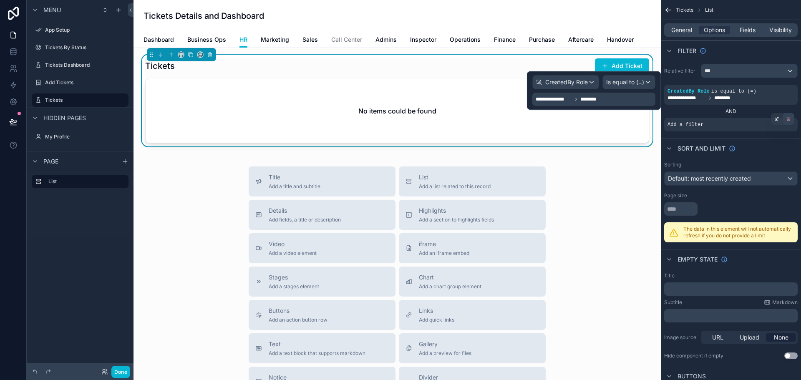
click at [788, 119] on icon "scrollable content" at bounding box center [788, 119] width 0 height 1
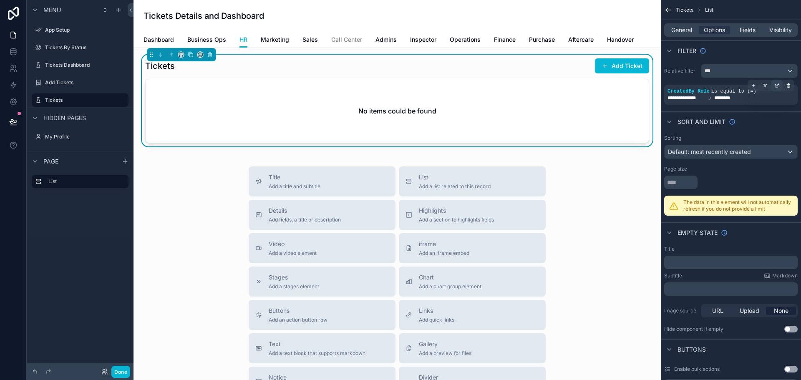
click at [776, 87] on icon "scrollable content" at bounding box center [776, 85] width 5 height 5
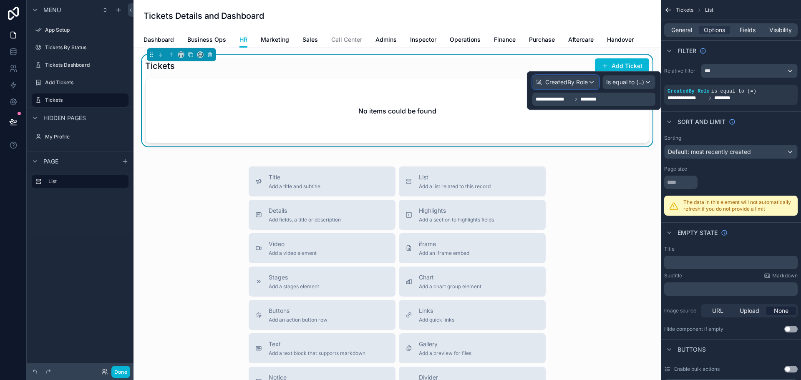
click at [586, 83] on span "CreatedBy Role" at bounding box center [566, 82] width 43 height 8
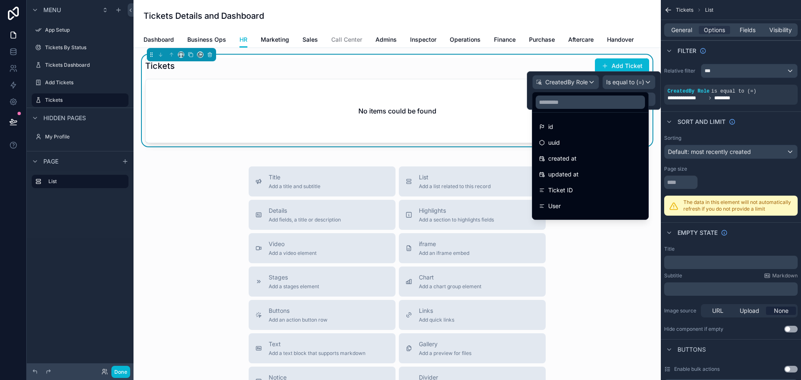
click at [586, 83] on div at bounding box center [594, 90] width 134 height 38
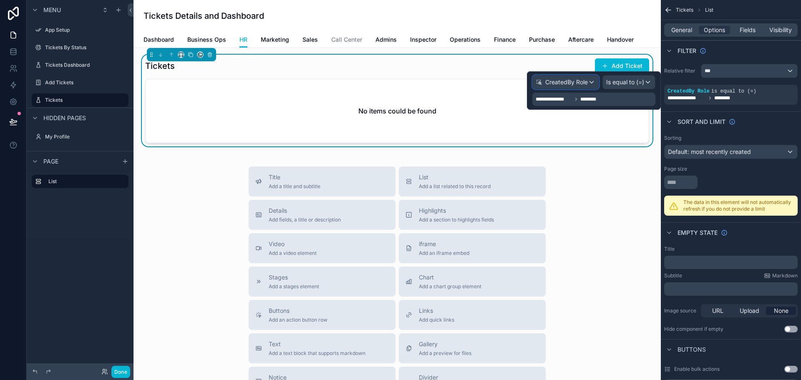
click at [586, 83] on span "CreatedBy Role" at bounding box center [566, 82] width 43 height 8
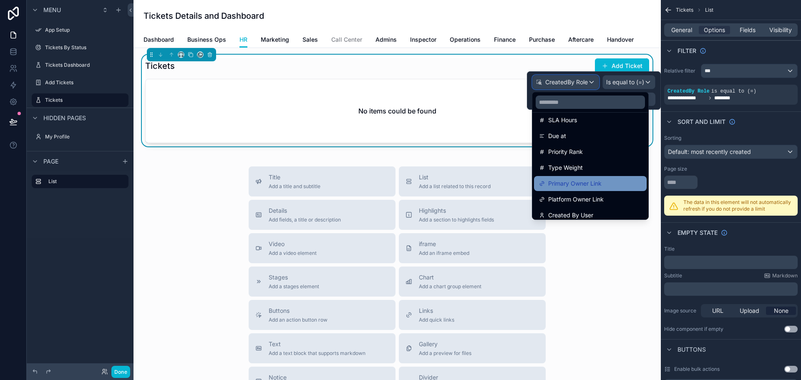
scroll to position [329, 0]
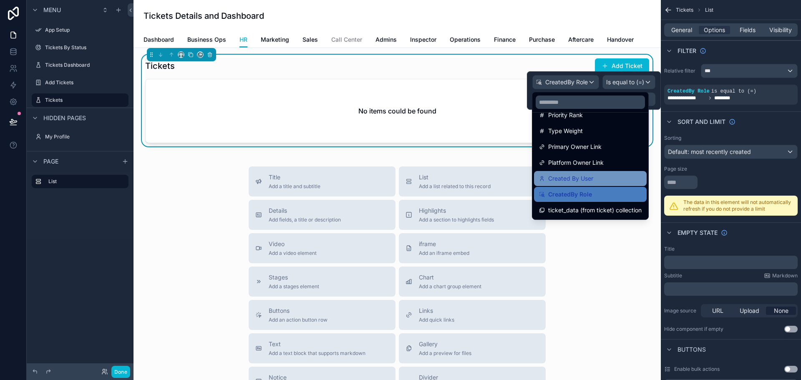
click at [599, 176] on div "Created By User" at bounding box center [590, 179] width 103 height 10
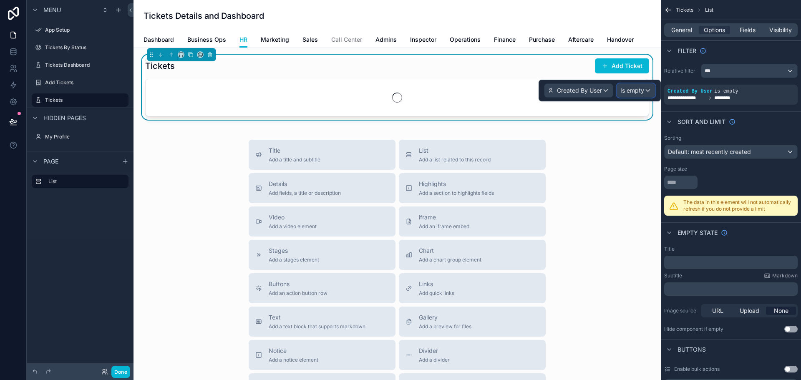
click at [638, 90] on span "Is empty" at bounding box center [632, 90] width 24 height 8
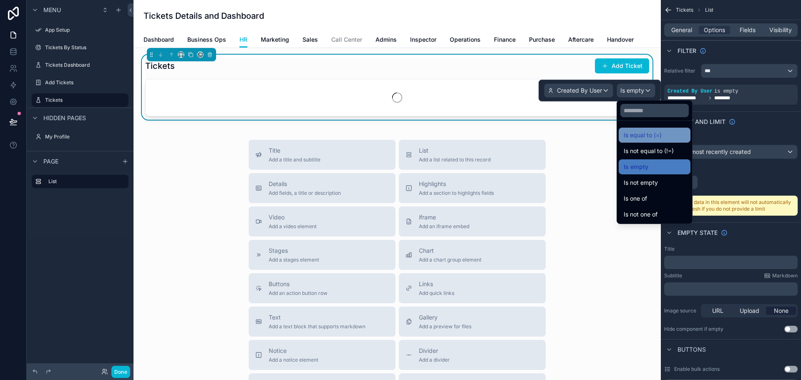
click at [646, 134] on span "Is equal to (=)" at bounding box center [643, 135] width 38 height 10
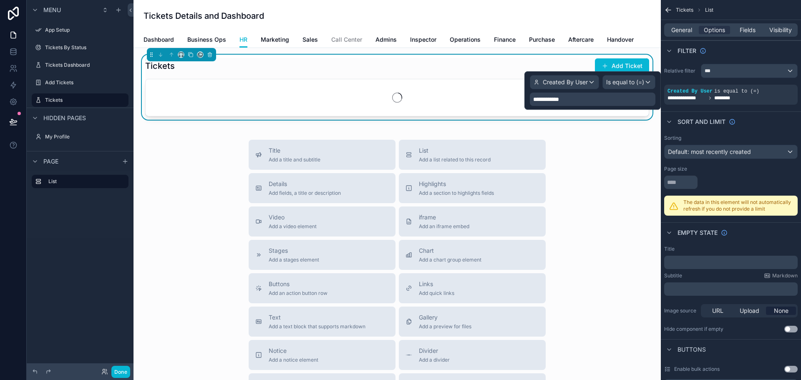
click at [578, 100] on div "**********" at bounding box center [593, 99] width 126 height 13
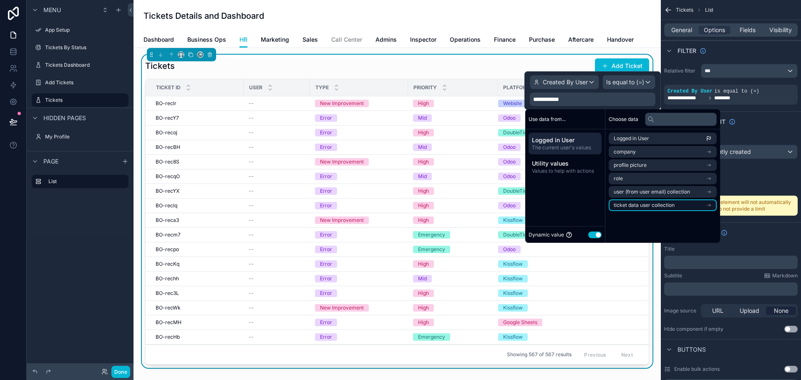
click at [662, 206] on span "ticket data user collection" at bounding box center [644, 205] width 61 height 7
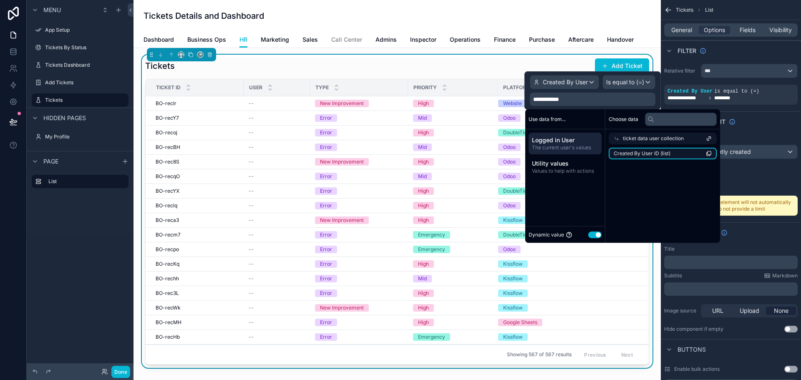
click at [672, 154] on li "Created By User ID (list)" at bounding box center [663, 154] width 108 height 12
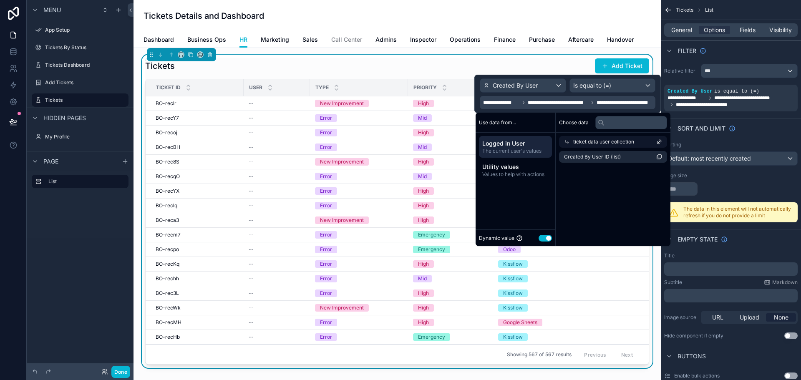
click at [442, 71] on div "Tickets Add Ticket" at bounding box center [397, 66] width 504 height 16
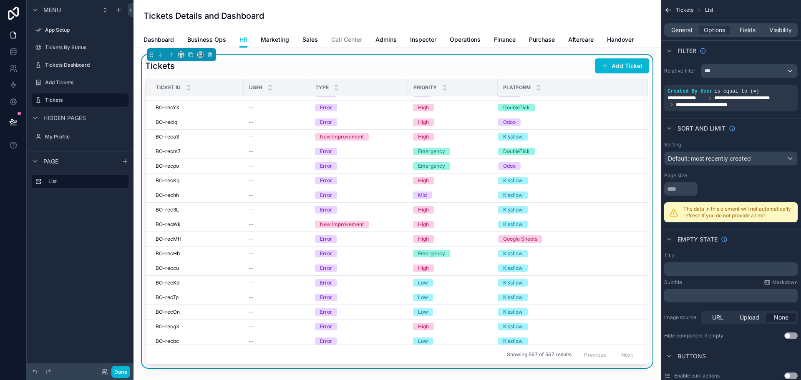
scroll to position [0, 0]
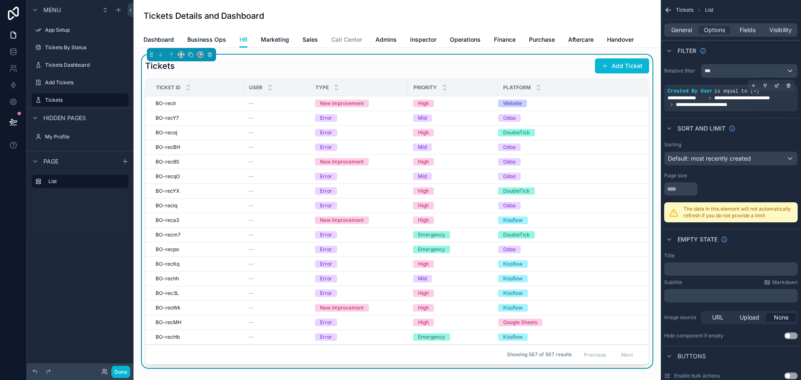
click at [750, 108] on div "**********" at bounding box center [731, 98] width 134 height 27
click at [778, 85] on icon "scrollable content" at bounding box center [777, 84] width 3 height 3
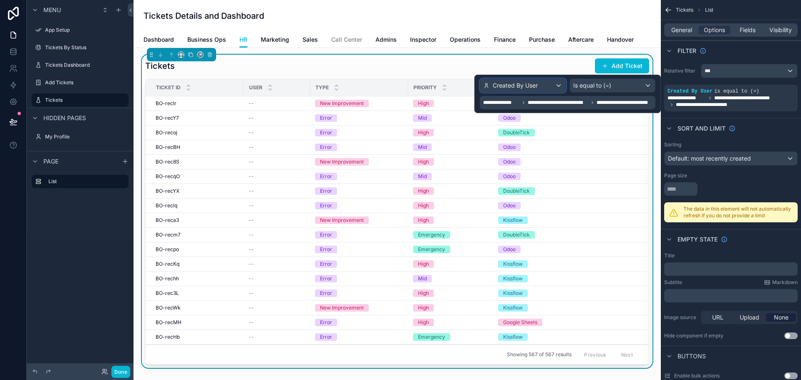
click at [542, 86] on div "Created By User" at bounding box center [522, 85] width 85 height 13
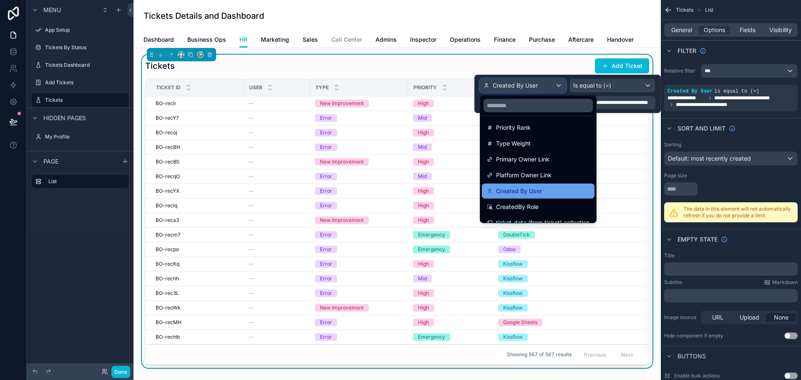
scroll to position [329, 0]
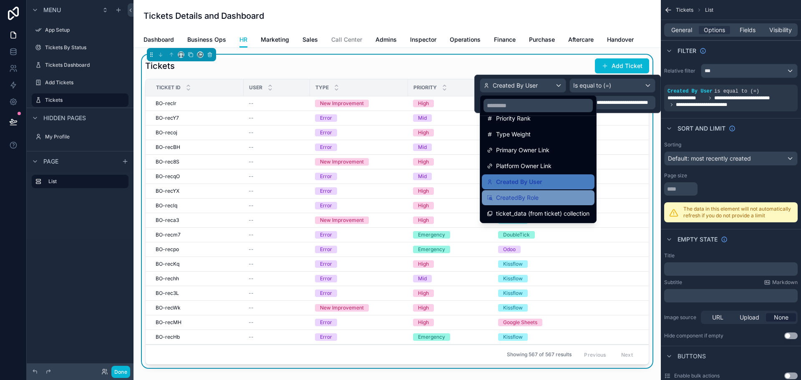
click at [538, 196] on span "CreatedBy Role" at bounding box center [517, 198] width 43 height 10
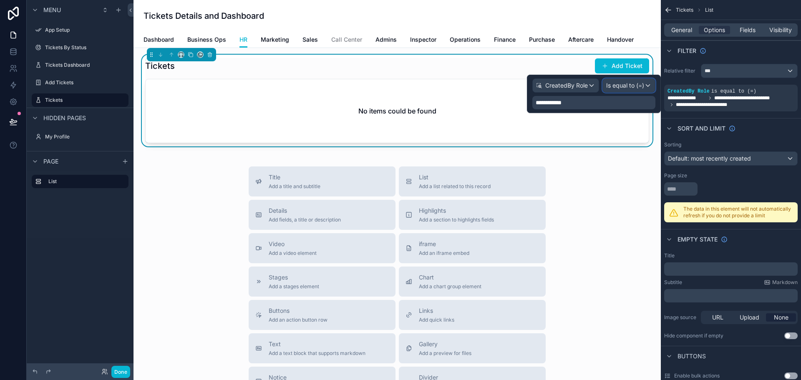
click at [634, 88] on span "Is equal to (=)" at bounding box center [625, 85] width 38 height 8
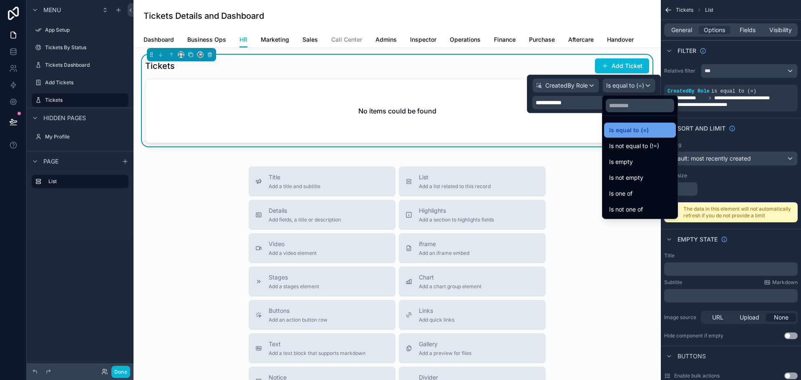
click at [633, 124] on div "Is equal to (=)" at bounding box center [640, 130] width 72 height 15
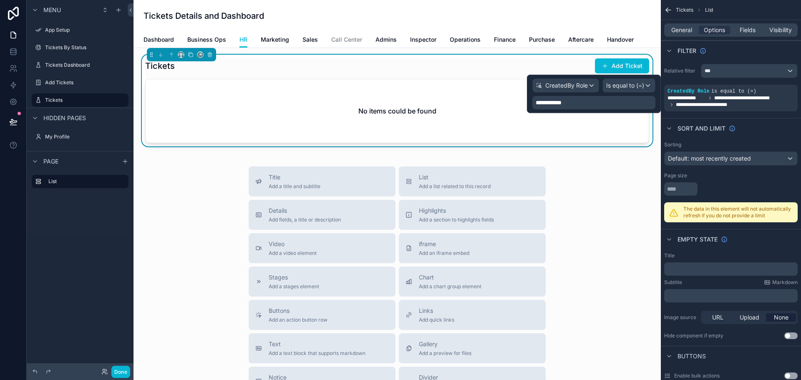
click at [574, 102] on div "**********" at bounding box center [593, 102] width 123 height 13
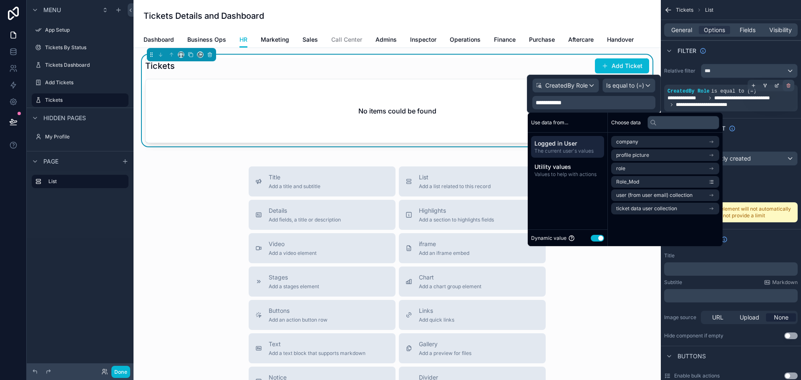
click at [786, 87] on icon "scrollable content" at bounding box center [788, 85] width 5 height 5
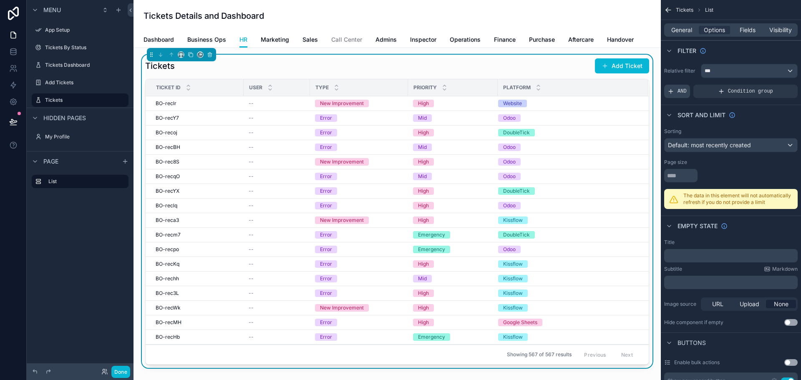
click at [680, 91] on span "AND" at bounding box center [682, 91] width 9 height 7
click at [780, 84] on div "scrollable content" at bounding box center [777, 86] width 12 height 12
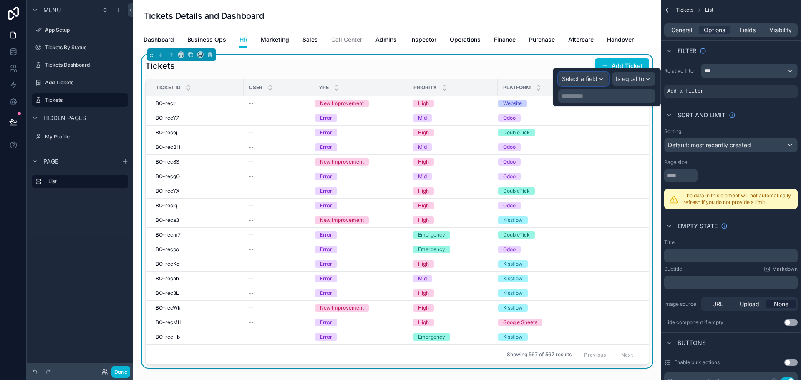
click at [598, 79] on div "Select a field" at bounding box center [584, 78] width 50 height 13
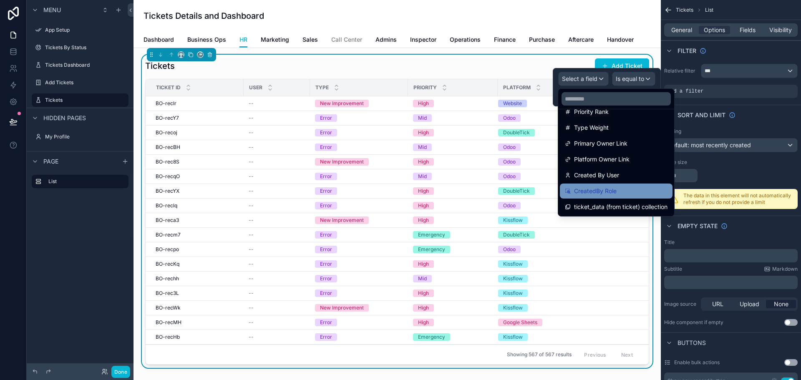
click at [612, 194] on span "CreatedBy Role" at bounding box center [595, 191] width 43 height 10
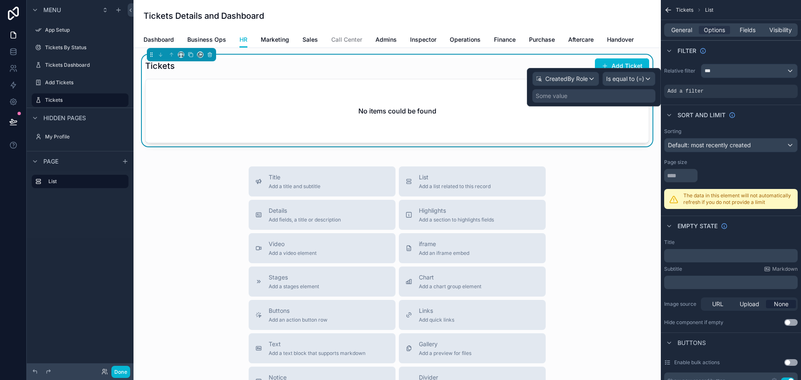
click at [588, 95] on div "Some value" at bounding box center [593, 95] width 123 height 13
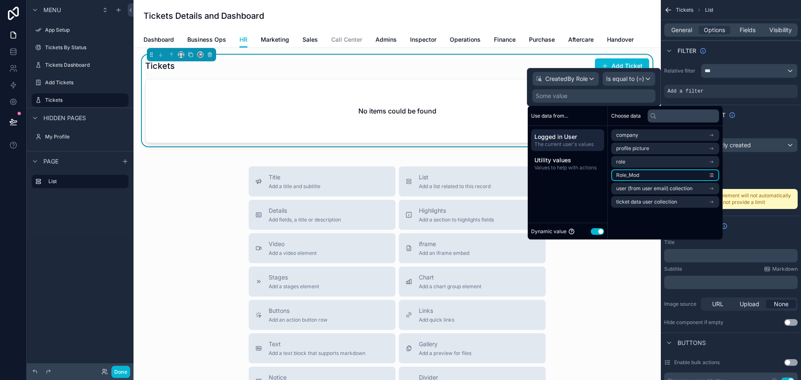
click at [655, 176] on li "Role_Mod" at bounding box center [665, 175] width 108 height 12
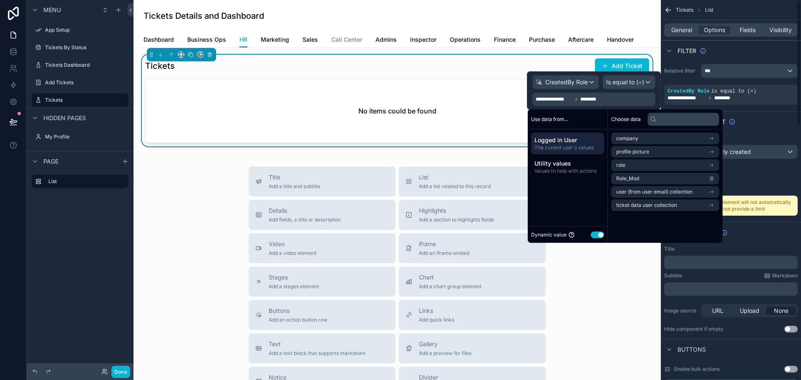
click at [764, 121] on div "Sort And Limit" at bounding box center [731, 121] width 140 height 20
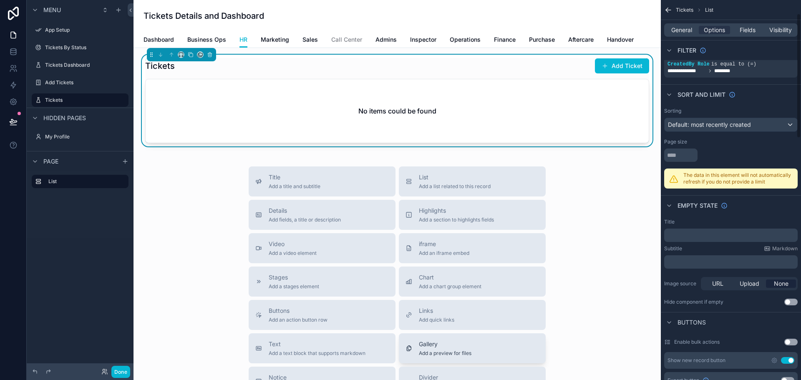
scroll to position [42, 0]
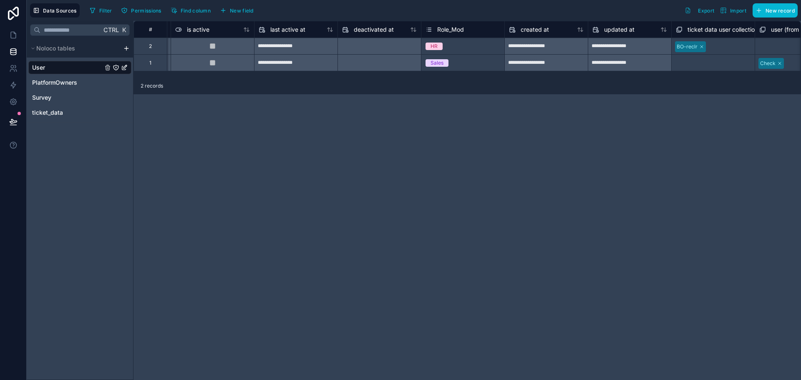
scroll to position [0, 582]
click at [48, 111] on span "ticket_data" at bounding box center [47, 112] width 31 height 8
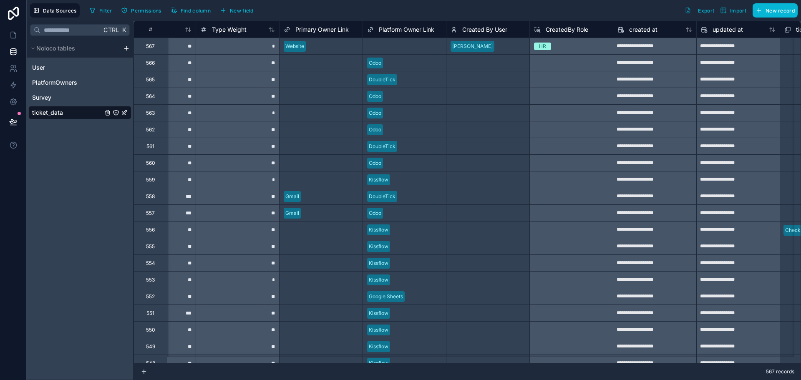
scroll to position [0, 1542]
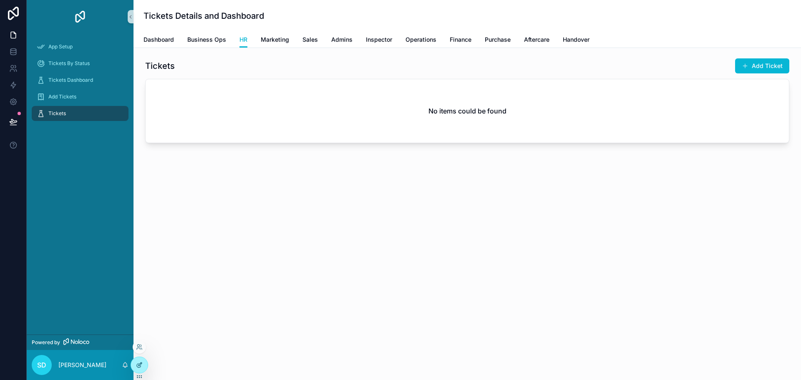
click at [136, 363] on icon at bounding box center [139, 365] width 7 height 7
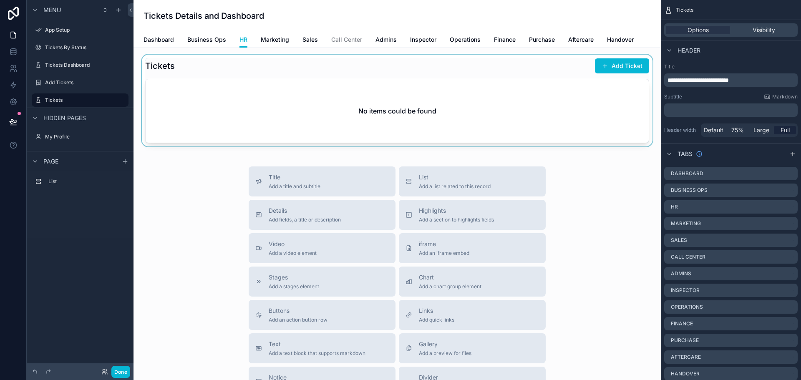
click at [386, 90] on div "scrollable content" at bounding box center [397, 101] width 514 height 92
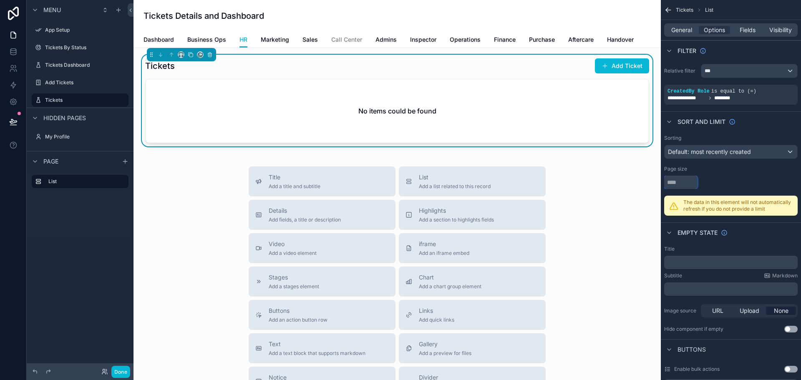
click at [683, 185] on input "scrollable content" at bounding box center [680, 182] width 33 height 13
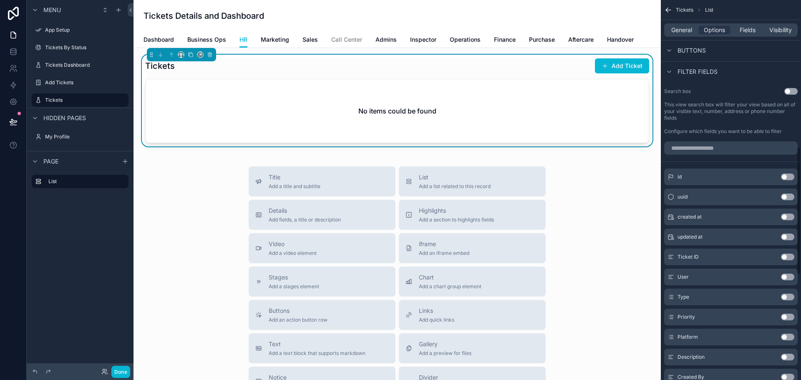
scroll to position [417, 0]
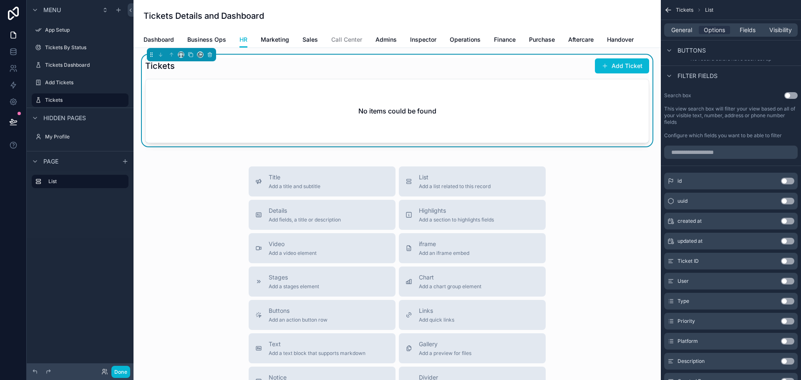
type input "**"
click at [787, 261] on button "Use setting" at bounding box center [787, 261] width 13 height 7
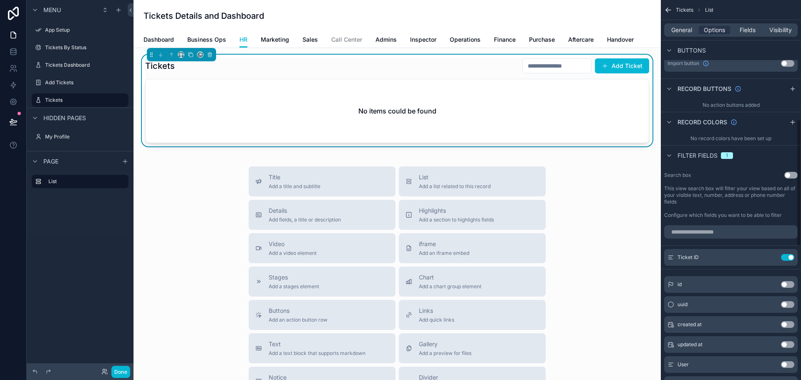
scroll to position [334, 0]
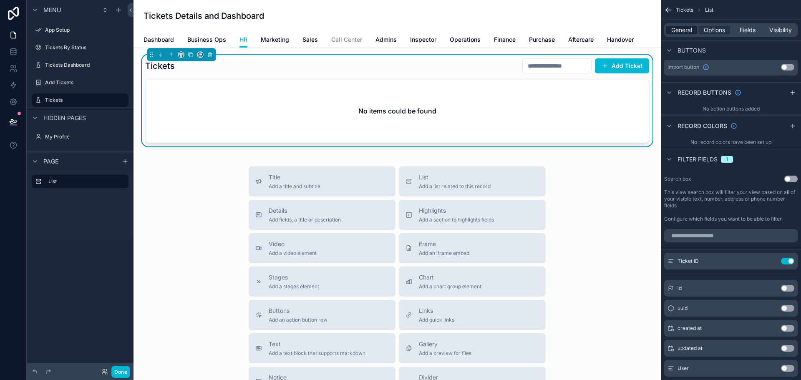
click at [686, 30] on span "General" at bounding box center [681, 30] width 21 height 8
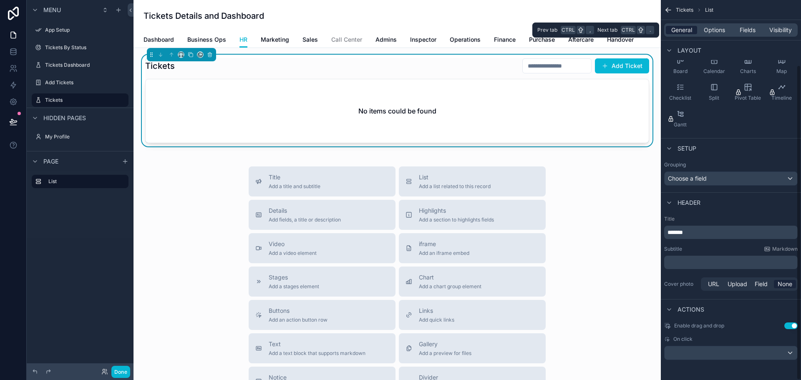
scroll to position [78, 0]
click at [730, 176] on div "Choose a field" at bounding box center [731, 178] width 133 height 13
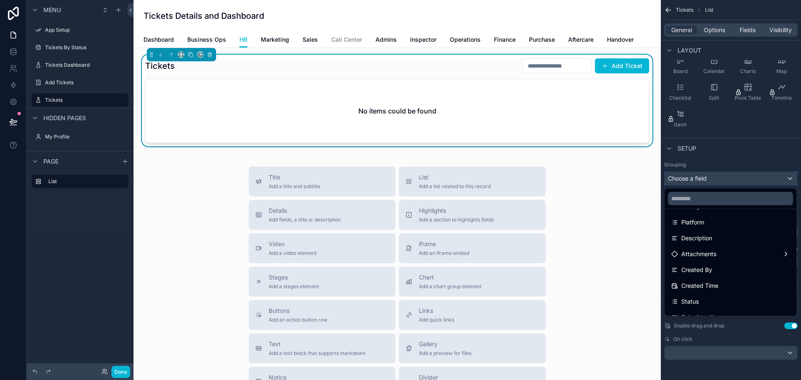
scroll to position [110, 0]
click at [741, 147] on div "scrollable content" at bounding box center [400, 190] width 801 height 380
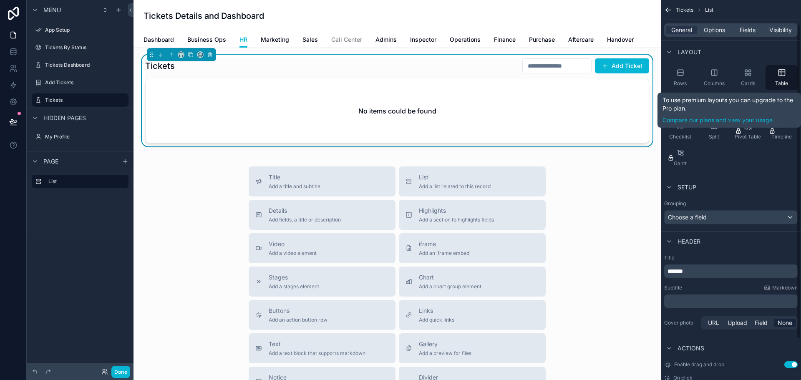
scroll to position [78, 0]
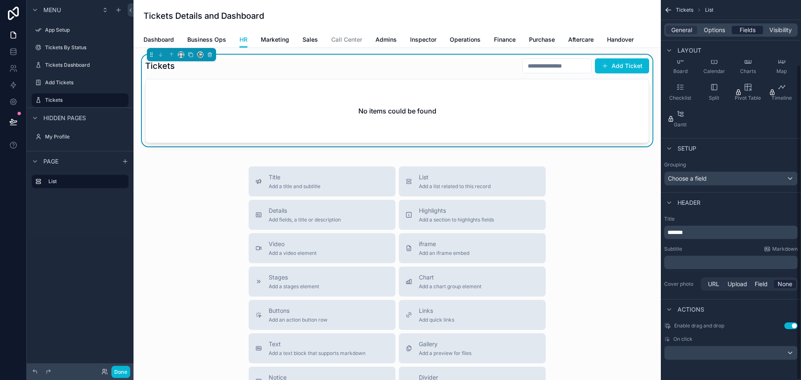
click at [735, 26] on div "Fields" at bounding box center [747, 30] width 31 height 8
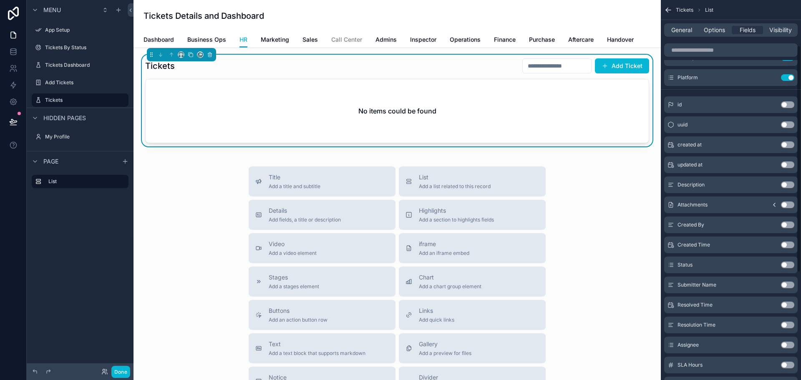
scroll to position [0, 0]
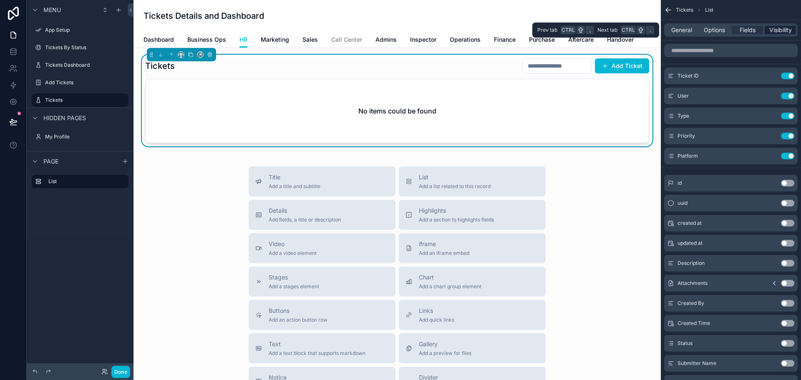
click at [776, 29] on span "Visibility" at bounding box center [780, 30] width 23 height 8
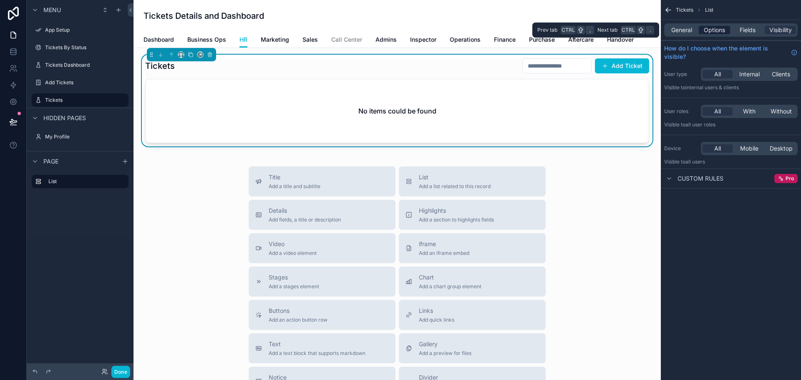
click at [710, 33] on span "Options" at bounding box center [714, 30] width 21 height 8
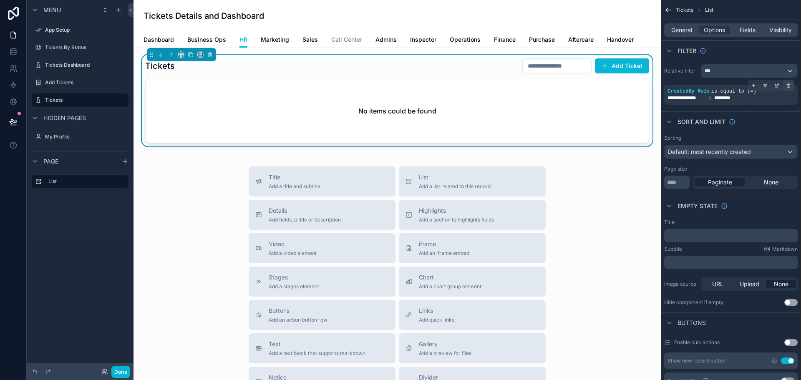
click at [786, 85] on icon "scrollable content" at bounding box center [788, 85] width 5 height 5
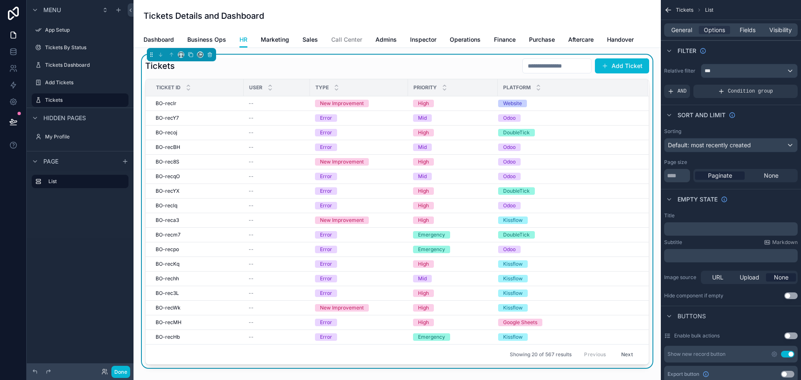
click at [683, 101] on div "Relative filter *** AND Condition group" at bounding box center [731, 80] width 140 height 41
click at [681, 95] on div "AND" at bounding box center [677, 91] width 26 height 13
click at [724, 93] on div "Add a filter" at bounding box center [731, 91] width 134 height 13
click at [779, 86] on div "scrollable content" at bounding box center [777, 86] width 12 height 12
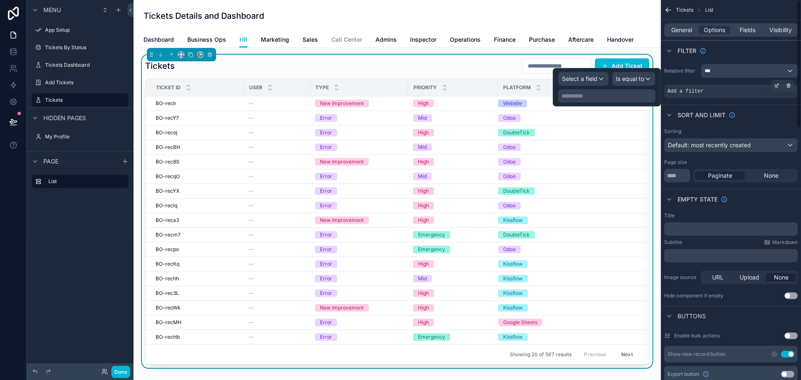
click at [746, 88] on div "Add a filter" at bounding box center [731, 91] width 134 height 13
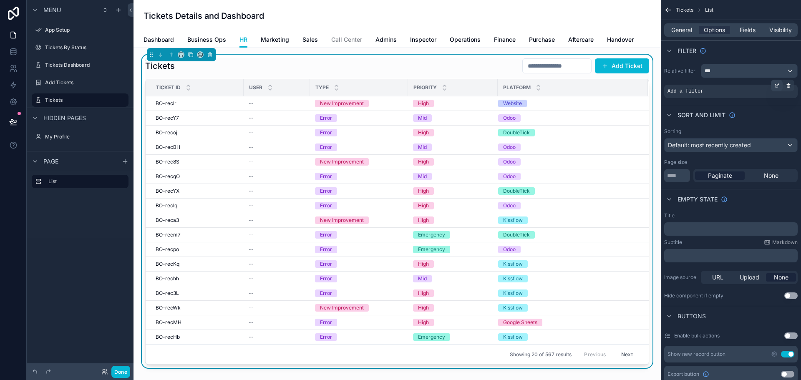
click at [778, 85] on icon "scrollable content" at bounding box center [778, 84] width 1 height 1
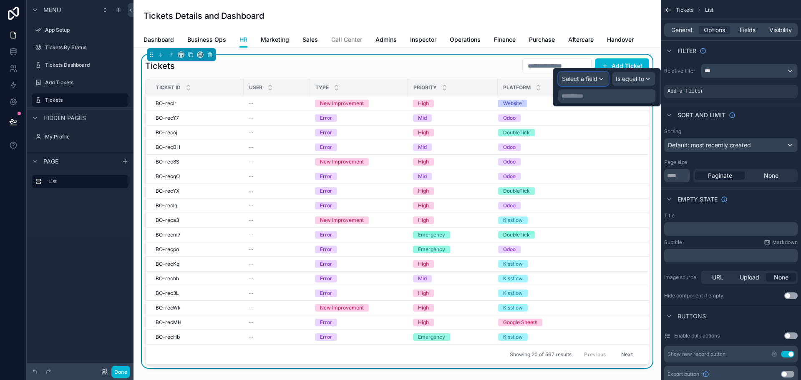
click at [580, 79] on span "Select a field" at bounding box center [579, 78] width 35 height 7
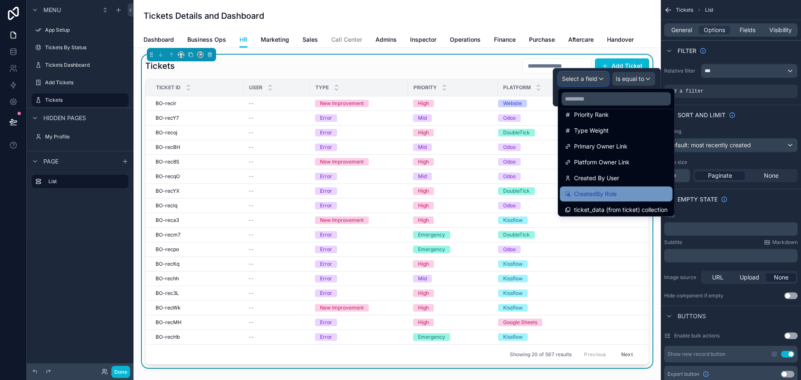
scroll to position [329, 0]
click at [629, 190] on div "CreatedBy Role" at bounding box center [616, 191] width 103 height 10
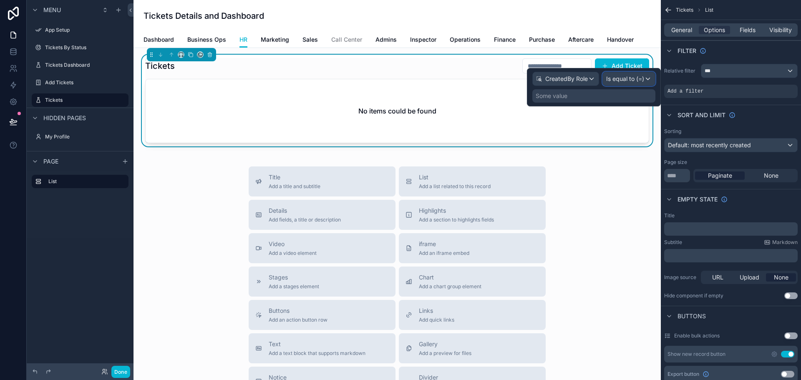
click at [629, 78] on span "Is equal to (=)" at bounding box center [625, 79] width 38 height 8
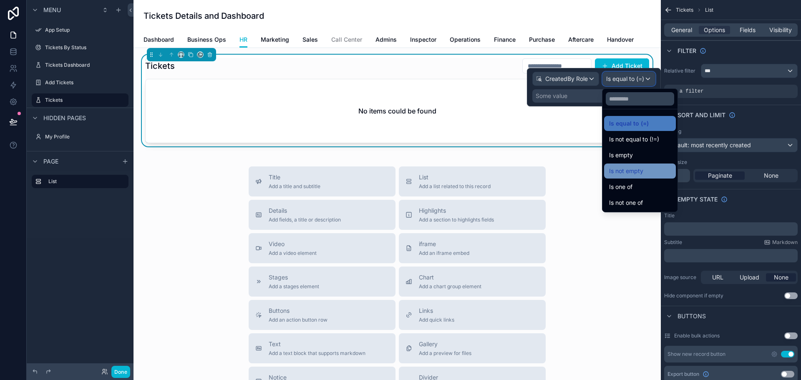
scroll to position [42, 0]
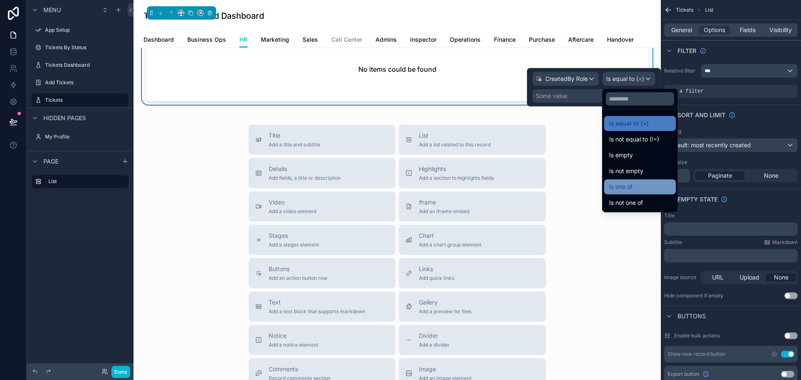
click at [647, 186] on div "Is one of" at bounding box center [640, 187] width 62 height 10
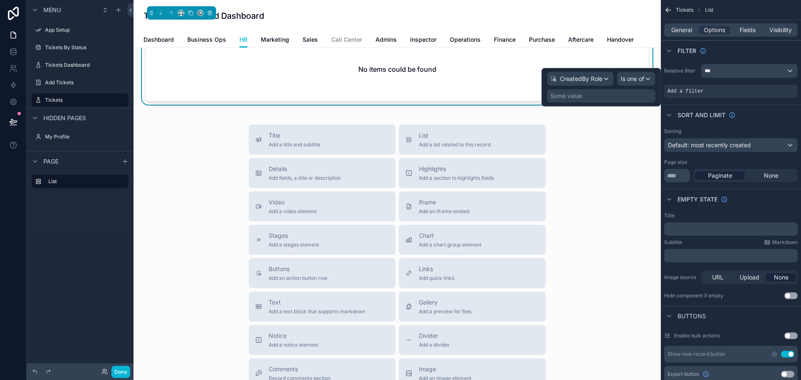
click at [604, 103] on div "CreatedBy Role Is one of Some value" at bounding box center [601, 87] width 119 height 38
click at [607, 99] on div "Some value" at bounding box center [601, 95] width 108 height 13
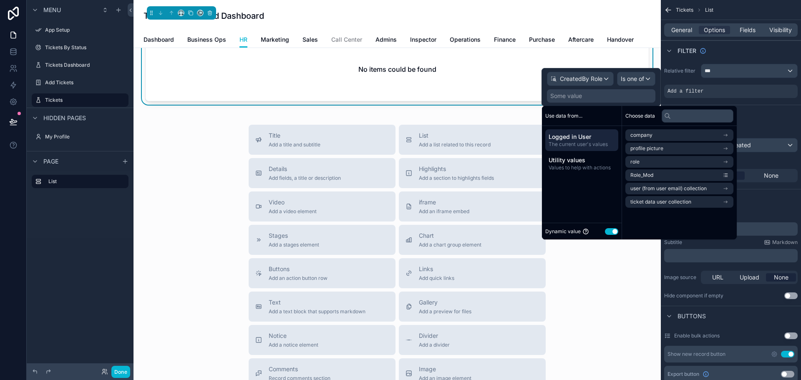
click at [589, 140] on span "Logged in User" at bounding box center [582, 137] width 66 height 8
click at [654, 178] on li "Role_Mod" at bounding box center [679, 175] width 108 height 12
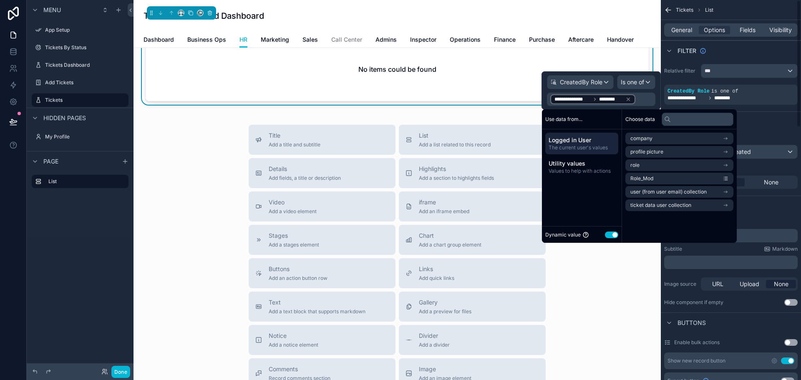
click at [773, 132] on div "Sorting Default: most recently created Page size ** Paginate None" at bounding box center [731, 161] width 140 height 61
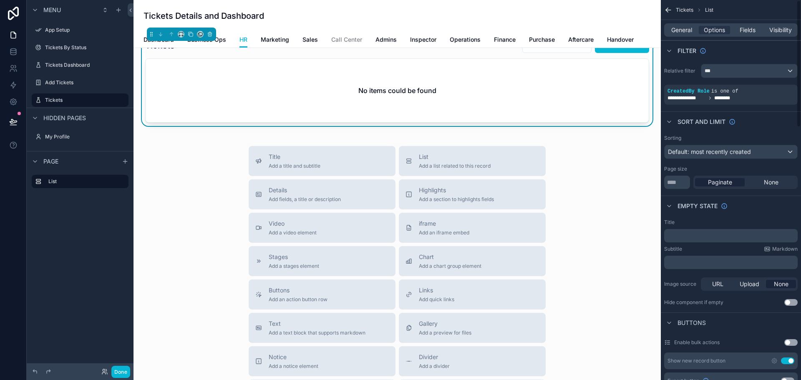
scroll to position [0, 0]
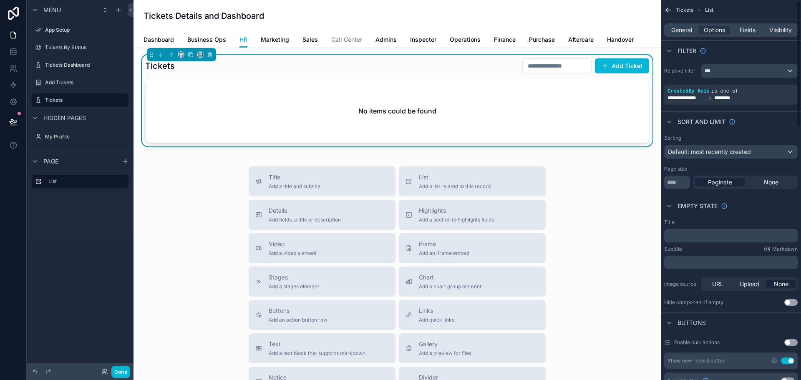
click at [468, 110] on div "No items could be found" at bounding box center [397, 110] width 503 height 63
click at [710, 98] on icon "scrollable content" at bounding box center [710, 98] width 1 height 3
click at [787, 85] on icon "scrollable content" at bounding box center [788, 86] width 3 height 3
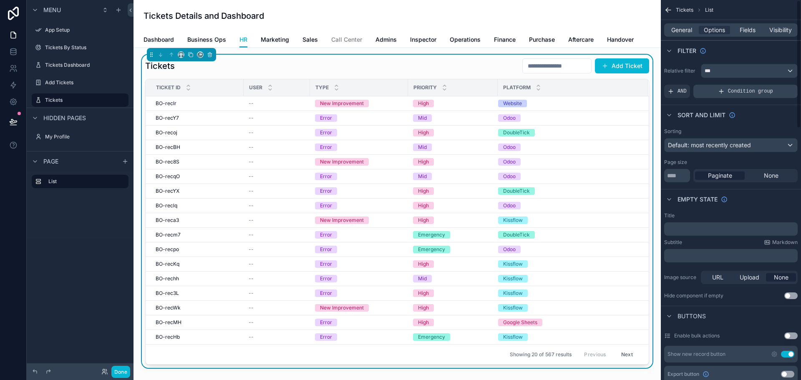
click at [755, 93] on span "Condition group" at bounding box center [750, 91] width 45 height 7
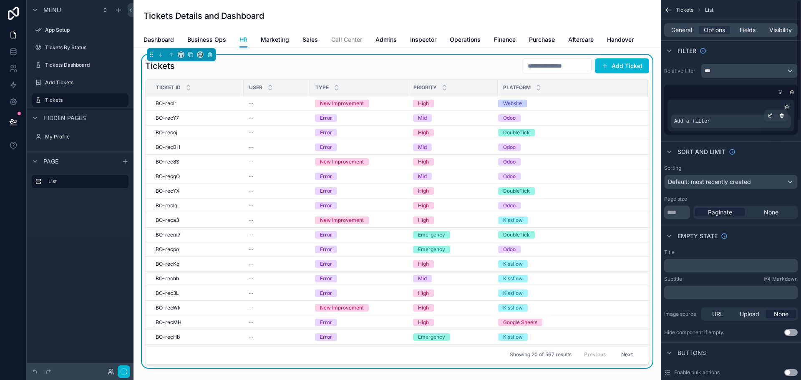
click at [746, 121] on div "Add a filter" at bounding box center [731, 121] width 120 height 13
click at [725, 122] on div "Add a filter" at bounding box center [731, 121] width 120 height 13
click at [790, 88] on div "scrollable content" at bounding box center [792, 92] width 8 height 8
click at [787, 105] on icon "scrollable content" at bounding box center [786, 107] width 5 height 5
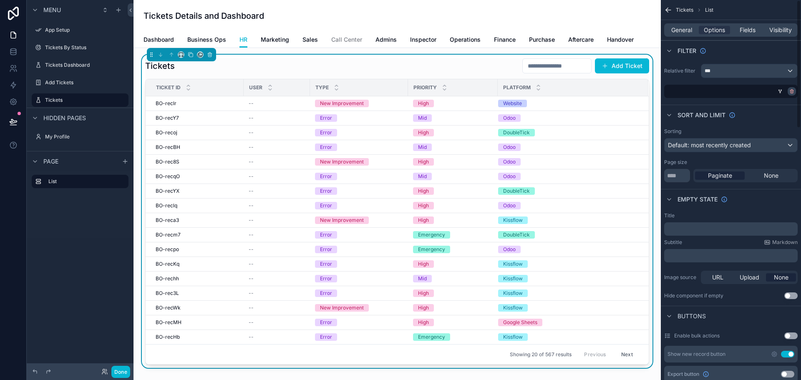
click at [790, 91] on icon "scrollable content" at bounding box center [791, 91] width 5 height 5
click at [677, 94] on div "AND" at bounding box center [677, 91] width 26 height 13
click at [683, 91] on span "Add a filter" at bounding box center [686, 91] width 36 height 7
click at [769, 83] on div "Relative filter *** Add a filter" at bounding box center [731, 80] width 140 height 41
click at [773, 86] on div "scrollable content" at bounding box center [777, 86] width 12 height 12
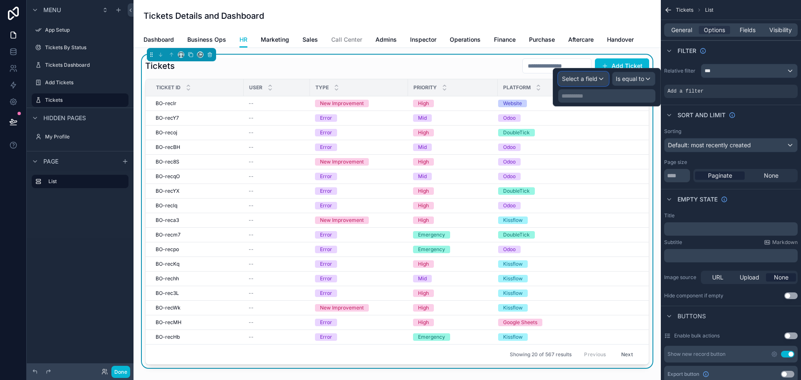
click at [594, 81] on span "Select a field" at bounding box center [579, 78] width 35 height 7
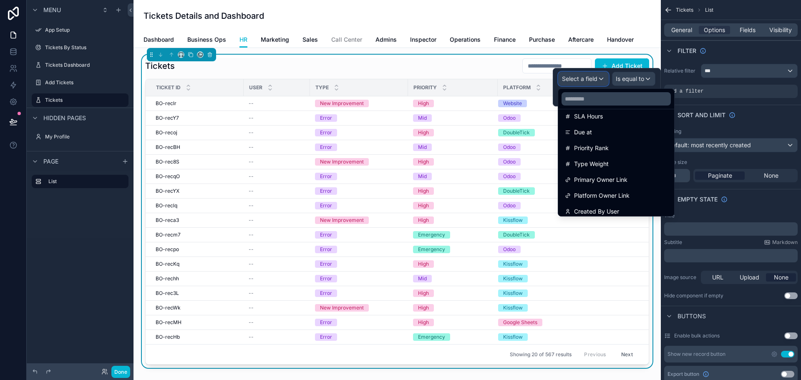
scroll to position [329, 0]
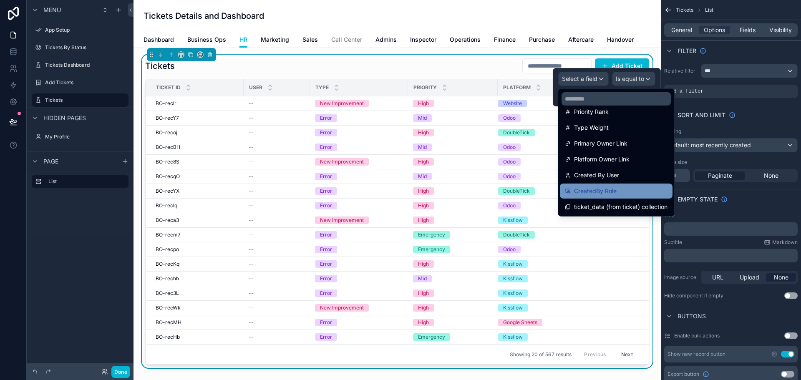
click at [616, 189] on span "CreatedBy Role" at bounding box center [595, 191] width 43 height 10
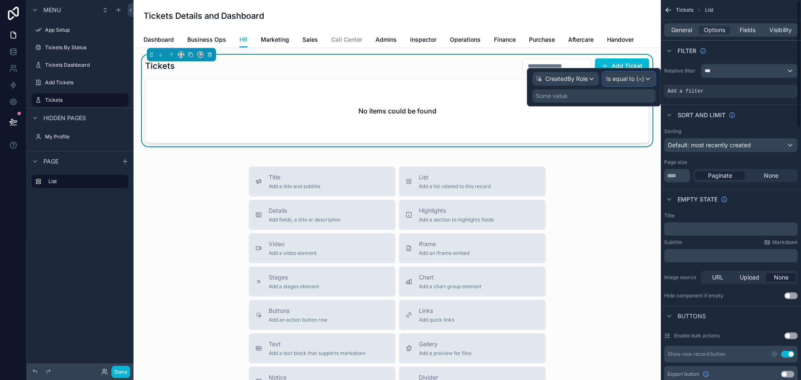
click at [628, 83] on div "Is equal to (=)" at bounding box center [629, 78] width 52 height 13
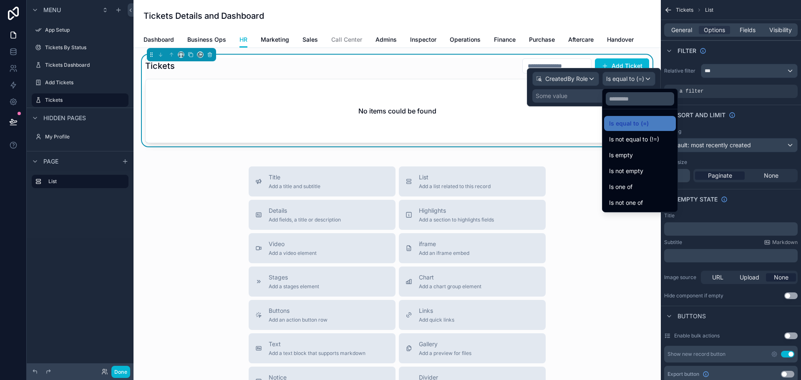
click at [591, 96] on div at bounding box center [594, 87] width 134 height 38
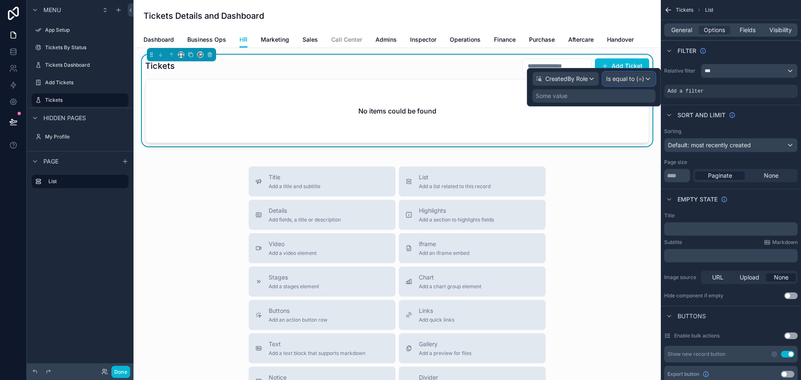
click at [618, 82] on span "Is equal to (=)" at bounding box center [625, 79] width 38 height 8
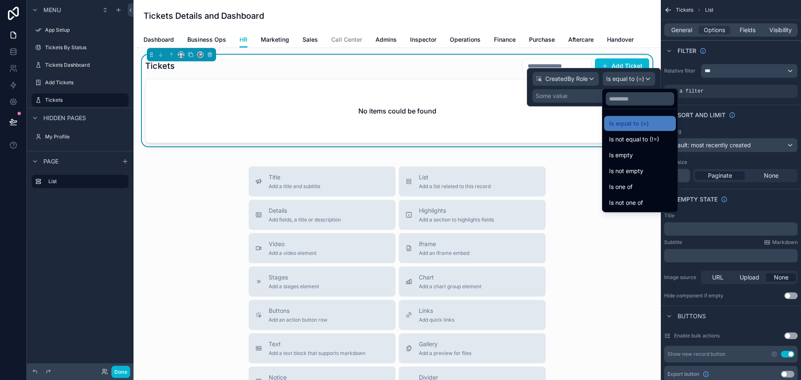
click at [589, 96] on div at bounding box center [594, 87] width 134 height 38
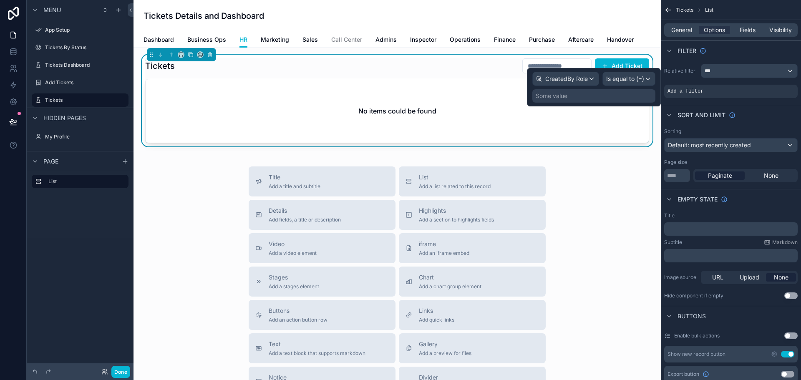
click at [589, 96] on div "Some value" at bounding box center [593, 95] width 123 height 13
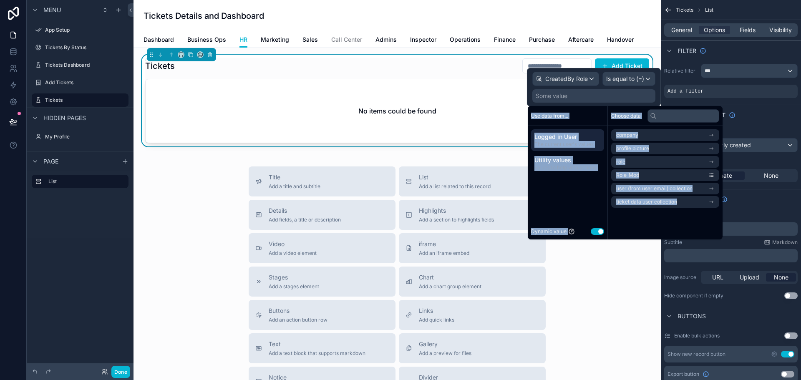
click at [563, 178] on div "Use data from... Logged in User The current user's values Utility values Values…" at bounding box center [568, 173] width 80 height 134
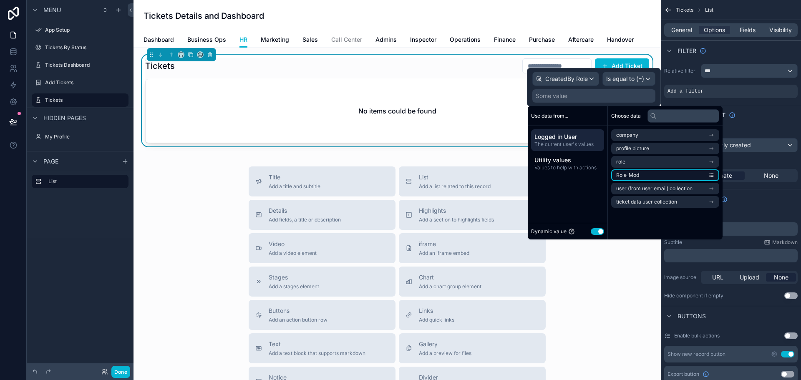
click at [642, 175] on li "Role_Mod" at bounding box center [665, 175] width 108 height 12
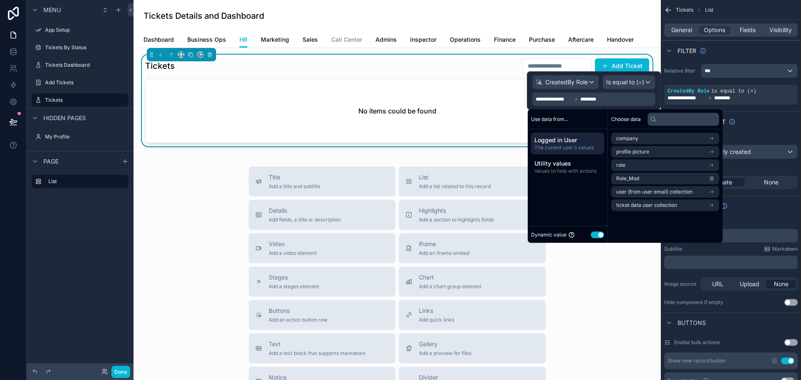
click at [494, 127] on div "No items could be found" at bounding box center [397, 110] width 503 height 63
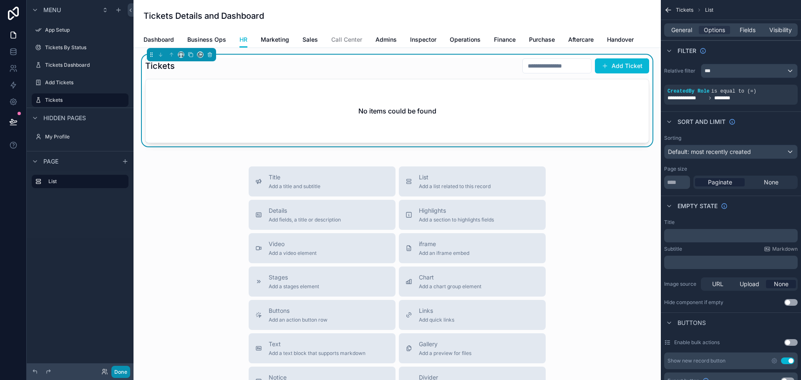
click at [124, 372] on button "Done" at bounding box center [120, 372] width 19 height 12
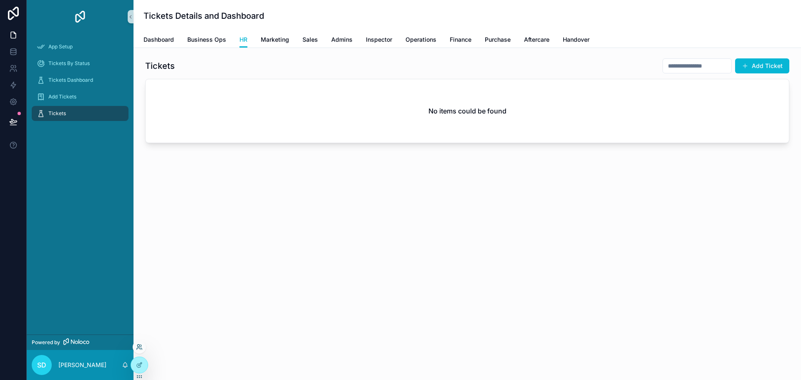
click at [141, 347] on icon at bounding box center [141, 346] width 1 height 2
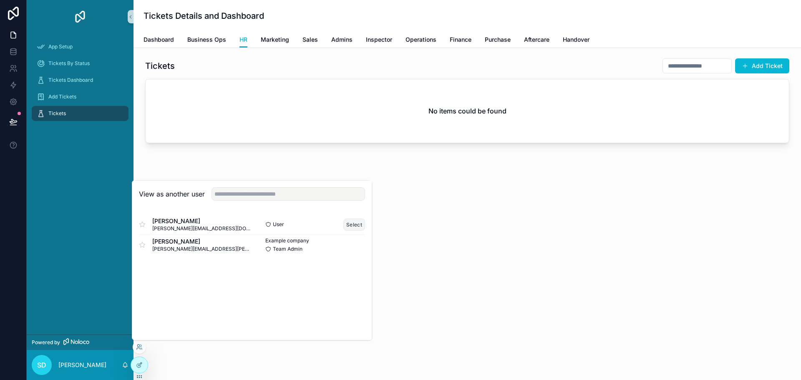
click at [358, 224] on button "Select" at bounding box center [354, 225] width 22 height 12
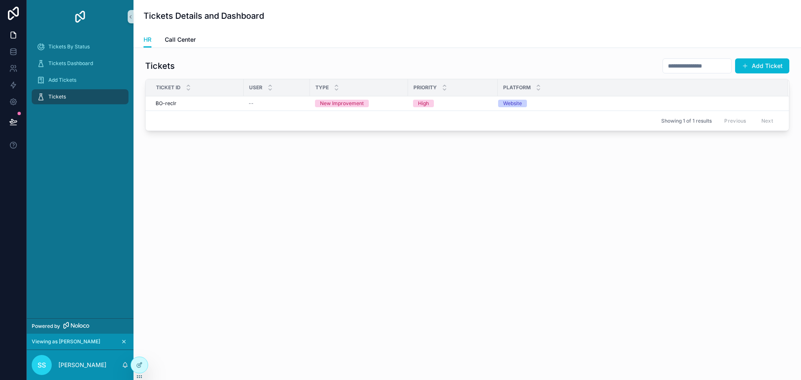
click at [122, 340] on icon "scrollable content" at bounding box center [124, 342] width 6 height 6
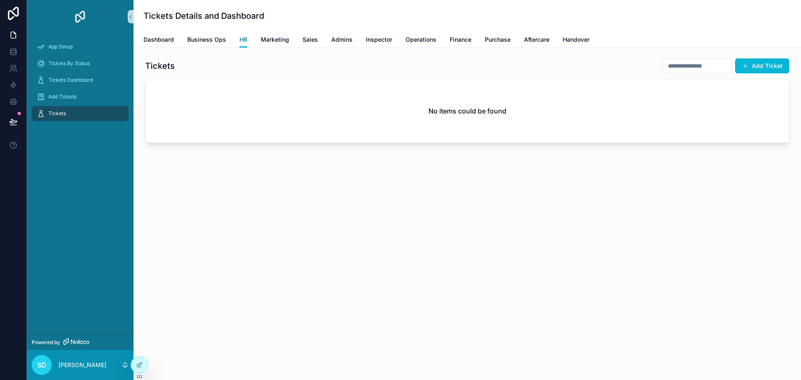
click at [245, 39] on span "HR" at bounding box center [243, 39] width 8 height 8
click at [141, 368] on icon at bounding box center [139, 365] width 7 height 7
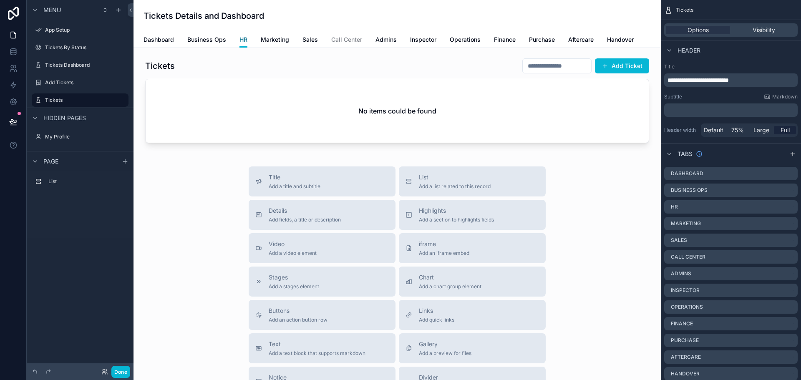
click at [244, 40] on span "HR" at bounding box center [243, 39] width 8 height 8
click at [790, 207] on icon "scrollable content" at bounding box center [791, 206] width 3 height 3
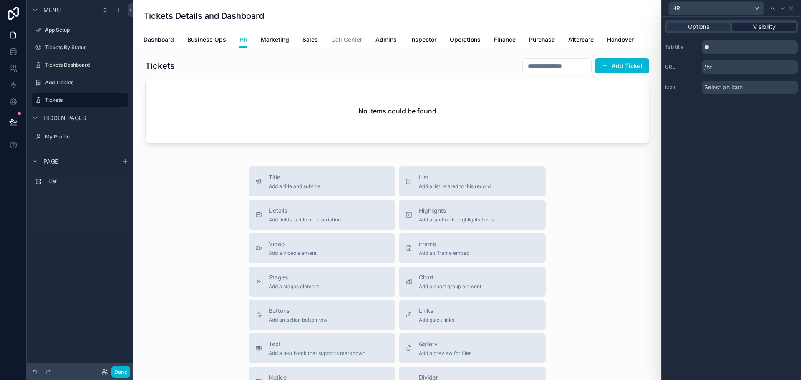
click at [765, 28] on span "Visibility" at bounding box center [764, 27] width 23 height 8
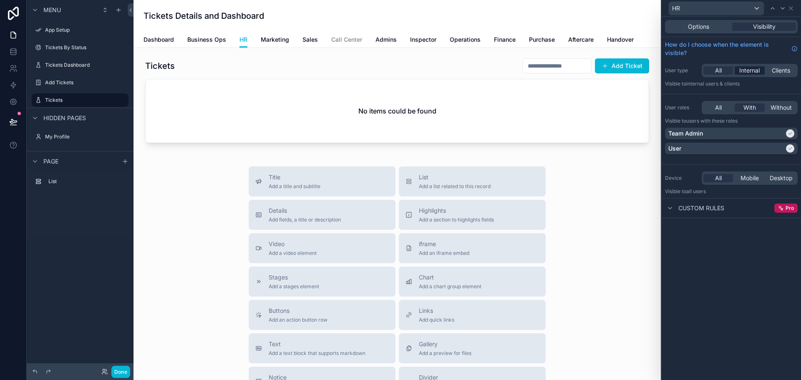
click at [751, 70] on span "Internal" at bounding box center [749, 70] width 20 height 8
click at [713, 71] on div "All" at bounding box center [718, 70] width 30 height 8
click at [783, 208] on icon at bounding box center [781, 208] width 6 height 6
click at [716, 257] on div "Options Visibility How do I choose when the element is visible? User type All I…" at bounding box center [731, 198] width 139 height 363
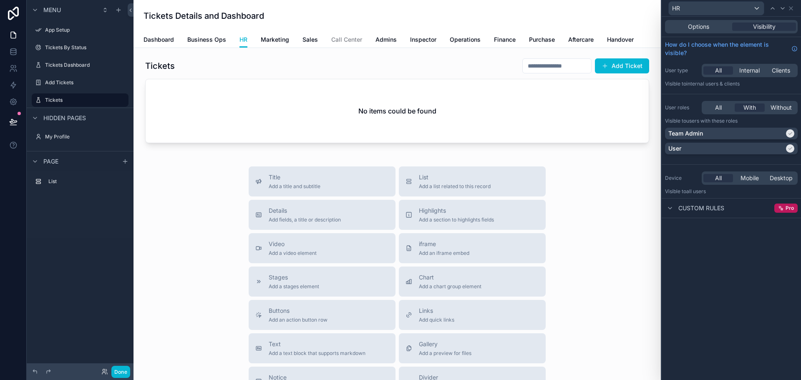
click at [699, 244] on div "Options Visibility How do I choose when the element is visible? User type All I…" at bounding box center [731, 198] width 139 height 363
click at [224, 218] on div "Title Add a title and subtitle List Add a list related to this record Details A…" at bounding box center [397, 314] width 514 height 297
click at [122, 372] on button "Done" at bounding box center [120, 372] width 19 height 12
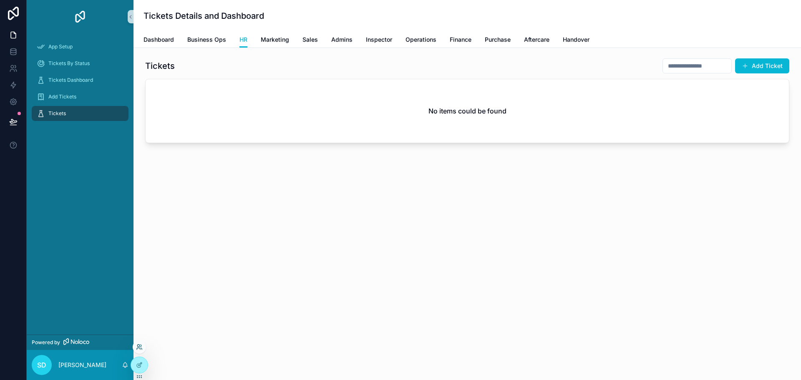
click at [140, 345] on icon at bounding box center [139, 347] width 7 height 7
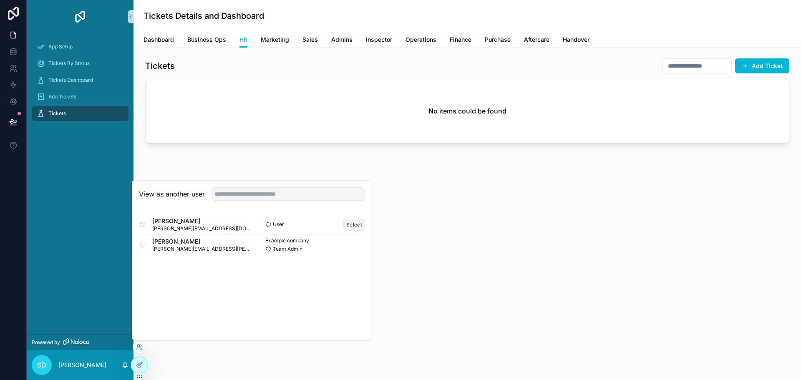
click at [360, 224] on button "Select" at bounding box center [354, 225] width 22 height 12
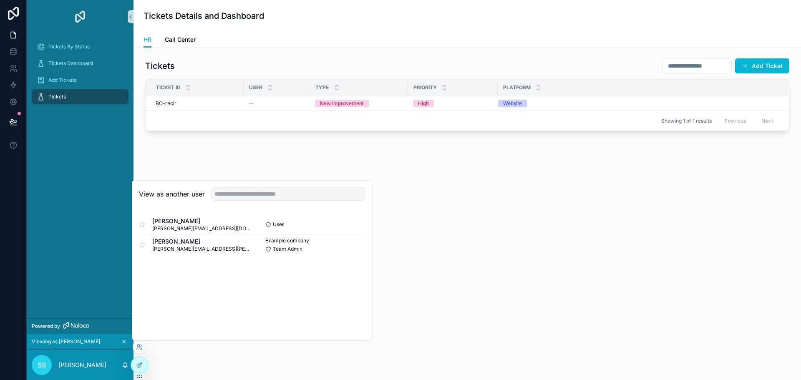
click at [431, 154] on div "Tickets Add Ticket Ticket ID User Type Priority Platform BO-reclr BO-reclr -- N…" at bounding box center [468, 118] width 668 height 140
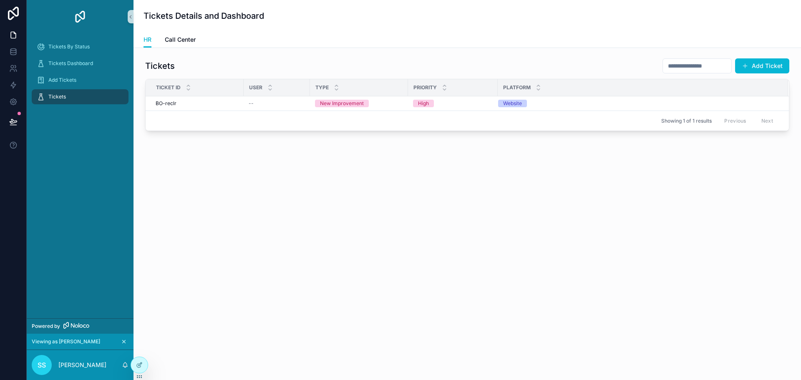
click at [474, 118] on div "Showing 1 of 1 results Previous Next" at bounding box center [467, 121] width 643 height 20
click at [475, 126] on div "Showing 1 of 1 results Previous Next" at bounding box center [467, 121] width 643 height 20
click at [122, 341] on icon "scrollable content" at bounding box center [124, 342] width 6 height 6
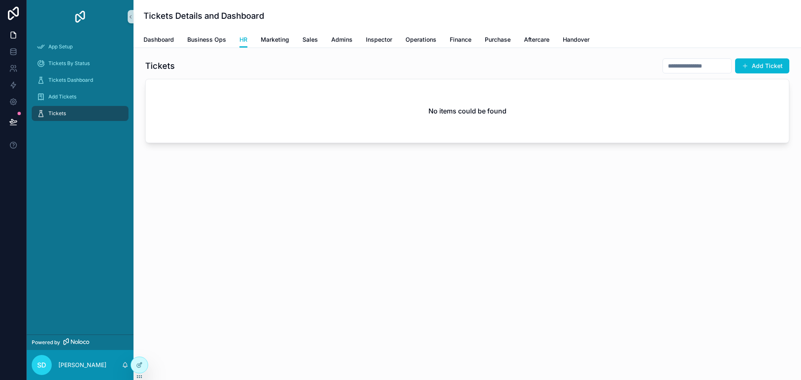
click at [321, 213] on div "Tickets Details and Dashboard HR Dashboard Business Ops HR Marketing Sales Admi…" at bounding box center [468, 106] width 668 height 213
click at [337, 165] on div "Tickets Add Ticket No items could be found" at bounding box center [468, 124] width 668 height 152
drag, startPoint x: 451, startPoint y: 114, endPoint x: 530, endPoint y: 118, distance: 79.4
click at [530, 118] on div "No items could be found" at bounding box center [467, 110] width 643 height 63
click at [438, 140] on div "No items could be found" at bounding box center [467, 110] width 643 height 63
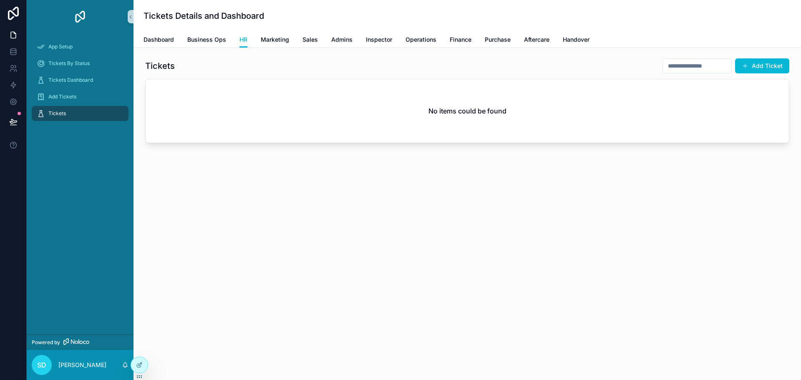
click at [438, 140] on div "No items could be found" at bounding box center [467, 110] width 643 height 63
drag, startPoint x: 422, startPoint y: 107, endPoint x: 523, endPoint y: 120, distance: 101.8
click at [523, 120] on div "No items could be found" at bounding box center [467, 110] width 643 height 63
click at [439, 128] on div "No items could be found" at bounding box center [467, 110] width 643 height 63
drag, startPoint x: 426, startPoint y: 108, endPoint x: 528, endPoint y: 113, distance: 101.9
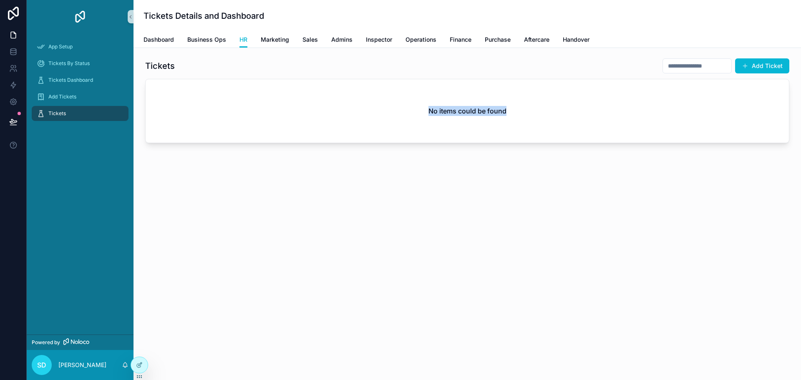
click at [528, 113] on div "No items could be found" at bounding box center [467, 110] width 643 height 63
drag, startPoint x: 515, startPoint y: 114, endPoint x: 380, endPoint y: 118, distance: 134.8
click at [380, 118] on div "No items could be found" at bounding box center [467, 110] width 643 height 63
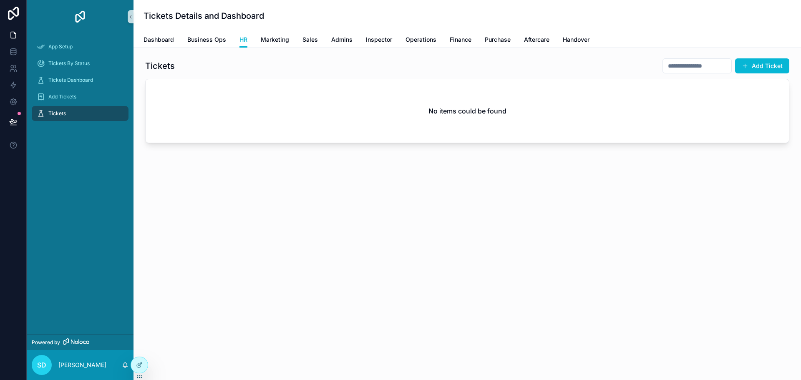
click at [233, 118] on div "No items could be found" at bounding box center [467, 110] width 643 height 63
click at [277, 44] on link "Marketing" at bounding box center [275, 40] width 28 height 17
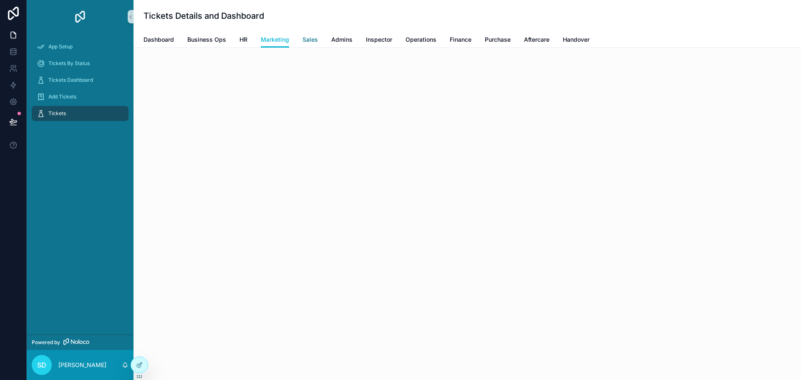
click at [305, 42] on span "Sales" at bounding box center [309, 39] width 15 height 8
click at [323, 41] on div "Dashboard Business Ops HR Marketing Sales Admins Inspector Operations Finance P…" at bounding box center [467, 40] width 647 height 16
click at [346, 41] on span "Admins" at bounding box center [341, 39] width 21 height 8
click at [373, 38] on span "Inspector" at bounding box center [379, 39] width 26 height 8
click at [407, 40] on span "Operations" at bounding box center [421, 39] width 31 height 8
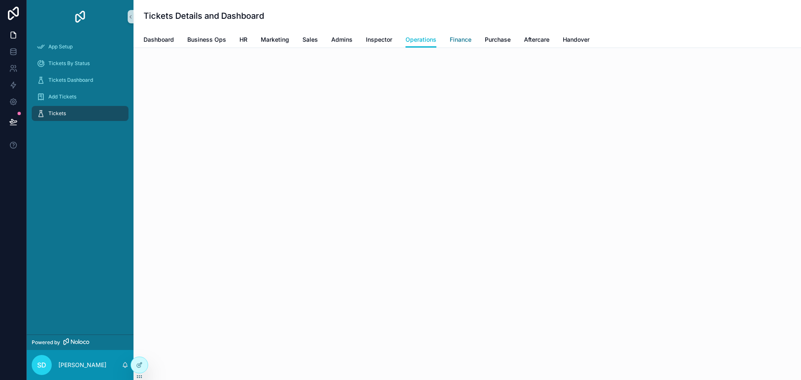
click at [463, 40] on span "Finance" at bounding box center [461, 39] width 22 height 8
click at [142, 346] on icon at bounding box center [139, 347] width 7 height 7
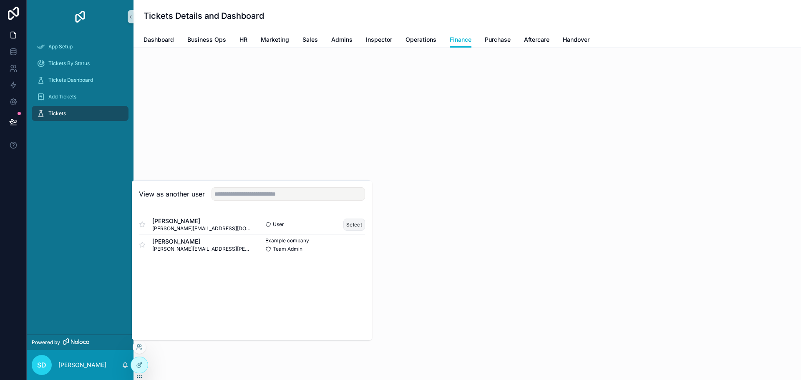
click at [358, 223] on button "Select" at bounding box center [354, 225] width 22 height 12
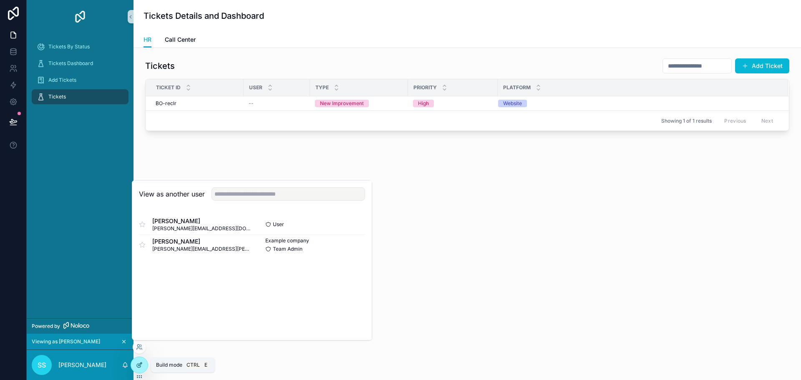
click at [139, 365] on icon at bounding box center [139, 365] width 7 height 7
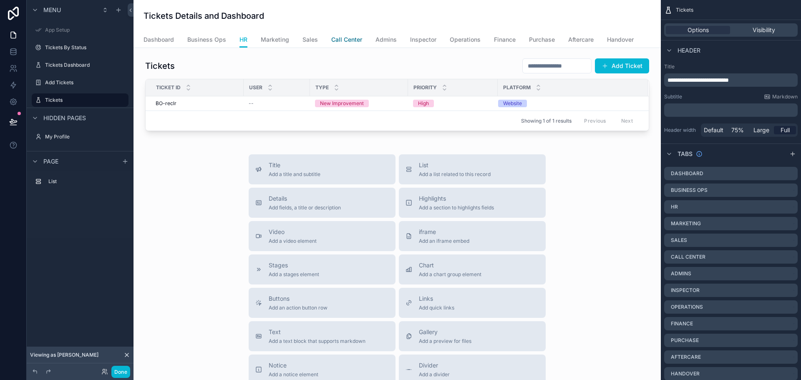
click at [348, 40] on span "Call Center" at bounding box center [346, 39] width 31 height 8
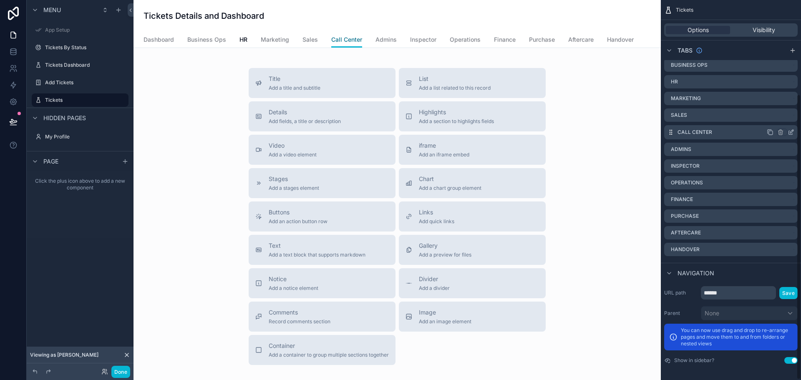
scroll to position [125, 0]
click at [791, 134] on icon "scrollable content" at bounding box center [791, 132] width 7 height 7
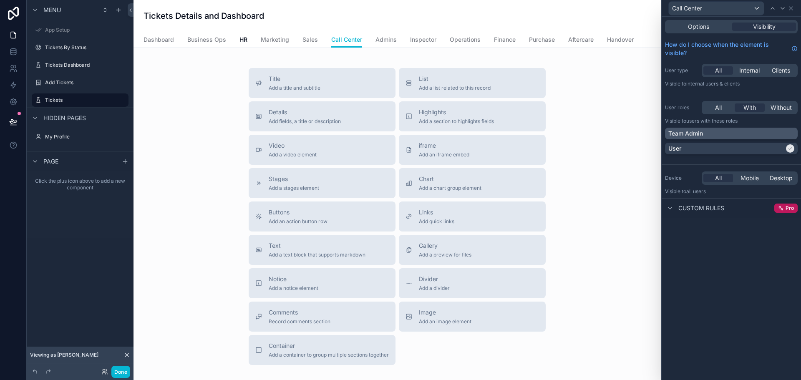
scroll to position [125, 0]
click at [776, 134] on div "Team Admin" at bounding box center [731, 133] width 126 height 8
click at [790, 8] on icon at bounding box center [791, 8] width 7 height 7
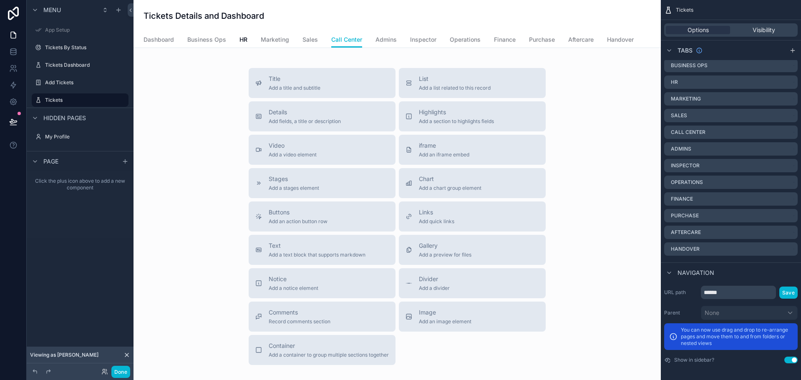
click at [562, 77] on div "Title Add a title and subtitle List Add a list related to this record Details A…" at bounding box center [397, 216] width 514 height 297
click at [403, 16] on div "Tickets Details and Dashboard" at bounding box center [397, 16] width 507 height 12
